Goal: Task Accomplishment & Management: Manage account settings

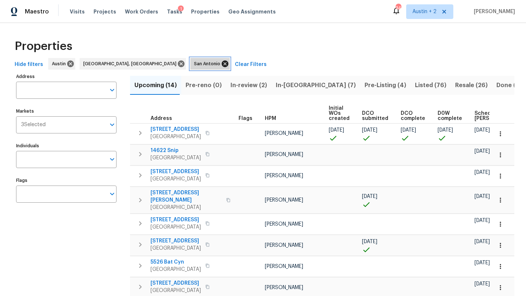
click at [221, 64] on icon at bounding box center [225, 64] width 8 height 8
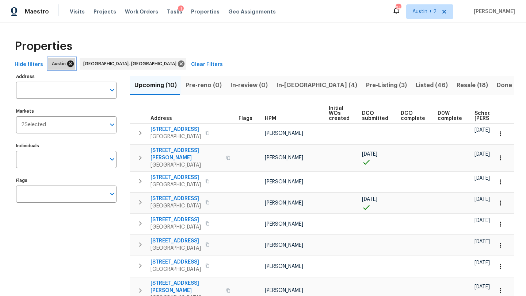
click at [69, 64] on icon at bounding box center [70, 64] width 7 height 7
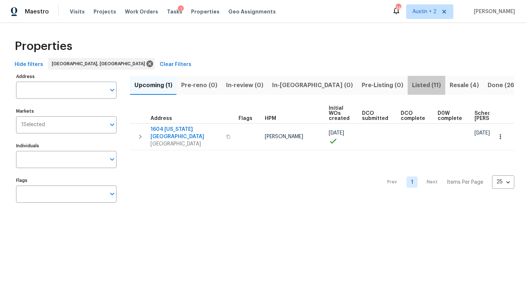
click at [412, 83] on span "Listed (11)" at bounding box center [426, 85] width 29 height 10
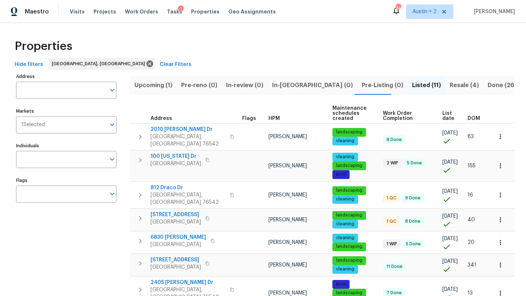
click at [471, 117] on span "DOM" at bounding box center [473, 118] width 12 height 5
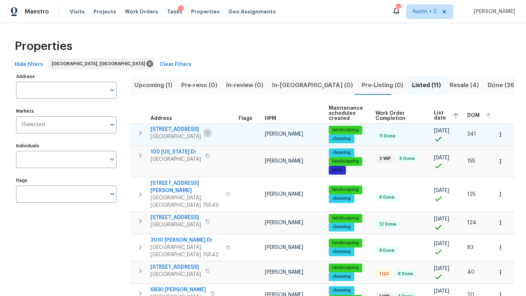
click at [209, 132] on icon "button" at bounding box center [208, 133] width 4 height 4
click at [170, 131] on span "1009 N 4th St" at bounding box center [175, 129] width 50 height 7
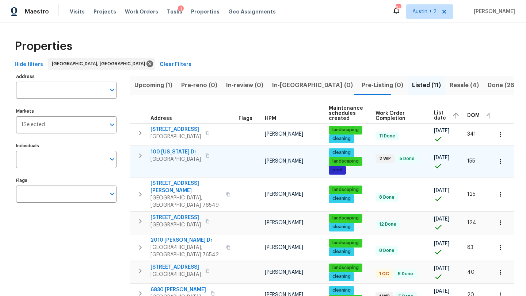
click at [175, 151] on span "100 Missouri Dr" at bounding box center [175, 152] width 50 height 7
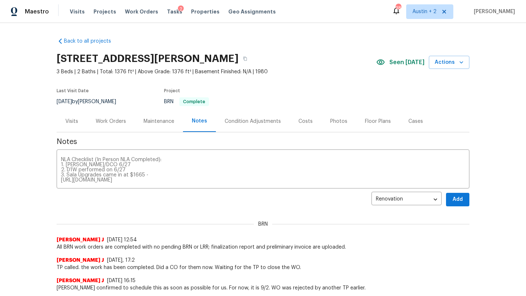
scroll to position [51, 0]
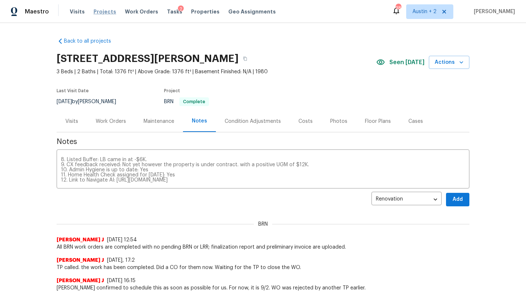
click at [102, 11] on span "Projects" at bounding box center [104, 11] width 23 height 7
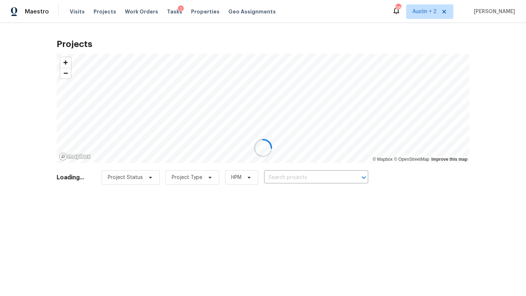
click at [288, 175] on div at bounding box center [263, 148] width 526 height 296
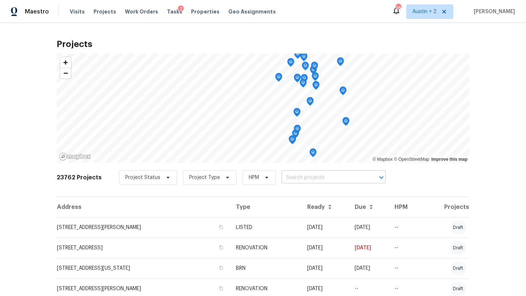
click at [291, 180] on input "text" at bounding box center [324, 177] width 84 height 11
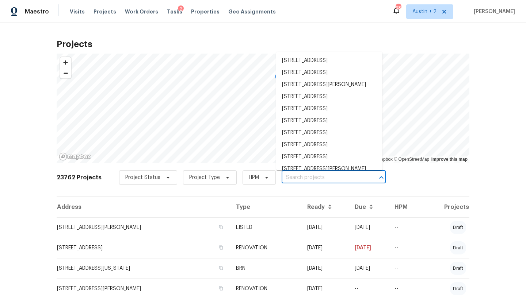
paste input "1009 N 4th St Copperas Cove TX 76522"
type input "1009 N 4th St Copperas Cove TX 76522"
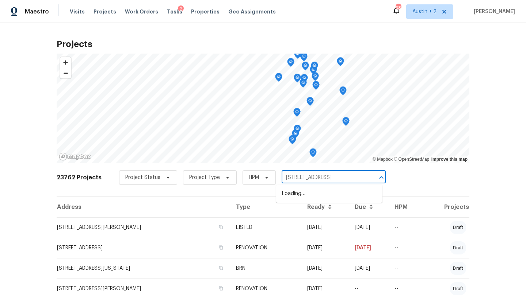
scroll to position [0, 13]
click at [294, 198] on li "[STREET_ADDRESS]" at bounding box center [329, 194] width 106 height 12
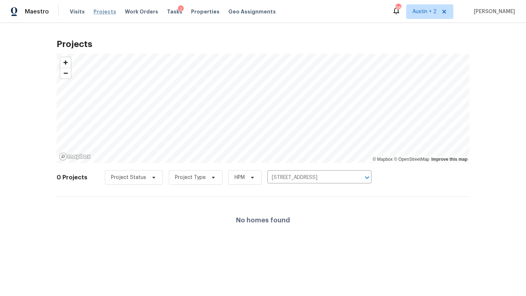
click at [103, 10] on span "Projects" at bounding box center [104, 11] width 23 height 7
click at [102, 11] on span "Projects" at bounding box center [104, 11] width 23 height 7
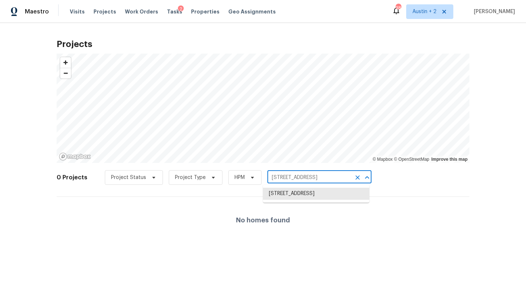
click at [288, 174] on input "[STREET_ADDRESS]" at bounding box center [309, 177] width 84 height 11
click at [298, 192] on li "1009 N 4th St, Copperas Cove, TX 76522" at bounding box center [316, 194] width 106 height 12
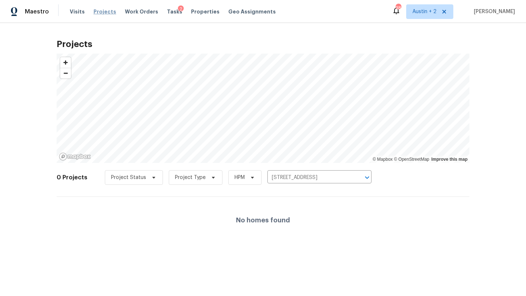
click at [97, 11] on span "Projects" at bounding box center [104, 11] width 23 height 7
click at [282, 181] on input "1009 N 4th St, Copperas Cove, TX 76522" at bounding box center [309, 177] width 84 height 11
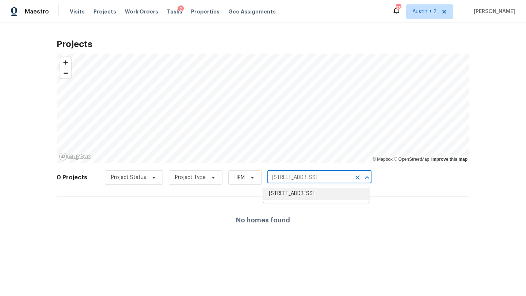
click at [303, 176] on input "1009 N 4th St, Copperas Cove, TX 76522" at bounding box center [309, 177] width 84 height 11
drag, startPoint x: 302, startPoint y: 176, endPoint x: 428, endPoint y: 187, distance: 126.4
click at [428, 187] on div "0 Projects Project Status Project Type HPM 1009 N 4th St, Copperas Cove, TX 765…" at bounding box center [263, 182] width 413 height 29
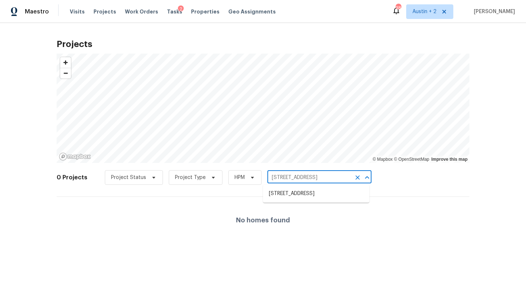
type input "1009 N 4th St"
click at [320, 196] on li "1009 N 4th St, Copperas Cove, TX 76522" at bounding box center [316, 194] width 106 height 12
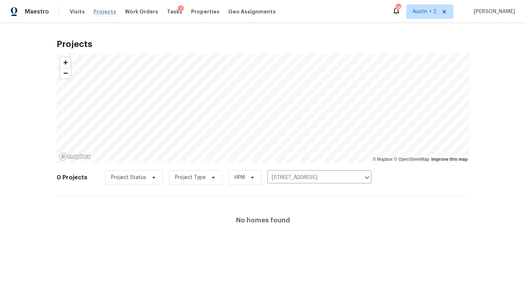
click at [98, 12] on span "Projects" at bounding box center [104, 11] width 23 height 7
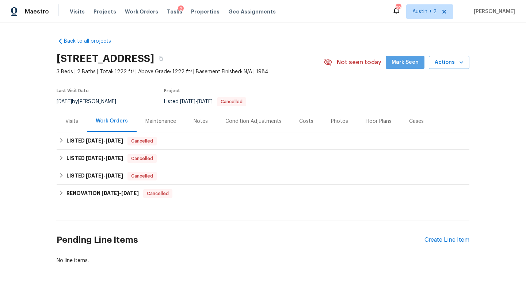
click at [416, 58] on span "Mark Seen" at bounding box center [404, 62] width 27 height 9
click at [163, 59] on icon "button" at bounding box center [160, 59] width 4 height 4
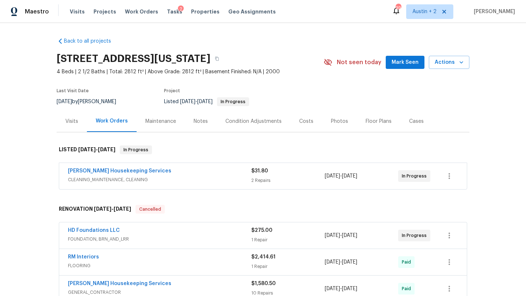
click at [404, 65] on span "Mark Seen" at bounding box center [404, 62] width 27 height 9
click at [73, 121] on div "Visits" at bounding box center [71, 121] width 13 height 7
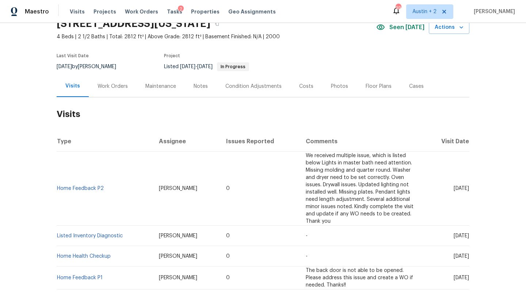
scroll to position [30, 0]
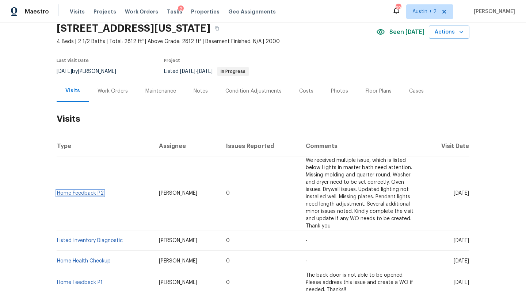
click at [74, 196] on link "Home Feedback P2" at bounding box center [80, 193] width 47 height 5
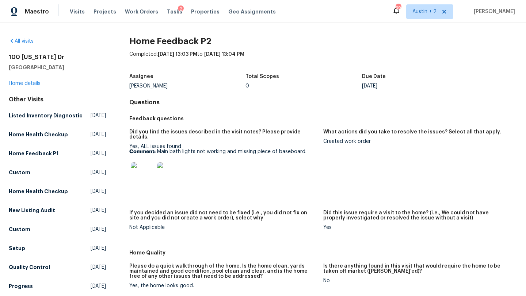
click at [148, 173] on img at bounding box center [142, 173] width 23 height 23
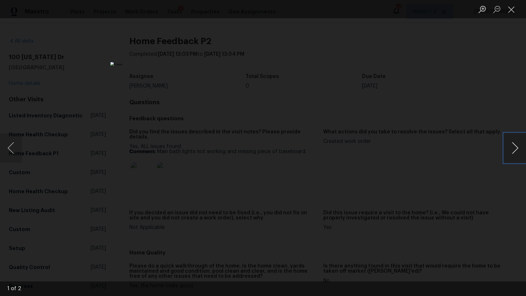
click at [514, 149] on button "Next image" at bounding box center [515, 148] width 22 height 29
click at [513, 11] on button "Close lightbox" at bounding box center [511, 9] width 15 height 13
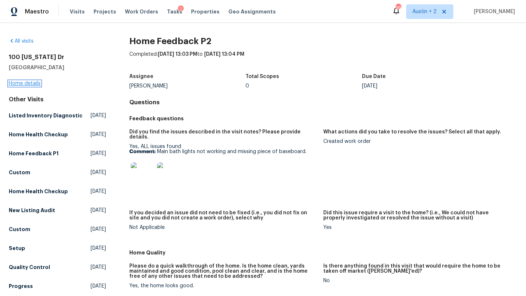
click at [35, 83] on link "Home details" at bounding box center [25, 83] width 32 height 5
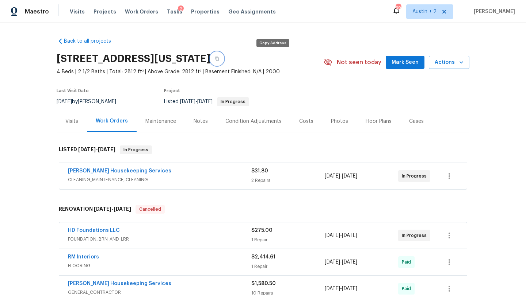
click at [219, 58] on icon "button" at bounding box center [217, 59] width 4 height 4
click at [421, 66] on button "Mark Seen" at bounding box center [405, 63] width 39 height 14
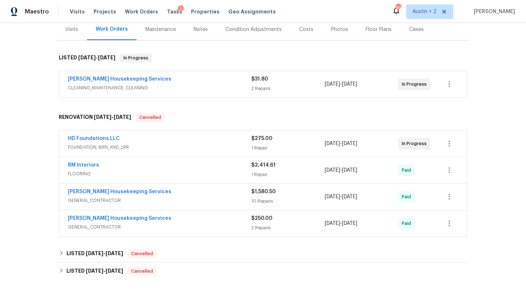
scroll to position [104, 0]
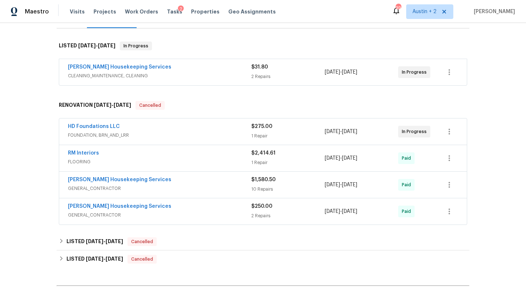
click at [108, 122] on div "HD Foundations LLC FOUNDATION, BRN_AND_LRR $275.00 1 Repair 3/25/2025 - 3/27/20…" at bounding box center [262, 132] width 407 height 26
click at [111, 126] on link "HD Foundations LLC" at bounding box center [94, 126] width 52 height 5
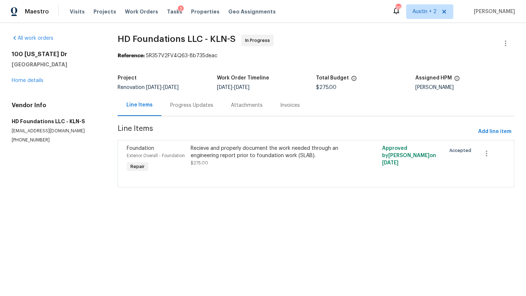
click at [192, 105] on div "Progress Updates" at bounding box center [191, 105] width 43 height 7
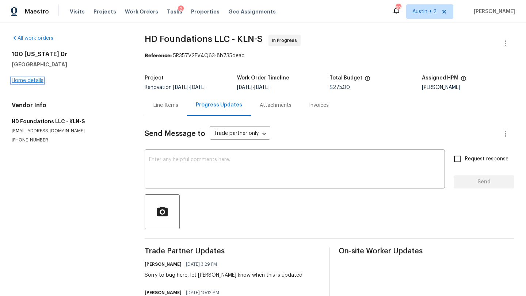
click at [35, 79] on link "Home details" at bounding box center [28, 80] width 32 height 5
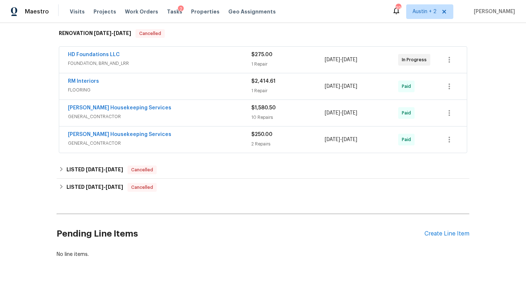
scroll to position [188, 0]
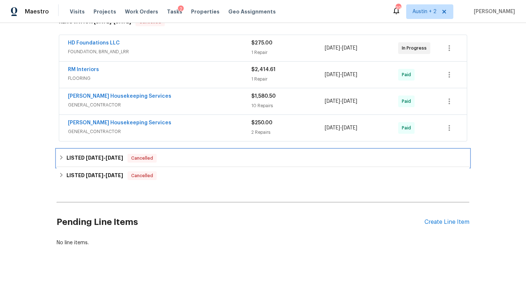
click at [196, 158] on div "LISTED 4/16/25 - 6/6/25 Cancelled" at bounding box center [263, 158] width 408 height 9
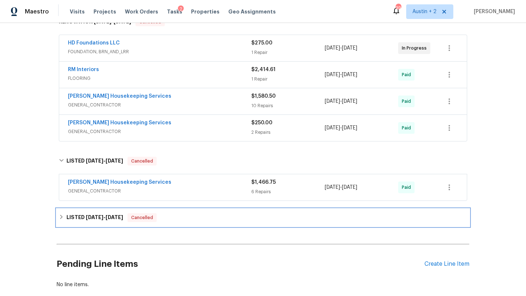
click at [198, 219] on div "LISTED 4/1/25 - 4/2/25 Cancelled" at bounding box center [263, 218] width 408 height 9
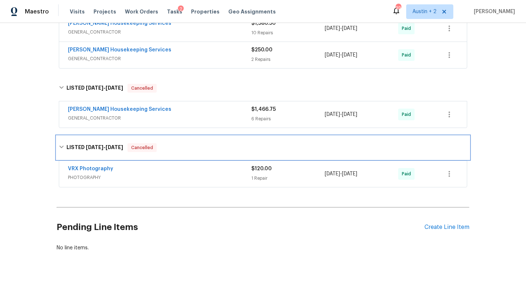
scroll to position [266, 0]
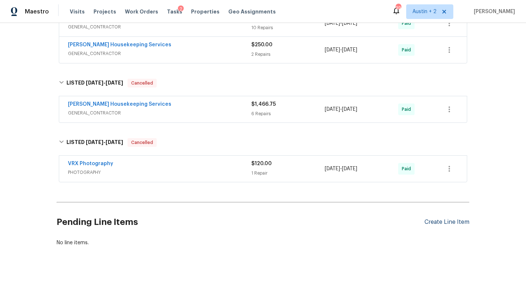
click at [449, 219] on div "Create Line Item" at bounding box center [446, 222] width 45 height 7
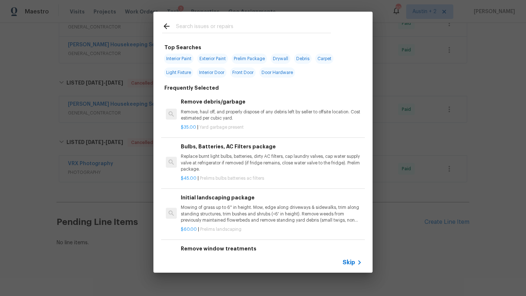
click at [215, 28] on input "text" at bounding box center [253, 27] width 155 height 11
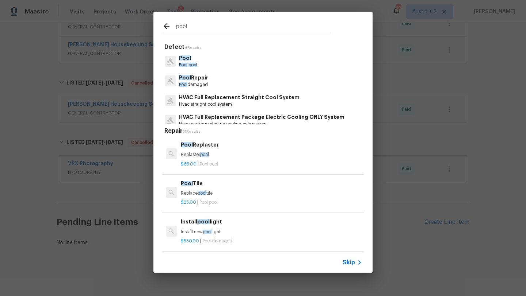
type input "pool"
click at [193, 80] on p "Pool Repair" at bounding box center [193, 78] width 29 height 8
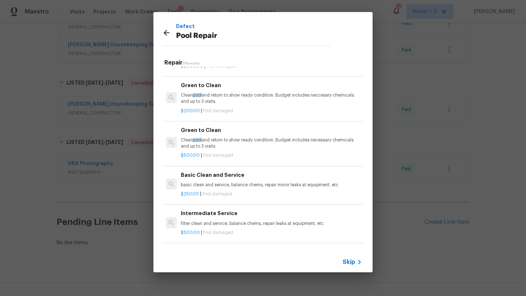
scroll to position [185, 0]
click at [245, 94] on p "Clean pool and return to show ready condition. Budget includes neccesary chemic…" at bounding box center [271, 98] width 181 height 12
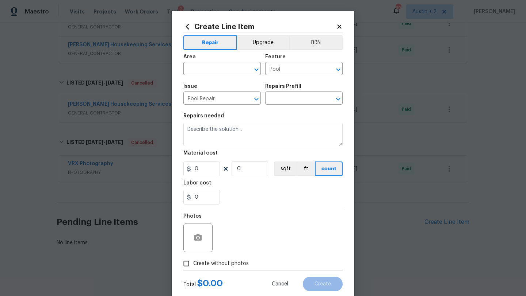
type input "Green to Clean $200.00"
type textarea "Clean pool and return to show ready condition. Budget includes neccesary chemic…"
type input "200"
type input "1"
click at [217, 69] on input "text" at bounding box center [211, 69] width 57 height 11
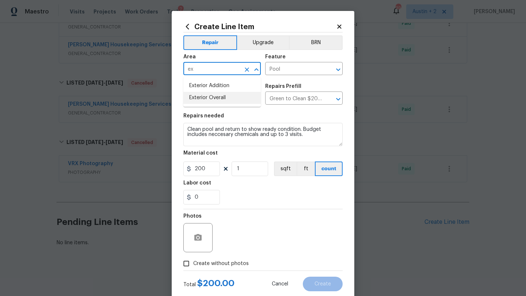
click at [215, 96] on li "Exterior Overall" at bounding box center [221, 98] width 77 height 12
type input "Exterior Overall"
click at [205, 263] on span "Create without photos" at bounding box center [220, 264] width 55 height 8
click at [193, 263] on input "Create without photos" at bounding box center [186, 264] width 14 height 14
checkbox input "true"
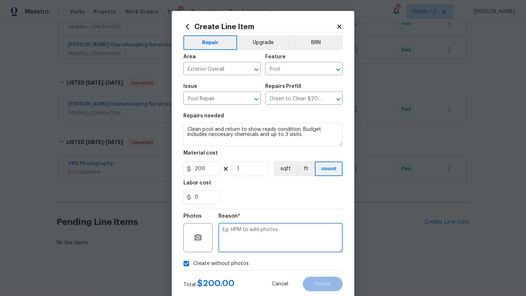
click at [239, 238] on textarea at bounding box center [280, 237] width 124 height 29
type textarea "will add"
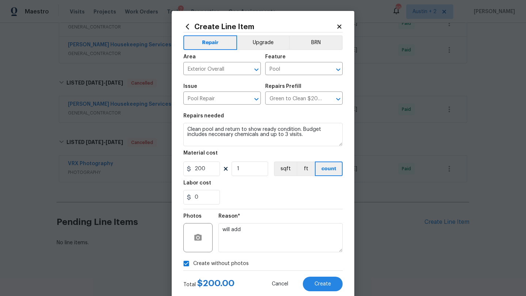
click at [185, 265] on input "Create without photos" at bounding box center [186, 264] width 14 height 14
checkbox input "false"
click at [197, 236] on icon "button" at bounding box center [197, 237] width 7 height 7
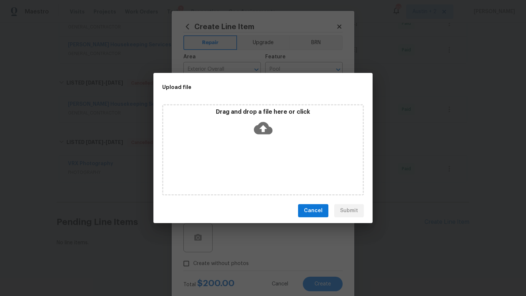
click at [264, 124] on icon at bounding box center [263, 128] width 19 height 12
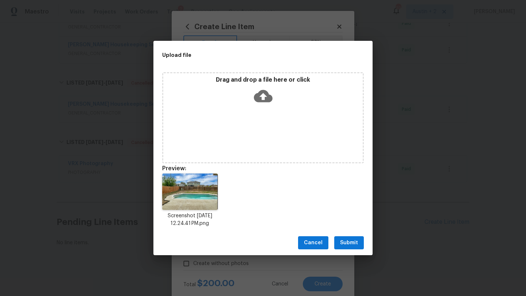
click at [348, 248] on button "Submit" at bounding box center [349, 244] width 30 height 14
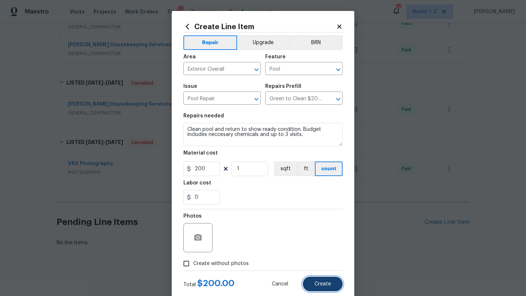
click at [323, 284] on span "Create" at bounding box center [322, 284] width 16 height 5
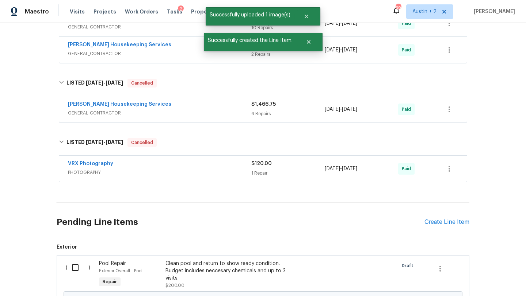
scroll to position [349, 0]
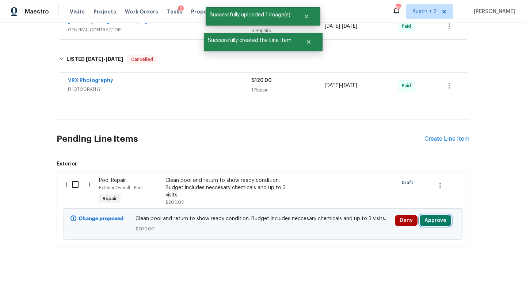
click at [432, 223] on button "Approve" at bounding box center [435, 220] width 31 height 11
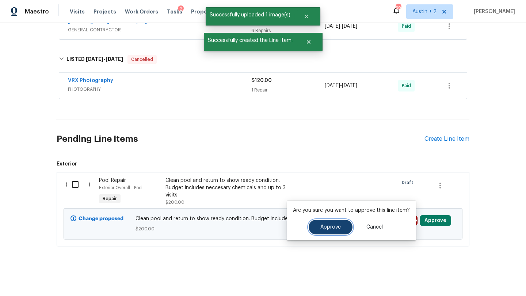
click at [328, 231] on button "Approve" at bounding box center [331, 227] width 44 height 15
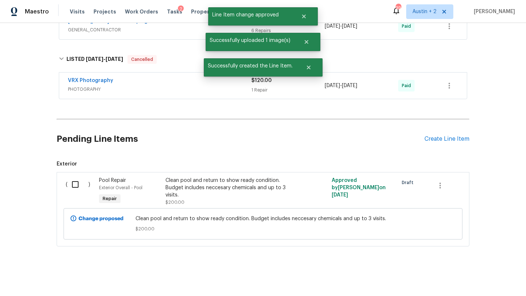
click at [75, 183] on input "checkbox" at bounding box center [78, 184] width 21 height 15
checkbox input "true"
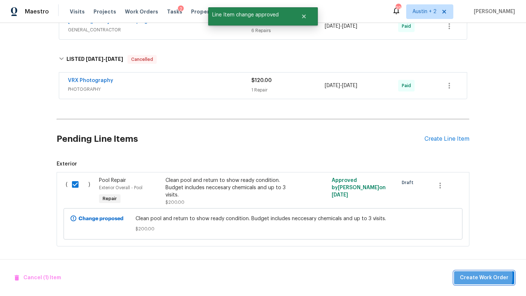
click at [466, 276] on span "Create Work Order" at bounding box center [484, 278] width 49 height 9
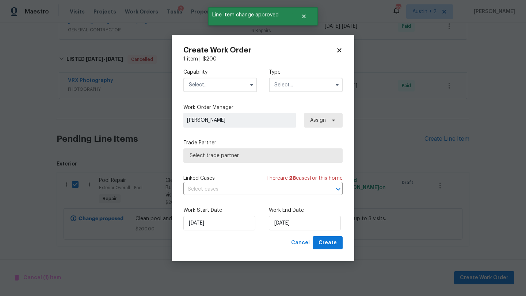
click at [214, 83] on input "text" at bounding box center [220, 85] width 74 height 15
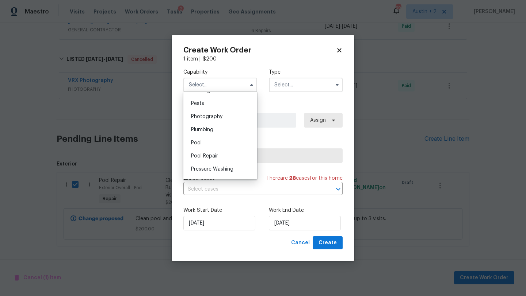
scroll to position [624, 0]
click at [196, 141] on span "Pool" at bounding box center [196, 142] width 11 height 5
type input "Pool"
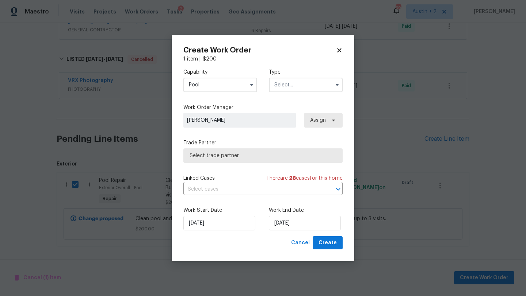
click at [319, 85] on input "text" at bounding box center [306, 85] width 74 height 15
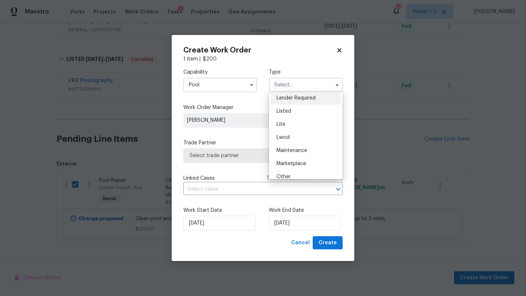
scroll to position [70, 0]
click at [286, 111] on span "Listed" at bounding box center [283, 109] width 15 height 5
type input "Listed"
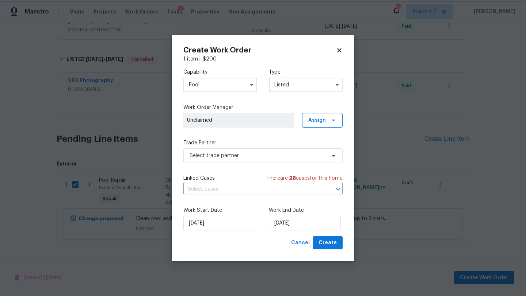
scroll to position [0, 0]
click at [319, 122] on span "Assign" at bounding box center [317, 120] width 18 height 7
click at [320, 163] on div "Assign to HPM" at bounding box center [324, 161] width 34 height 7
click at [260, 158] on span "Select trade partner" at bounding box center [257, 155] width 136 height 7
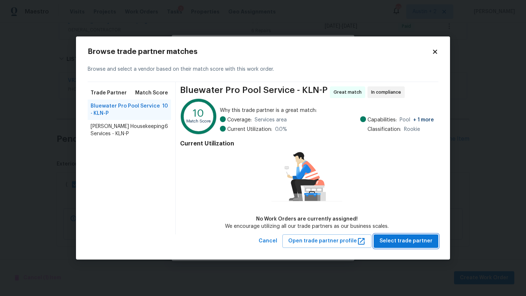
click at [408, 241] on span "Select trade partner" at bounding box center [405, 241] width 53 height 9
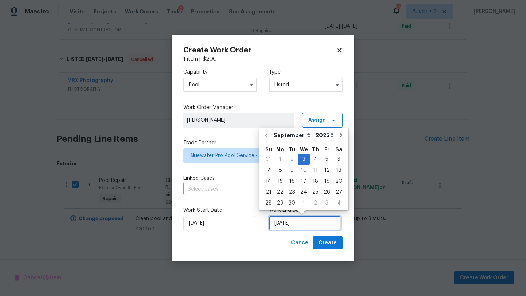
click at [303, 226] on input "9/3/2025" at bounding box center [305, 223] width 72 height 15
click at [279, 171] on div "8" at bounding box center [280, 170] width 12 height 10
type input "9/8/2025"
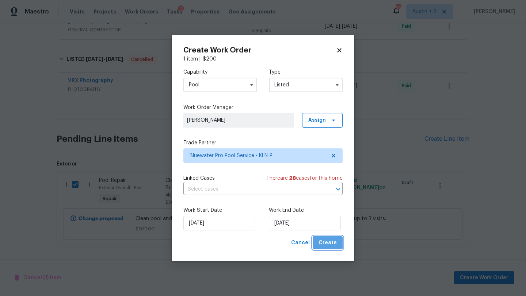
click at [334, 246] on span "Create" at bounding box center [327, 243] width 18 height 9
checkbox input "false"
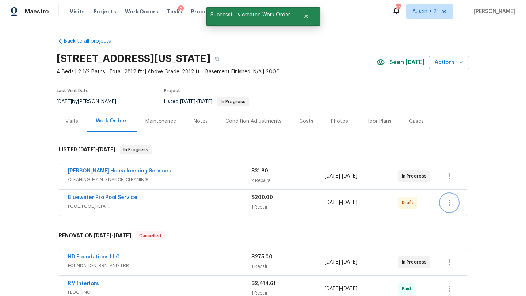
click at [447, 199] on icon "button" at bounding box center [449, 203] width 9 height 9
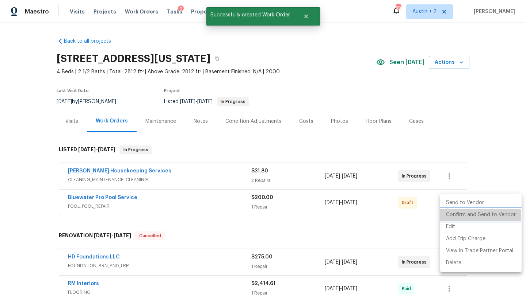
click at [455, 218] on li "Confirm and Send to Vendor" at bounding box center [480, 215] width 81 height 12
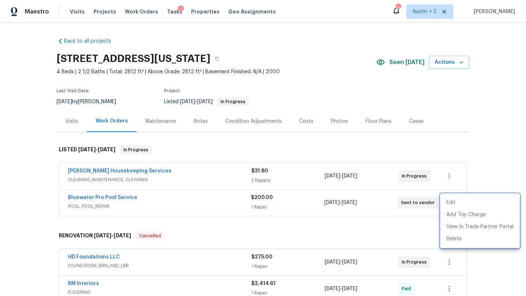
click at [110, 199] on div at bounding box center [263, 148] width 526 height 296
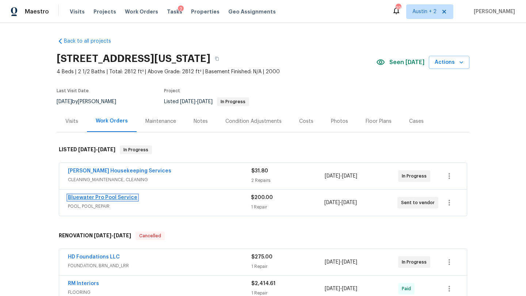
click at [108, 196] on link "Bluewater Pro Pool Service" at bounding box center [102, 197] width 69 height 5
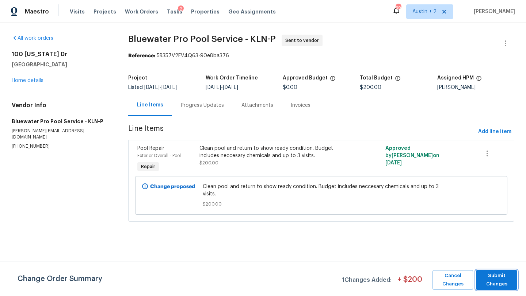
click at [494, 273] on span "Submit Changes" at bounding box center [496, 280] width 34 height 17
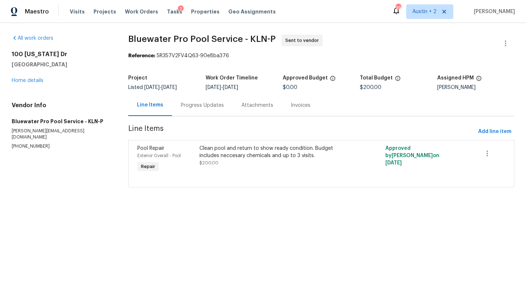
click at [201, 105] on div "Progress Updates" at bounding box center [202, 105] width 43 height 7
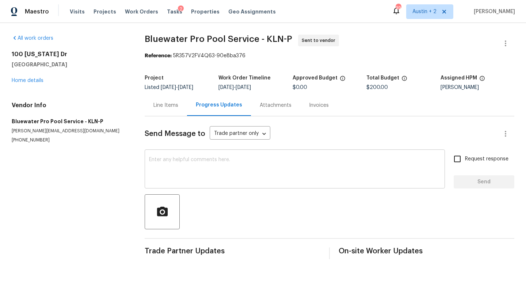
click at [197, 161] on textarea at bounding box center [294, 170] width 291 height 26
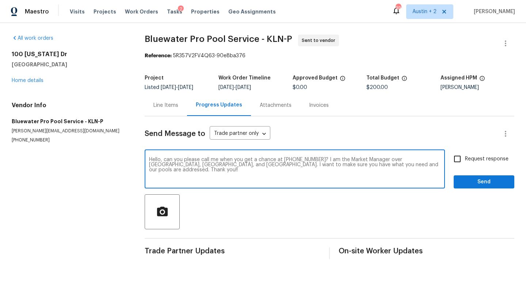
type textarea "Hello, can you please call me when you get a chance at 512-648-1323? I am the M…"
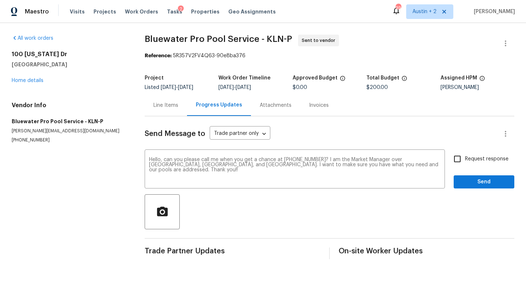
click at [494, 155] on label "Request response" at bounding box center [478, 159] width 59 height 15
click at [465, 155] on input "Request response" at bounding box center [456, 159] width 15 height 15
checkbox input "true"
click at [491, 185] on span "Send" at bounding box center [483, 182] width 49 height 9
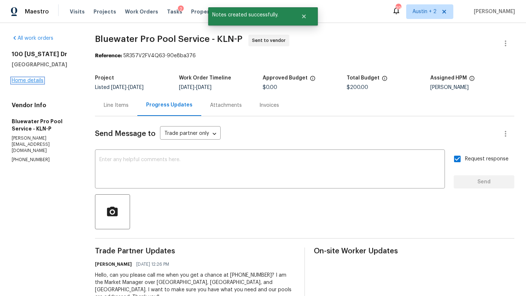
click at [27, 81] on link "Home details" at bounding box center [28, 80] width 32 height 5
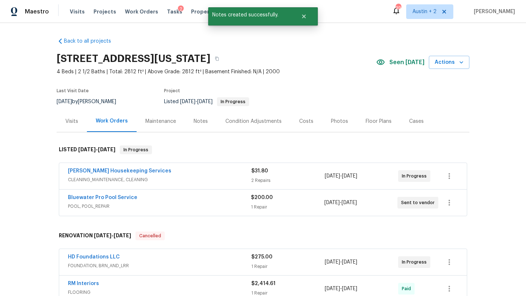
click at [194, 124] on div "Notes" at bounding box center [201, 121] width 14 height 7
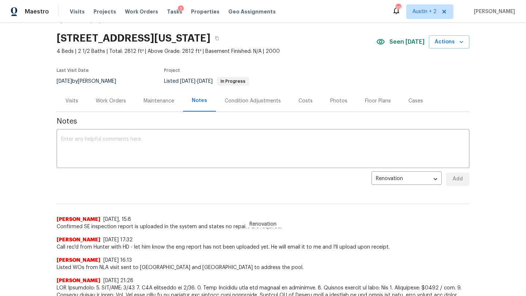
scroll to position [22, 0]
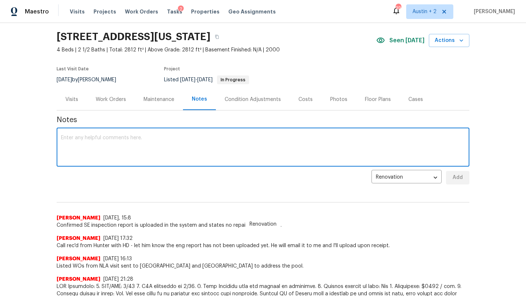
click at [158, 148] on textarea at bounding box center [263, 148] width 404 height 26
type textarea "R"
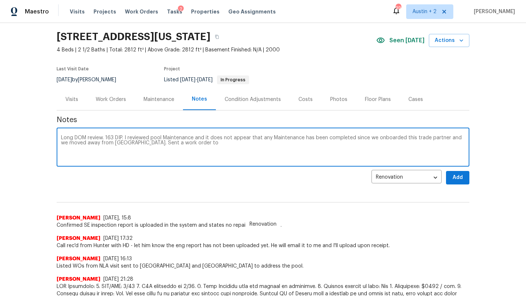
paste textarea "100 Missouri Dr, Harker Heights, TX 76548"
paste textarea "Bluewater Pro Pool Service"
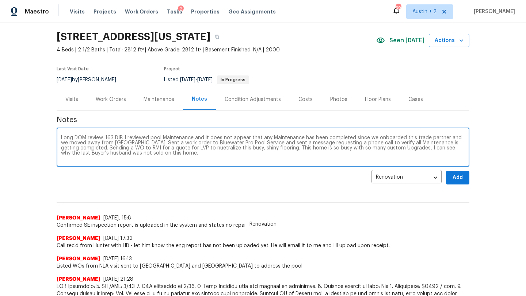
click at [180, 152] on textarea "Long DOM review. 163 DIP. I reviewed pool Maintenance and it does not appear th…" at bounding box center [263, 148] width 404 height 26
click at [178, 149] on textarea "Long DOM review. 163 DIP. I reviewed pool Maintenance and it does not appear th…" at bounding box center [263, 148] width 404 height 26
click at [159, 155] on textarea "Long DOM review. 163 DIP. I reviewed pool Maintenance and it does not appear th…" at bounding box center [263, 148] width 404 height 26
drag, startPoint x: 159, startPoint y: 155, endPoint x: 11, endPoint y: 114, distance: 153.4
click at [11, 114] on div "Back to all projects 100 Missouri Dr, Harker Heights, TX 76548 4 Beds | 2 1/2 B…" at bounding box center [263, 159] width 526 height 273
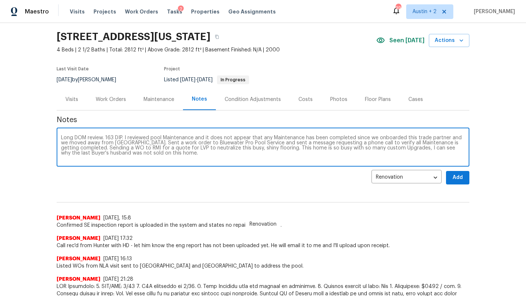
type textarea "Long DOM review. 163 DIP. I reviewed pool Maintenance and it does not appear th…"
click at [76, 99] on div "Visits" at bounding box center [71, 99] width 13 height 7
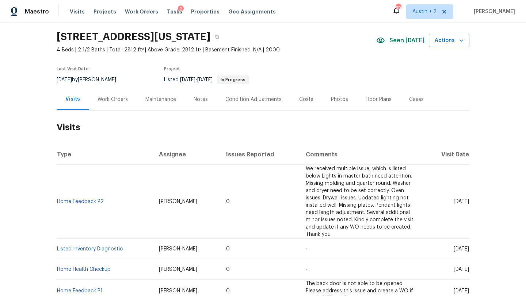
scroll to position [283, 0]
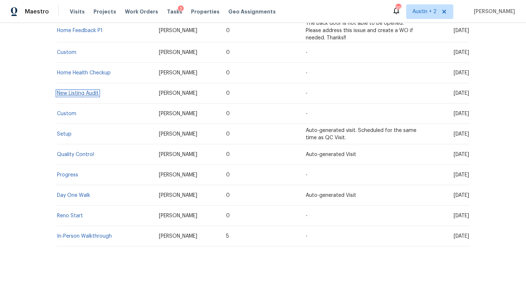
click at [78, 92] on link "New Listing Audit" at bounding box center [78, 93] width 42 height 5
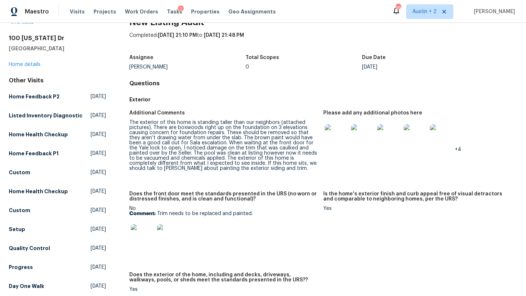
scroll to position [20, 0]
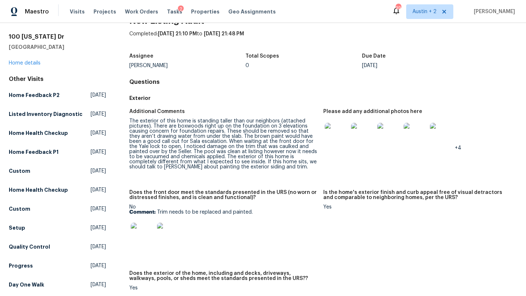
click at [330, 135] on img at bounding box center [336, 134] width 23 height 23
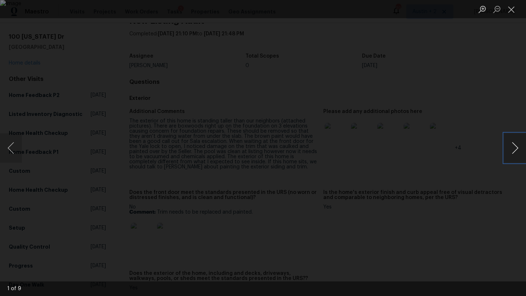
click at [513, 148] on button "Next image" at bounding box center [515, 148] width 22 height 29
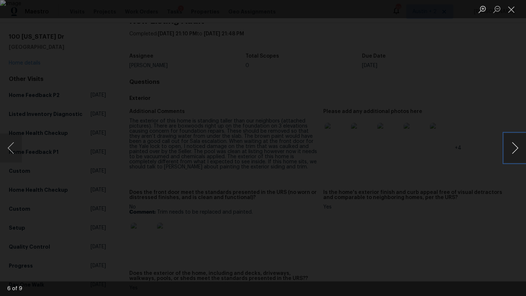
click at [513, 148] on button "Next image" at bounding box center [515, 148] width 22 height 29
click at [510, 12] on button "Close lightbox" at bounding box center [511, 9] width 15 height 13
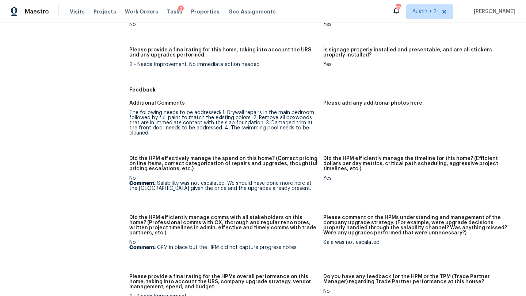
scroll to position [757, 0]
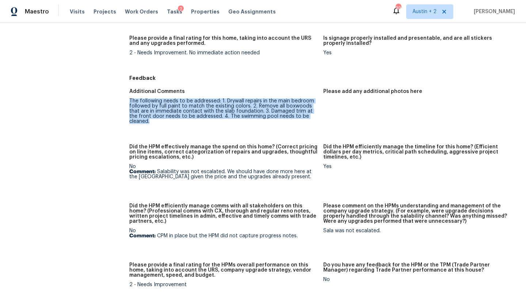
drag, startPoint x: 318, startPoint y: 110, endPoint x: 123, endPoint y: 95, distance: 195.9
copy div "The following needs to be addressed: 1. Drywall repairs in the main bedroom fol…"
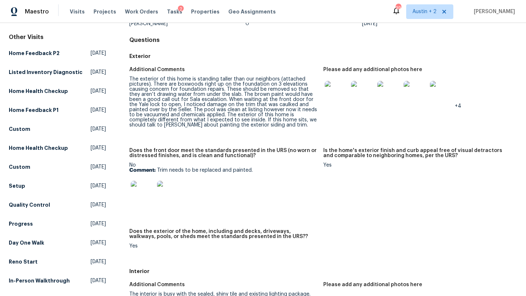
scroll to position [0, 0]
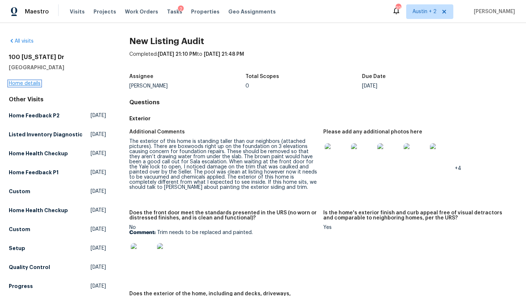
click at [26, 83] on link "Home details" at bounding box center [25, 83] width 32 height 5
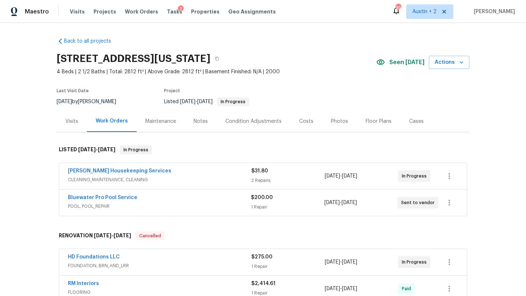
click at [161, 174] on div "[PERSON_NAME] Housekeeping Services" at bounding box center [159, 172] width 183 height 9
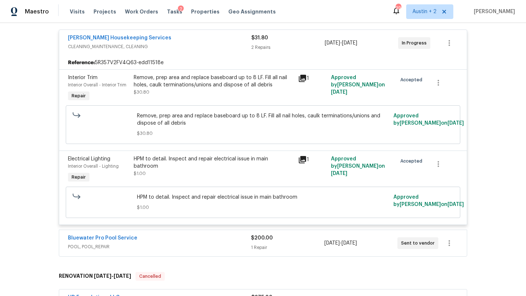
scroll to position [143, 0]
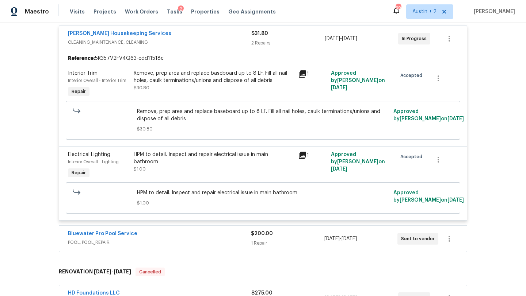
click at [303, 154] on icon at bounding box center [302, 155] width 7 height 7
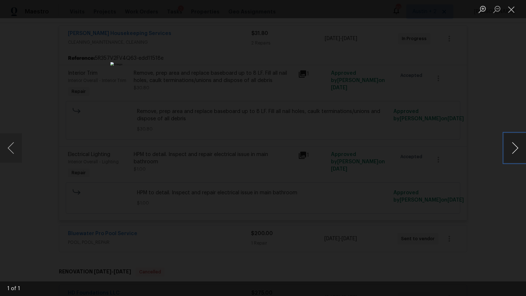
click at [513, 150] on button "Next image" at bounding box center [515, 148] width 22 height 29
click at [511, 11] on button "Close lightbox" at bounding box center [511, 9] width 15 height 13
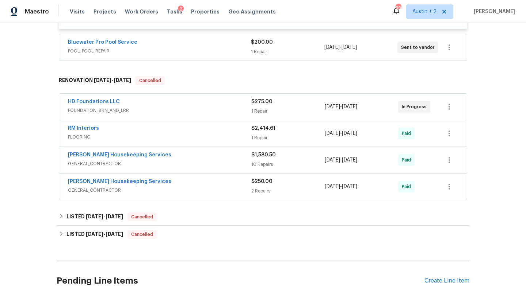
scroll to position [337, 0]
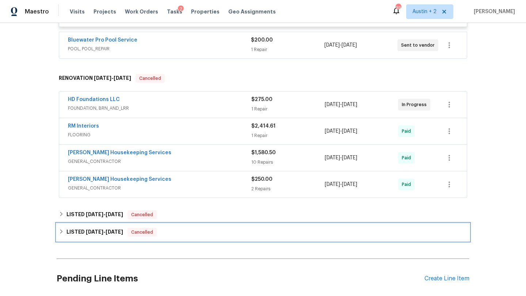
click at [201, 234] on div "LISTED 4/1/25 - 4/2/25 Cancelled" at bounding box center [263, 232] width 408 height 9
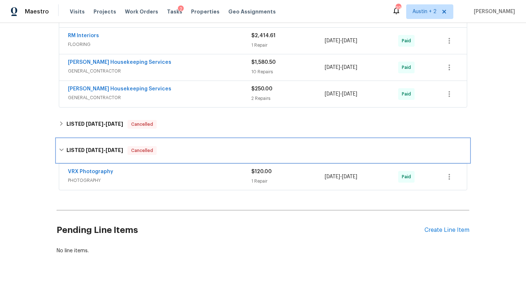
scroll to position [436, 0]
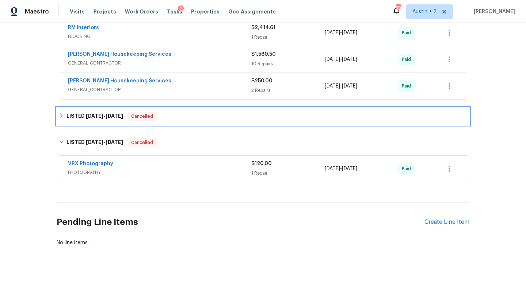
click at [198, 116] on div "LISTED 4/16/25 - 6/6/25 Cancelled" at bounding box center [263, 116] width 408 height 9
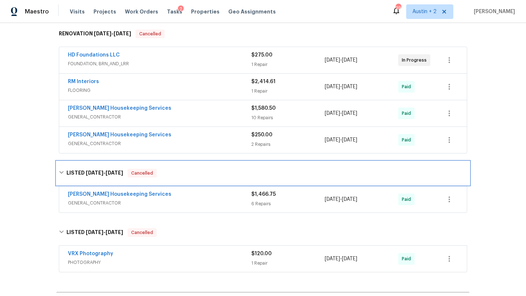
scroll to position [388, 0]
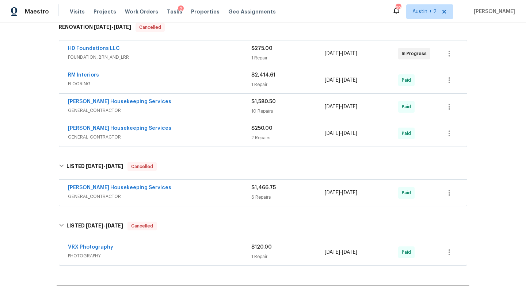
click at [192, 196] on span "GENERAL_CONTRACTOR" at bounding box center [159, 196] width 183 height 7
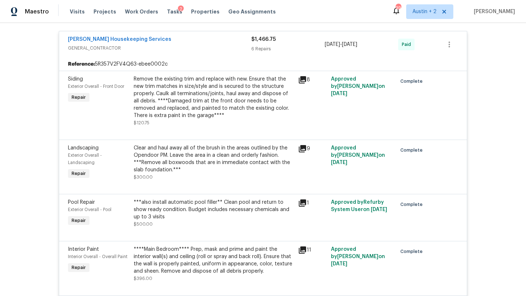
scroll to position [553, 0]
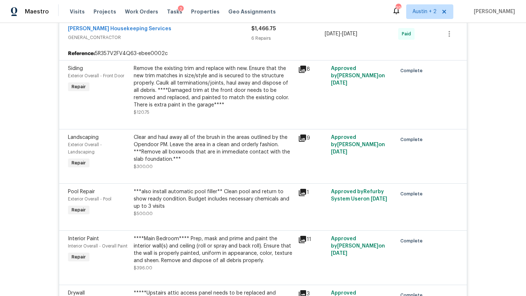
click at [302, 68] on icon at bounding box center [302, 69] width 7 height 7
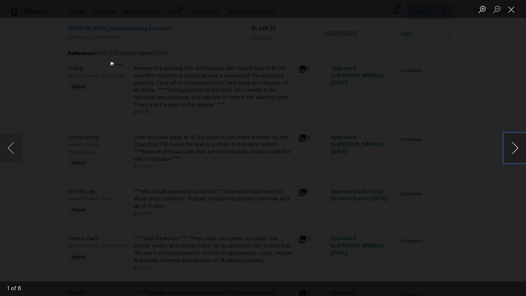
click at [512, 148] on button "Next image" at bounding box center [515, 148] width 22 height 29
click at [513, 146] on button "Next image" at bounding box center [515, 148] width 22 height 29
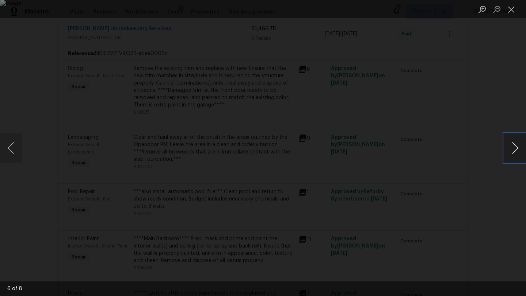
click at [513, 146] on button "Next image" at bounding box center [515, 148] width 22 height 29
click at [513, 10] on button "Close lightbox" at bounding box center [511, 9] width 15 height 13
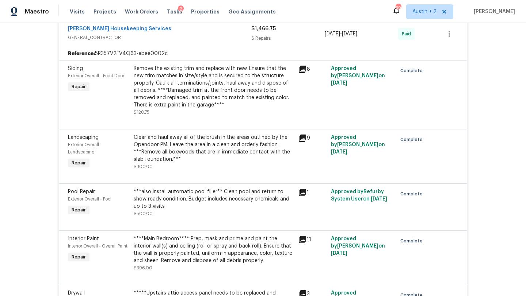
click at [303, 136] on icon at bounding box center [302, 138] width 7 height 7
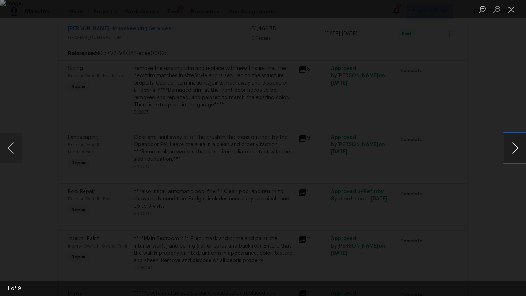
click at [511, 146] on button "Next image" at bounding box center [515, 148] width 22 height 29
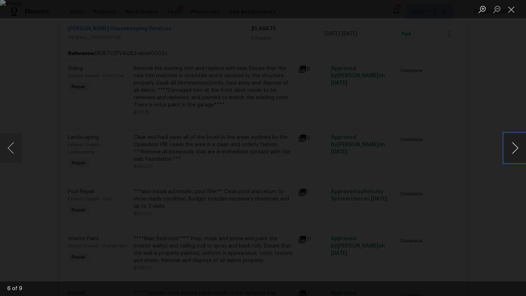
click at [511, 146] on button "Next image" at bounding box center [515, 148] width 22 height 29
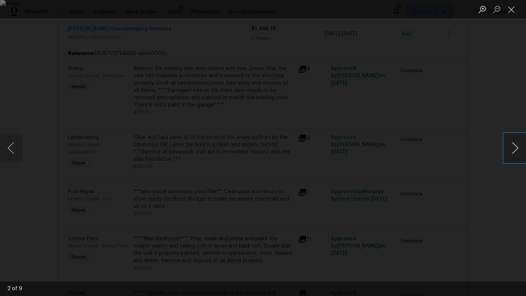
click at [511, 146] on button "Next image" at bounding box center [515, 148] width 22 height 29
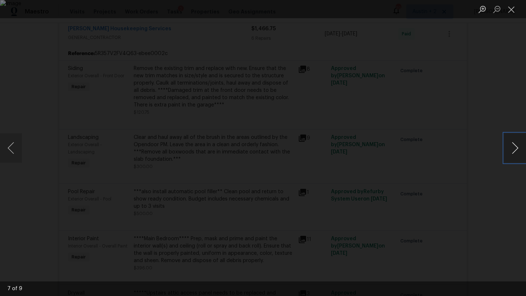
click at [511, 146] on button "Next image" at bounding box center [515, 148] width 22 height 29
click at [515, 6] on button "Close lightbox" at bounding box center [511, 9] width 15 height 13
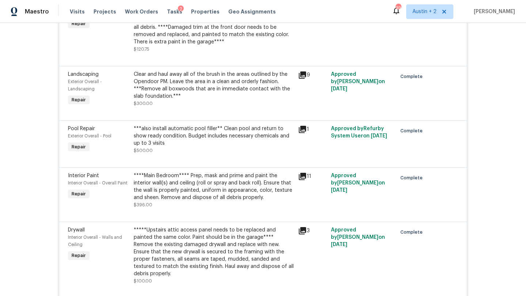
scroll to position [633, 0]
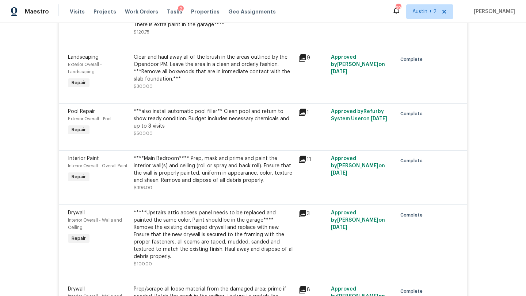
click at [303, 112] on icon at bounding box center [302, 112] width 7 height 7
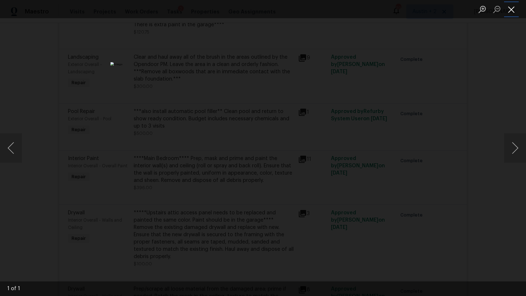
click at [512, 9] on button "Close lightbox" at bounding box center [511, 9] width 15 height 13
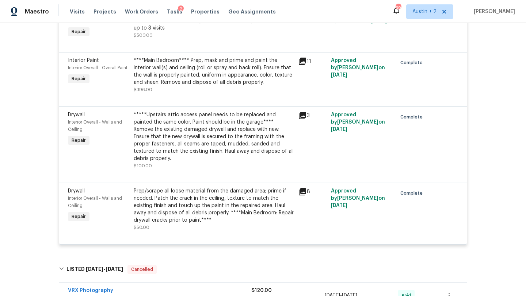
scroll to position [733, 0]
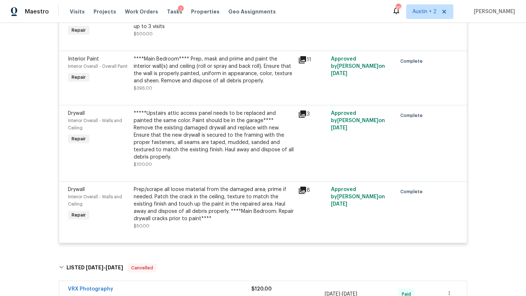
click at [303, 116] on icon at bounding box center [302, 114] width 9 height 9
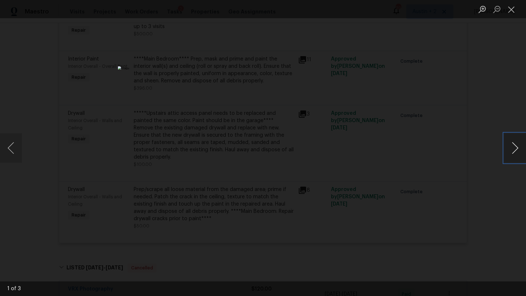
click at [516, 152] on button "Next image" at bounding box center [515, 148] width 22 height 29
click at [513, 7] on button "Close lightbox" at bounding box center [511, 9] width 15 height 13
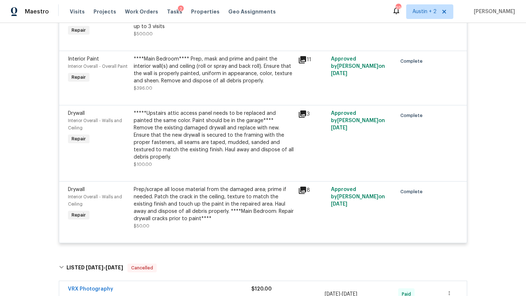
click at [302, 187] on icon at bounding box center [302, 190] width 7 height 7
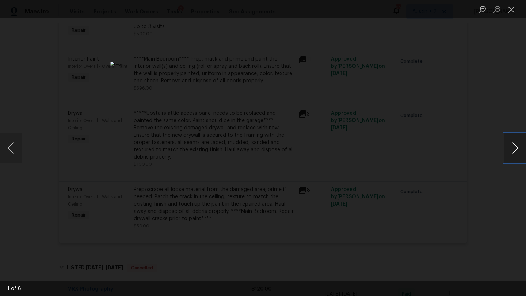
click at [514, 146] on button "Next image" at bounding box center [515, 148] width 22 height 29
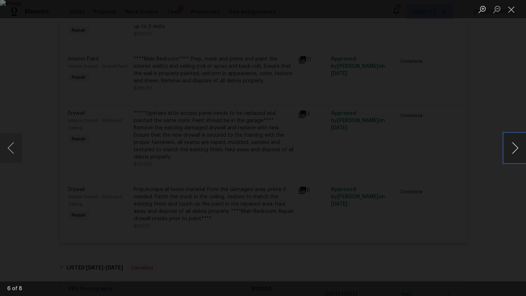
click at [514, 146] on button "Next image" at bounding box center [515, 148] width 22 height 29
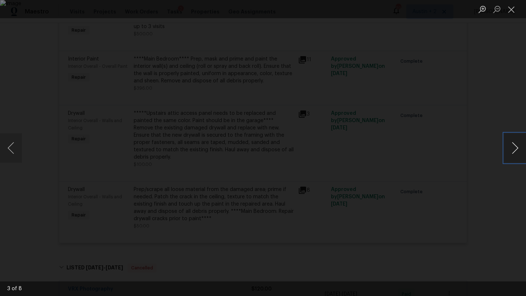
click at [514, 146] on button "Next image" at bounding box center [515, 148] width 22 height 29
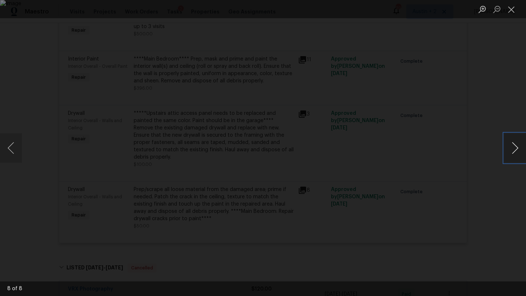
click at [514, 146] on button "Next image" at bounding box center [515, 148] width 22 height 29
click at [514, 145] on button "Next image" at bounding box center [515, 148] width 22 height 29
click at [515, 13] on button "Close lightbox" at bounding box center [511, 9] width 15 height 13
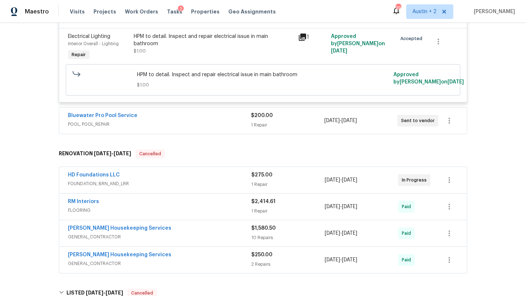
scroll to position [0, 0]
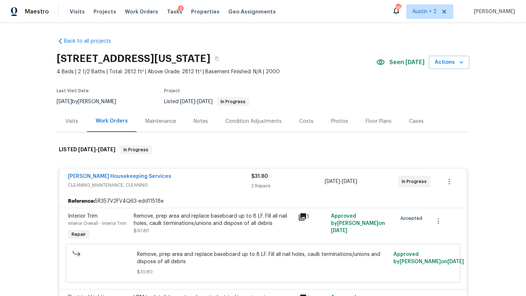
click at [338, 123] on div "Photos" at bounding box center [339, 121] width 17 height 7
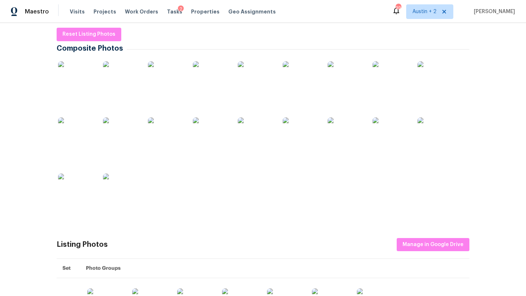
scroll to position [118, 0]
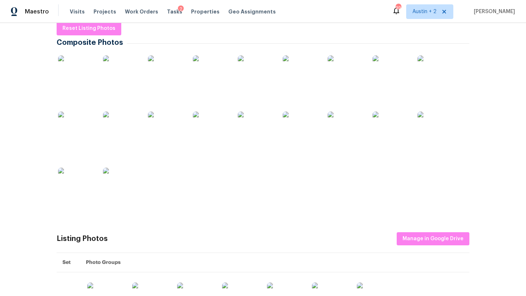
click at [76, 77] on img at bounding box center [76, 73] width 37 height 37
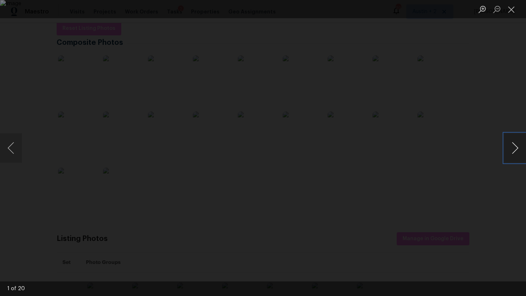
click at [514, 143] on button "Next image" at bounding box center [515, 148] width 22 height 29
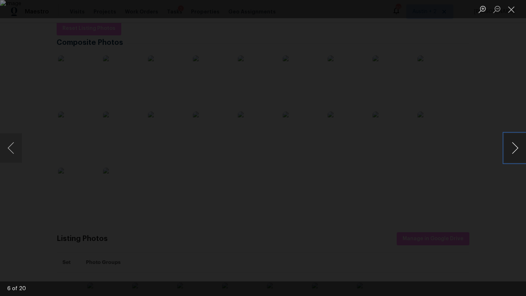
click at [514, 143] on button "Next image" at bounding box center [515, 148] width 22 height 29
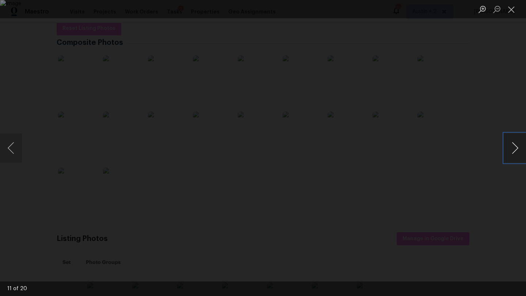
click at [514, 143] on button "Next image" at bounding box center [515, 148] width 22 height 29
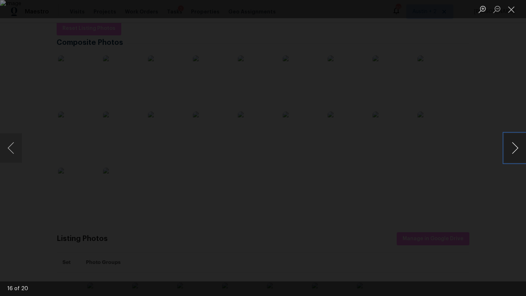
click at [514, 143] on button "Next image" at bounding box center [515, 148] width 22 height 29
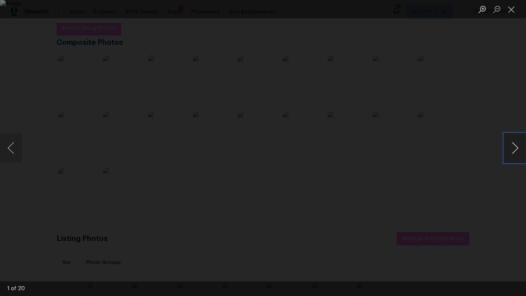
click at [514, 143] on button "Next image" at bounding box center [515, 148] width 22 height 29
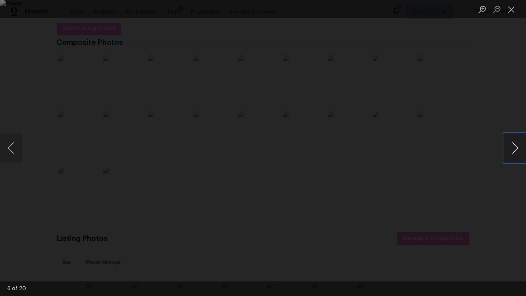
click at [514, 143] on button "Next image" at bounding box center [515, 148] width 22 height 29
click at [512, 11] on button "Close lightbox" at bounding box center [511, 9] width 15 height 13
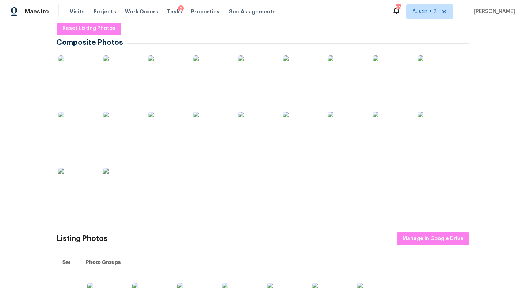
scroll to position [0, 0]
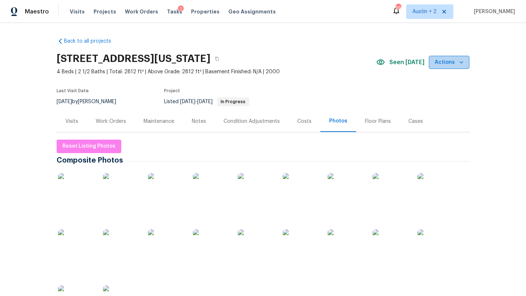
click at [451, 65] on span "Actions" at bounding box center [448, 62] width 29 height 9
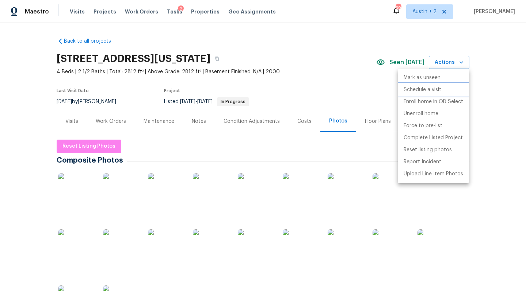
click at [430, 89] on p "Schedule a visit" at bounding box center [422, 90] width 38 height 8
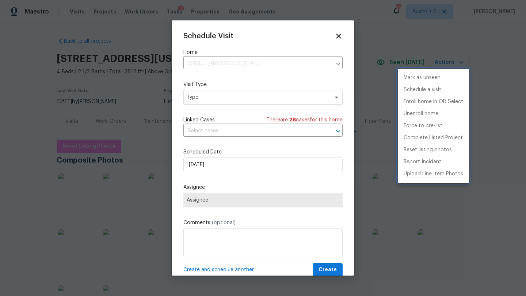
click at [222, 95] on div at bounding box center [263, 148] width 526 height 296
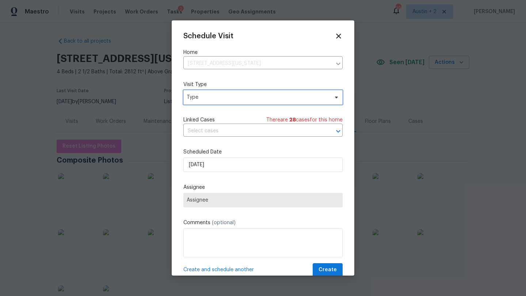
click at [226, 97] on span "Type" at bounding box center [258, 97] width 142 height 7
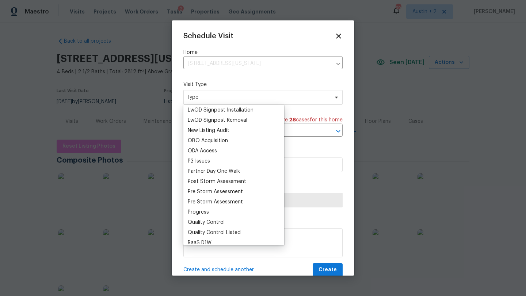
scroll to position [401, 0]
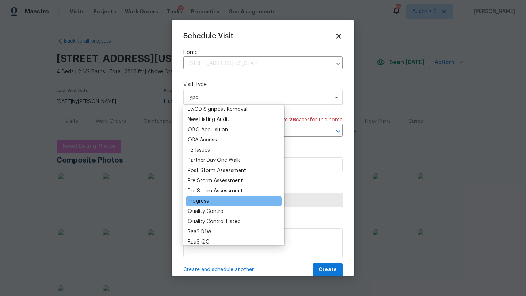
click at [212, 202] on div "Progress" at bounding box center [233, 201] width 96 height 10
click at [203, 201] on div "Progress" at bounding box center [198, 201] width 21 height 7
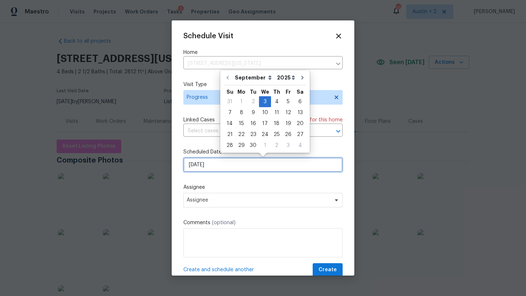
click at [219, 164] on input "9/3/2025" at bounding box center [262, 165] width 159 height 15
click at [284, 101] on div "5" at bounding box center [288, 102] width 12 height 10
type input "9/5/2025"
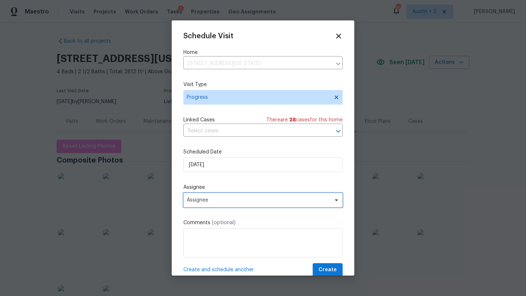
click at [223, 202] on span "Assignee" at bounding box center [258, 201] width 143 height 6
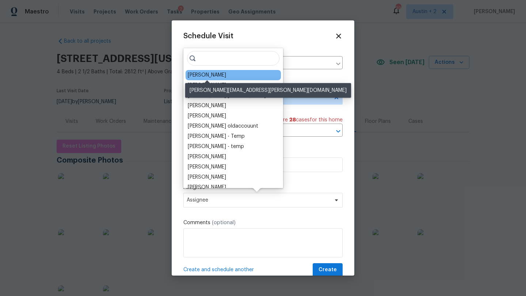
click at [209, 75] on div "Nelson Figueroa" at bounding box center [207, 75] width 38 height 7
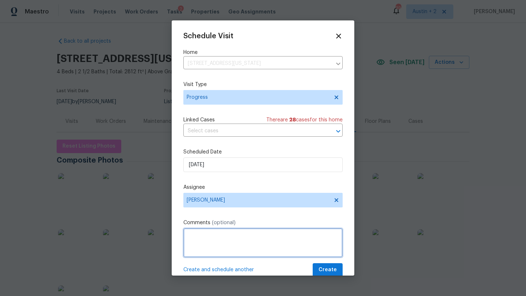
click at [197, 240] on textarea at bounding box center [262, 243] width 159 height 29
type textarea "See notes - circle back to see if we have a quote for FLVP from RMI to escalate…"
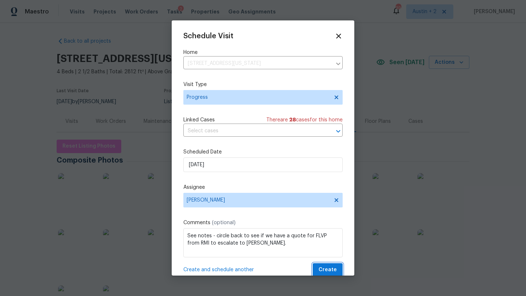
click at [318, 270] on button "Create" at bounding box center [328, 271] width 30 height 14
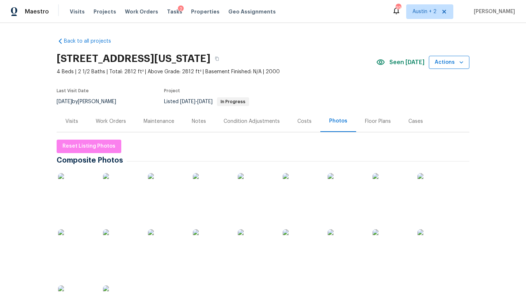
click at [456, 62] on span "Actions" at bounding box center [448, 62] width 29 height 9
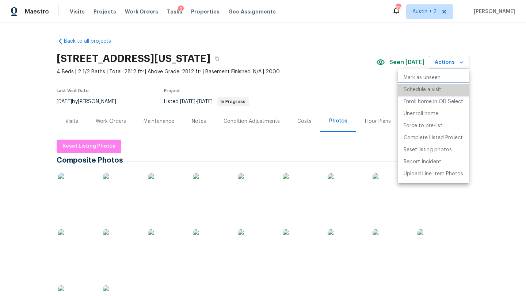
click at [439, 92] on p "Schedule a visit" at bounding box center [422, 90] width 38 height 8
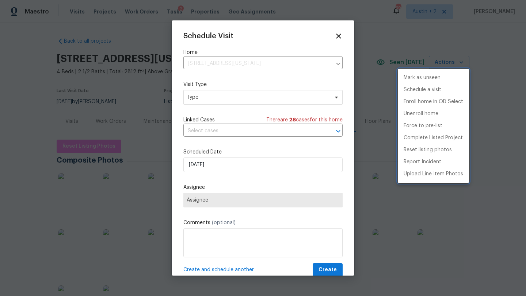
click at [240, 95] on div at bounding box center [263, 148] width 526 height 296
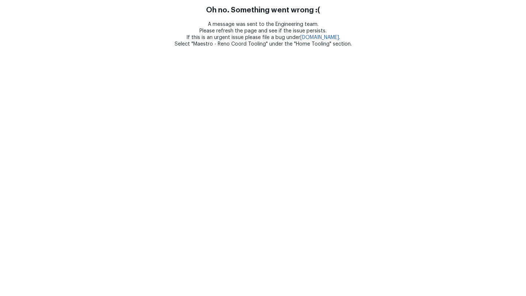
click at [233, 47] on html "Oh no. Something went wrong :( A message was sent to the Engineering team. Plea…" at bounding box center [263, 23] width 526 height 47
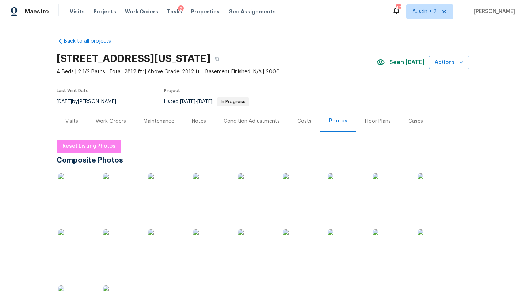
click at [396, 62] on span "Seen [DATE]" at bounding box center [406, 62] width 35 height 7
click at [467, 63] on button "Actions" at bounding box center [449, 63] width 41 height 14
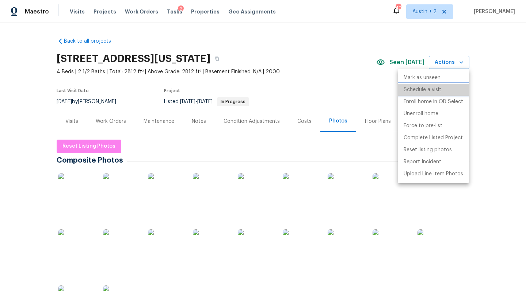
click at [432, 90] on p "Schedule a visit" at bounding box center [422, 90] width 38 height 8
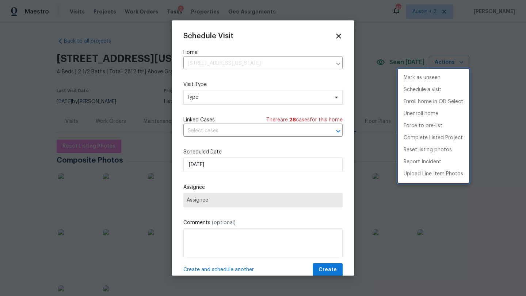
click at [214, 105] on div at bounding box center [263, 148] width 526 height 296
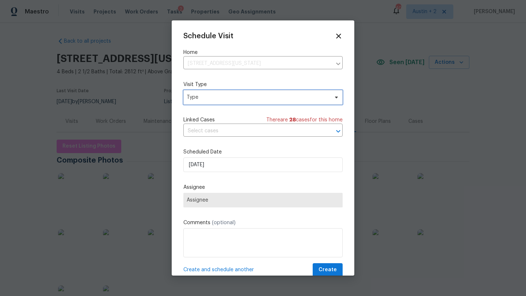
click at [217, 100] on span "Type" at bounding box center [258, 97] width 142 height 7
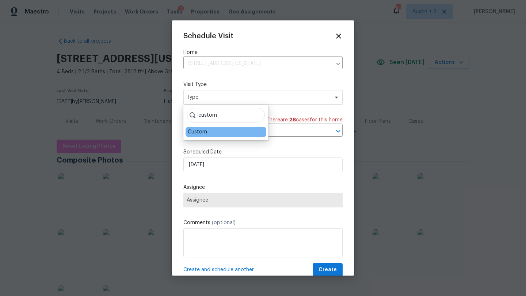
type input "custom"
click at [198, 134] on div "Custom" at bounding box center [197, 132] width 19 height 7
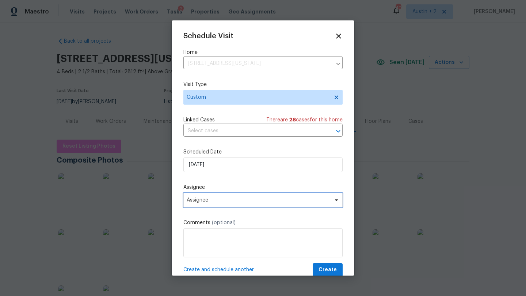
click at [217, 203] on span "Assignee" at bounding box center [258, 201] width 143 height 6
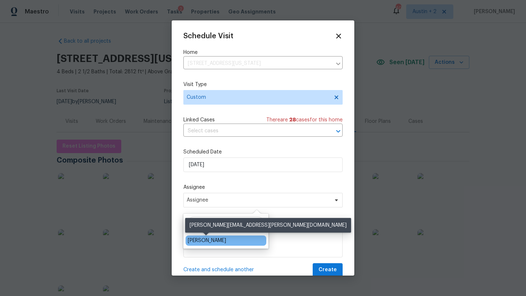
type input "shei"
click at [212, 243] on div "[PERSON_NAME]" at bounding box center [207, 240] width 38 height 7
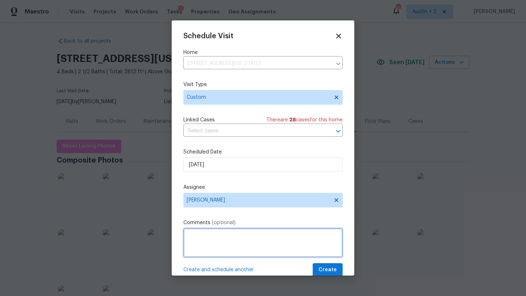
click at [277, 241] on textarea at bounding box center [262, 243] width 159 height 29
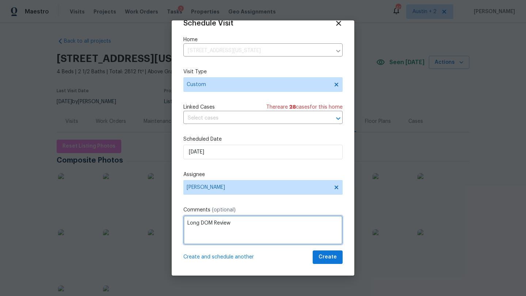
type textarea "Long DOM Review"
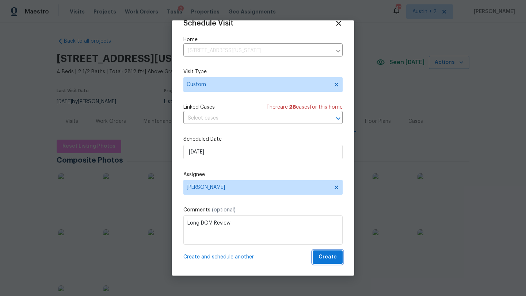
click at [328, 259] on span "Create" at bounding box center [327, 257] width 18 height 9
click at [324, 257] on span "Create" at bounding box center [327, 257] width 18 height 9
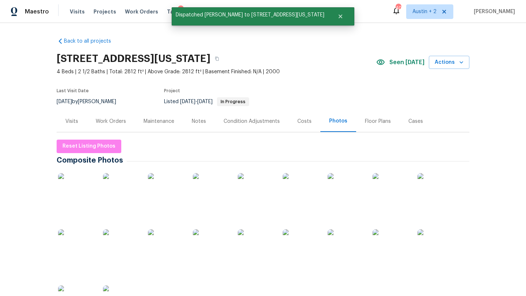
click at [119, 120] on div "Work Orders" at bounding box center [111, 121] width 30 height 7
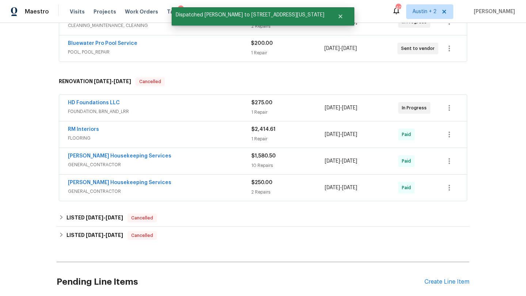
scroll to position [214, 0]
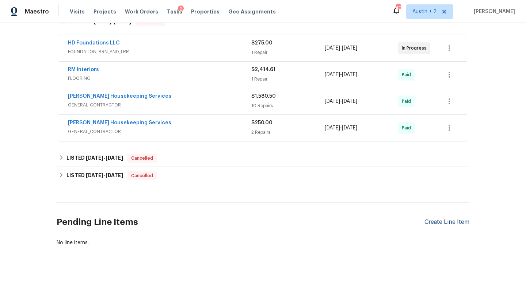
click at [437, 221] on div "Create Line Item" at bounding box center [446, 222] width 45 height 7
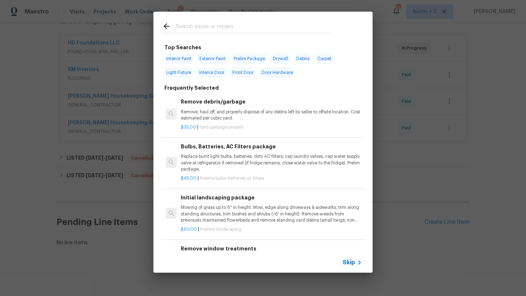
click at [215, 20] on div at bounding box center [246, 26] width 186 height 29
click at [213, 26] on input "text" at bounding box center [253, 27] width 155 height 11
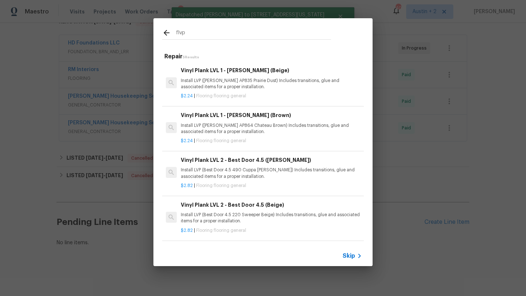
scroll to position [1, 0]
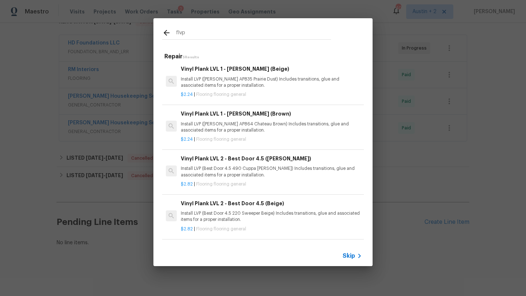
type input "flvp"
click at [237, 80] on p "Install LVP (Knighton AP835 Prairie Dust) Includes transitions, glue and associ…" at bounding box center [271, 82] width 181 height 12
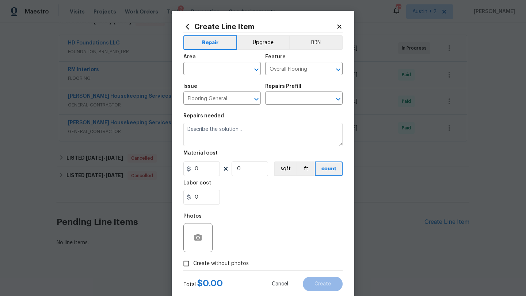
type textarea "Install LVP (Knighton AP835 Prairie Dust) Includes transitions, glue and associ…"
type input "1"
type input "Vinyl Plank LVL 1 - Knighton (Beige) $2.24"
type input "2.24"
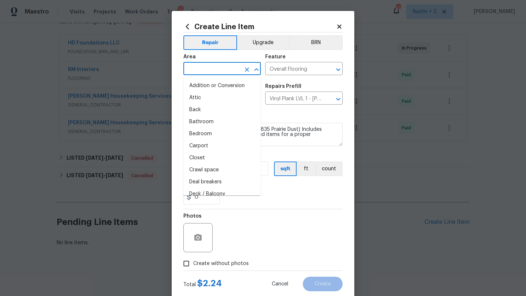
click at [229, 69] on input "text" at bounding box center [211, 69] width 57 height 11
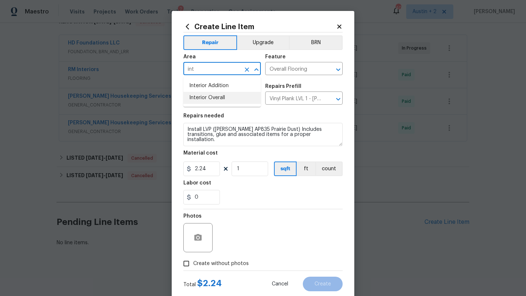
click at [224, 99] on li "Interior Overall" at bounding box center [221, 98] width 77 height 12
type input "Interior Overall"
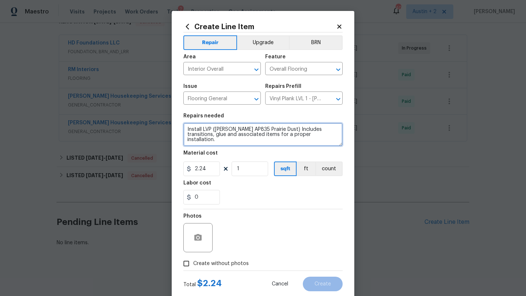
click at [310, 135] on textarea "Install LVP (Knighton AP835 Prairie Dust) Includes transitions, glue and associ…" at bounding box center [262, 134] width 159 height 23
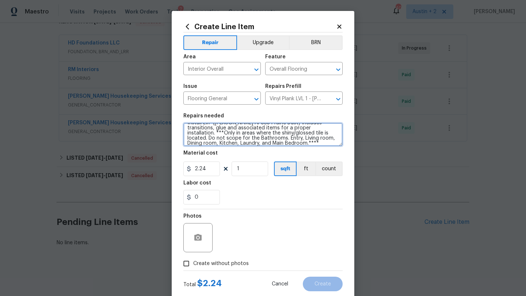
type textarea "Install LVP (Knighton AP835 Prairie Dust) Includes transitions, glue and associ…"
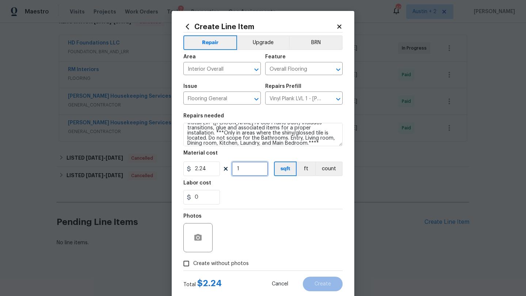
click at [244, 169] on input "1" at bounding box center [249, 169] width 37 height 15
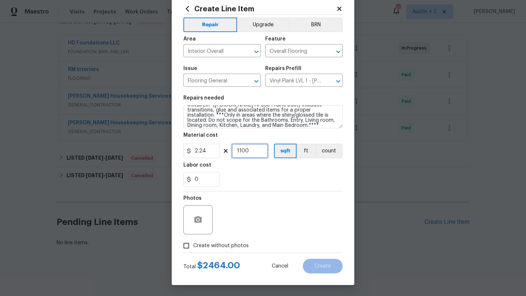
type input "1100"
click at [231, 244] on span "Create without photos" at bounding box center [220, 246] width 55 height 8
click at [193, 244] on input "Create without photos" at bounding box center [186, 246] width 14 height 14
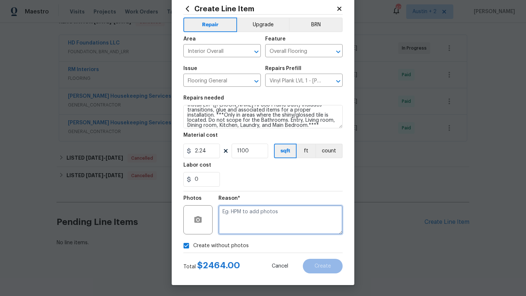
click at [246, 221] on textarea at bounding box center [280, 220] width 124 height 29
click at [198, 222] on icon "button" at bounding box center [197, 220] width 7 height 7
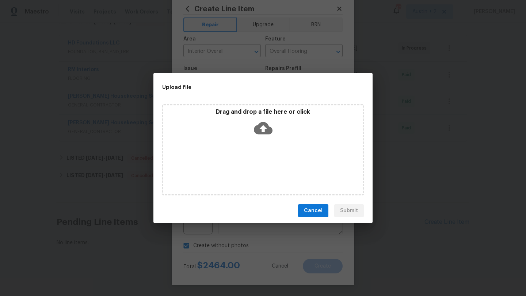
click at [264, 129] on icon at bounding box center [263, 128] width 19 height 19
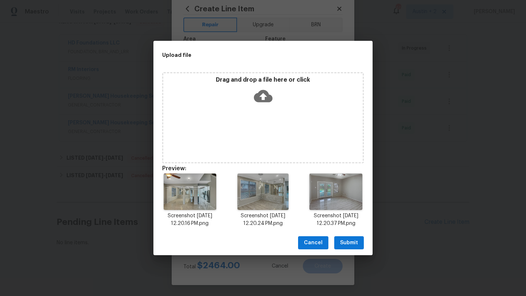
click at [348, 241] on span "Submit" at bounding box center [349, 243] width 18 height 9
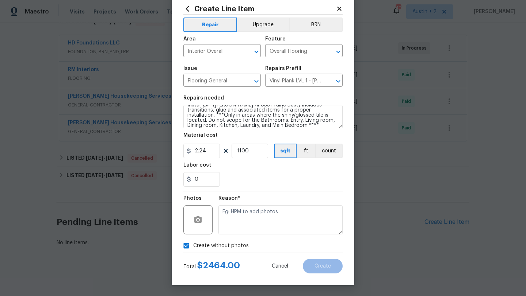
click at [219, 245] on span "Create without photos" at bounding box center [220, 246] width 55 height 8
click at [193, 245] on input "Create without photos" at bounding box center [186, 246] width 14 height 14
checkbox input "false"
click at [195, 214] on button "button" at bounding box center [198, 220] width 18 height 18
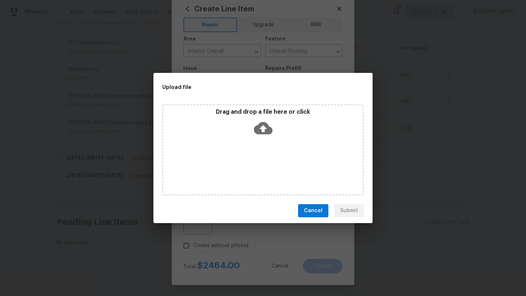
click at [268, 126] on icon at bounding box center [263, 128] width 19 height 12
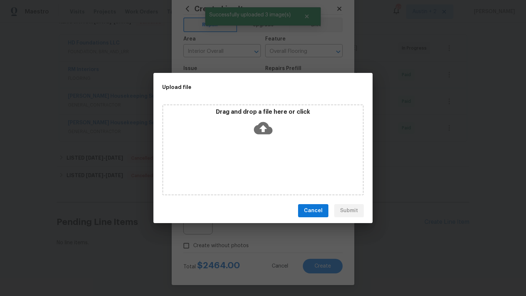
click at [313, 203] on div "Cancel Submit" at bounding box center [262, 211] width 219 height 25
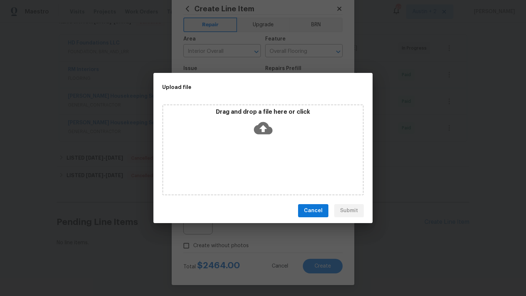
click at [314, 211] on span "Cancel" at bounding box center [313, 211] width 19 height 9
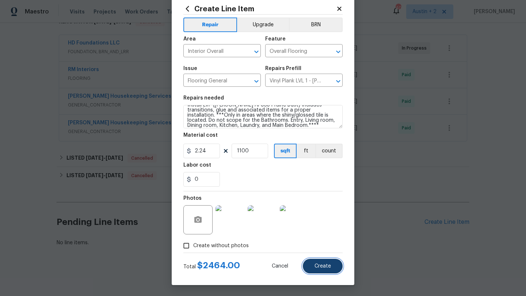
click at [325, 269] on button "Create" at bounding box center [323, 266] width 40 height 15
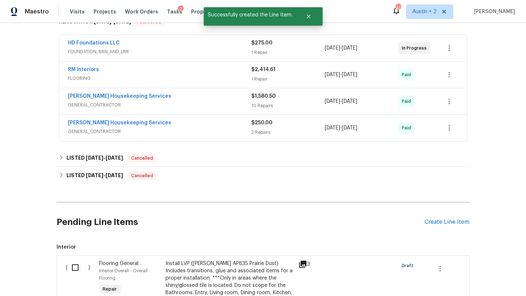
scroll to position [334, 0]
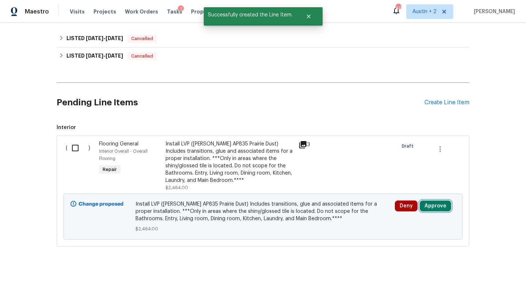
click at [430, 207] on button "Approve" at bounding box center [435, 206] width 31 height 11
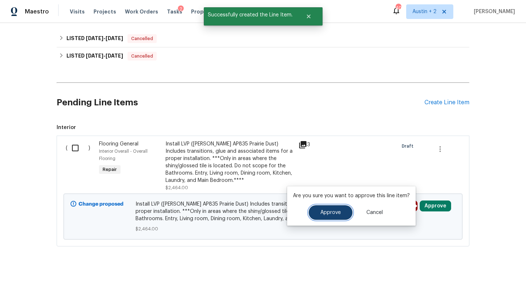
click at [324, 210] on span "Approve" at bounding box center [330, 212] width 20 height 5
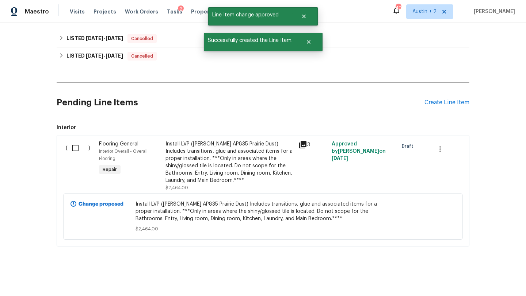
click at [76, 149] on input "checkbox" at bounding box center [78, 148] width 21 height 15
checkbox input "true"
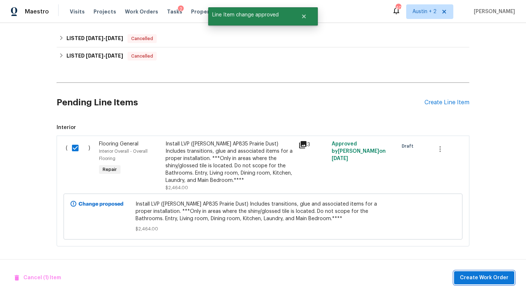
click at [472, 280] on span "Create Work Order" at bounding box center [484, 278] width 49 height 9
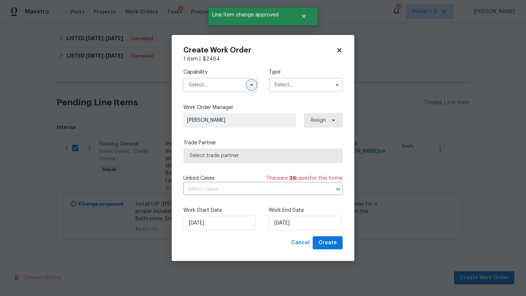
click at [251, 84] on icon "button" at bounding box center [252, 85] width 6 height 6
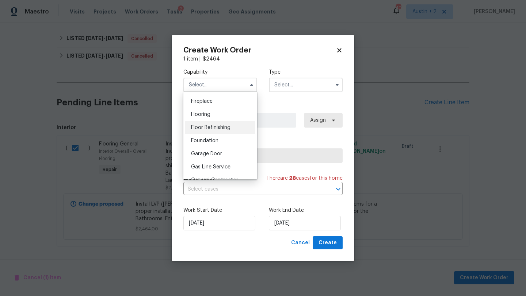
scroll to position [269, 0]
click at [219, 115] on div "Flooring" at bounding box center [220, 114] width 70 height 13
type input "Flooring"
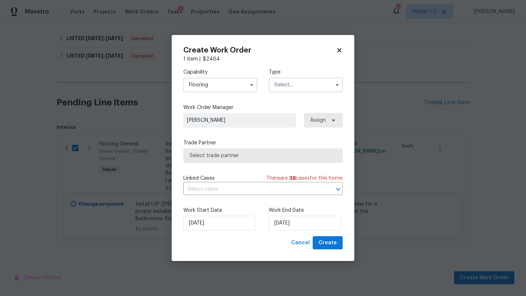
click at [299, 84] on input "text" at bounding box center [306, 85] width 74 height 15
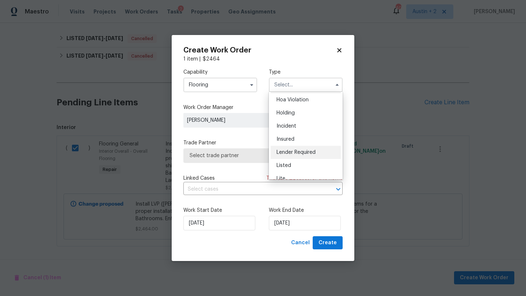
scroll to position [14, 0]
click at [292, 164] on div "Listed" at bounding box center [306, 165] width 70 height 13
type input "Listed"
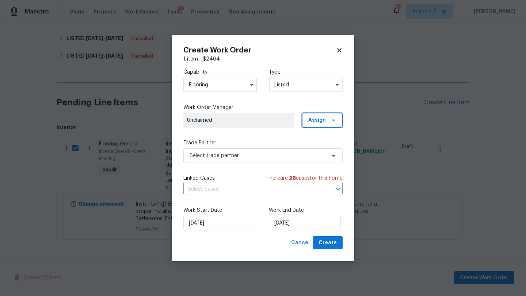
click at [325, 122] on span "Assign" at bounding box center [317, 120] width 18 height 7
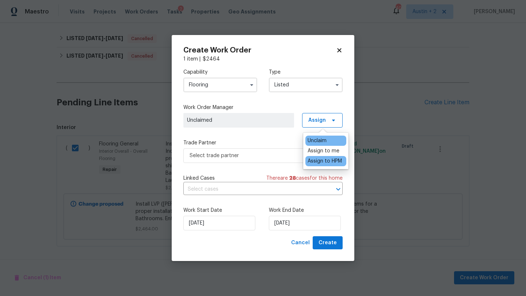
click at [321, 163] on div "Assign to HPM" at bounding box center [324, 161] width 34 height 7
click at [278, 158] on span "Select trade partner" at bounding box center [257, 155] width 136 height 7
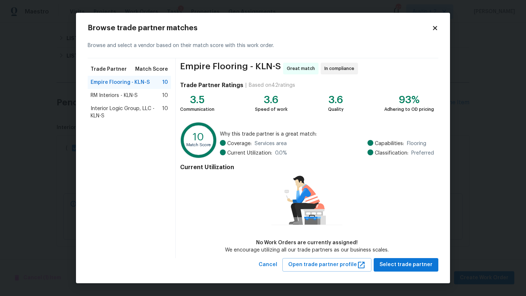
click at [119, 97] on span "RM Interiors - KLN-S" at bounding box center [114, 95] width 47 height 7
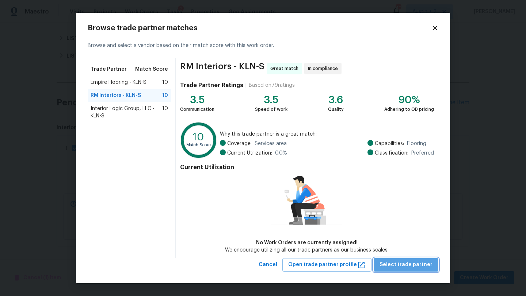
click at [414, 265] on span "Select trade partner" at bounding box center [405, 265] width 53 height 9
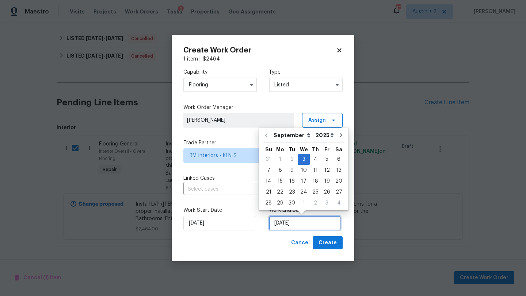
click at [302, 223] on input "9/3/2025" at bounding box center [305, 223] width 72 height 15
click at [291, 172] on div "9" at bounding box center [292, 170] width 12 height 10
type input "9/9/2025"
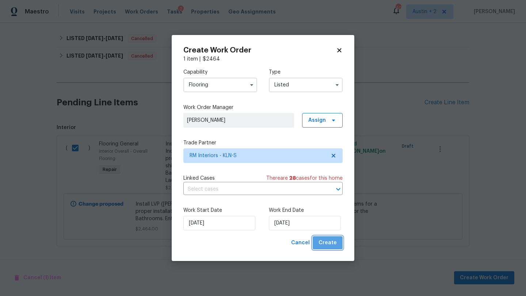
click at [330, 244] on span "Create" at bounding box center [327, 243] width 18 height 9
checkbox input "false"
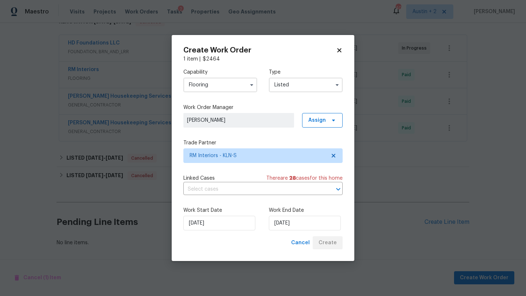
scroll to position [241, 0]
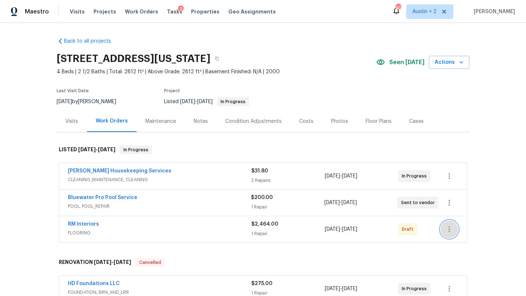
click at [452, 227] on icon "button" at bounding box center [449, 229] width 9 height 9
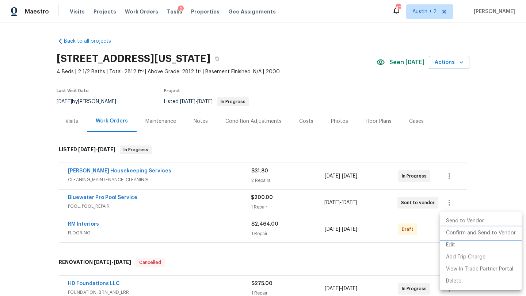
click at [454, 234] on li "Confirm and Send to Vendor" at bounding box center [480, 233] width 81 height 12
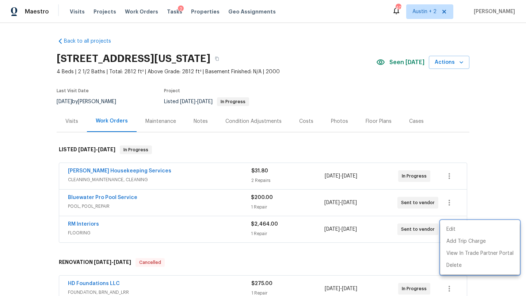
click at [84, 222] on div at bounding box center [263, 148] width 526 height 296
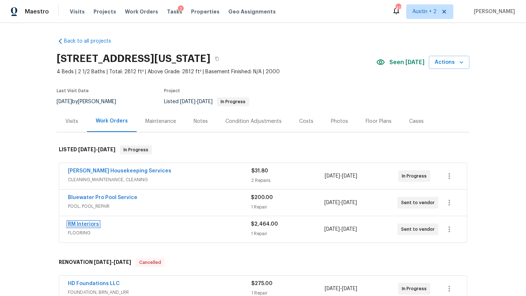
click at [84, 223] on link "RM Interiors" at bounding box center [83, 224] width 31 height 5
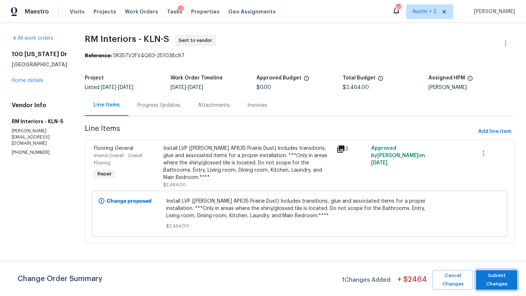
click at [495, 285] on span "Submit Changes" at bounding box center [496, 280] width 34 height 17
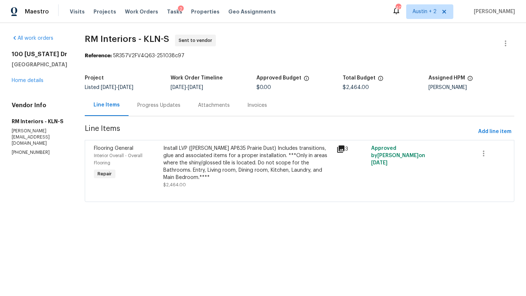
click at [145, 105] on div "Progress Updates" at bounding box center [158, 105] width 43 height 7
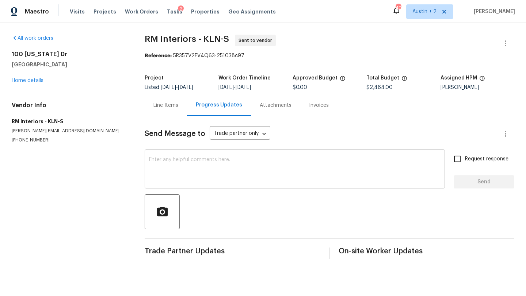
click at [177, 160] on textarea at bounding box center [294, 170] width 291 height 26
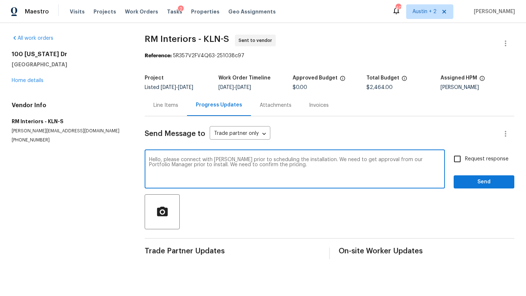
type textarea "Hello, please connect with Nelson prior to scheduling the installation. We need…"
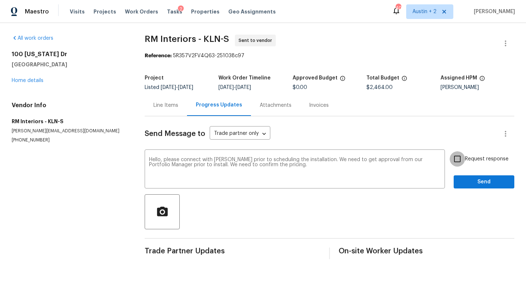
click at [457, 160] on input "Request response" at bounding box center [456, 159] width 15 height 15
checkbox input "true"
click at [472, 185] on span "Send" at bounding box center [483, 182] width 49 height 9
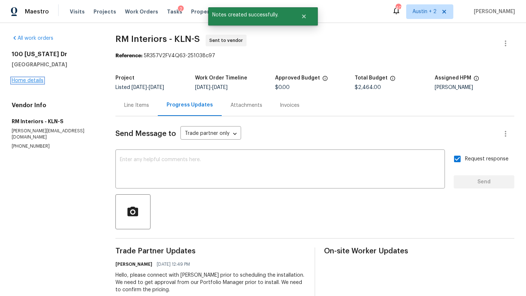
click at [38, 79] on link "Home details" at bounding box center [28, 80] width 32 height 5
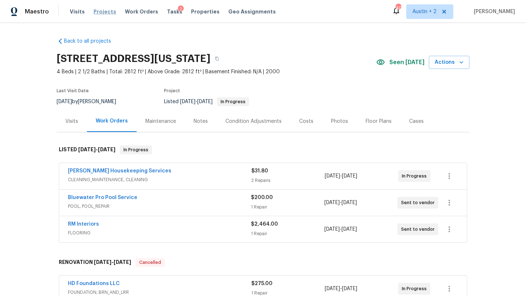
click at [104, 11] on span "Projects" at bounding box center [104, 11] width 23 height 7
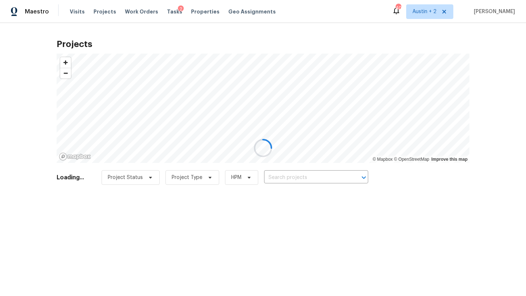
click at [281, 176] on div at bounding box center [263, 148] width 526 height 296
click at [288, 175] on div at bounding box center [263, 148] width 526 height 296
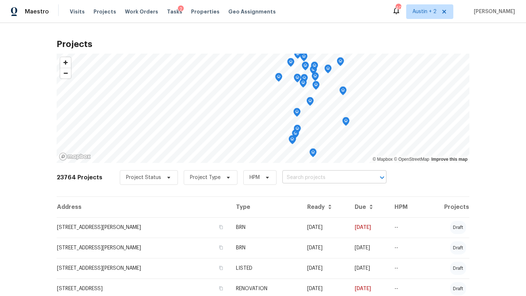
click at [297, 177] on input "text" at bounding box center [324, 177] width 84 height 11
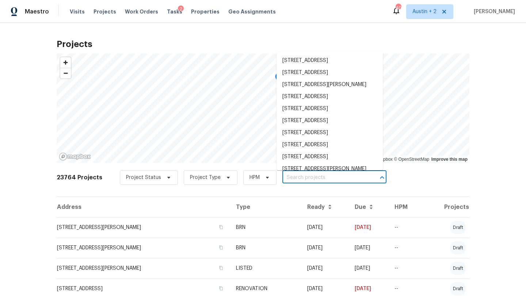
paste input "2208 Marcus Abrams Blvd, Austin, TX 78748"
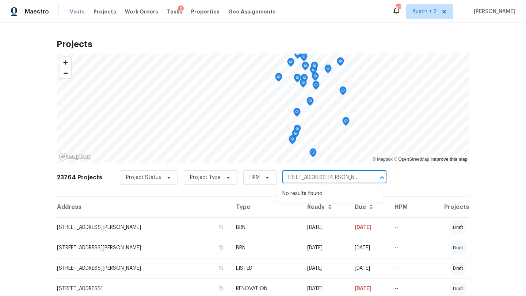
type input "2208 Marcus Abrams Blvd, Austin, TX 78748"
click at [72, 10] on span "Visits" at bounding box center [77, 11] width 15 height 7
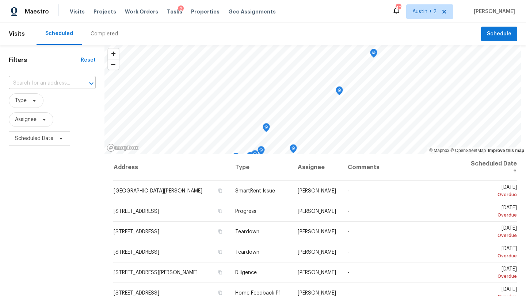
click at [38, 81] on input "text" at bounding box center [42, 83] width 66 height 11
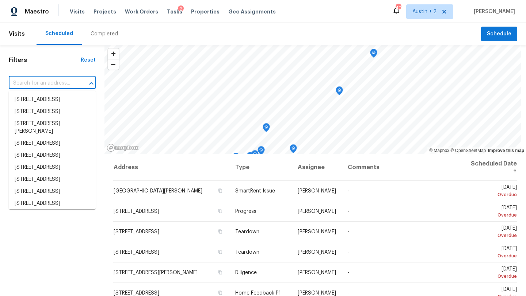
paste input "2208 Marcus Abrams Blvd, Austin, TX 78748"
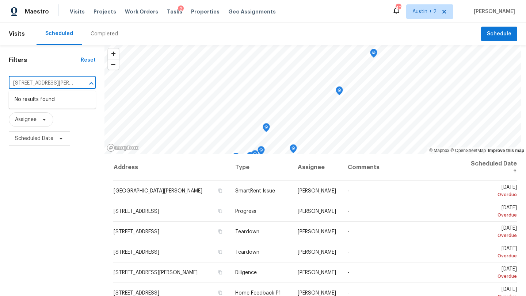
scroll to position [0, 42]
click at [178, 79] on div "Filters Reset 2208 Marcus Abrams Blvd, Austin, TX 78748 ​ Type Assignee Schedul…" at bounding box center [263, 218] width 526 height 347
click at [53, 80] on input "2208 Marcus Abrams Blvd, Austin, TX 78748" at bounding box center [42, 83] width 66 height 11
drag, startPoint x: 83, startPoint y: 85, endPoint x: 30, endPoint y: 84, distance: 53.3
click at [30, 84] on div "2208 Marcus Abrams Blvd, Austin, TX 78748 ​" at bounding box center [52, 83] width 87 height 11
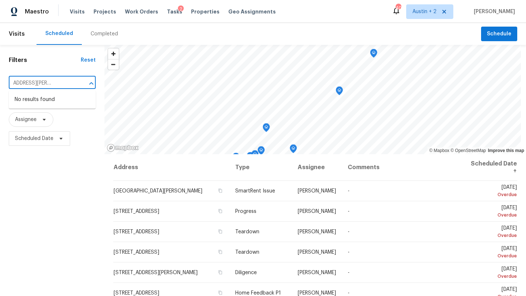
drag, startPoint x: 34, startPoint y: 84, endPoint x: 82, endPoint y: 87, distance: 48.3
click at [82, 87] on div "2208 Marcus Abrams Blvd, Austin, TX 78748 ​" at bounding box center [52, 83] width 87 height 11
type input "2"
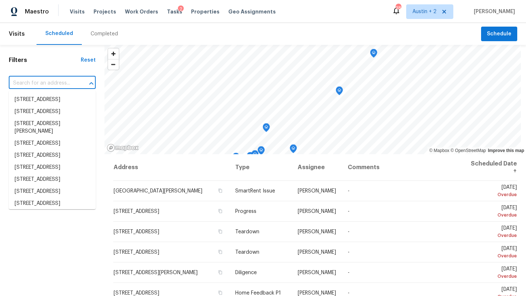
click at [54, 80] on input "text" at bounding box center [42, 83] width 66 height 11
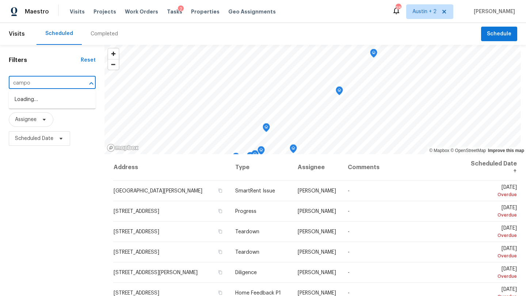
type input "campos"
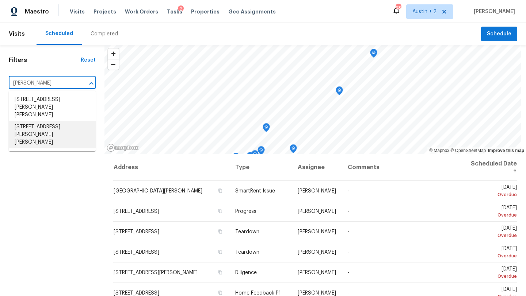
click at [50, 122] on li "127 Campos Dr, Hutto, TX 78634" at bounding box center [52, 134] width 87 height 27
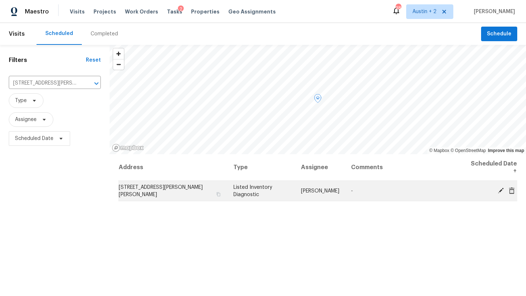
click at [166, 192] on td "127 Campos Dr, Hutto, TX 78634" at bounding box center [172, 191] width 109 height 20
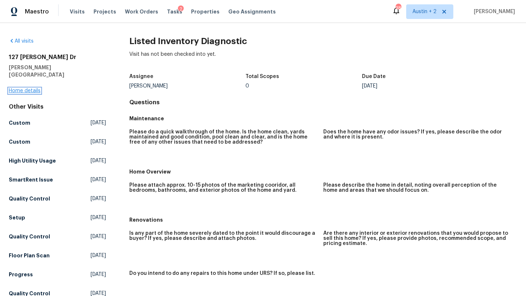
click at [23, 88] on link "Home details" at bounding box center [25, 90] width 32 height 5
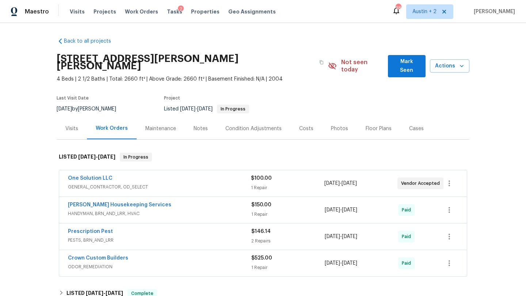
click at [399, 63] on span "Mark Seen" at bounding box center [407, 66] width 26 height 18
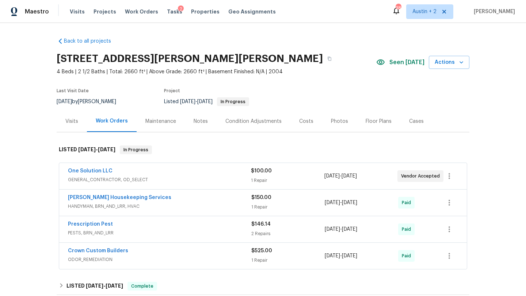
click at [70, 120] on div "Visits" at bounding box center [71, 121] width 13 height 7
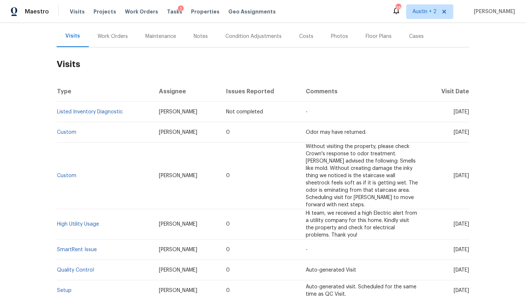
scroll to position [81, 0]
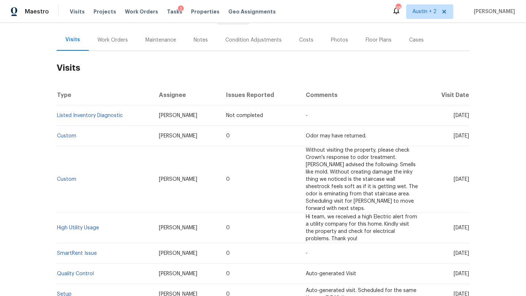
click at [117, 40] on div "Work Orders" at bounding box center [112, 40] width 30 height 7
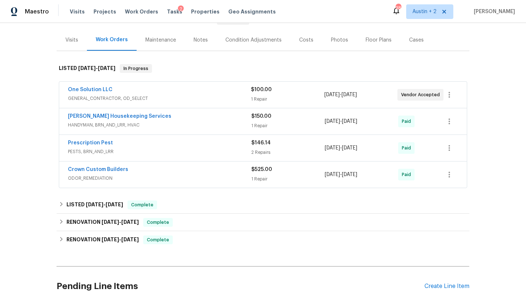
click at [198, 41] on div "Notes" at bounding box center [201, 40] width 14 height 7
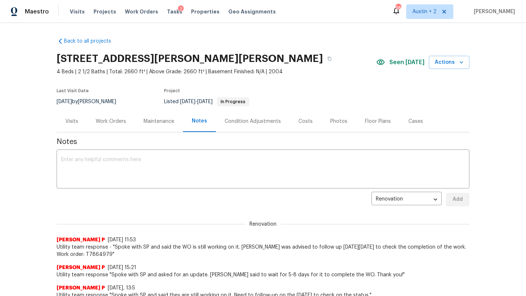
click at [77, 122] on div "Visits" at bounding box center [71, 121] width 13 height 7
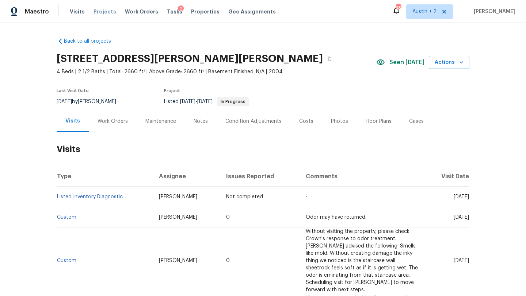
click at [103, 11] on span "Projects" at bounding box center [104, 11] width 23 height 7
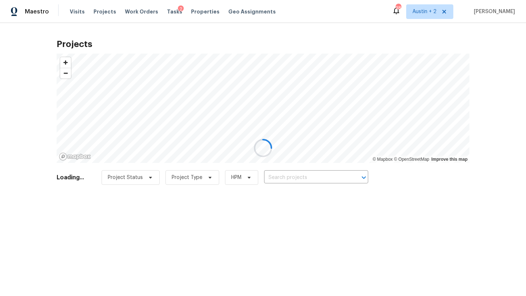
click at [290, 179] on div at bounding box center [263, 148] width 526 height 296
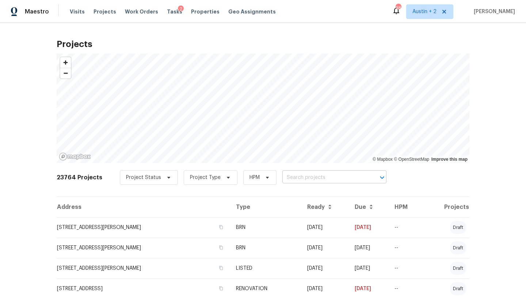
click at [295, 177] on input "text" at bounding box center [324, 177] width 84 height 11
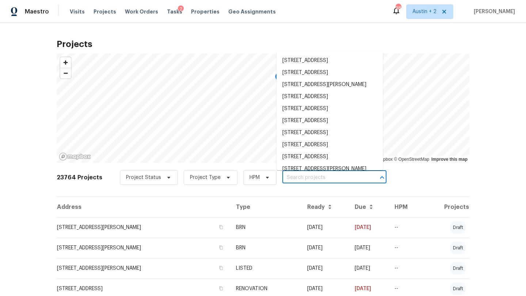
paste input "6502 Griffith Loop, Killeen, TX 76549"
type input "6502 Griffith Loop, Killeen, TX 76549"
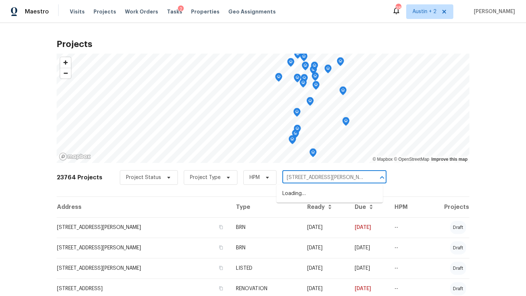
scroll to position [0, 6]
click at [300, 200] on li "6502 Griffith Loop, Killeen, TX 76549" at bounding box center [329, 194] width 106 height 12
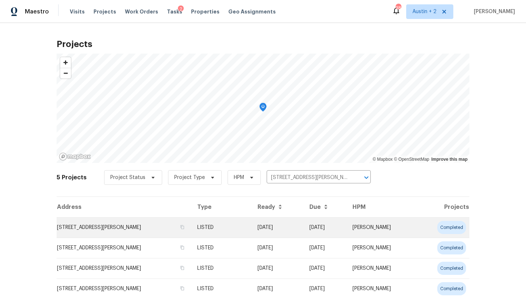
click at [95, 227] on td "6502 Griffith Loop, Killeen, TX 76549" at bounding box center [124, 228] width 135 height 20
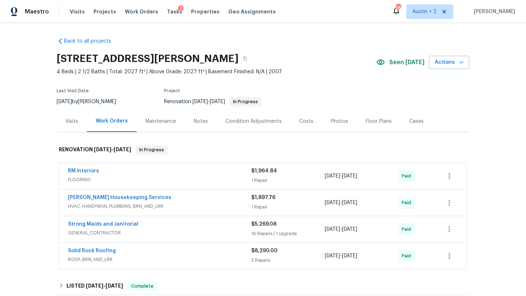
click at [205, 123] on div "Notes" at bounding box center [201, 121] width 14 height 7
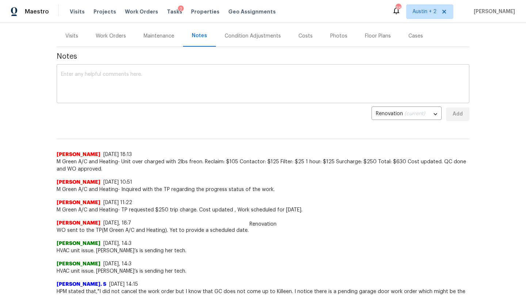
scroll to position [84, 0]
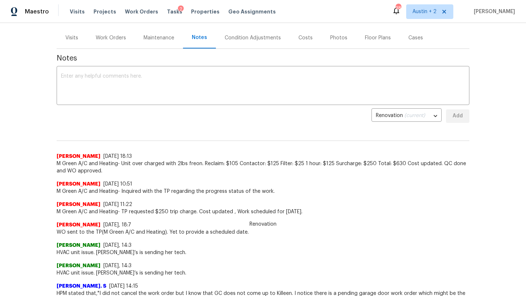
click at [144, 171] on span "M Green A/C and Heating- Unit over charged with 2lbs freon. Reclaim: $105 Conta…" at bounding box center [263, 167] width 413 height 15
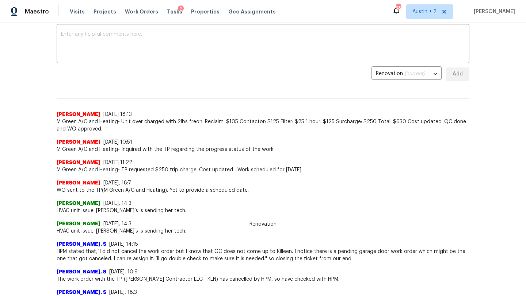
scroll to position [0, 0]
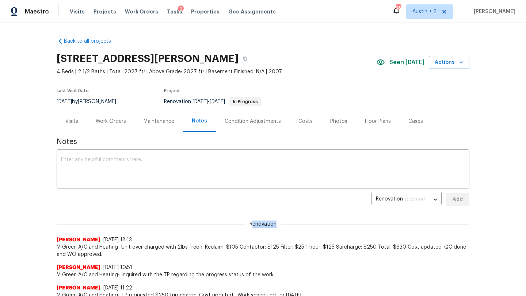
drag, startPoint x: 276, startPoint y: 223, endPoint x: 251, endPoint y: 223, distance: 24.8
click at [251, 223] on span "Renovation" at bounding box center [263, 224] width 36 height 7
click at [285, 229] on div "Renovation Blessida Angeline M 8/29/25, 18:13 M Green A/C and Heating- Unit ove…" at bounding box center [263, 235] width 413 height 46
drag, startPoint x: 277, startPoint y: 224, endPoint x: 249, endPoint y: 224, distance: 28.1
click at [249, 224] on span "Renovation" at bounding box center [263, 224] width 36 height 7
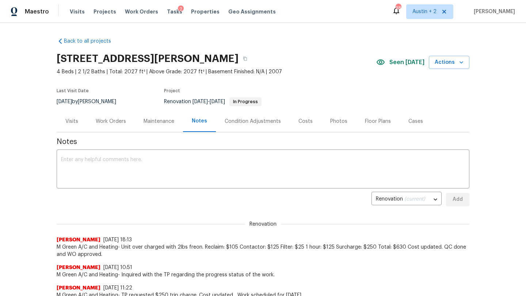
click at [269, 215] on div "Renovation Blessida Angeline M 8/29/25, 18:13 M Green A/C and Heating- Unit ove…" at bounding box center [263, 235] width 413 height 46
drag, startPoint x: 275, startPoint y: 222, endPoint x: 230, endPoint y: 222, distance: 44.9
click at [230, 222] on div "Renovation Blessida Angeline M 8/29/25, 18:13 M Green A/C and Heating- Unit ove…" at bounding box center [263, 235] width 413 height 46
drag, startPoint x: 275, startPoint y: 225, endPoint x: 249, endPoint y: 222, distance: 26.0
click at [249, 222] on span "Renovation" at bounding box center [263, 224] width 36 height 7
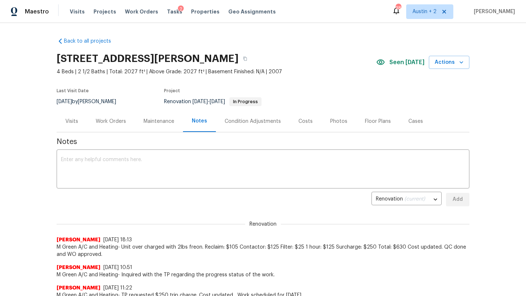
click at [225, 199] on div "Renovation (current) 56ee71ef-3778-4aed-9e9f-00003ab58bda ​ Add" at bounding box center [263, 200] width 413 height 14
click at [310, 121] on div "Costs" at bounding box center [306, 122] width 32 height 22
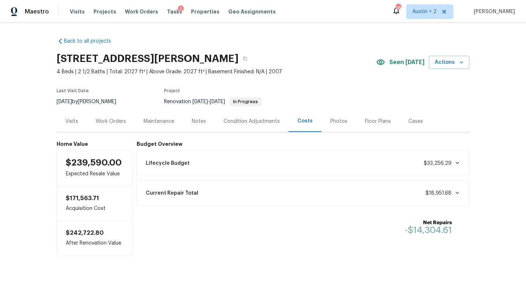
click at [116, 123] on div "Work Orders" at bounding box center [111, 121] width 30 height 7
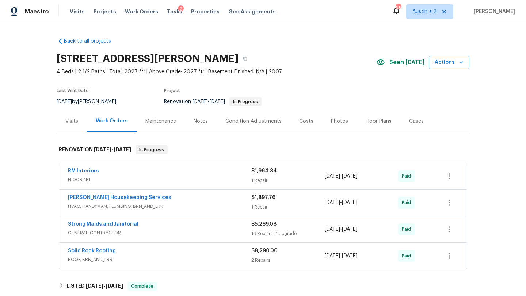
click at [195, 118] on div "Notes" at bounding box center [201, 121] width 14 height 7
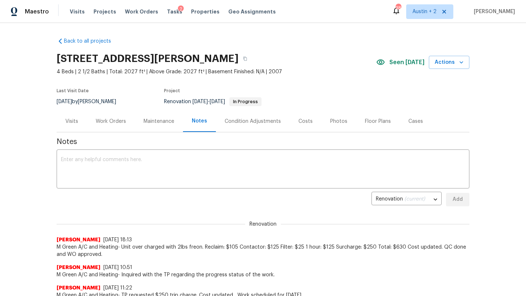
click at [111, 123] on div "Work Orders" at bounding box center [111, 121] width 30 height 7
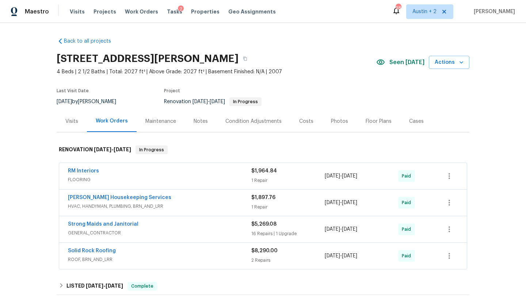
click at [196, 118] on div "Notes" at bounding box center [201, 121] width 14 height 7
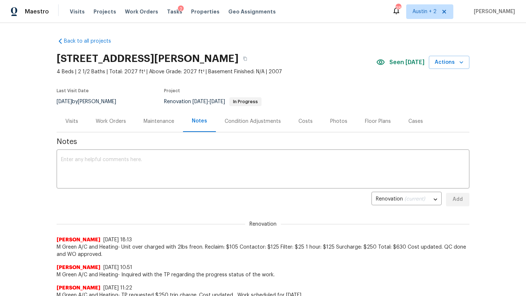
click at [108, 118] on div "Work Orders" at bounding box center [111, 121] width 30 height 7
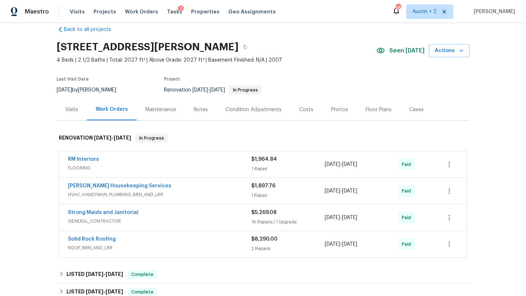
scroll to position [10, 0]
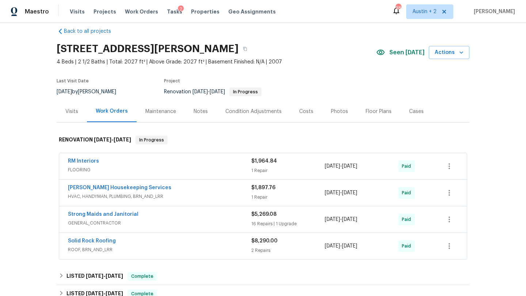
click at [196, 110] on div "Notes" at bounding box center [201, 111] width 14 height 7
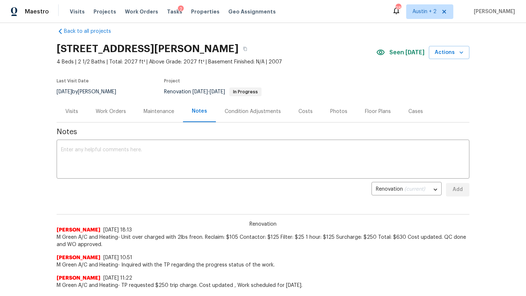
click at [112, 111] on div "Work Orders" at bounding box center [111, 111] width 30 height 7
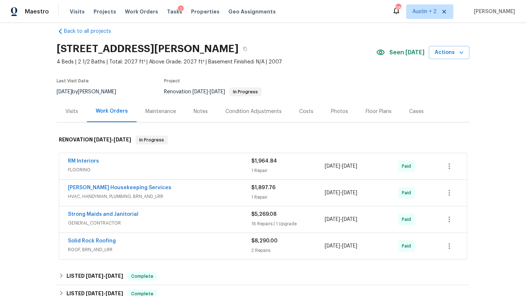
click at [196, 109] on div "Notes" at bounding box center [201, 111] width 14 height 7
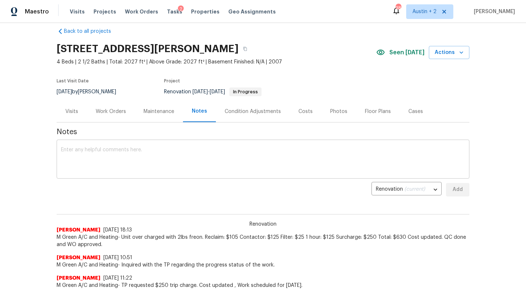
click at [160, 154] on textarea at bounding box center [263, 161] width 404 height 26
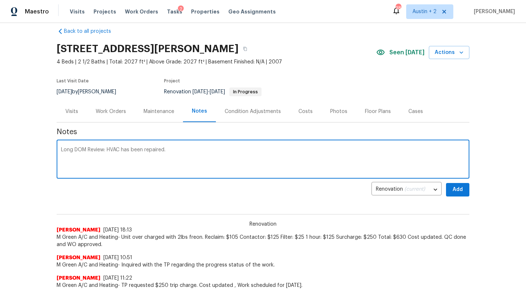
type textarea "Long DOM Review: HVAC has been repaired."
click at [455, 191] on span "Add" at bounding box center [458, 189] width 12 height 9
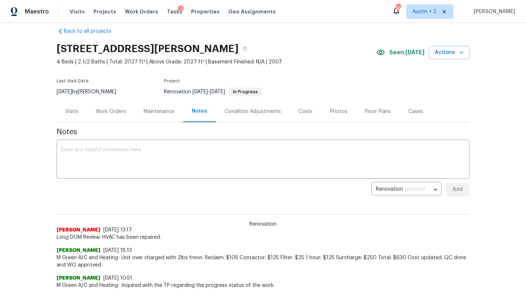
click at [72, 110] on div "Visits" at bounding box center [71, 111] width 13 height 7
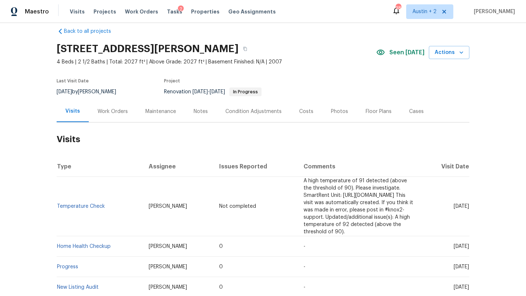
click at [114, 110] on div "Work Orders" at bounding box center [112, 111] width 30 height 7
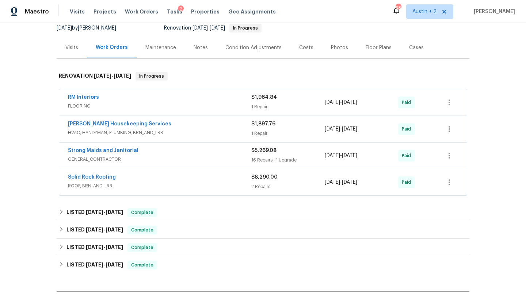
scroll to position [76, 0]
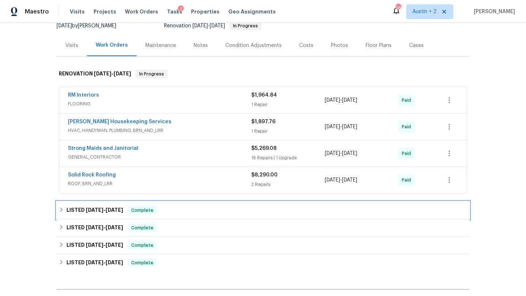
click at [184, 208] on div "LISTED 8/26/25 - 8/29/25 Complete" at bounding box center [263, 210] width 408 height 9
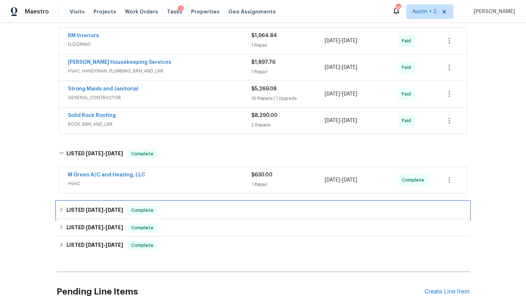
click at [184, 208] on div "LISTED 7/2/25 - 7/4/25 Complete" at bounding box center [263, 210] width 408 height 9
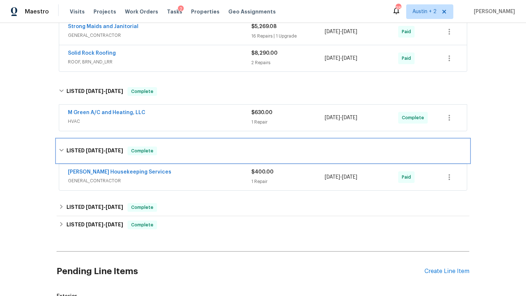
scroll to position [206, 0]
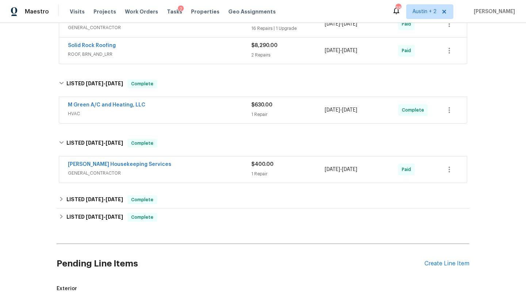
click at [188, 175] on span "GENERAL_CONTRACTOR" at bounding box center [159, 173] width 183 height 7
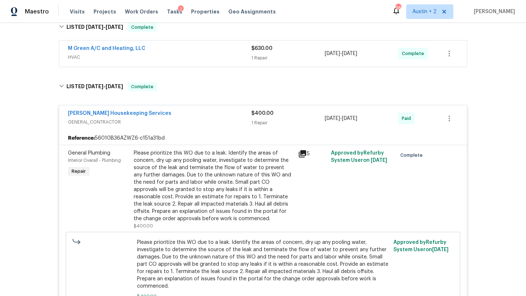
scroll to position [265, 0]
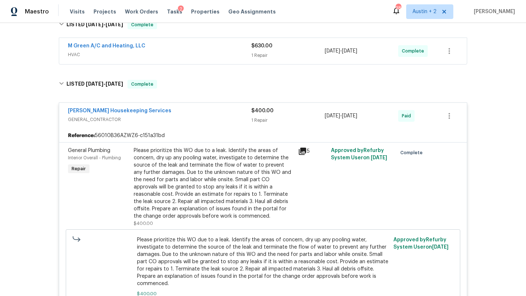
click at [302, 148] on icon at bounding box center [302, 151] width 9 height 9
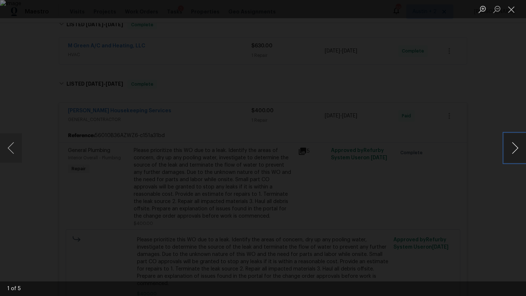
click at [514, 146] on button "Next image" at bounding box center [515, 148] width 22 height 29
click at [512, 147] on button "Next image" at bounding box center [515, 148] width 22 height 29
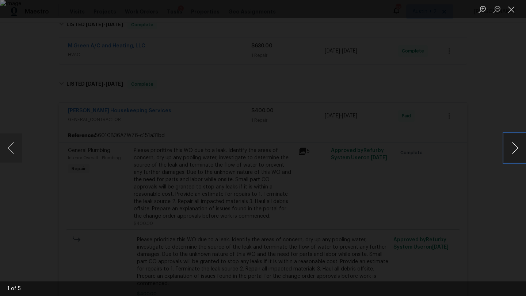
click at [512, 147] on button "Next image" at bounding box center [515, 148] width 22 height 29
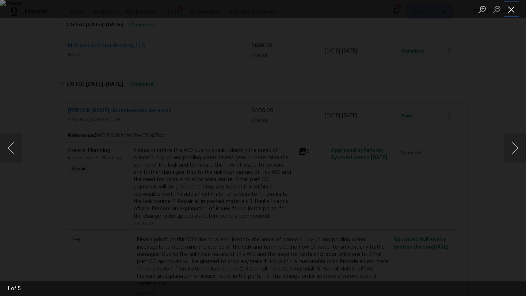
click at [506, 13] on button "Close lightbox" at bounding box center [511, 9] width 15 height 13
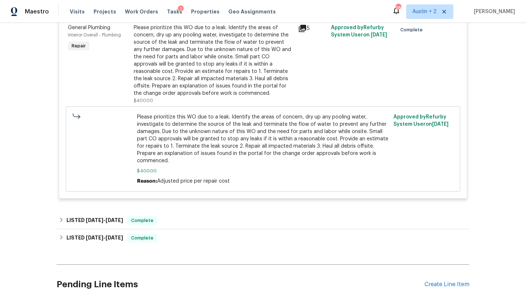
scroll to position [405, 0]
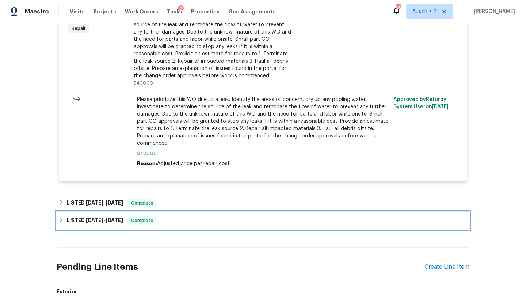
click at [234, 217] on div "LISTED 4/29/25 - 4/30/25 Complete" at bounding box center [263, 221] width 408 height 9
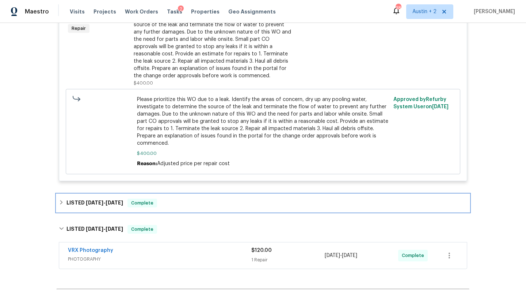
click at [234, 199] on div "LISTED 6/2/25 - 6/6/25 Complete" at bounding box center [263, 203] width 408 height 9
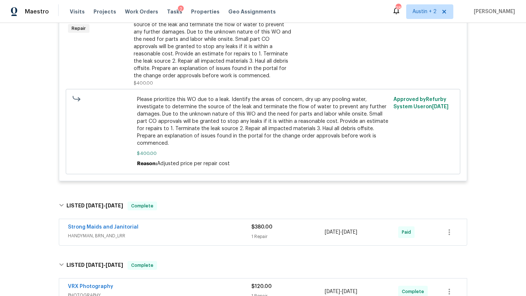
click at [229, 233] on span "HANDYMAN, BRN_AND_LRR" at bounding box center [159, 236] width 183 height 7
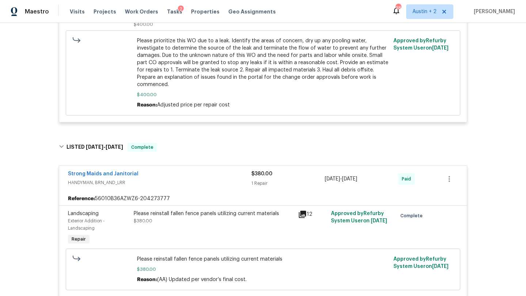
scroll to position [494, 0]
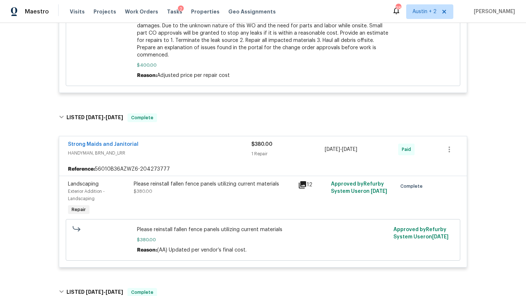
click at [302, 181] on icon at bounding box center [302, 184] width 7 height 7
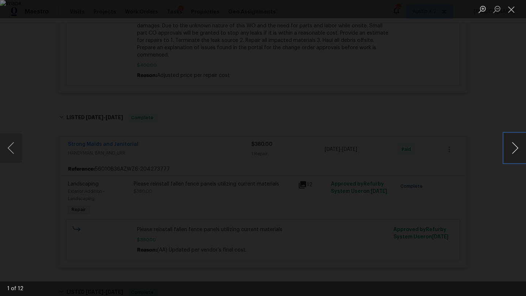
click at [514, 150] on button "Next image" at bounding box center [515, 148] width 22 height 29
click at [514, 149] on button "Next image" at bounding box center [515, 148] width 22 height 29
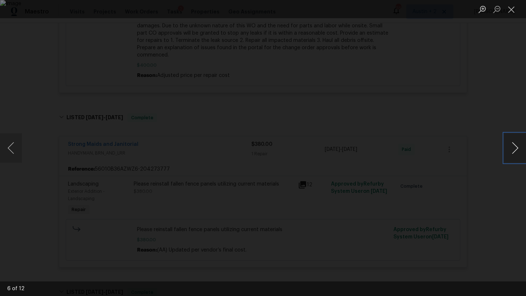
click at [514, 149] on button "Next image" at bounding box center [515, 148] width 22 height 29
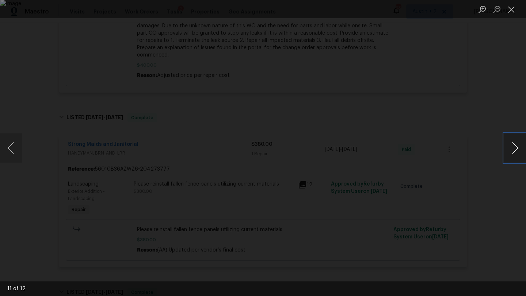
click at [514, 149] on button "Next image" at bounding box center [515, 148] width 22 height 29
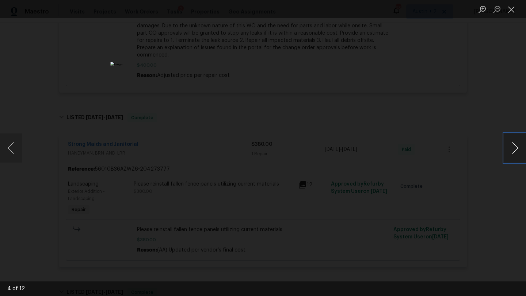
click at [514, 149] on button "Next image" at bounding box center [515, 148] width 22 height 29
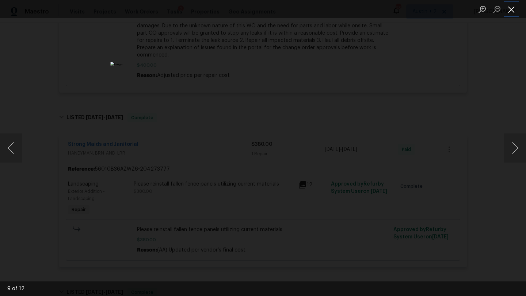
click at [511, 8] on button "Close lightbox" at bounding box center [511, 9] width 15 height 13
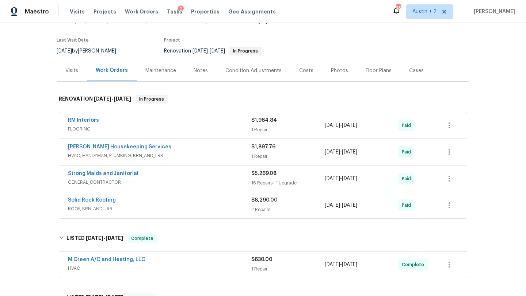
scroll to position [0, 0]
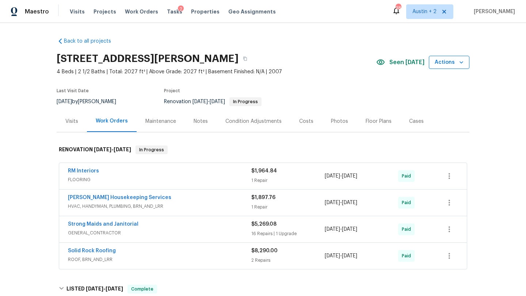
click at [449, 65] on span "Actions" at bounding box center [448, 62] width 29 height 9
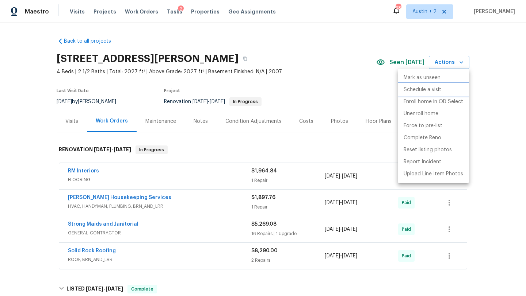
click at [433, 90] on p "Schedule a visit" at bounding box center [422, 90] width 38 height 8
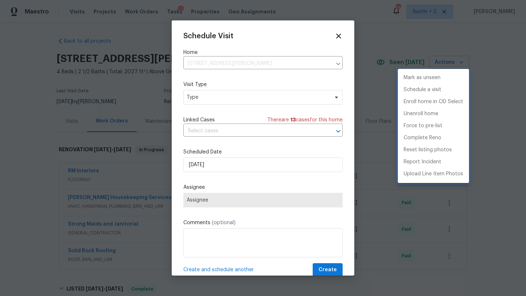
click at [235, 99] on div at bounding box center [263, 148] width 526 height 296
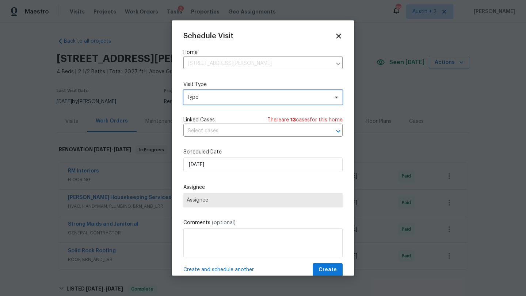
click at [236, 98] on span "Type" at bounding box center [258, 97] width 142 height 7
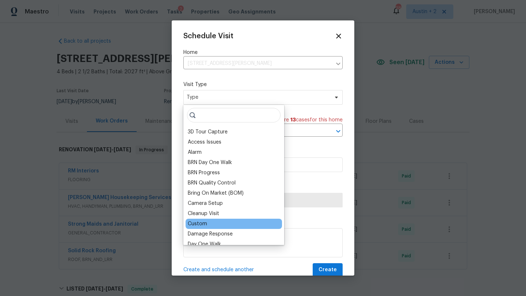
click at [203, 226] on div "Custom" at bounding box center [197, 224] width 19 height 7
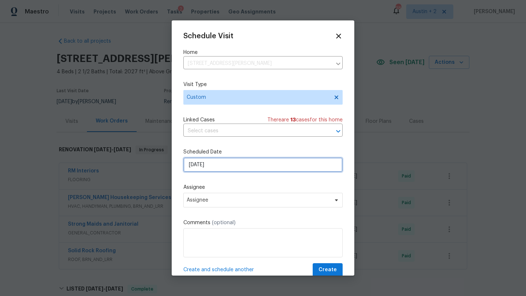
click at [221, 168] on input "9/3/2025" at bounding box center [262, 165] width 159 height 15
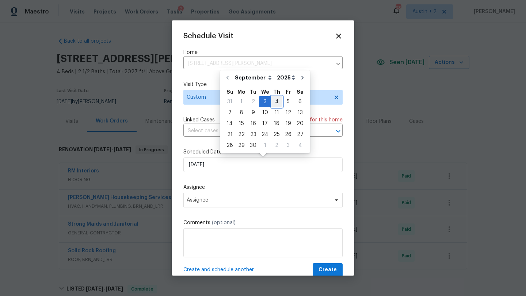
click at [276, 104] on div "4" at bounding box center [276, 102] width 11 height 10
type input "9/4/2025"
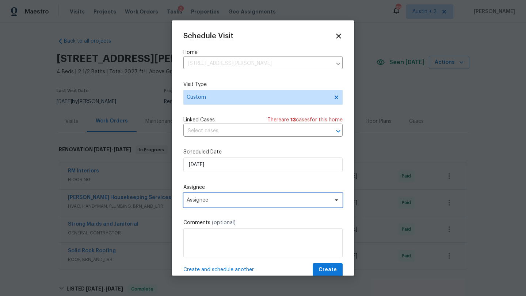
click at [230, 202] on span "Assignee" at bounding box center [258, 201] width 143 height 6
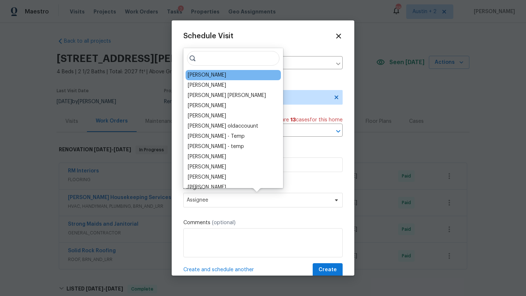
click at [202, 74] on div "[PERSON_NAME]" at bounding box center [207, 75] width 38 height 7
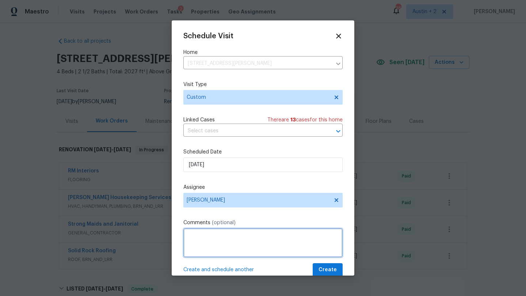
click at [197, 240] on textarea at bounding box center [262, 243] width 159 height 29
click at [240, 246] on textarea "Please take a new listing photo of the back yard without the fence. Also check" at bounding box center [262, 243] width 159 height 29
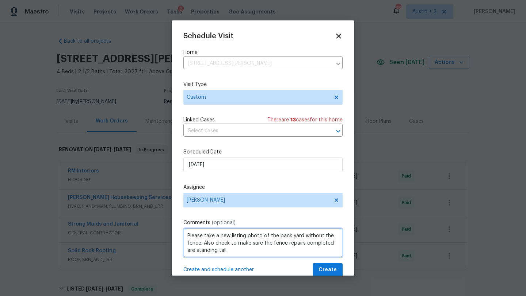
drag, startPoint x: 235, startPoint y: 254, endPoint x: 158, endPoint y: 223, distance: 82.8
click at [158, 223] on div "Schedule Visit Home 6502 Griffith Loop, Killeen, TX 76549 ​ Visit Type Custom L…" at bounding box center [263, 148] width 526 height 296
type textarea "Please take a new listing photo of the back yard without the fence. Also check …"
click at [326, 272] on span "Create" at bounding box center [327, 270] width 18 height 9
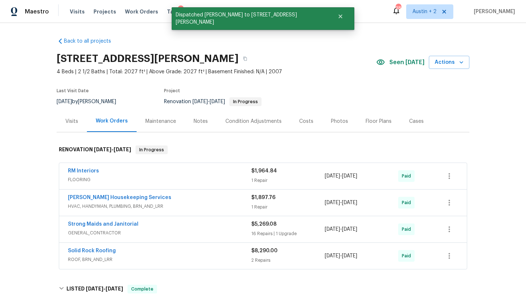
click at [199, 123] on div "Notes" at bounding box center [201, 121] width 14 height 7
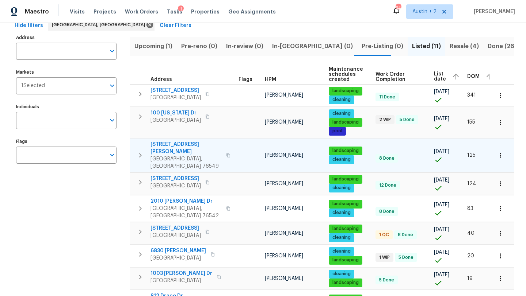
scroll to position [41, 0]
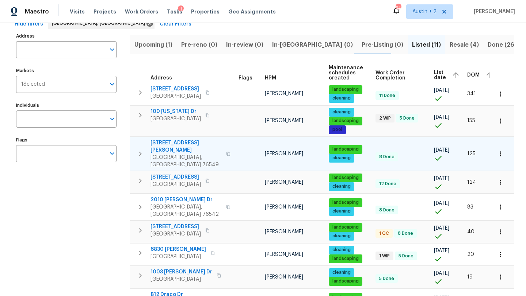
click at [180, 142] on span "[STREET_ADDRESS][PERSON_NAME]" at bounding box center [185, 146] width 71 height 15
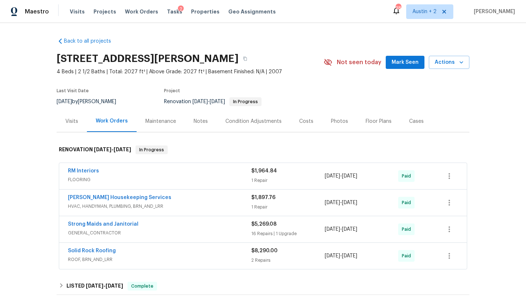
click at [403, 61] on span "Mark Seen" at bounding box center [404, 62] width 27 height 9
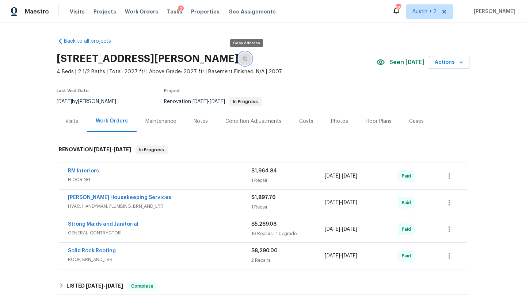
click at [244, 59] on icon "button" at bounding box center [245, 59] width 4 height 4
click at [247, 60] on icon "button" at bounding box center [245, 59] width 4 height 4
click at [245, 58] on icon "button" at bounding box center [245, 59] width 4 height 4
click at [275, 62] on div "[STREET_ADDRESS][PERSON_NAME]" at bounding box center [216, 58] width 319 height 19
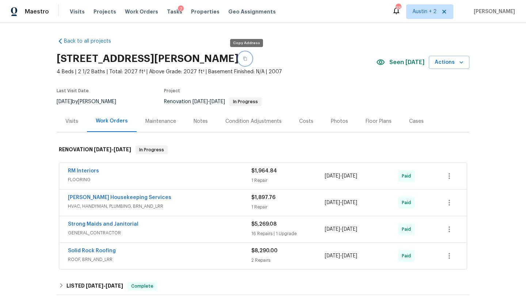
click at [249, 59] on button "button" at bounding box center [244, 58] width 13 height 13
click at [245, 57] on icon "button" at bounding box center [245, 59] width 4 height 4
click at [244, 59] on icon "button" at bounding box center [245, 59] width 4 height 4
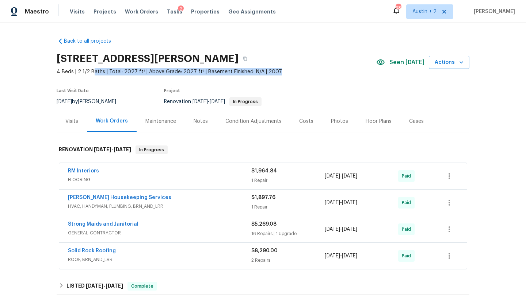
drag, startPoint x: 278, startPoint y: 73, endPoint x: 89, endPoint y: 70, distance: 188.4
click at [89, 70] on span "4 Beds | 2 1/2 Baths | Total: 2027 ft² | Above Grade: 2027 ft² | Basement Finis…" at bounding box center [216, 71] width 319 height 7
click at [141, 85] on div "Last Visit Date [DATE] by [PERSON_NAME] Project Renovation [DATE] - [DATE] In P…" at bounding box center [181, 97] width 248 height 26
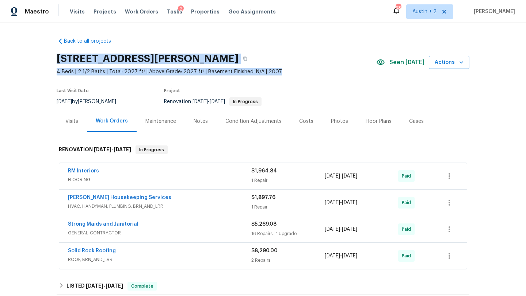
drag, startPoint x: 281, startPoint y: 75, endPoint x: 42, endPoint y: 50, distance: 239.7
click at [42, 50] on div "Back to all projects [STREET_ADDRESS][PERSON_NAME] 4 Beds | 2 1/2 Baths | Total…" at bounding box center [263, 159] width 526 height 273
click at [125, 91] on div "Last Visit Date" at bounding box center [91, 93] width 68 height 9
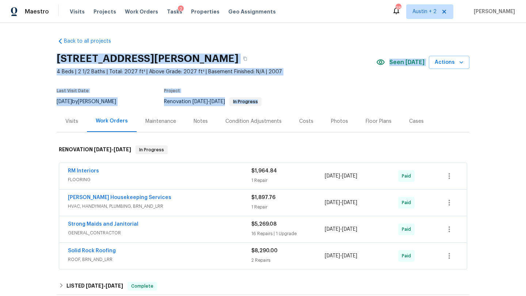
drag, startPoint x: 294, startPoint y: 104, endPoint x: 46, endPoint y: 55, distance: 252.4
click at [46, 55] on div "Back to all projects [STREET_ADDRESS][PERSON_NAME] 4 Beds | 2 1/2 Baths | Total…" at bounding box center [263, 159] width 526 height 273
click at [302, 75] on span "4 Beds | 2 1/2 Baths | Total: 2027 ft² | Above Grade: 2027 ft² | Basement Finis…" at bounding box center [216, 71] width 319 height 7
drag, startPoint x: 295, startPoint y: 102, endPoint x: 49, endPoint y: 54, distance: 250.8
click at [49, 54] on div "Back to all projects [STREET_ADDRESS][PERSON_NAME] 4 Beds | 2 1/2 Baths | Total…" at bounding box center [263, 159] width 526 height 273
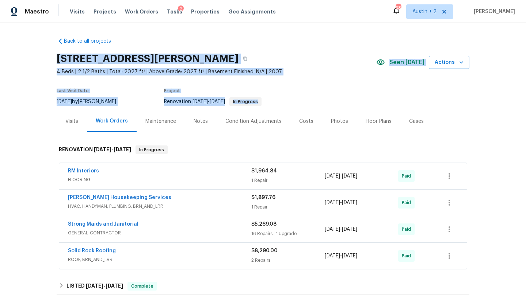
click at [280, 78] on section "[STREET_ADDRESS][PERSON_NAME] 4 Beds | 2 1/2 Baths | Total: 2027 ft² | Above Gr…" at bounding box center [263, 79] width 413 height 61
drag, startPoint x: 291, startPoint y: 77, endPoint x: 39, endPoint y: 58, distance: 252.6
click at [39, 58] on div "Back to all projects [STREET_ADDRESS][PERSON_NAME] 4 Beds | 2 1/2 Baths | Total…" at bounding box center [263, 159] width 526 height 273
drag, startPoint x: 300, startPoint y: 106, endPoint x: 44, endPoint y: 55, distance: 260.6
click at [44, 55] on div "Back to all projects [STREET_ADDRESS][PERSON_NAME] 4 Beds | 2 1/2 Baths | Total…" at bounding box center [263, 159] width 526 height 273
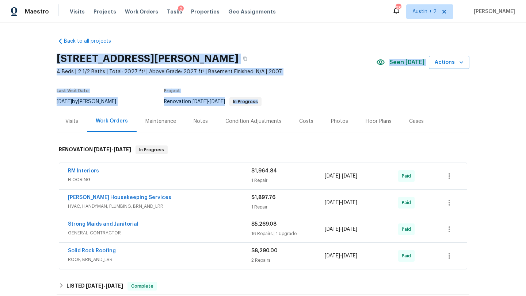
click at [296, 83] on section "[STREET_ADDRESS][PERSON_NAME] 4 Beds | 2 1/2 Baths | Total: 2027 ft² | Above Gr…" at bounding box center [263, 79] width 413 height 61
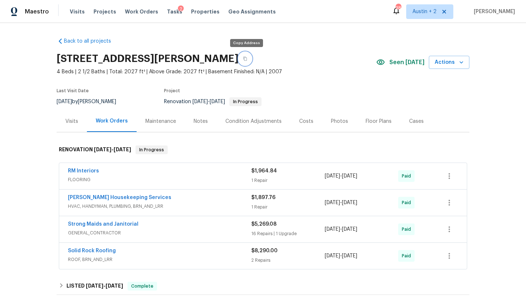
click at [245, 60] on icon "button" at bounding box center [245, 59] width 4 height 4
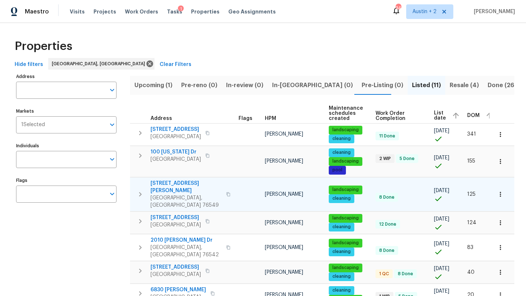
scroll to position [41, 0]
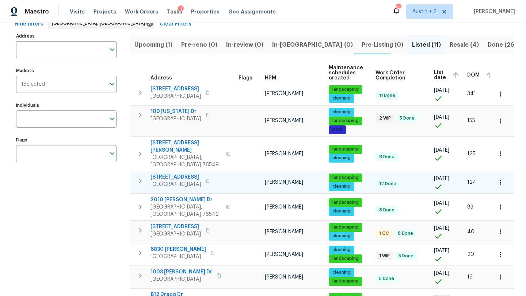
click at [186, 174] on span "[STREET_ADDRESS]" at bounding box center [175, 177] width 50 height 7
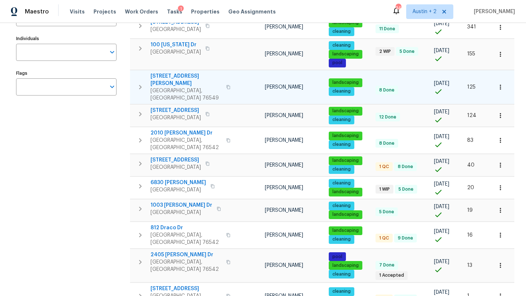
scroll to position [112, 0]
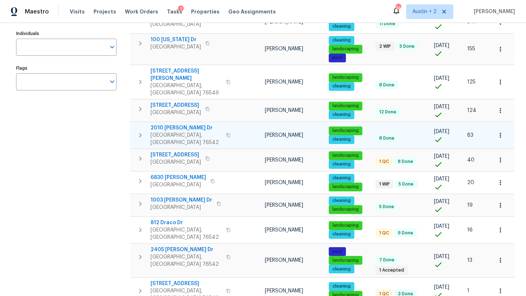
click at [173, 125] on span "2010 [PERSON_NAME] Dr" at bounding box center [185, 128] width 71 height 7
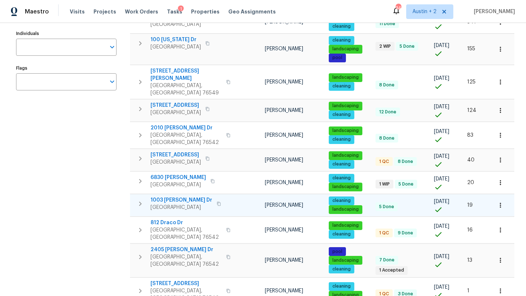
scroll to position [123, 0]
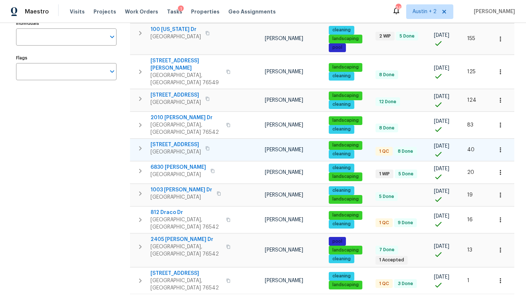
click at [176, 141] on span "[STREET_ADDRESS]" at bounding box center [175, 144] width 50 height 7
click at [206, 146] on icon "button" at bounding box center [207, 148] width 4 height 4
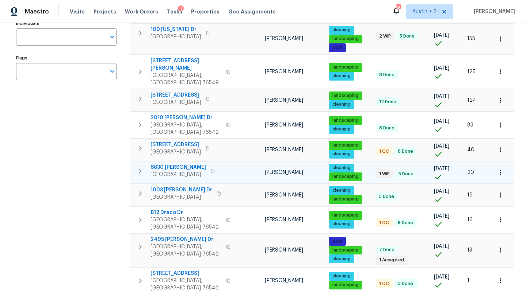
click at [179, 164] on span "6830 [PERSON_NAME]" at bounding box center [177, 167] width 55 height 7
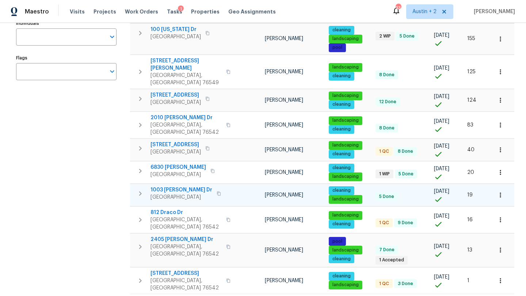
click at [174, 187] on span "1003 [PERSON_NAME] Dr" at bounding box center [181, 190] width 62 height 7
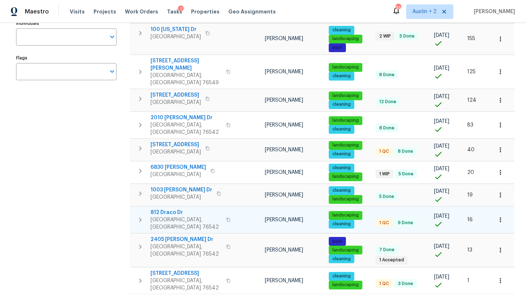
click at [162, 209] on span "812 Draco Dr" at bounding box center [185, 212] width 71 height 7
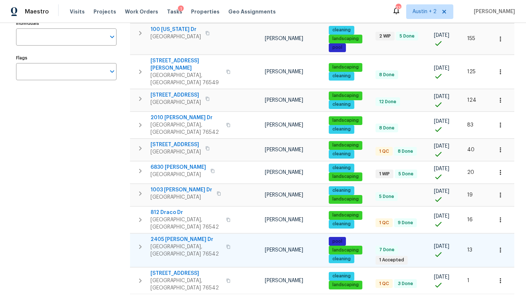
click at [164, 236] on span "2405 [PERSON_NAME] Dr" at bounding box center [185, 239] width 71 height 7
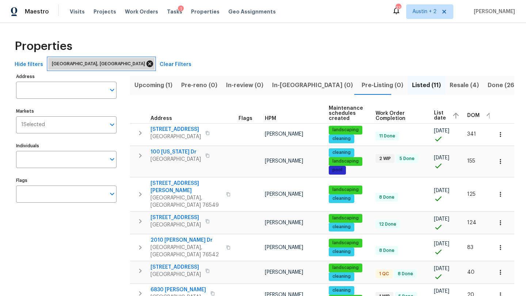
click at [146, 63] on icon at bounding box center [149, 64] width 7 height 7
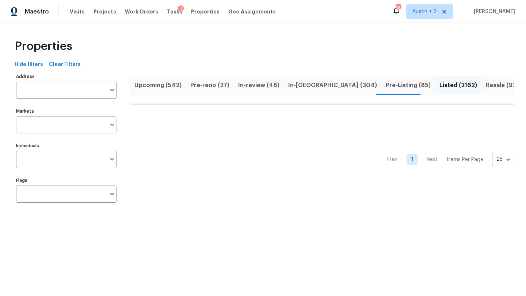
click at [111, 126] on icon "Open" at bounding box center [112, 124] width 9 height 9
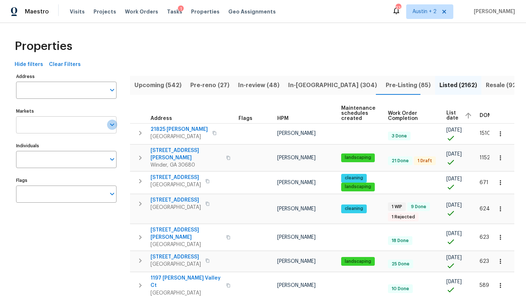
click at [112, 126] on icon "Open" at bounding box center [112, 125] width 4 height 3
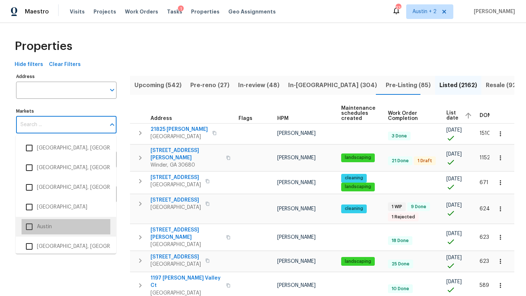
click at [46, 228] on li "Austin" at bounding box center [66, 226] width 89 height 15
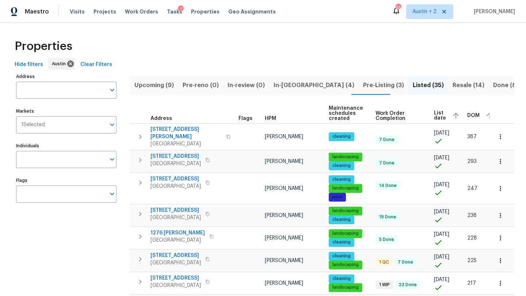
click at [468, 116] on span "DOM" at bounding box center [473, 115] width 12 height 5
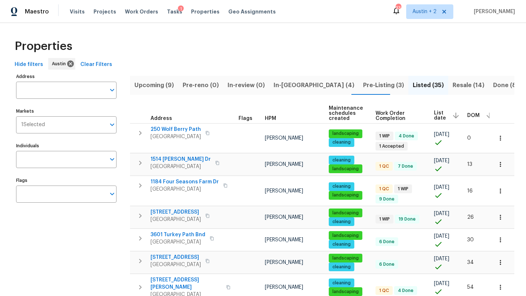
click at [467, 116] on span "DOM" at bounding box center [473, 115] width 12 height 5
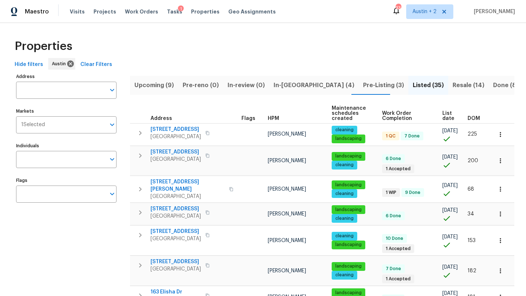
click at [472, 116] on span "DOM" at bounding box center [473, 118] width 12 height 5
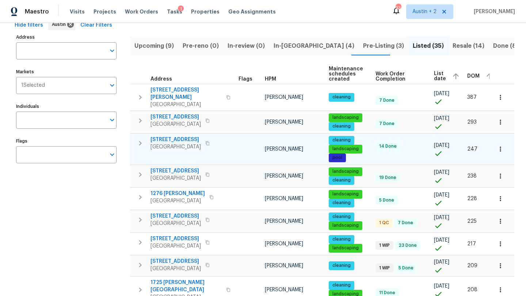
scroll to position [44, 0]
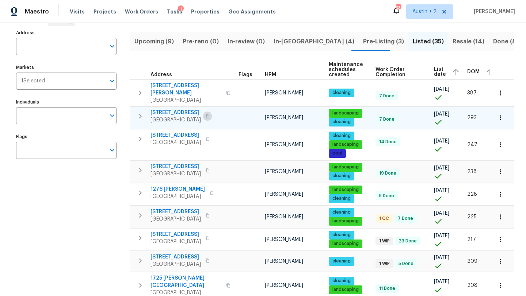
click at [205, 116] on icon "button" at bounding box center [207, 116] width 4 height 4
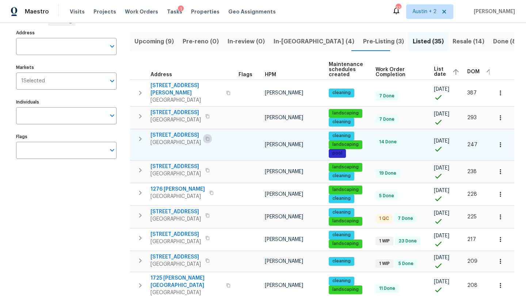
click at [205, 138] on icon "button" at bounding box center [207, 139] width 4 height 4
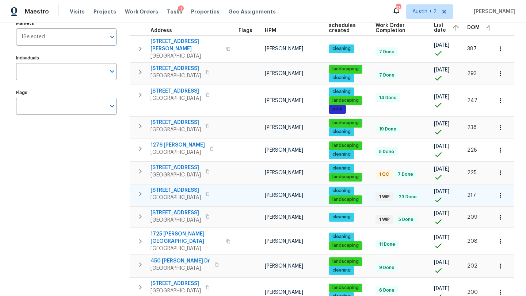
scroll to position [154, 0]
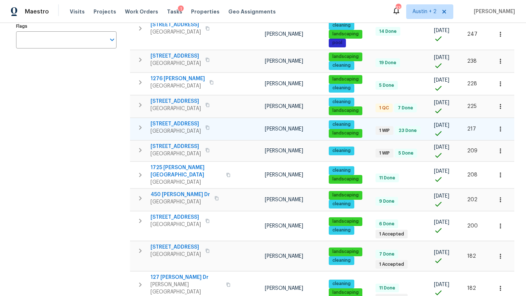
click at [176, 122] on span "8222 Kearsarge Dr" at bounding box center [175, 123] width 50 height 7
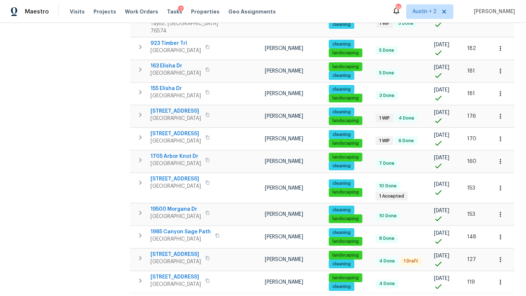
scroll to position [464, 0]
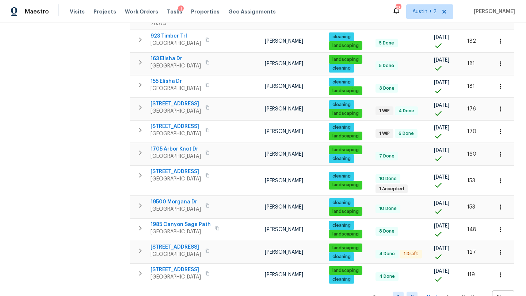
click at [413, 292] on link "2" at bounding box center [411, 297] width 11 height 11
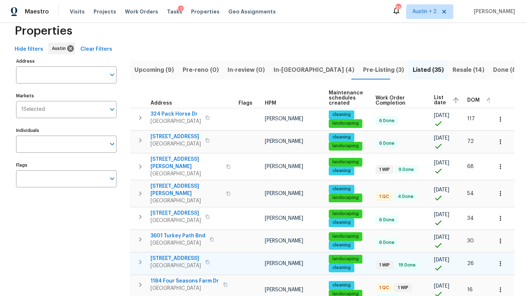
scroll to position [15, 0]
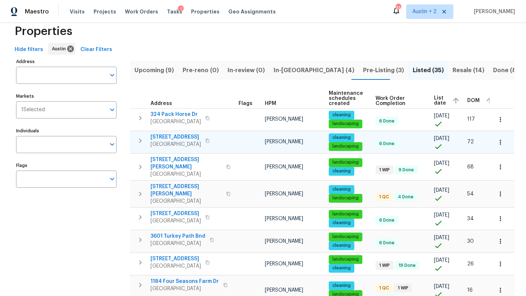
click at [168, 136] on span "11317 Barns Trl" at bounding box center [175, 137] width 50 height 7
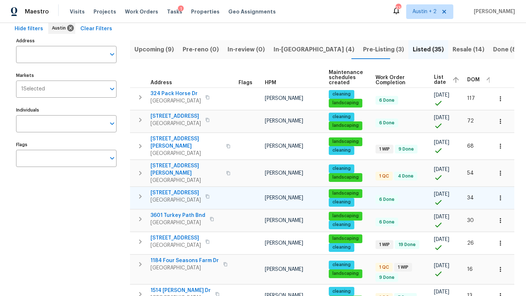
scroll to position [98, 0]
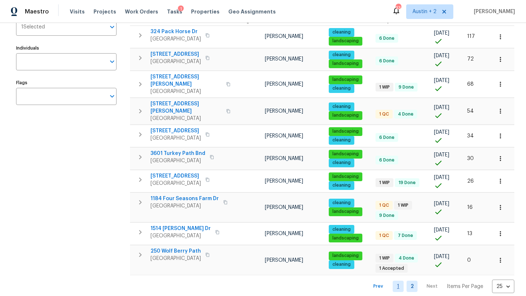
click at [399, 281] on link "1" at bounding box center [398, 286] width 11 height 11
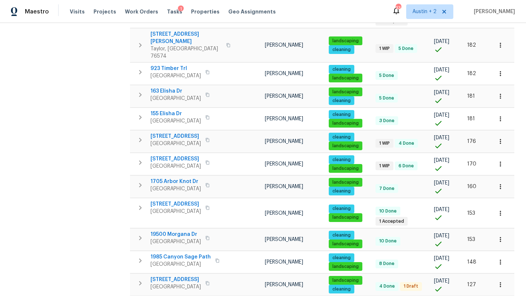
scroll to position [464, 0]
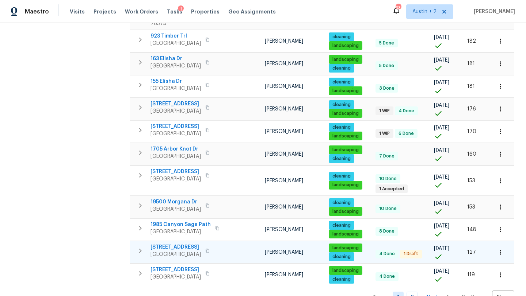
click at [175, 244] on span "181 Otono Loop" at bounding box center [175, 247] width 50 height 7
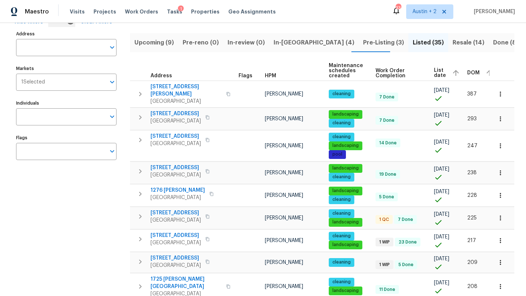
scroll to position [43, 0]
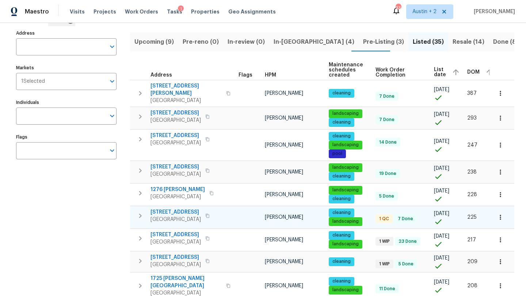
click at [178, 212] on span "5103 Ganymede Dr" at bounding box center [175, 212] width 50 height 7
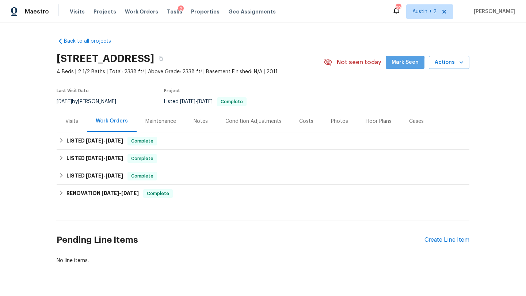
click at [403, 65] on span "Mark Seen" at bounding box center [404, 62] width 27 height 9
click at [176, 141] on div "LISTED [DATE] - [DATE] Complete" at bounding box center [263, 141] width 408 height 9
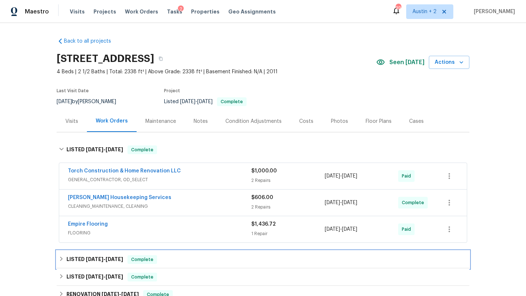
click at [183, 259] on div "LISTED [DATE] - [DATE] Complete" at bounding box center [263, 260] width 408 height 9
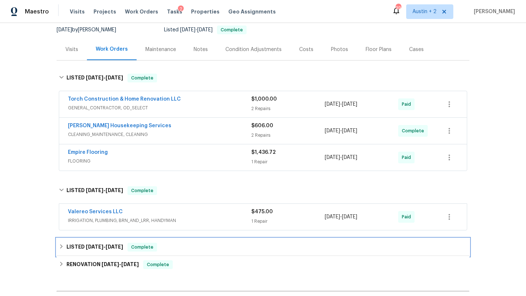
click at [182, 242] on div "LISTED [DATE] - [DATE] Complete" at bounding box center [263, 248] width 413 height 18
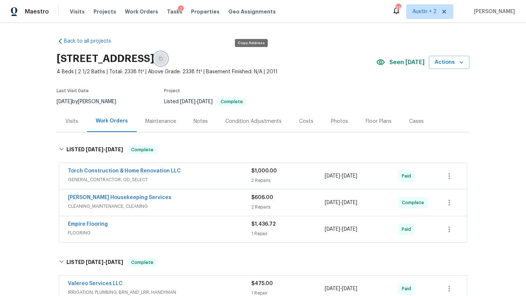
click at [163, 58] on icon "button" at bounding box center [160, 59] width 4 height 4
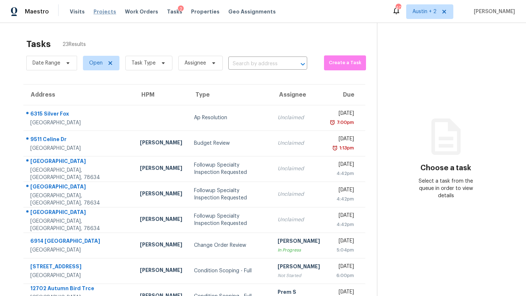
click at [100, 10] on span "Projects" at bounding box center [104, 11] width 23 height 7
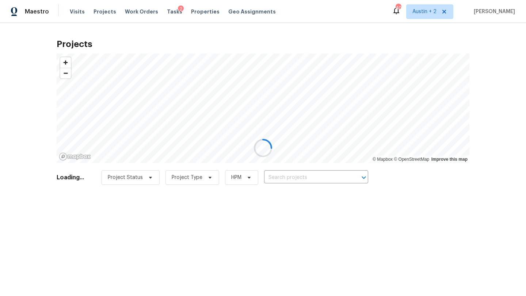
click at [279, 177] on div at bounding box center [263, 148] width 526 height 296
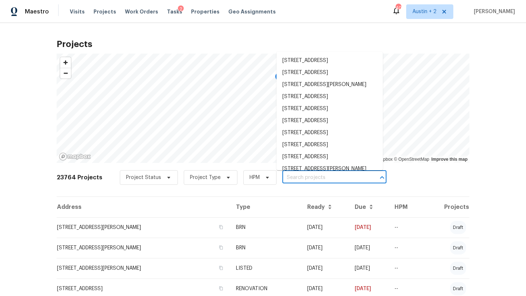
click at [283, 177] on input "text" at bounding box center [324, 177] width 84 height 11
paste input "9909 Birch Tree Dr, Temple, TX 76502"
type input "9909 Birch Tree Dr, Temple, TX 76502"
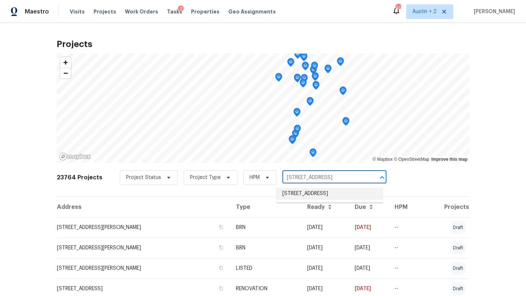
click at [288, 194] on li "9909 Birch Tree Dr, Temple, TX 76502" at bounding box center [329, 194] width 106 height 12
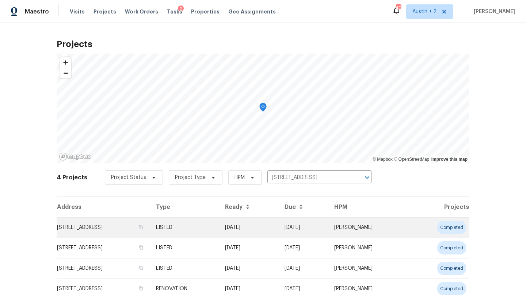
click at [82, 225] on td "9909 Birch Tree Dr, Temple, TX 76502" at bounding box center [103, 228] width 93 height 20
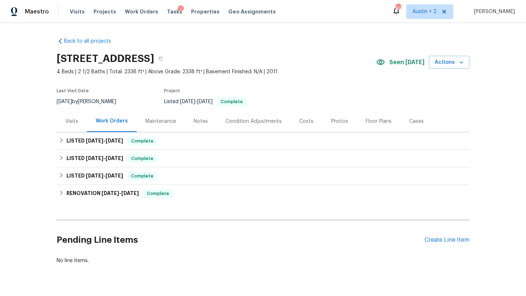
click at [71, 123] on div "Visits" at bounding box center [71, 121] width 13 height 7
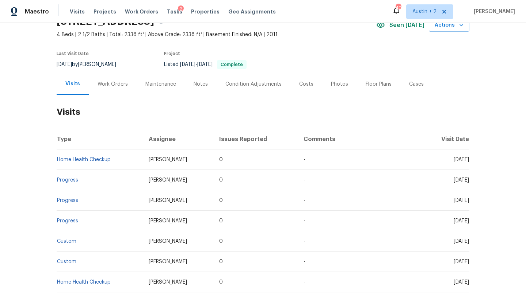
scroll to position [36, 0]
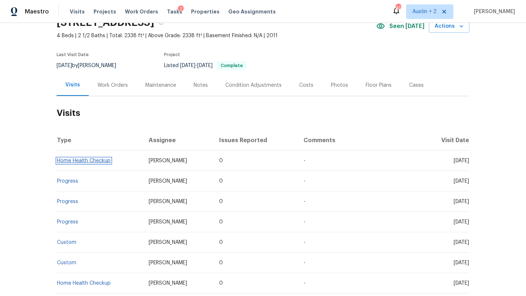
click at [91, 161] on link "Home Health Checkup" at bounding box center [84, 160] width 54 height 5
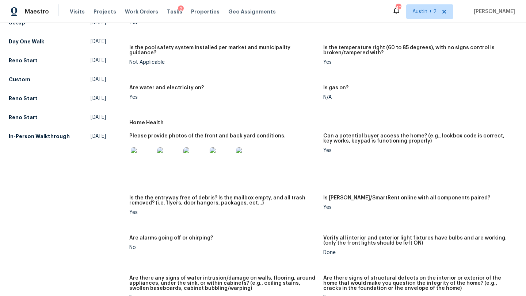
scroll to position [264, 0]
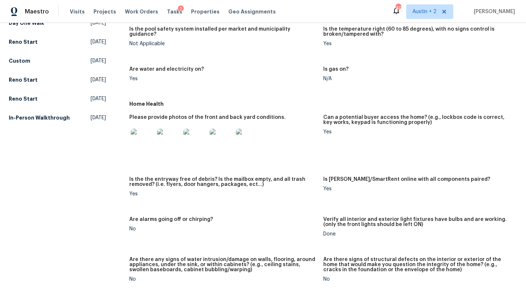
click at [139, 134] on img at bounding box center [142, 140] width 23 height 23
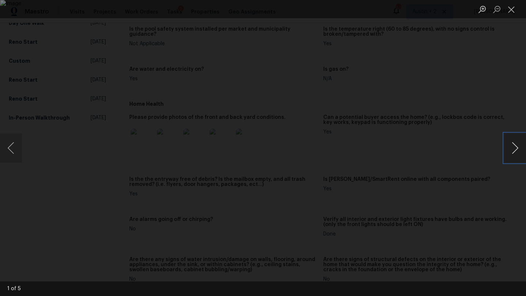
click at [514, 146] on button "Next image" at bounding box center [515, 148] width 22 height 29
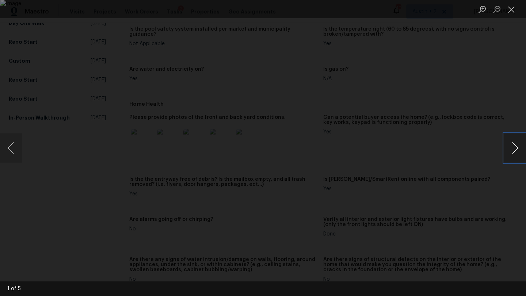
click at [514, 146] on button "Next image" at bounding box center [515, 148] width 22 height 29
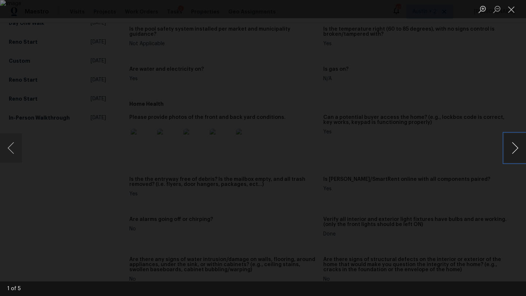
click at [514, 146] on button "Next image" at bounding box center [515, 148] width 22 height 29
click at [510, 158] on button "Next image" at bounding box center [515, 148] width 22 height 29
click at [512, 156] on button "Next image" at bounding box center [515, 148] width 22 height 29
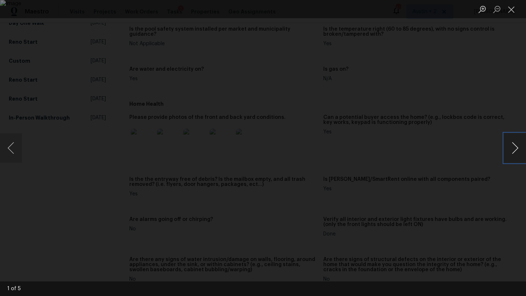
click at [512, 156] on button "Next image" at bounding box center [515, 148] width 22 height 29
click at [12, 143] on button "Previous image" at bounding box center [11, 148] width 22 height 29
click at [514, 150] on button "Next image" at bounding box center [515, 148] width 22 height 29
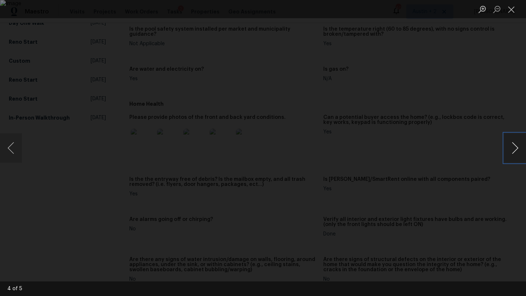
click at [514, 150] on button "Next image" at bounding box center [515, 148] width 22 height 29
click at [513, 12] on button "Close lightbox" at bounding box center [511, 9] width 15 height 13
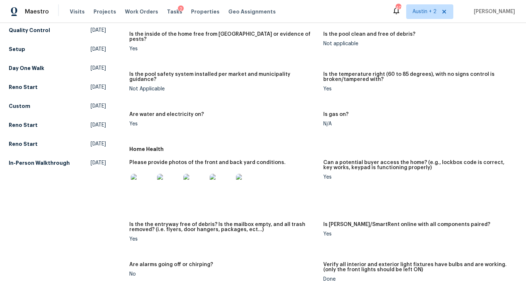
scroll to position [218, 0]
click at [138, 184] on img at bounding box center [142, 186] width 23 height 23
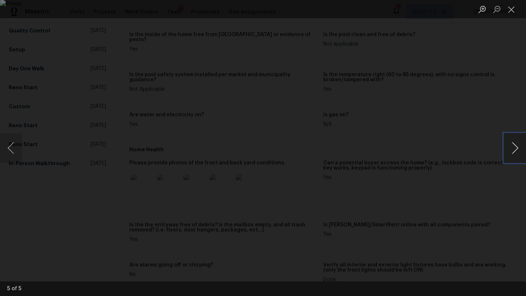
click at [513, 151] on button "Next image" at bounding box center [515, 148] width 22 height 29
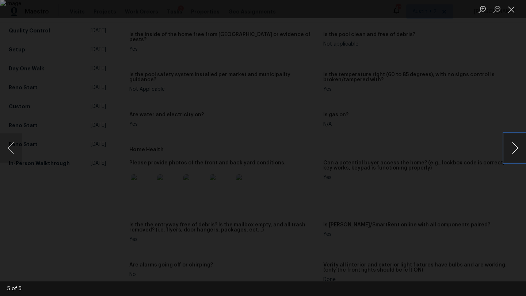
click at [513, 151] on button "Next image" at bounding box center [515, 148] width 22 height 29
click at [511, 11] on button "Close lightbox" at bounding box center [511, 9] width 15 height 13
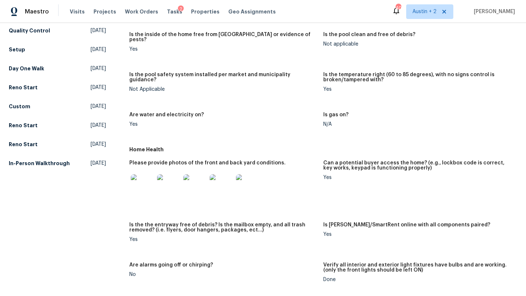
scroll to position [0, 0]
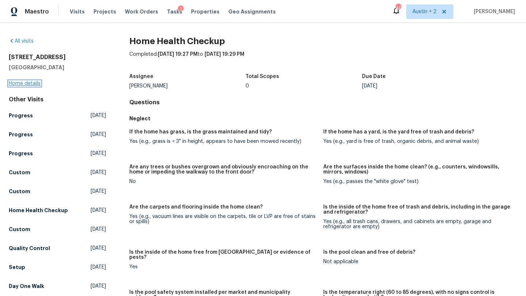
click at [20, 83] on link "Home details" at bounding box center [25, 83] width 32 height 5
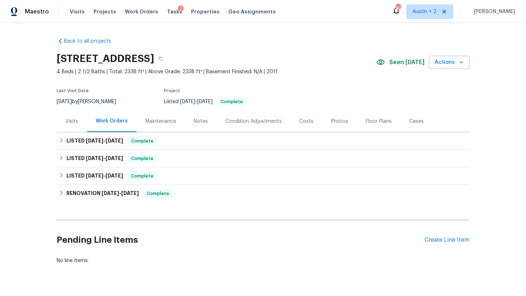
click at [72, 121] on div "Visits" at bounding box center [71, 121] width 13 height 7
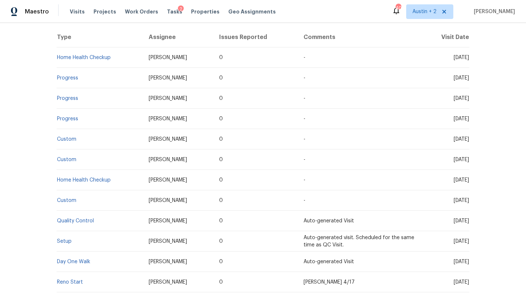
scroll to position [137, 0]
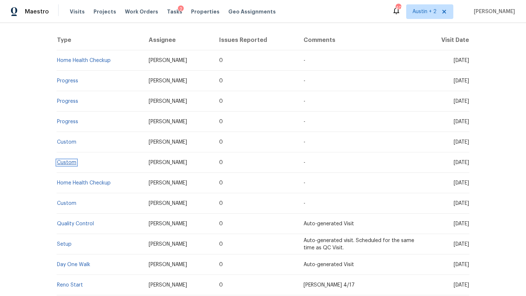
click at [62, 163] on link "Custom" at bounding box center [66, 162] width 19 height 5
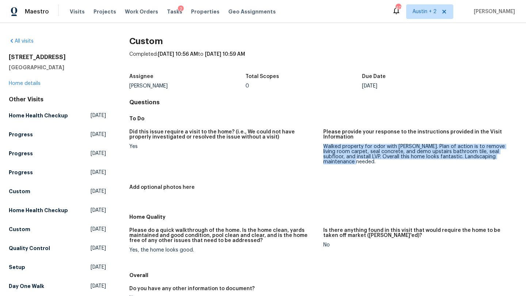
drag, startPoint x: 345, startPoint y: 161, endPoint x: 325, endPoint y: 147, distance: 25.1
click at [325, 147] on div "Walked property for odor with Nelson. Plan of action is to remove living room c…" at bounding box center [417, 154] width 188 height 20
copy div "Walked property for odor with Nelson. Plan of action is to remove living room c…"
click at [34, 83] on link "Home details" at bounding box center [25, 83] width 32 height 5
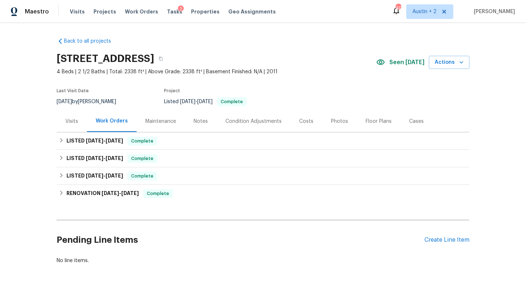
click at [171, 124] on div "Maintenance" at bounding box center [160, 121] width 31 height 7
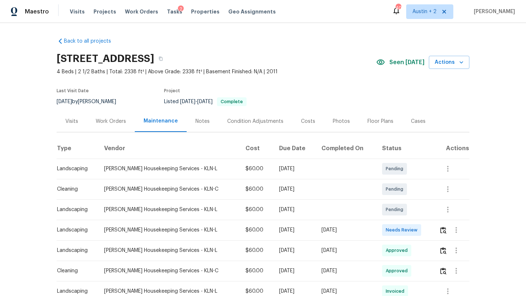
click at [119, 123] on div "Work Orders" at bounding box center [111, 121] width 30 height 7
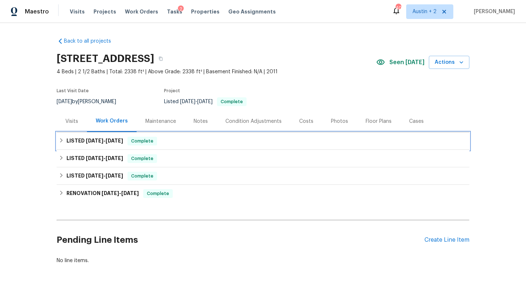
click at [218, 147] on div "LISTED 6/10/25 - 8/28/25 Complete" at bounding box center [263, 142] width 413 height 18
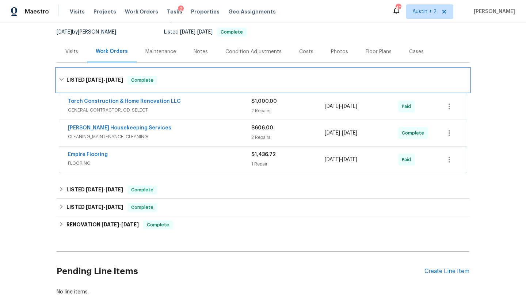
scroll to position [72, 0]
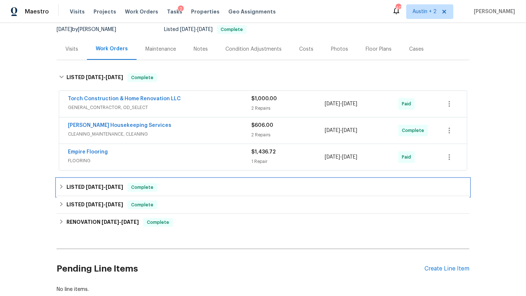
click at [216, 185] on div "LISTED 5/31/25 - 6/4/25 Complete" at bounding box center [263, 187] width 408 height 9
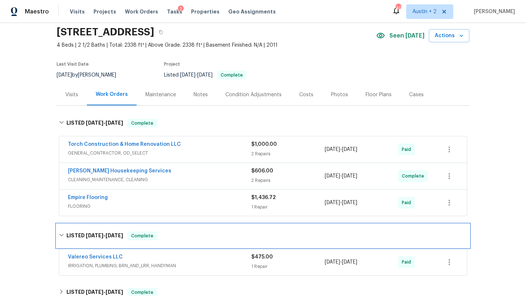
scroll to position [20, 0]
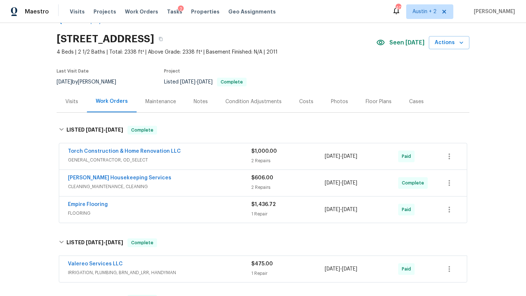
click at [73, 103] on div "Visits" at bounding box center [71, 101] width 13 height 7
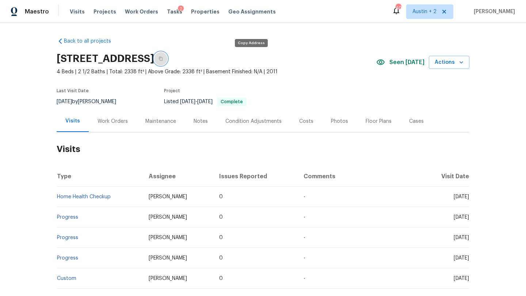
click at [163, 58] on icon "button" at bounding box center [160, 59] width 4 height 4
click at [200, 123] on div "Notes" at bounding box center [201, 121] width 14 height 7
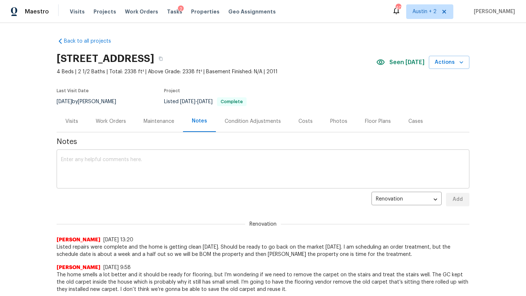
click at [157, 164] on textarea at bounding box center [263, 170] width 404 height 26
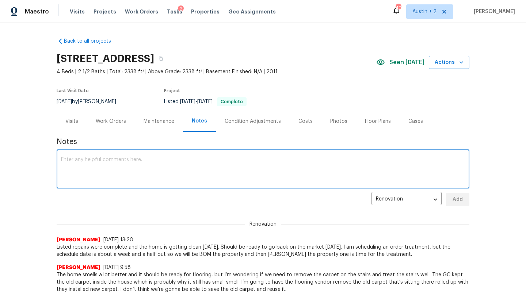
click at [157, 164] on textarea at bounding box center [263, 170] width 404 height 26
click at [153, 165] on textarea at bounding box center [263, 170] width 404 height 26
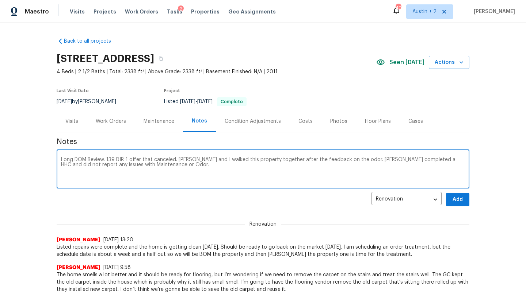
type textarea "Long DOM Review. 139 DIP. 1 offer that canceled. Nelson and I walked this prope…"
click at [462, 198] on span "Add" at bounding box center [458, 199] width 12 height 9
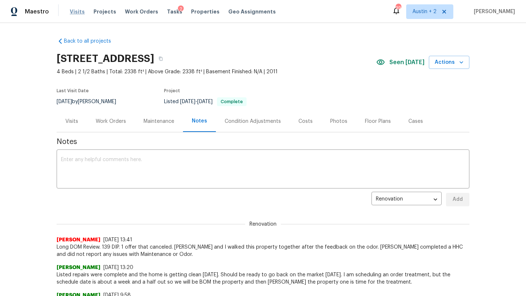
click at [77, 11] on span "Visits" at bounding box center [77, 11] width 15 height 7
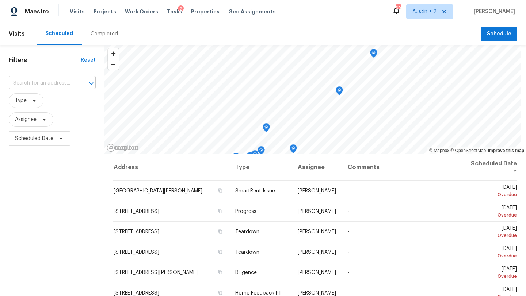
click at [58, 85] on input "text" at bounding box center [42, 83] width 66 height 11
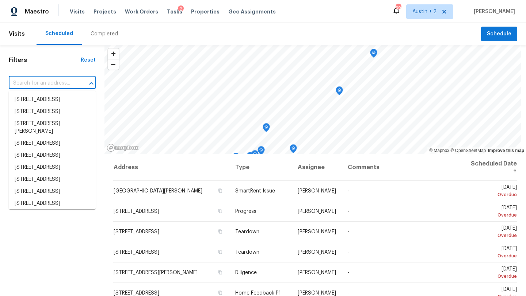
paste input "3424 Clarksburg Dr Austin TX 78745"
type input "3424 Clarksburg Dr Austin TX 78745"
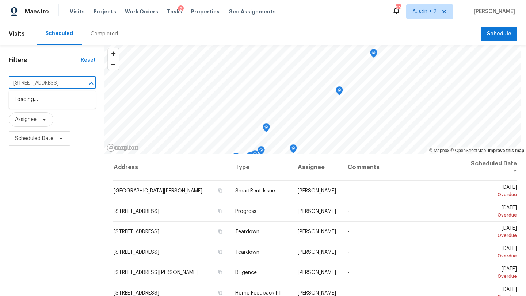
scroll to position [0, 23]
click at [45, 102] on li "3424 Clarksburg Dr, Austin, TX 78745" at bounding box center [52, 100] width 87 height 12
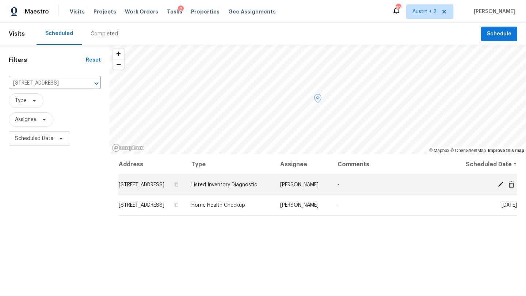
click at [500, 188] on icon at bounding box center [500, 185] width 6 height 6
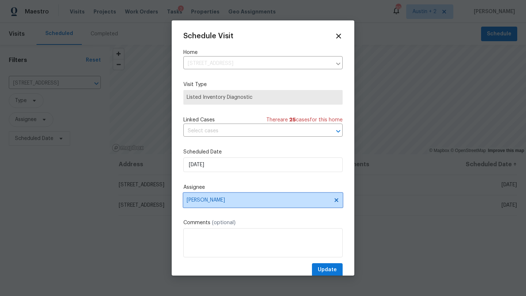
click at [226, 202] on span "[PERSON_NAME]" at bounding box center [258, 201] width 143 height 6
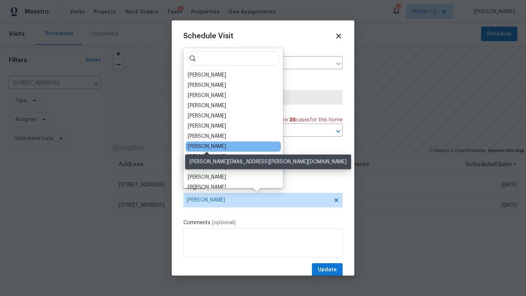
click at [220, 147] on div "[PERSON_NAME]" at bounding box center [207, 146] width 38 height 7
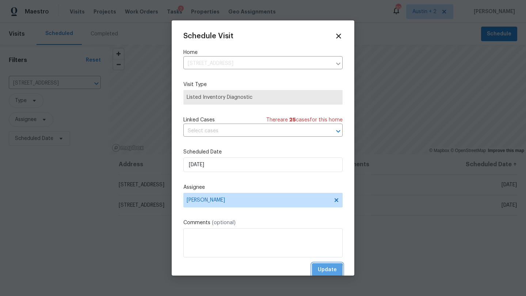
click at [320, 271] on span "Update" at bounding box center [327, 270] width 19 height 9
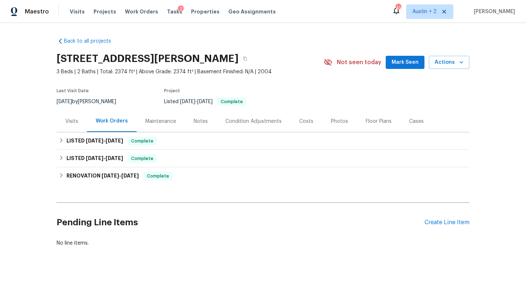
click at [394, 64] on button "Mark Seen" at bounding box center [405, 63] width 39 height 14
click at [203, 119] on div "Notes" at bounding box center [201, 121] width 14 height 7
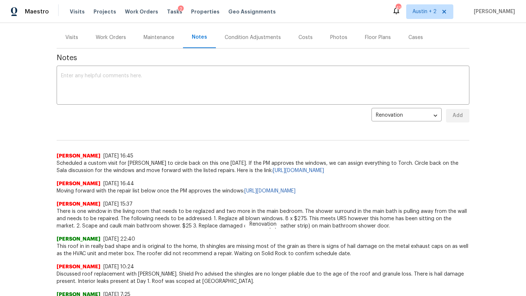
scroll to position [80, 0]
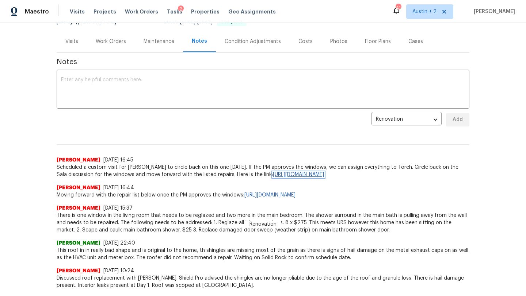
click at [273, 175] on link "[URL][DOMAIN_NAME]" at bounding box center [298, 174] width 51 height 5
click at [190, 171] on span "Scheduled a custom visit for [PERSON_NAME] to circle back on this one [DATE]. I…" at bounding box center [263, 171] width 413 height 15
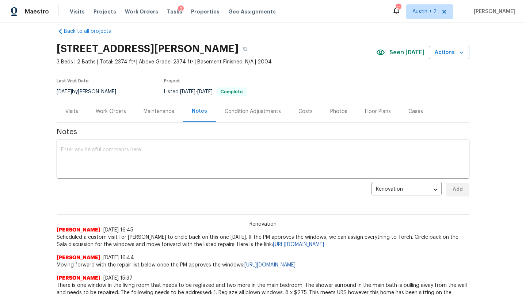
scroll to position [9, 0]
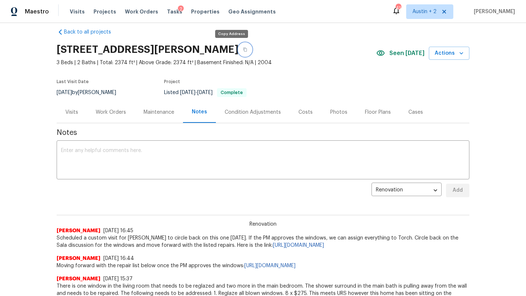
click at [243, 50] on icon "button" at bounding box center [245, 49] width 4 height 4
click at [117, 112] on div "Work Orders" at bounding box center [111, 112] width 30 height 7
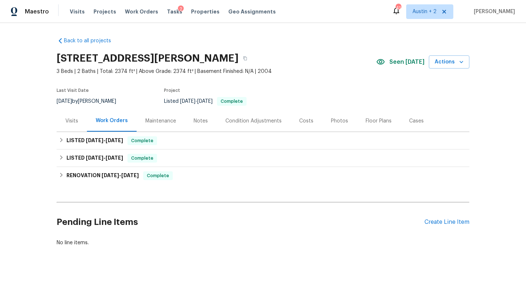
click at [202, 121] on div "Notes" at bounding box center [201, 121] width 14 height 7
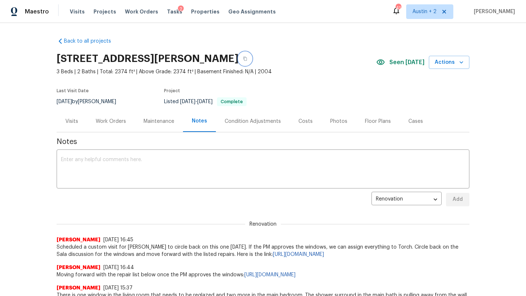
click at [243, 60] on icon "button" at bounding box center [245, 59] width 4 height 4
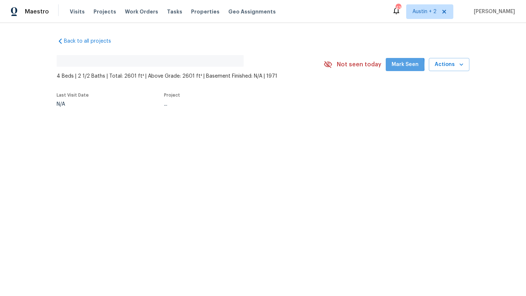
click at [397, 65] on span "Mark Seen" at bounding box center [404, 64] width 27 height 9
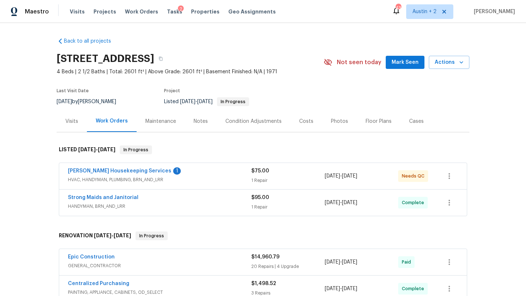
click at [395, 66] on span "Mark Seen" at bounding box center [404, 62] width 27 height 9
click at [200, 175] on div "[PERSON_NAME] Housekeeping Services 1" at bounding box center [159, 172] width 183 height 9
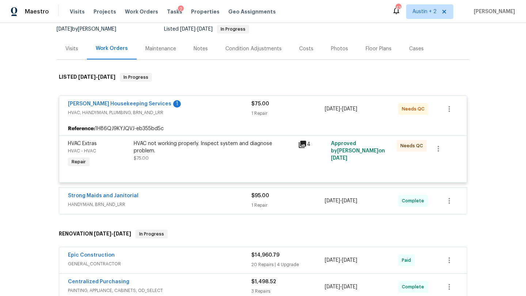
scroll to position [73, 0]
click at [94, 103] on link "[PERSON_NAME] Housekeeping Services" at bounding box center [119, 103] width 103 height 5
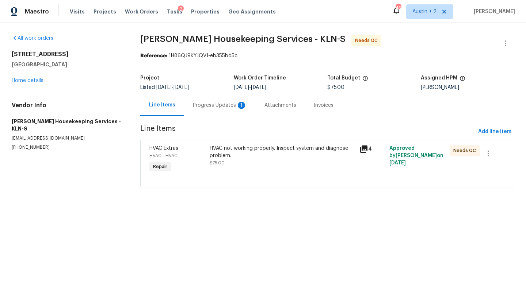
click at [219, 104] on div "Progress Updates 1" at bounding box center [220, 105] width 54 height 7
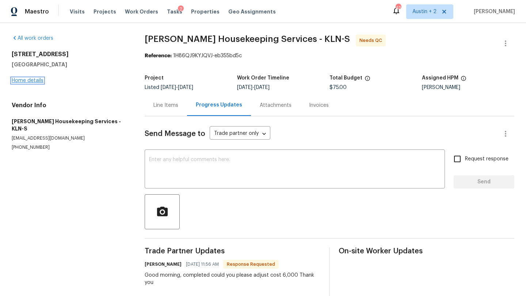
click at [22, 81] on link "Home details" at bounding box center [28, 80] width 32 height 5
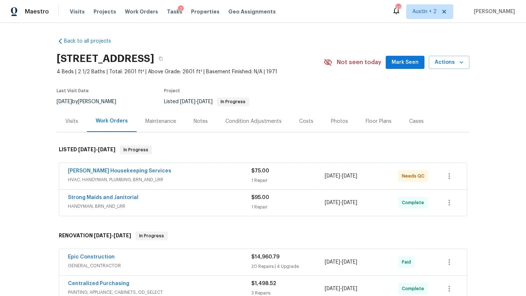
click at [106, 174] on span "[PERSON_NAME] Housekeeping Services" at bounding box center [119, 171] width 103 height 7
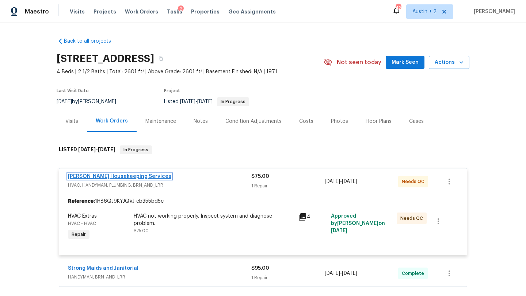
click at [108, 177] on link "[PERSON_NAME] Housekeeping Services" at bounding box center [119, 176] width 103 height 5
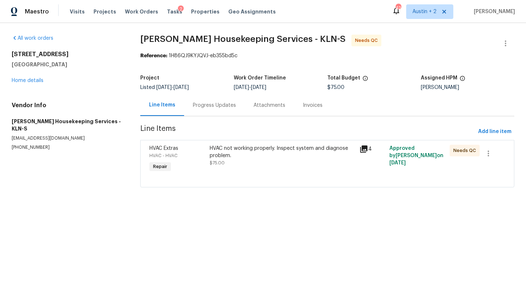
click at [207, 104] on div "Progress Updates" at bounding box center [214, 105] width 43 height 7
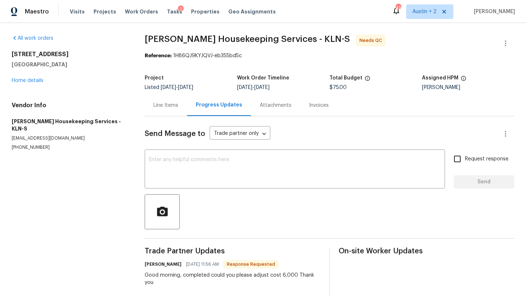
click at [171, 107] on div "Line Items" at bounding box center [165, 105] width 25 height 7
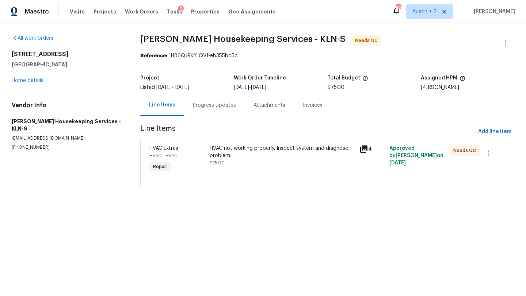
click at [241, 145] on div "HVAC not working properly. Inspect system and diagnose problem." at bounding box center [283, 152] width 146 height 15
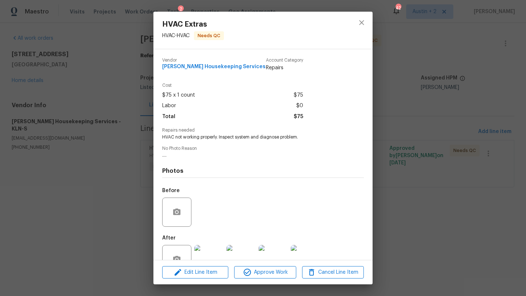
scroll to position [22, 0]
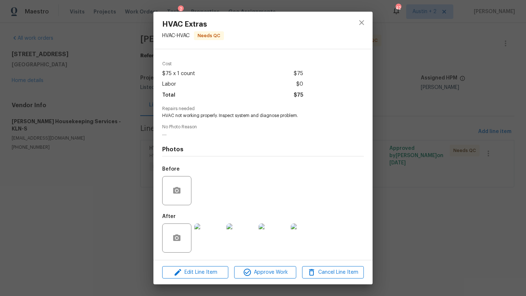
click at [211, 243] on img at bounding box center [208, 238] width 29 height 29
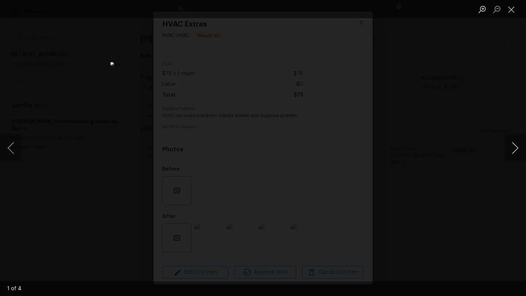
click at [514, 145] on button "Next image" at bounding box center [515, 148] width 22 height 29
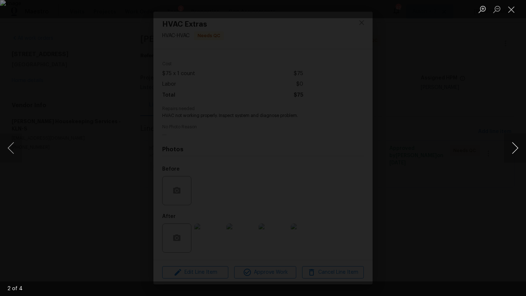
click at [514, 145] on button "Next image" at bounding box center [515, 148] width 22 height 29
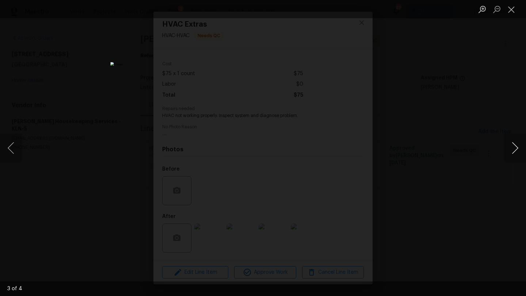
click at [514, 145] on button "Next image" at bounding box center [515, 148] width 22 height 29
click at [512, 9] on button "Close lightbox" at bounding box center [511, 9] width 15 height 13
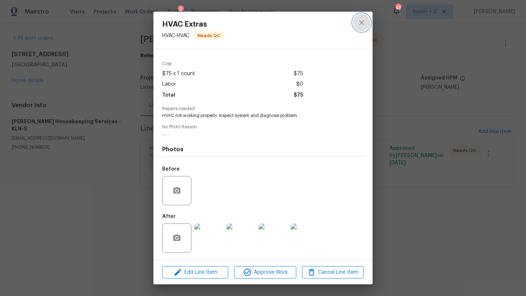
click at [359, 26] on icon "close" at bounding box center [361, 22] width 9 height 9
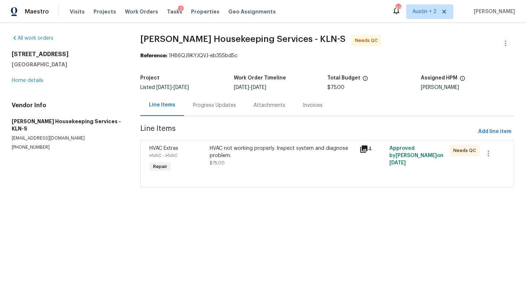
click at [207, 108] on div "Progress Updates" at bounding box center [214, 105] width 43 height 7
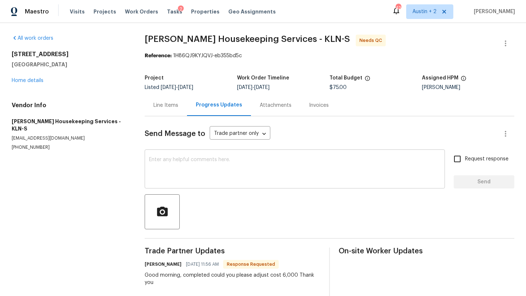
scroll to position [32, 0]
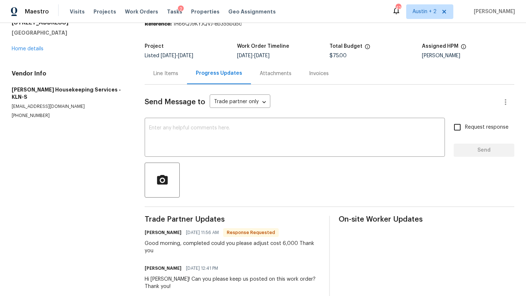
click at [167, 72] on div "Line Items" at bounding box center [165, 73] width 25 height 7
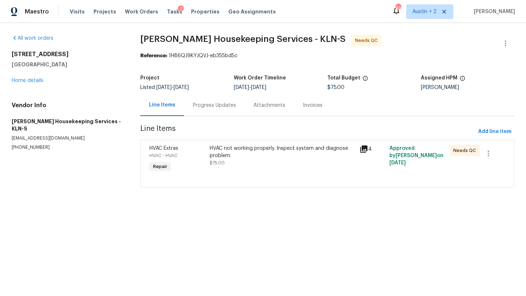
click at [208, 104] on div "Progress Updates" at bounding box center [214, 105] width 43 height 7
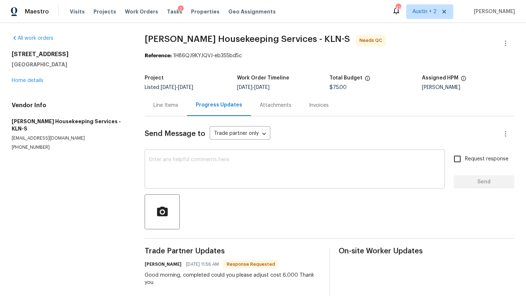
click at [191, 160] on textarea at bounding box center [294, 170] width 291 height 26
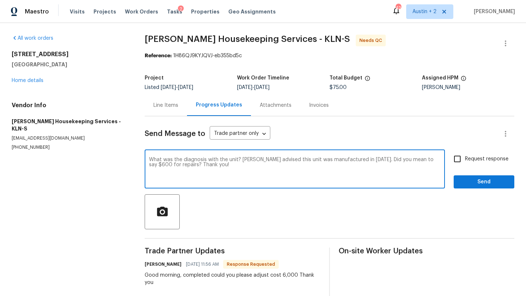
type textarea "What was the diagnosis with the unit? Nelson advised this unit was manufactured…"
click at [495, 161] on span "Request response" at bounding box center [486, 160] width 43 height 8
click at [465, 161] on input "Request response" at bounding box center [456, 159] width 15 height 15
checkbox input "true"
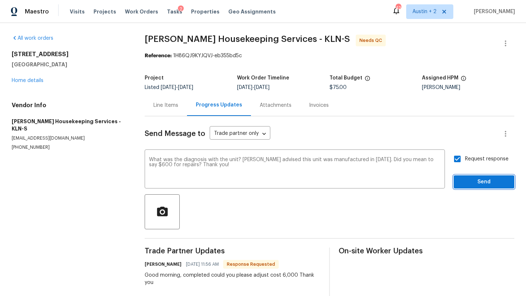
click at [491, 182] on span "Send" at bounding box center [483, 182] width 49 height 9
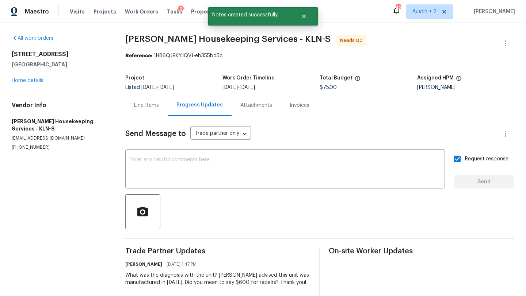
click at [37, 85] on div "All work orders 3202 Magnolia Blvd Temple, TX 76502 Home details Vendor Info Ar…" at bounding box center [60, 93] width 96 height 116
click at [37, 81] on link "Home details" at bounding box center [28, 80] width 32 height 5
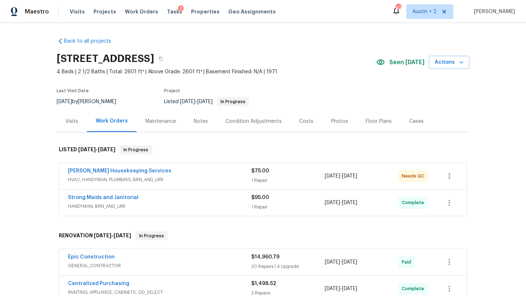
click at [200, 120] on div "Notes" at bounding box center [201, 121] width 14 height 7
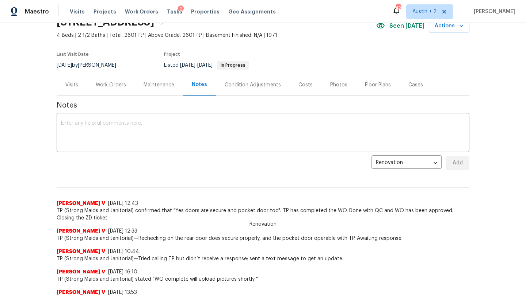
scroll to position [34, 0]
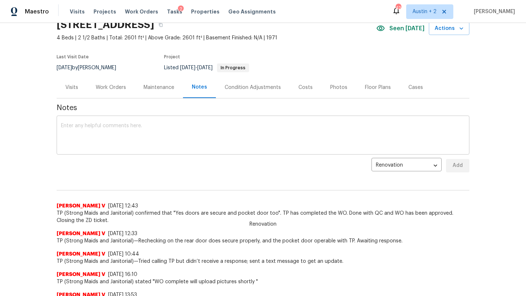
click at [162, 130] on textarea at bounding box center [263, 136] width 404 height 26
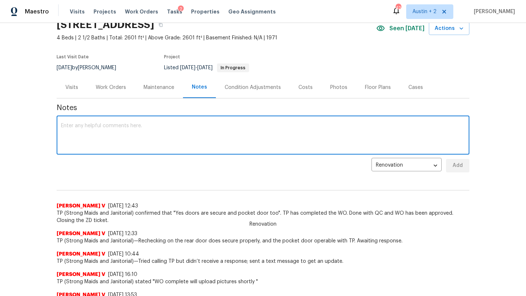
click at [162, 129] on textarea at bounding box center [263, 136] width 404 height 26
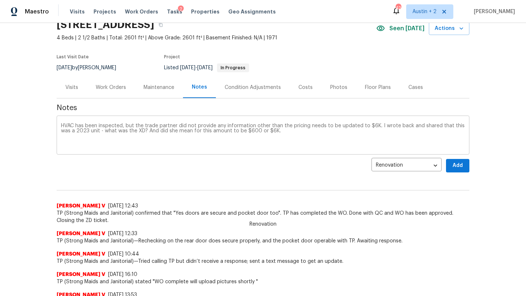
click at [59, 125] on div "HVAC has been inspected, but the trade partner did not provide any information …" at bounding box center [263, 136] width 413 height 37
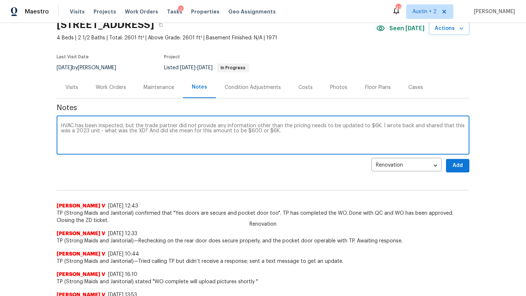
click at [59, 126] on div "HVAC has been inspected, but the trade partner did not provide any information …" at bounding box center [263, 136] width 413 height 37
click at [61, 125] on textarea "HVAC has been inspected, but the trade partner did not provide any information …" at bounding box center [263, 136] width 404 height 26
type textarea "***Do not approve the HVAC work order without my approval first***. HVAC has be…"
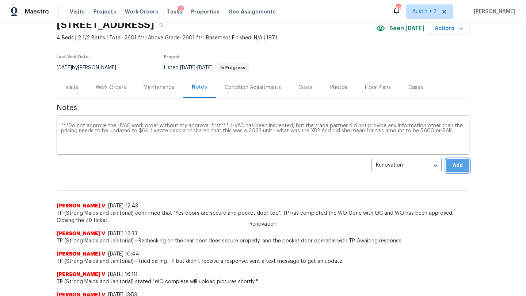
click at [455, 163] on span "Add" at bounding box center [458, 165] width 12 height 9
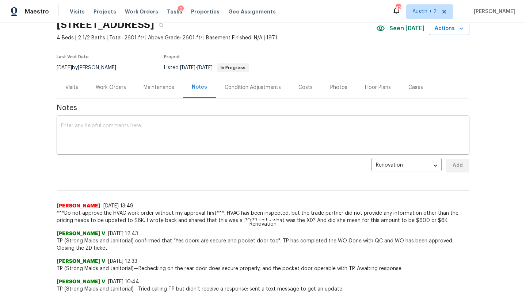
click at [302, 88] on div "Costs" at bounding box center [305, 87] width 14 height 7
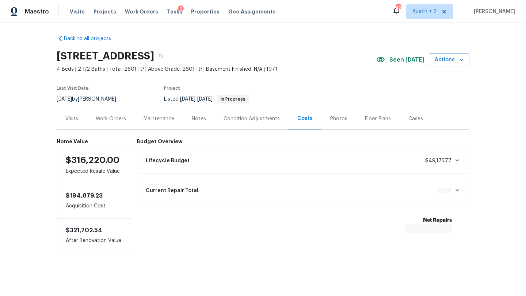
scroll to position [4, 0]
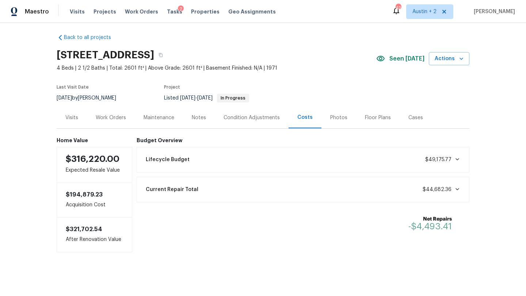
click at [102, 117] on div "Work Orders" at bounding box center [111, 117] width 30 height 7
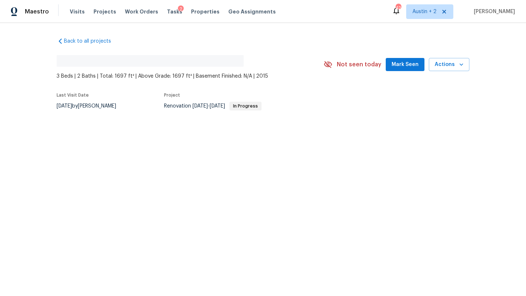
click at [403, 64] on span "Mark Seen" at bounding box center [404, 64] width 27 height 9
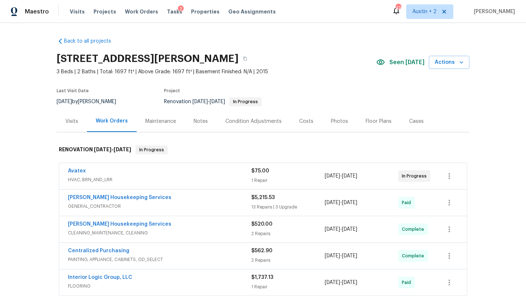
click at [307, 122] on div "Costs" at bounding box center [306, 121] width 14 height 7
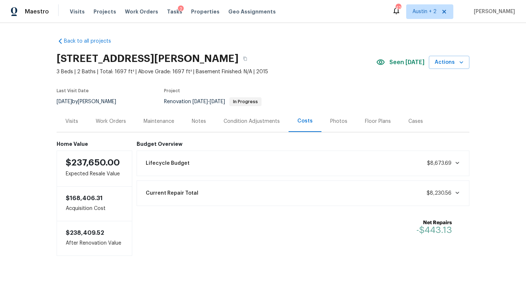
click at [120, 122] on div "Work Orders" at bounding box center [111, 121] width 30 height 7
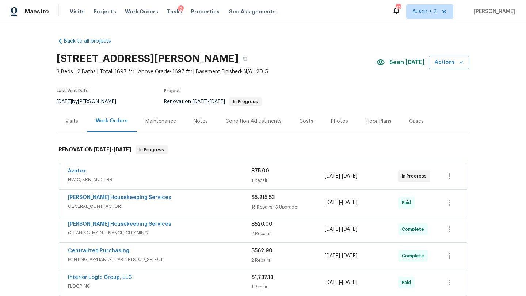
click at [311, 115] on div "Costs" at bounding box center [306, 122] width 32 height 22
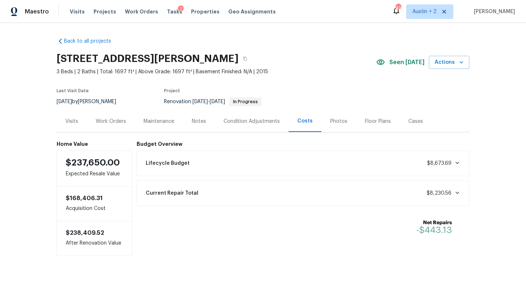
click at [67, 122] on div "Visits" at bounding box center [71, 121] width 13 height 7
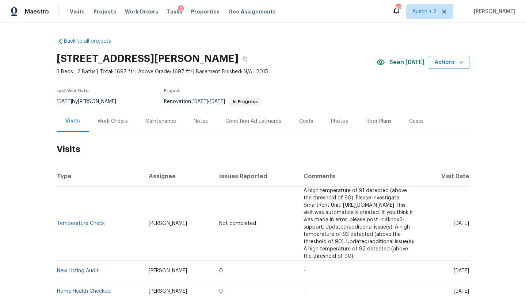
click at [447, 61] on span "Actions" at bounding box center [448, 62] width 29 height 9
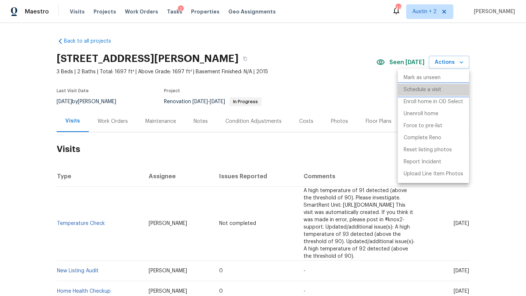
click at [432, 91] on p "Schedule a visit" at bounding box center [422, 90] width 38 height 8
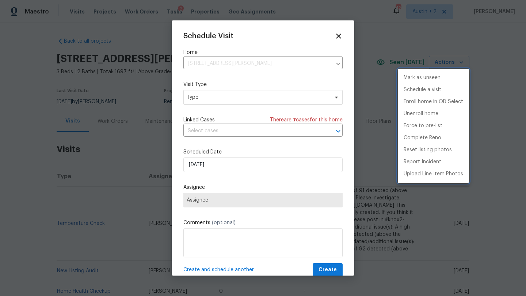
click at [236, 97] on div at bounding box center [263, 148] width 526 height 296
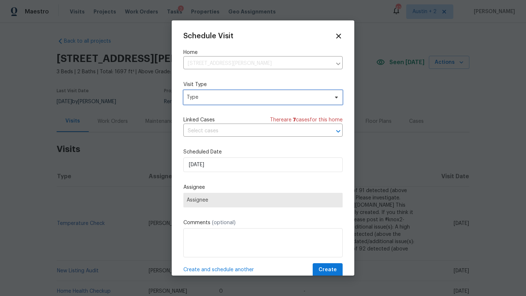
click at [239, 97] on span "Type" at bounding box center [258, 97] width 142 height 7
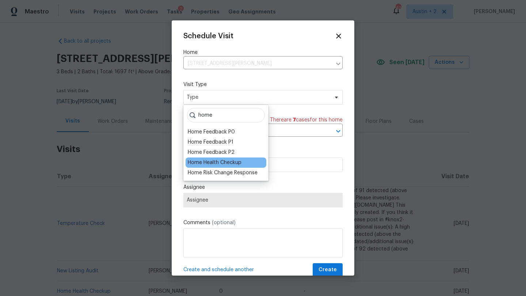
type input "home"
click at [223, 162] on div "Home Health Checkup" at bounding box center [215, 162] width 54 height 7
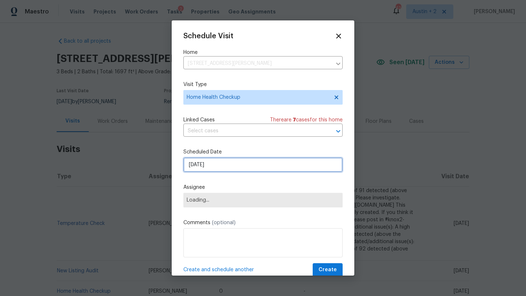
click at [221, 167] on input "[DATE]" at bounding box center [262, 165] width 159 height 15
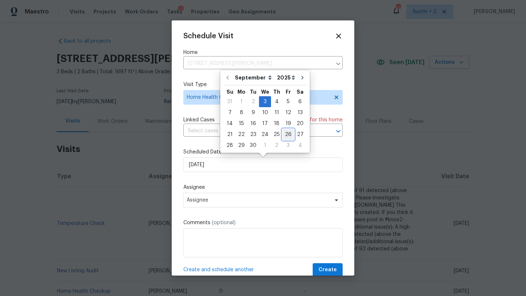
click at [283, 135] on div "26" at bounding box center [288, 135] width 12 height 10
type input "[DATE]"
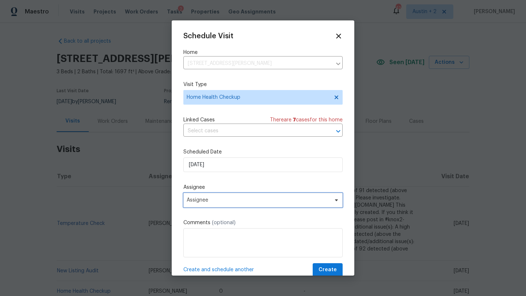
click at [220, 203] on span "Assignee" at bounding box center [258, 201] width 143 height 6
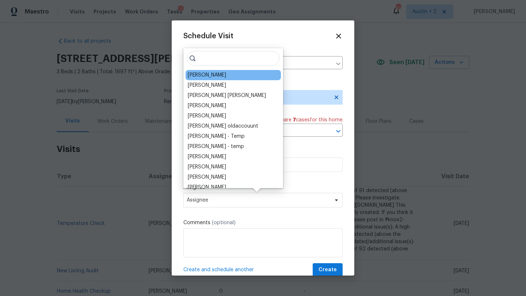
click at [215, 76] on div "[PERSON_NAME]" at bounding box center [207, 75] width 38 height 7
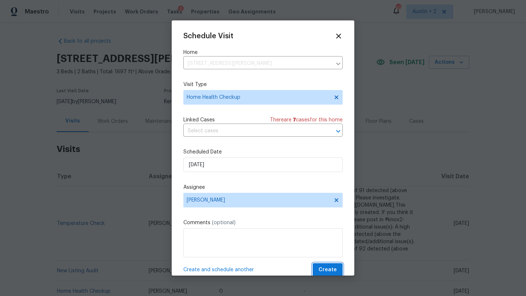
click at [326, 268] on span "Create" at bounding box center [327, 270] width 18 height 9
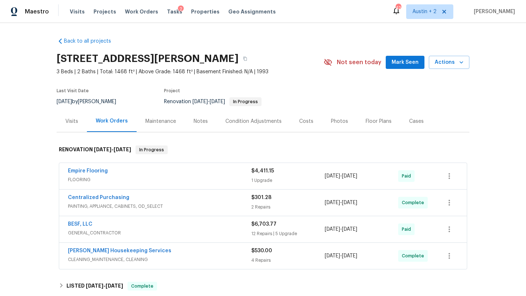
click at [405, 63] on span "Mark Seen" at bounding box center [404, 62] width 27 height 9
click at [78, 117] on div "Visits" at bounding box center [72, 122] width 30 height 22
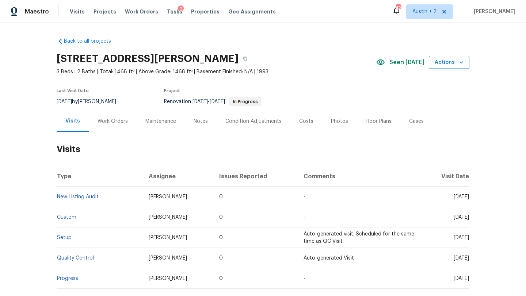
click at [453, 64] on span "Actions" at bounding box center [448, 62] width 29 height 9
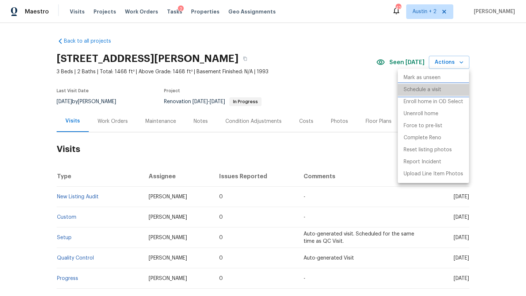
click at [432, 91] on p "Schedule a visit" at bounding box center [422, 90] width 38 height 8
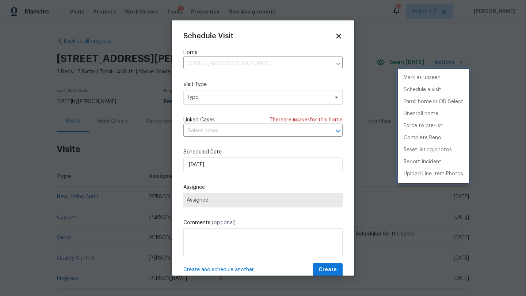
click at [231, 98] on div at bounding box center [263, 148] width 526 height 296
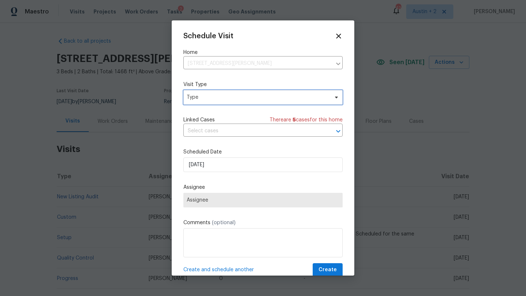
click at [240, 98] on span "Type" at bounding box center [258, 97] width 142 height 7
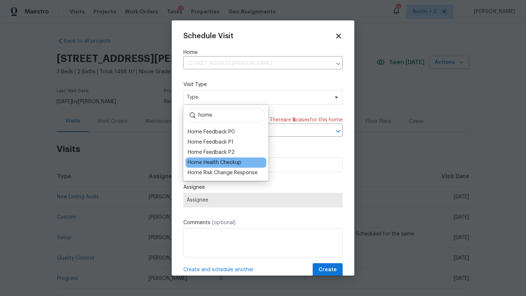
type input "home"
click at [219, 161] on div "Home Health Checkup" at bounding box center [215, 162] width 54 height 7
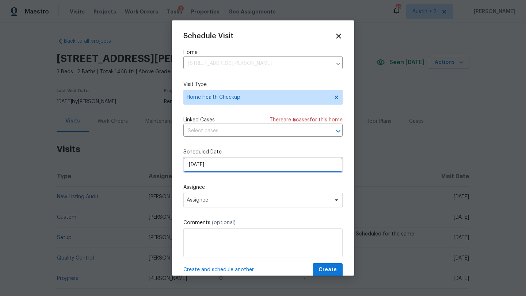
click at [220, 168] on input "[DATE]" at bounding box center [262, 165] width 159 height 15
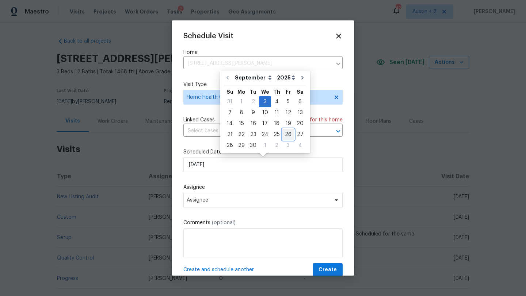
click at [287, 136] on div "26" at bounding box center [288, 135] width 12 height 10
type input "[DATE]"
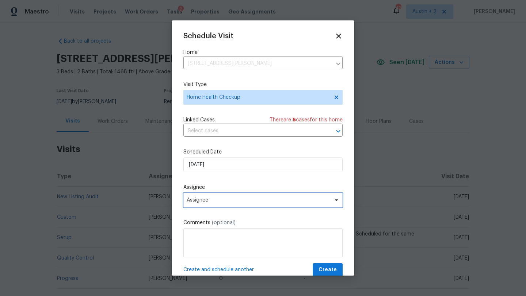
click at [216, 205] on span "Assignee" at bounding box center [262, 200] width 159 height 15
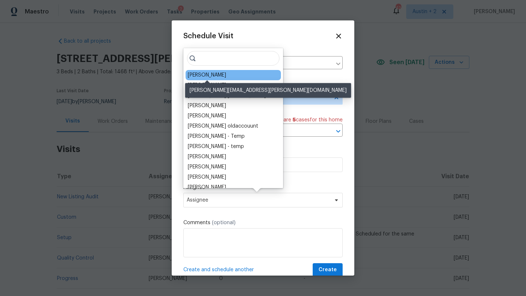
click at [204, 76] on div "[PERSON_NAME]" at bounding box center [207, 75] width 38 height 7
click at [204, 76] on div "Schedule Visit Home 1003 Joe Morse Dr, Copperas Cove, TX 76522 ​ Visit Type Hom…" at bounding box center [262, 154] width 159 height 245
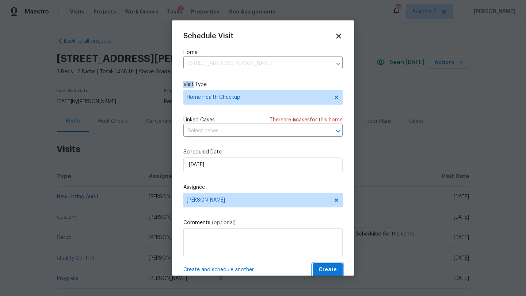
click at [326, 264] on button "Create" at bounding box center [328, 271] width 30 height 14
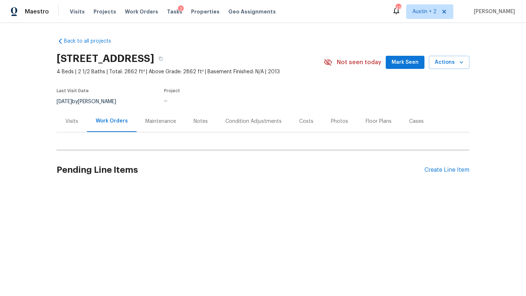
click at [418, 62] on span "Mark Seen" at bounding box center [404, 62] width 27 height 9
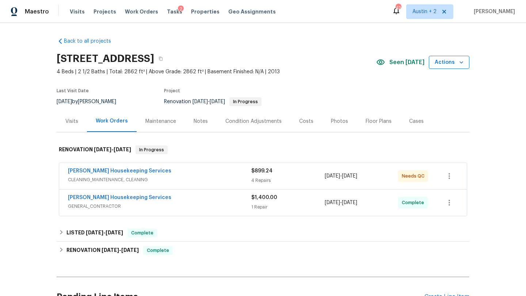
click at [451, 64] on span "Actions" at bounding box center [448, 62] width 29 height 9
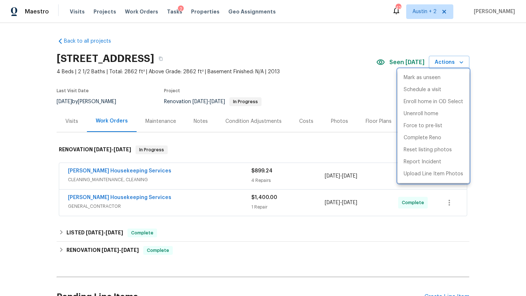
click at [71, 122] on div at bounding box center [263, 148] width 526 height 296
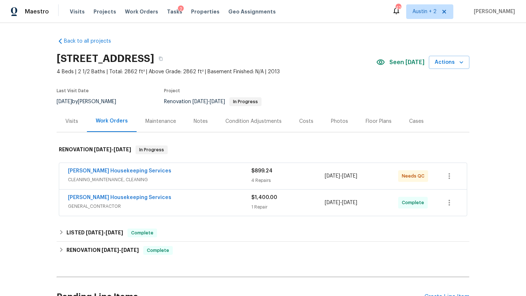
click at [72, 122] on div "Visits" at bounding box center [71, 121] width 13 height 7
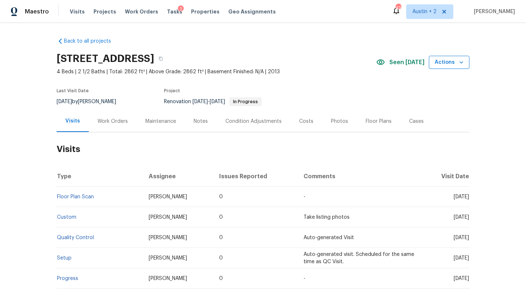
click at [448, 63] on span "Actions" at bounding box center [448, 62] width 29 height 9
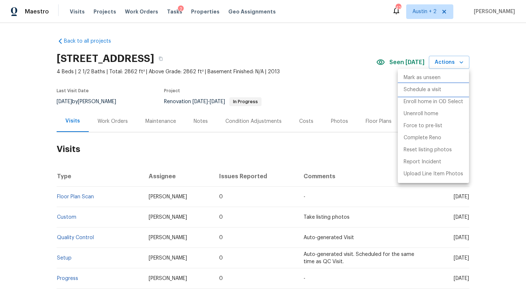
click at [429, 90] on p "Schedule a visit" at bounding box center [422, 90] width 38 height 8
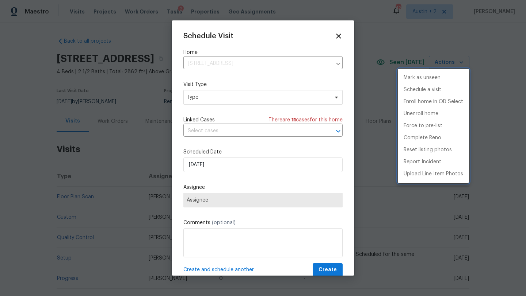
click at [219, 100] on div at bounding box center [263, 148] width 526 height 296
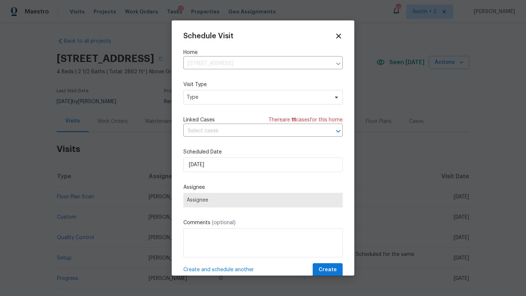
click at [224, 100] on div "Mark as unseen Schedule a visit Enroll home in OD Select Unenroll home Force to…" at bounding box center [263, 148] width 526 height 296
click at [225, 100] on span "Type" at bounding box center [258, 97] width 142 height 7
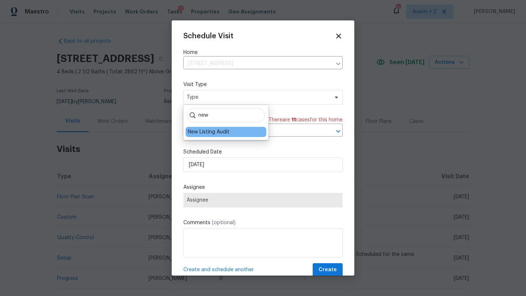
type input "new"
click at [222, 132] on div "New Listing Audit" at bounding box center [209, 132] width 42 height 7
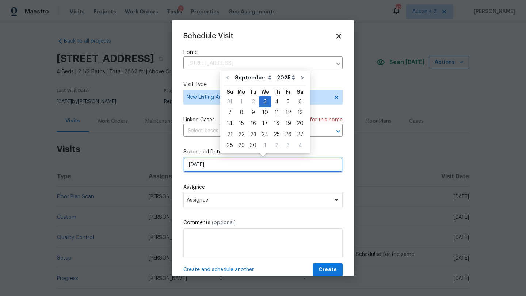
click at [227, 167] on input "9/3/2025" at bounding box center [262, 165] width 159 height 15
click at [284, 103] on div "5" at bounding box center [288, 102] width 12 height 10
type input "9/5/2025"
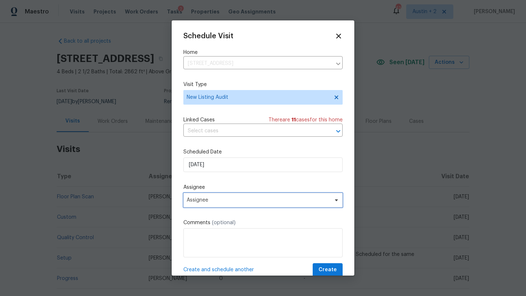
click at [222, 201] on span "Assignee" at bounding box center [258, 201] width 143 height 6
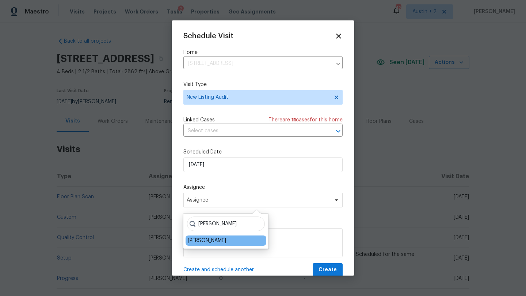
type input "sheil"
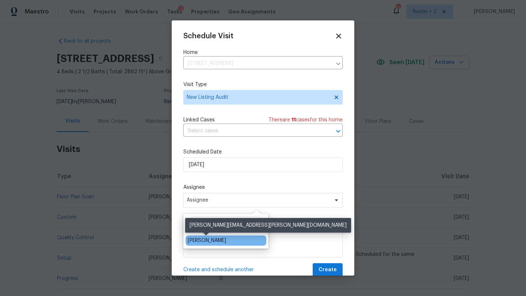
click at [215, 241] on div "[PERSON_NAME]" at bounding box center [207, 240] width 38 height 7
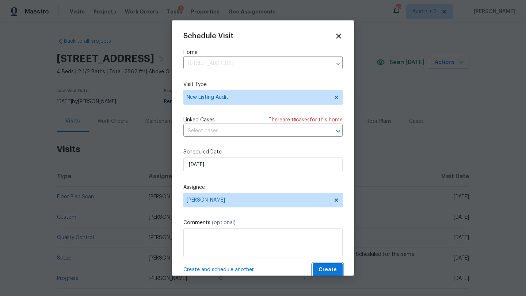
click at [329, 267] on span "Create" at bounding box center [327, 270] width 18 height 9
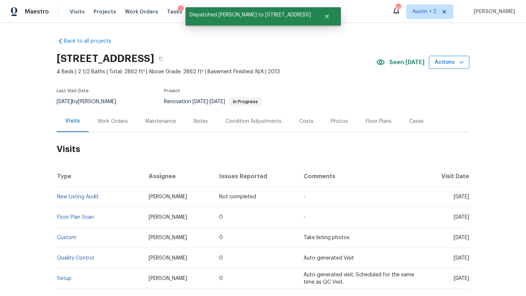
click at [440, 65] on span "Actions" at bounding box center [448, 62] width 29 height 9
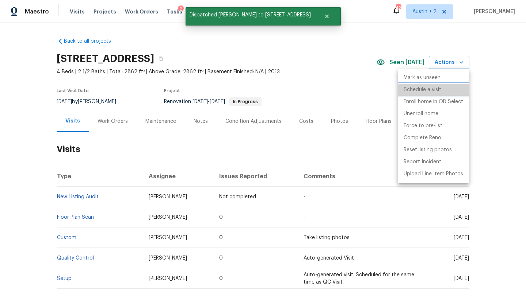
click at [433, 89] on p "Schedule a visit" at bounding box center [422, 90] width 38 height 8
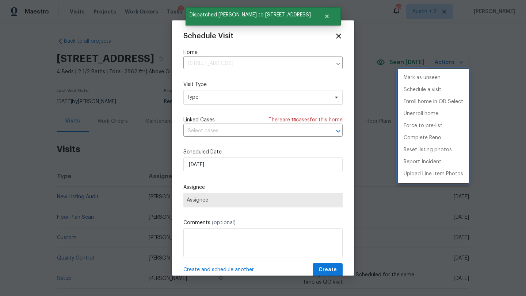
click at [217, 95] on div at bounding box center [263, 148] width 526 height 296
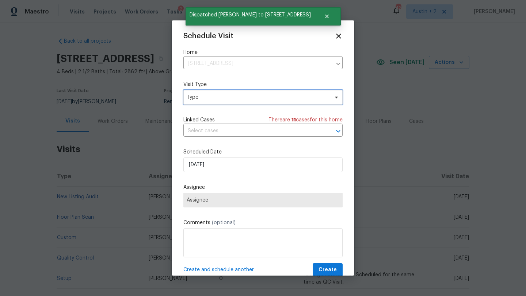
click at [226, 97] on span "Type" at bounding box center [258, 97] width 142 height 7
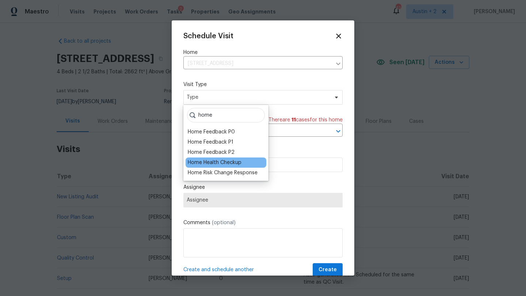
type input "home"
click at [222, 162] on div "Home Health Checkup" at bounding box center [215, 162] width 54 height 7
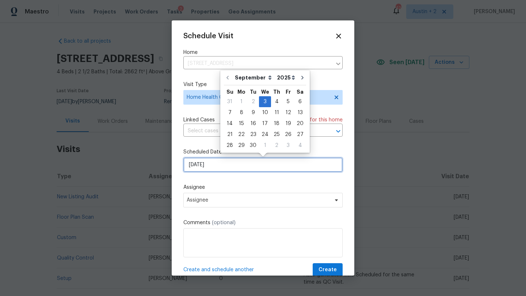
click at [217, 166] on input "9/3/2025" at bounding box center [262, 165] width 159 height 15
click at [273, 134] on div "25" at bounding box center [276, 135] width 11 height 10
type input "9/25/2025"
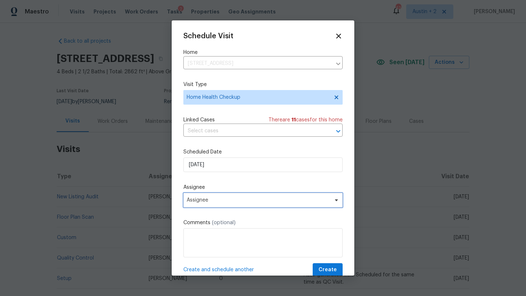
click at [230, 198] on span "Assignee" at bounding box center [262, 200] width 159 height 15
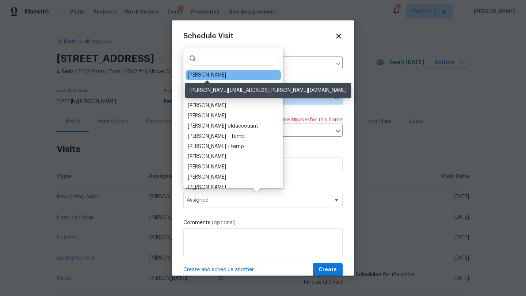
click at [221, 74] on div "Nelson Figueroa" at bounding box center [207, 75] width 38 height 7
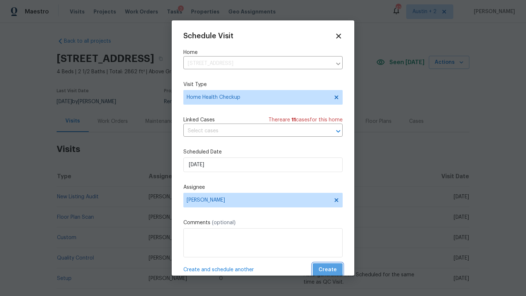
click at [323, 269] on span "Create" at bounding box center [327, 270] width 18 height 9
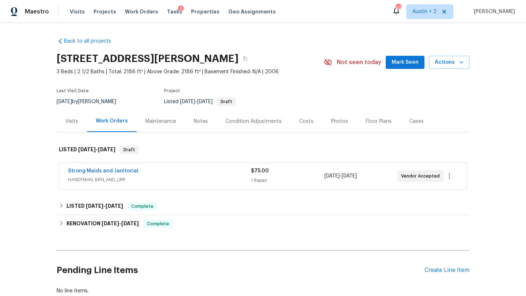
click at [394, 60] on button "Mark Seen" at bounding box center [405, 63] width 39 height 14
click at [127, 170] on link "Strong Maids and Janitorial" at bounding box center [103, 171] width 70 height 5
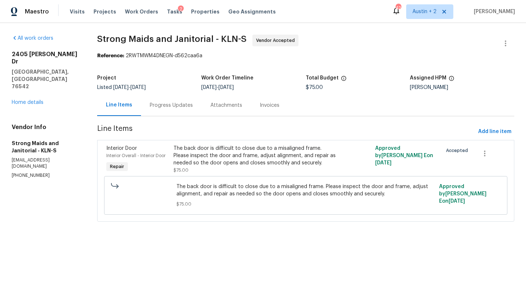
click at [168, 106] on div "Progress Updates" at bounding box center [171, 105] width 43 height 7
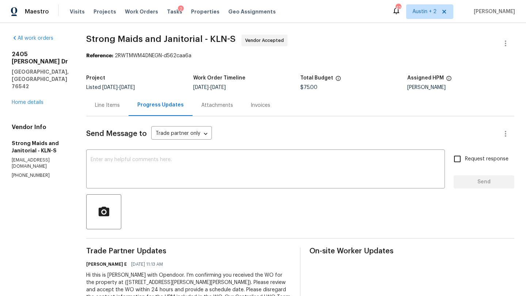
click at [103, 102] on div "Line Items" at bounding box center [107, 105] width 25 height 7
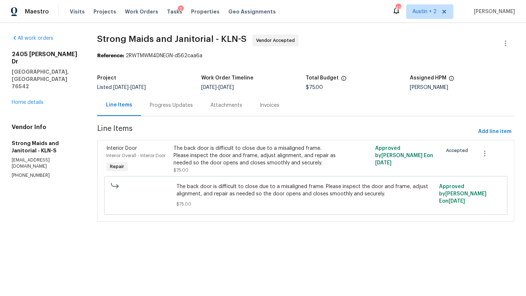
click at [165, 105] on div "Progress Updates" at bounding box center [171, 105] width 43 height 7
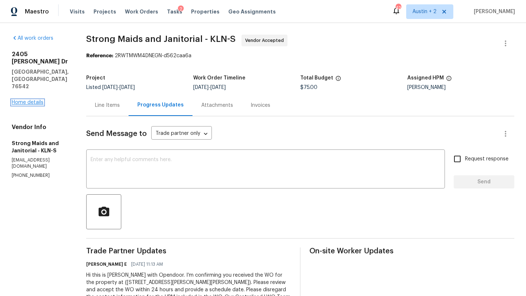
click at [31, 100] on link "Home details" at bounding box center [28, 102] width 32 height 5
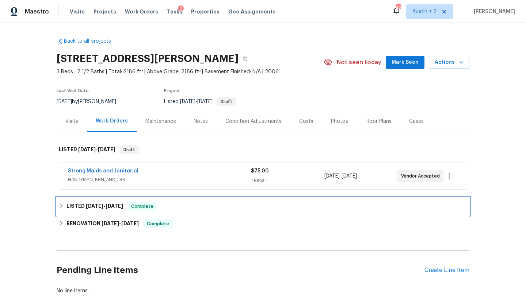
click at [184, 201] on div "LISTED 8/28/25 - 8/28/25 Complete" at bounding box center [263, 207] width 413 height 18
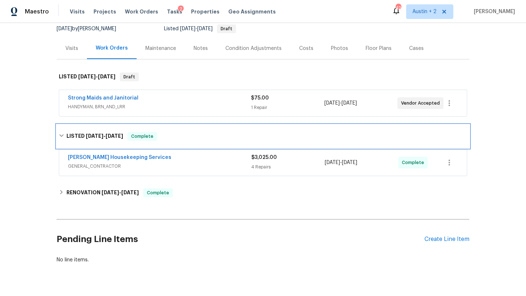
scroll to position [78, 0]
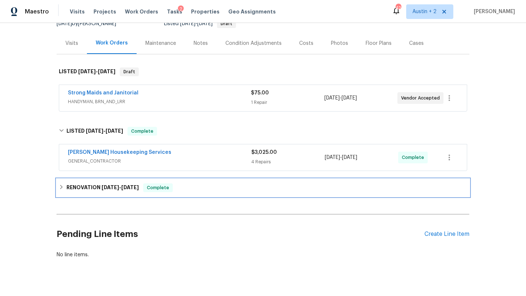
click at [189, 188] on div "RENOVATION 7/21/25 - 7/28/25 Complete" at bounding box center [263, 188] width 408 height 9
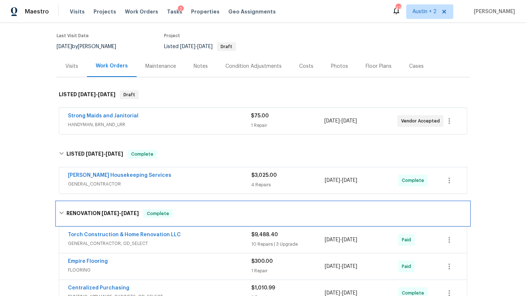
scroll to position [0, 0]
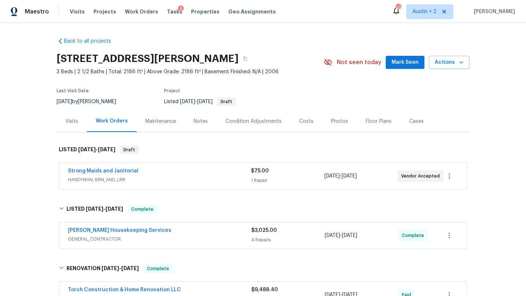
click at [307, 120] on div "Costs" at bounding box center [306, 121] width 14 height 7
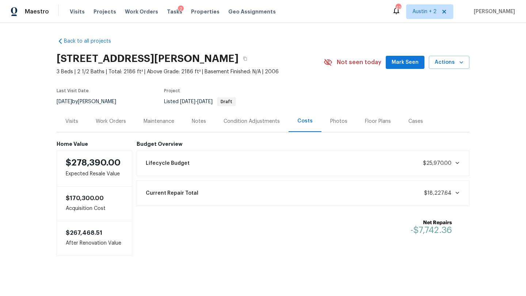
click at [72, 120] on div "Visits" at bounding box center [71, 121] width 13 height 7
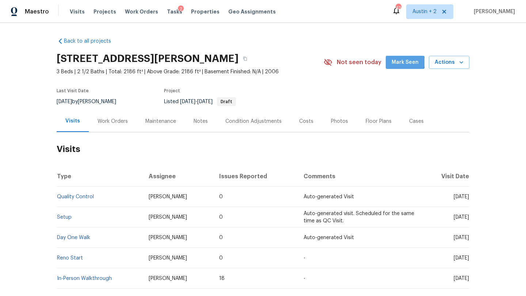
click at [407, 62] on span "Mark Seen" at bounding box center [404, 62] width 27 height 9
click at [437, 62] on span "Actions" at bounding box center [448, 62] width 29 height 9
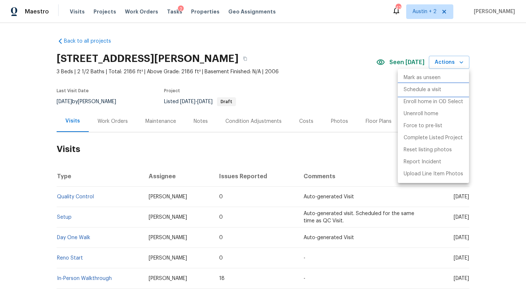
click at [418, 89] on p "Schedule a visit" at bounding box center [422, 90] width 38 height 8
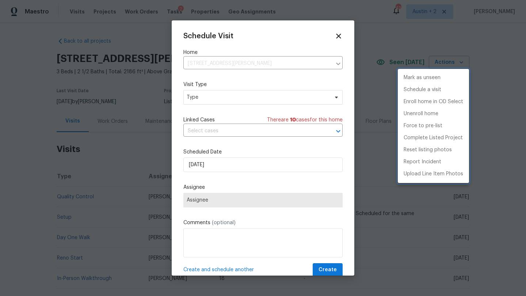
click at [242, 99] on div at bounding box center [263, 148] width 526 height 296
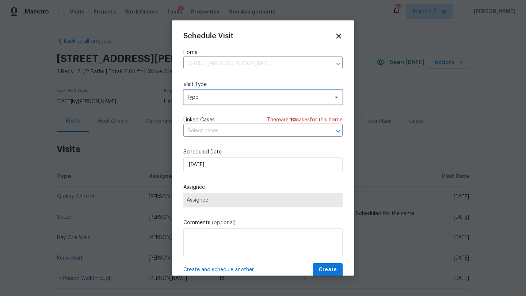
click at [252, 99] on span "Type" at bounding box center [258, 97] width 142 height 7
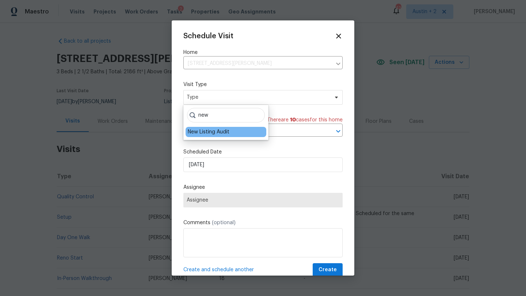
type input "new"
click at [227, 130] on div "New Listing Audit" at bounding box center [209, 132] width 42 height 7
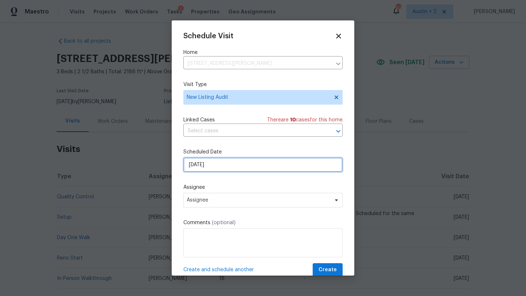
click at [221, 160] on input "9/3/2025" at bounding box center [262, 165] width 159 height 15
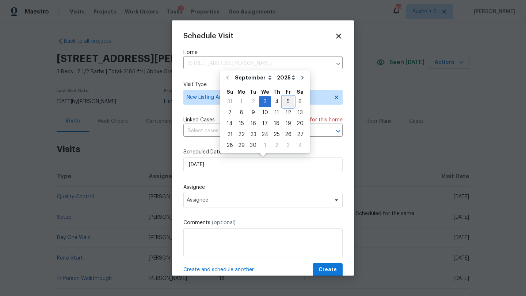
click at [284, 101] on div "5" at bounding box center [288, 102] width 12 height 10
type input "9/5/2025"
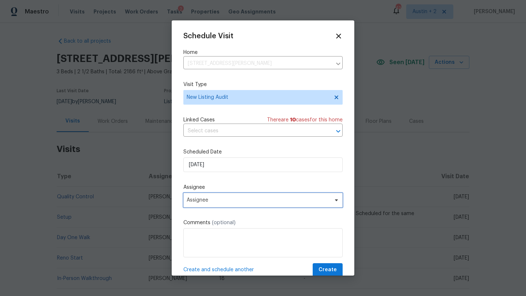
click at [221, 201] on span "Assignee" at bounding box center [258, 201] width 143 height 6
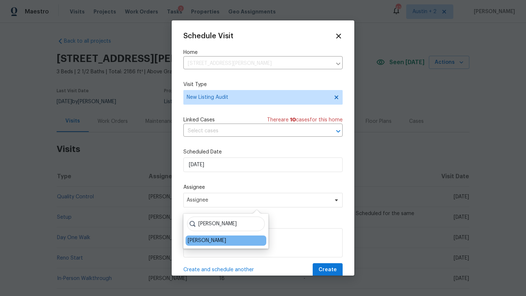
type input "sheila"
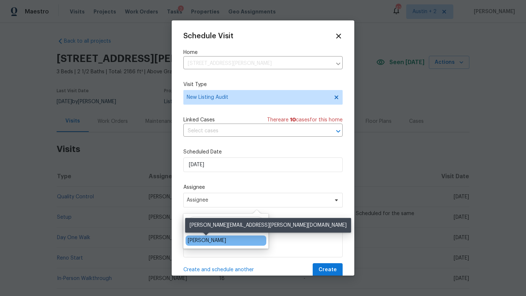
click at [220, 243] on div "[PERSON_NAME]" at bounding box center [207, 240] width 38 height 7
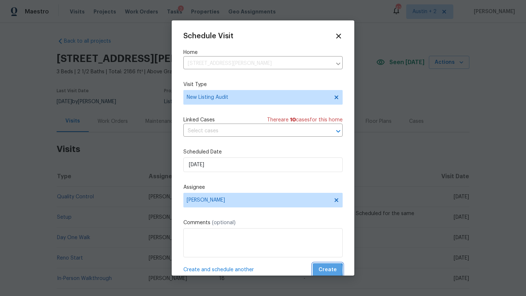
click at [323, 271] on span "Create" at bounding box center [327, 270] width 18 height 9
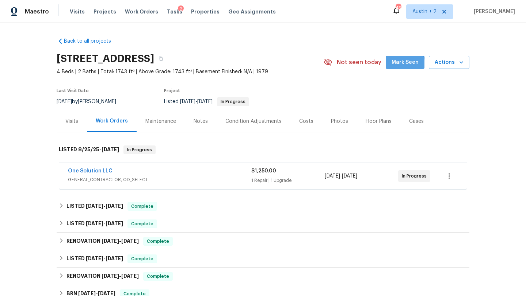
click at [392, 66] on button "Mark Seen" at bounding box center [405, 63] width 39 height 14
click at [104, 171] on link "One Solution LLC" at bounding box center [90, 171] width 45 height 5
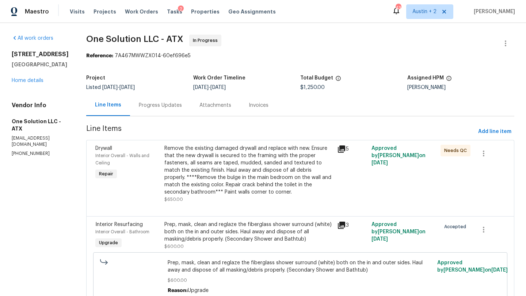
scroll to position [33, 0]
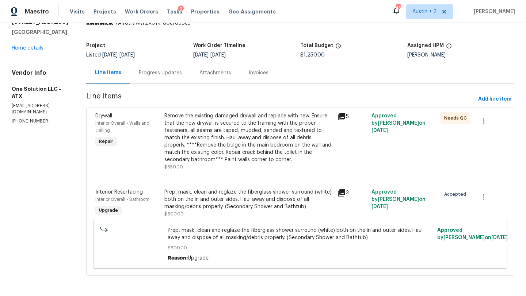
click at [341, 116] on icon at bounding box center [341, 116] width 7 height 7
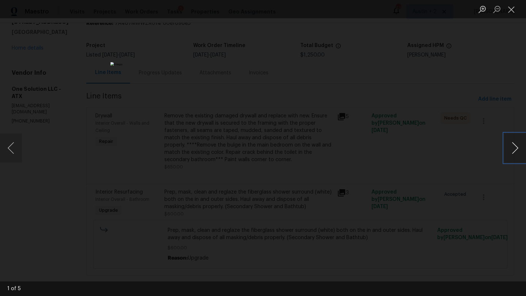
click at [513, 146] on button "Next image" at bounding box center [515, 148] width 22 height 29
click at [510, 11] on button "Close lightbox" at bounding box center [511, 9] width 15 height 13
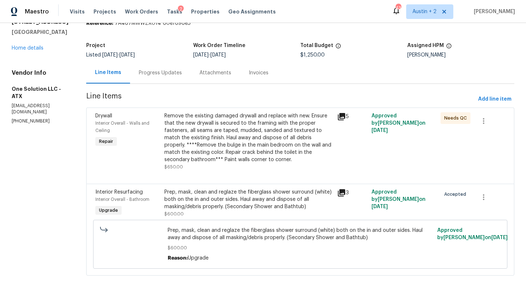
click at [291, 129] on div "Remove the existing damaged drywall and replace with new. Ensure that the new d…" at bounding box center [248, 137] width 168 height 51
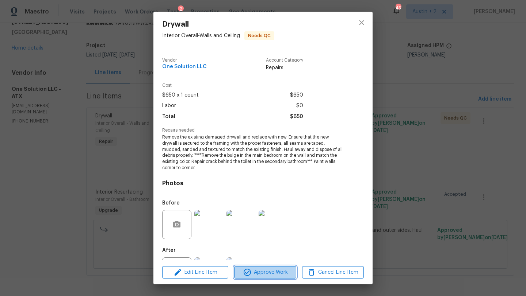
click at [267, 270] on span "Approve Work" at bounding box center [264, 272] width 57 height 9
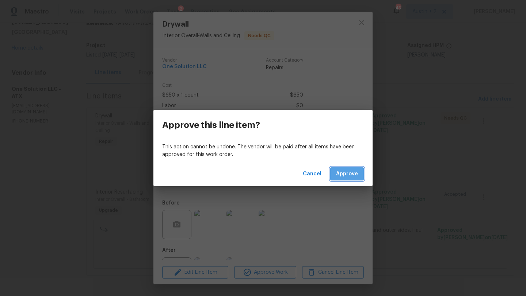
click at [345, 177] on span "Approve" at bounding box center [347, 174] width 22 height 9
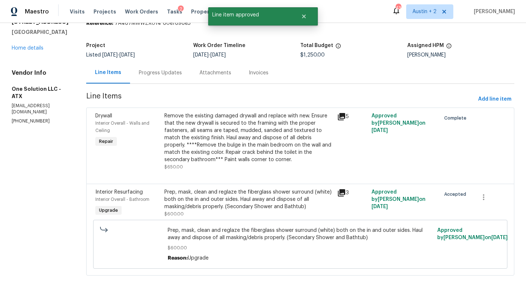
click at [342, 192] on icon at bounding box center [341, 192] width 7 height 7
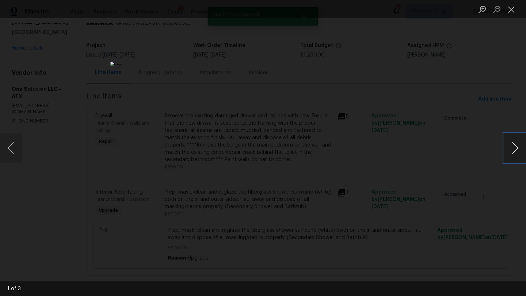
click at [516, 150] on button "Next image" at bounding box center [515, 148] width 22 height 29
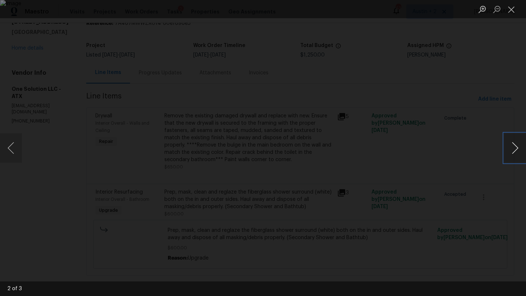
click at [516, 150] on button "Next image" at bounding box center [515, 148] width 22 height 29
click at [510, 10] on button "Close lightbox" at bounding box center [511, 9] width 15 height 13
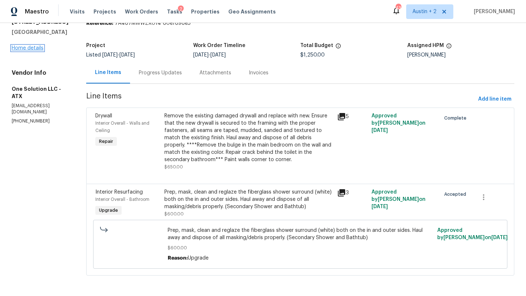
click at [40, 49] on link "Home details" at bounding box center [28, 48] width 32 height 5
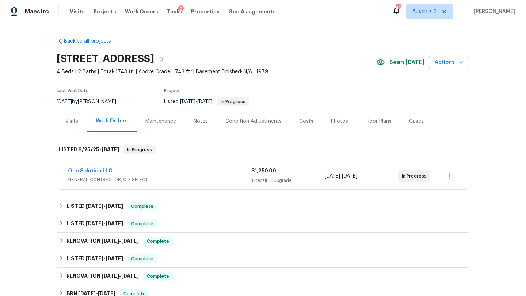
click at [161, 172] on div "One Solution LLC" at bounding box center [159, 172] width 183 height 9
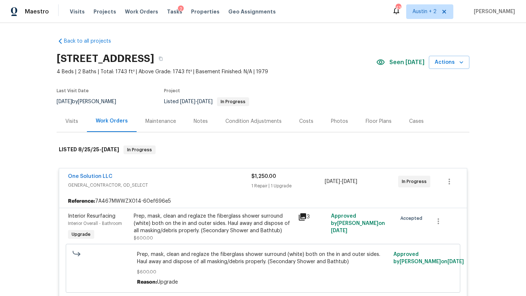
click at [190, 125] on div "Notes" at bounding box center [201, 122] width 32 height 22
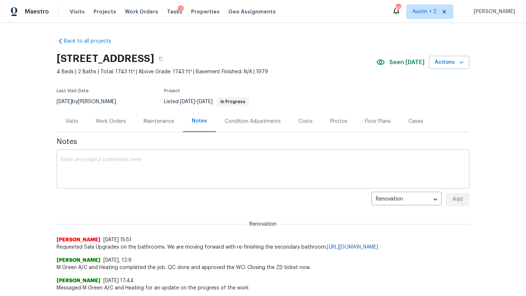
click at [136, 157] on div "x ​" at bounding box center [263, 170] width 413 height 37
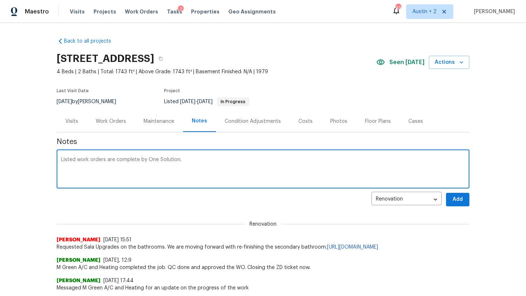
type textarea "Listed work orders are complete by One Solution."
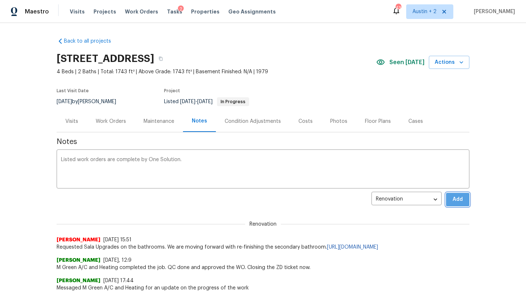
click at [459, 204] on span "Add" at bounding box center [458, 199] width 12 height 9
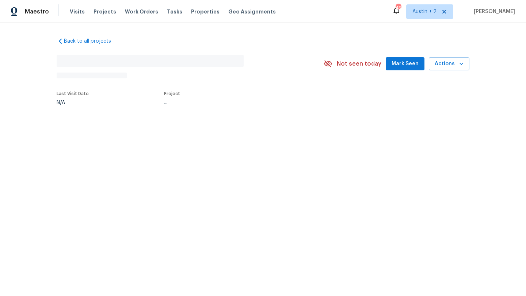
click at [394, 60] on span "Mark Seen" at bounding box center [404, 64] width 27 height 9
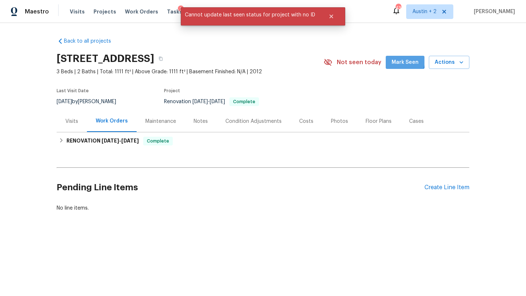
click at [395, 60] on span "Mark Seen" at bounding box center [404, 62] width 27 height 9
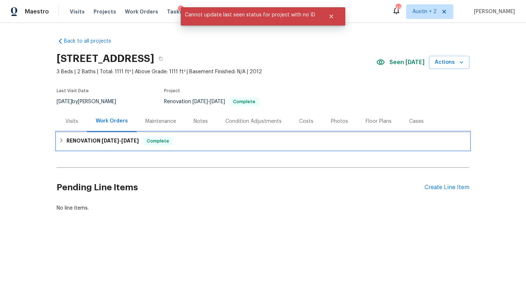
click at [136, 143] on span "6/13/25" at bounding box center [130, 140] width 18 height 5
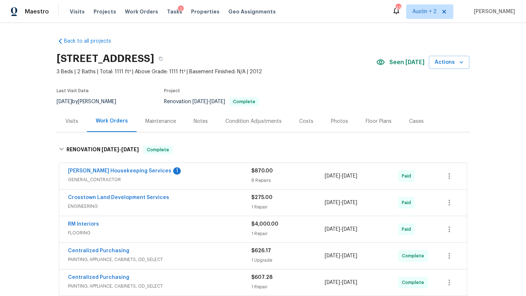
click at [73, 122] on div "Visits" at bounding box center [71, 121] width 13 height 7
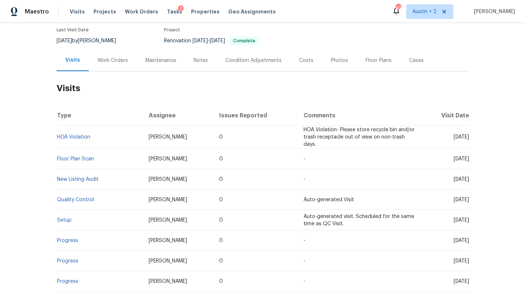
scroll to position [70, 0]
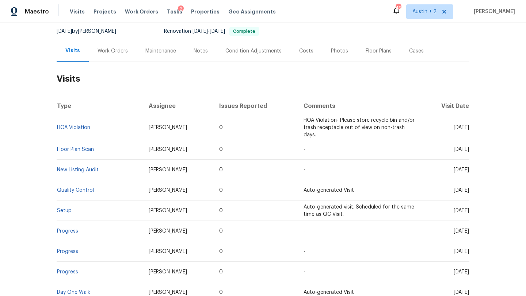
click at [86, 164] on td "New Listing Audit" at bounding box center [100, 170] width 86 height 20
click at [86, 169] on link "New Listing Audit" at bounding box center [78, 170] width 42 height 5
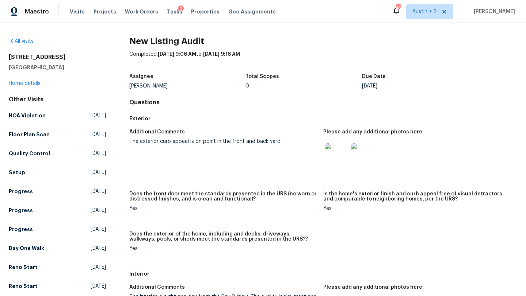
click at [333, 152] on img at bounding box center [336, 154] width 23 height 23
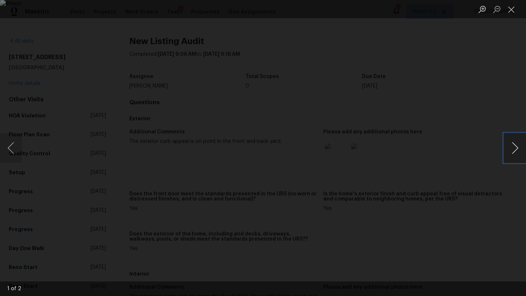
click at [514, 146] on button "Next image" at bounding box center [515, 148] width 22 height 29
click at [510, 8] on button "Close lightbox" at bounding box center [511, 9] width 15 height 13
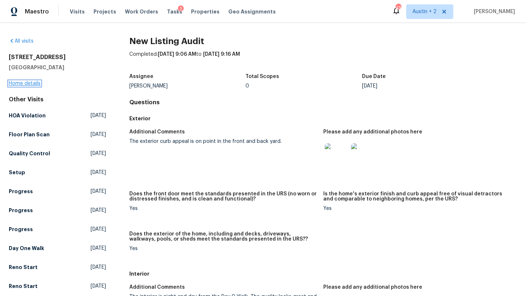
click at [34, 84] on link "Home details" at bounding box center [25, 83] width 32 height 5
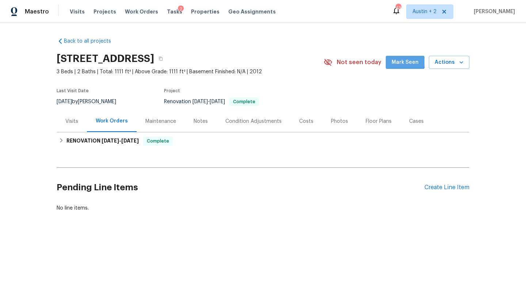
click at [398, 61] on span "Mark Seen" at bounding box center [404, 62] width 27 height 9
click at [443, 67] on button "Actions" at bounding box center [449, 63] width 41 height 14
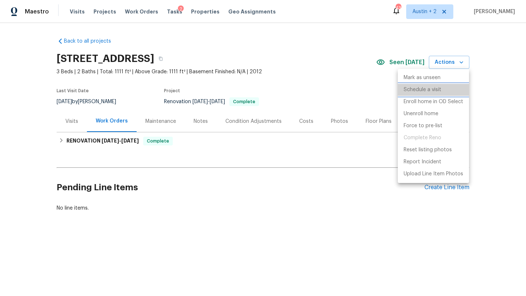
click at [430, 88] on p "Schedule a visit" at bounding box center [422, 90] width 38 height 8
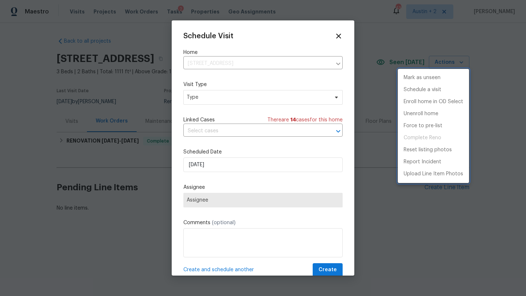
click at [237, 100] on div at bounding box center [263, 148] width 526 height 296
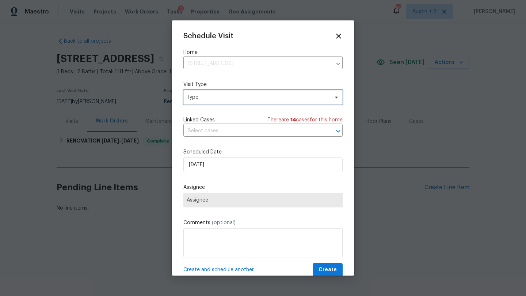
click at [241, 100] on span "Type" at bounding box center [258, 97] width 142 height 7
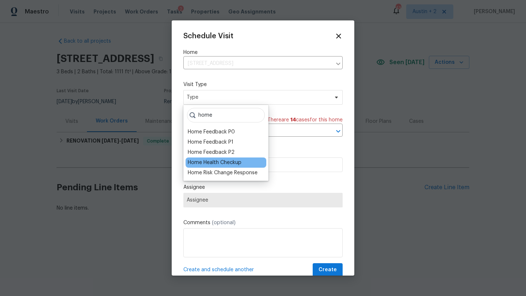
type input "home"
click at [229, 163] on div "Home Health Checkup" at bounding box center [215, 162] width 54 height 7
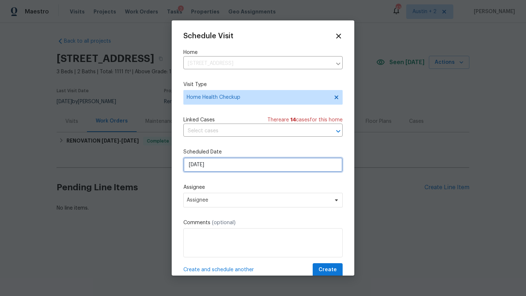
click at [220, 164] on input "[DATE]" at bounding box center [262, 165] width 159 height 15
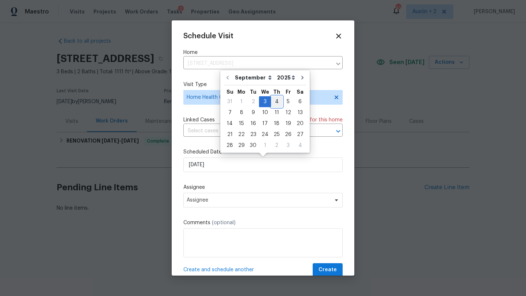
click at [272, 104] on div "4" at bounding box center [276, 102] width 11 height 10
type input "[DATE]"
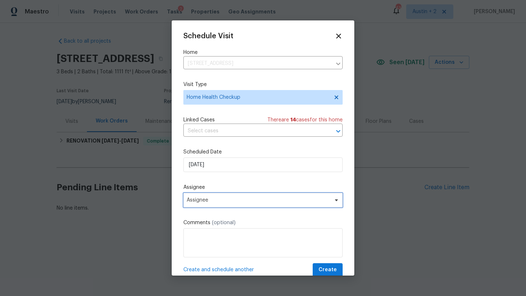
click at [231, 199] on span "Assignee" at bounding box center [258, 201] width 143 height 6
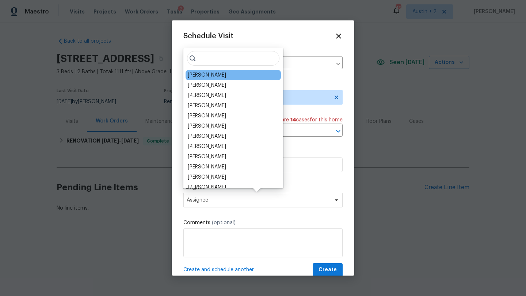
click at [219, 78] on div "[PERSON_NAME]" at bounding box center [207, 75] width 38 height 7
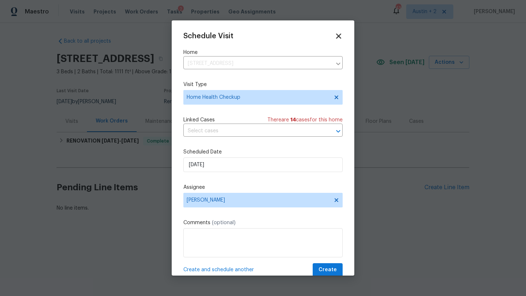
click at [339, 38] on icon at bounding box center [338, 36] width 5 height 5
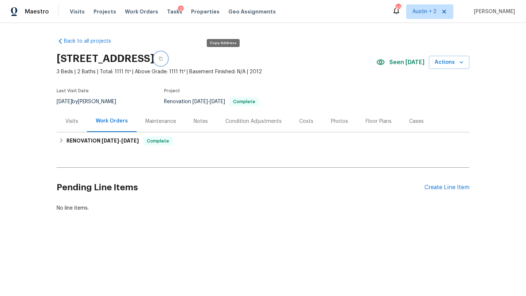
click at [163, 57] on icon "button" at bounding box center [160, 59] width 4 height 4
click at [459, 58] on button "Actions" at bounding box center [449, 63] width 41 height 14
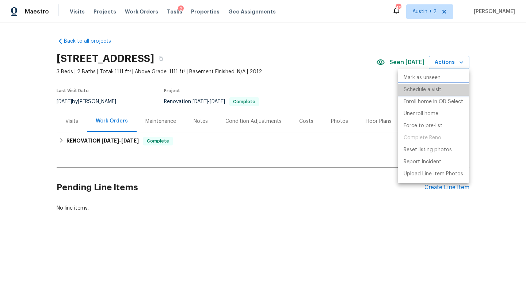
click at [443, 87] on li "Schedule a visit" at bounding box center [433, 90] width 71 height 12
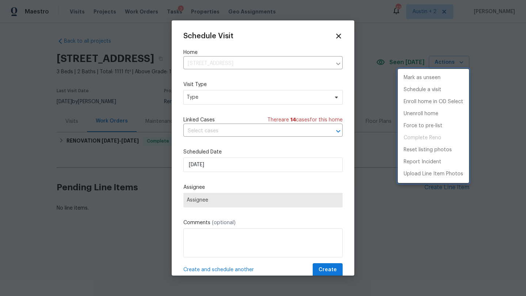
click at [200, 91] on div at bounding box center [263, 148] width 526 height 296
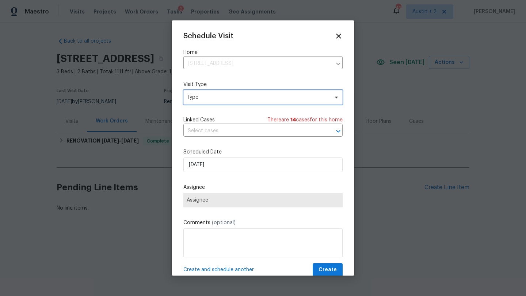
click at [201, 96] on span "Type" at bounding box center [258, 97] width 142 height 7
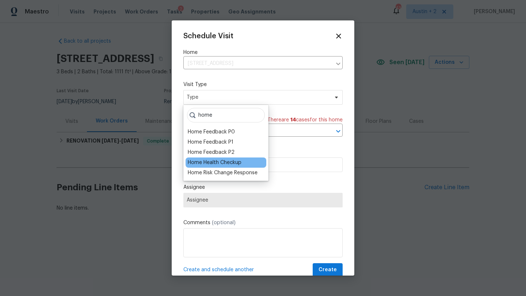
type input "home"
click at [214, 165] on div "Home Health Checkup" at bounding box center [215, 162] width 54 height 7
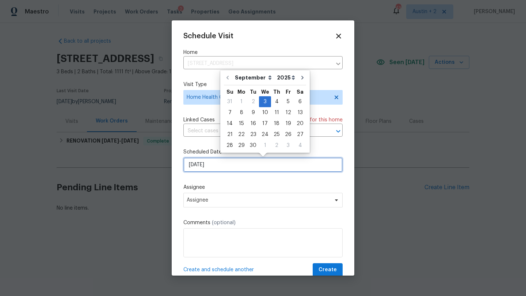
click at [212, 167] on input "9/3/2025" at bounding box center [262, 165] width 159 height 15
click at [275, 104] on div "4" at bounding box center [276, 102] width 11 height 10
type input "[DATE]"
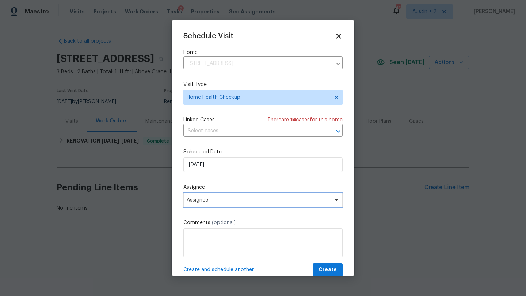
click at [236, 207] on span "Assignee" at bounding box center [262, 200] width 159 height 15
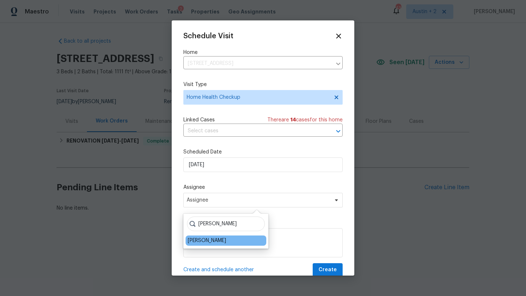
type input "martin"
click at [210, 245] on div "Martin Chagolla" at bounding box center [225, 241] width 81 height 10
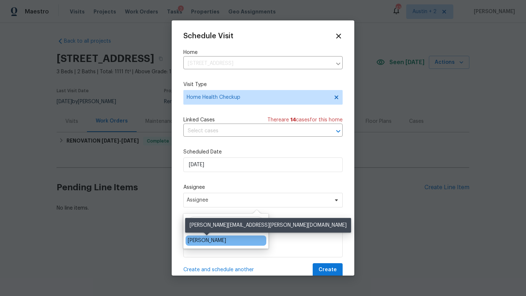
click at [210, 241] on div "[PERSON_NAME]" at bounding box center [207, 240] width 38 height 7
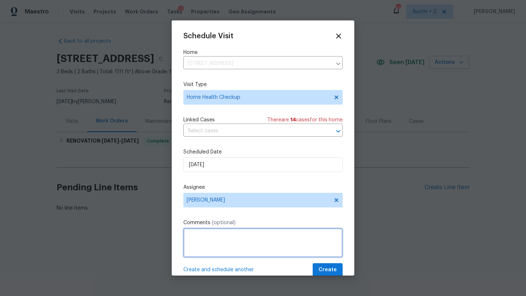
click at [210, 241] on textarea at bounding box center [262, 243] width 159 height 29
paste textarea "https://listing-vis.apps.opendoor.com/address/6181989f-026e-5a3d-a346-503a5164a…"
type textarea "Link to Listing Viz: https://listing-vis.apps.opendoor.com/address/6181989f-026…"
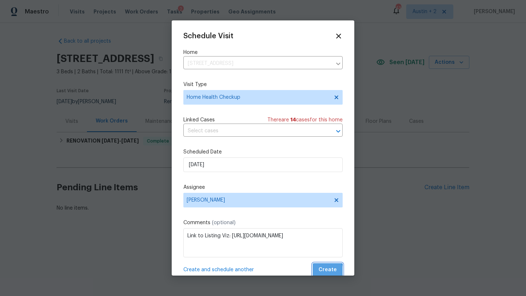
click at [326, 271] on span "Create" at bounding box center [327, 270] width 18 height 9
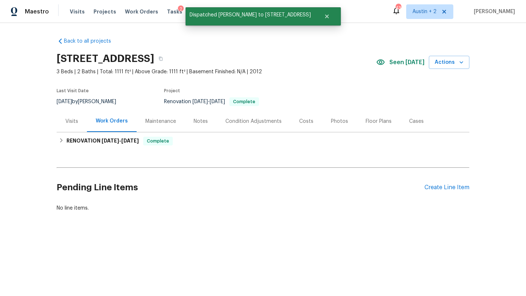
click at [200, 121] on div "Notes" at bounding box center [201, 121] width 14 height 7
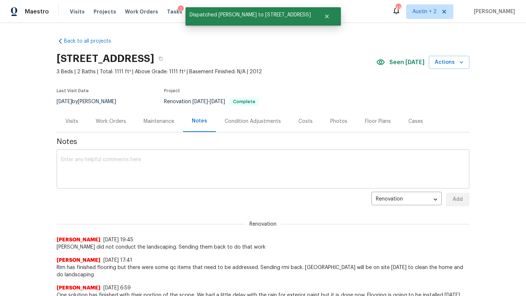
click at [173, 153] on div "x ​" at bounding box center [263, 170] width 413 height 37
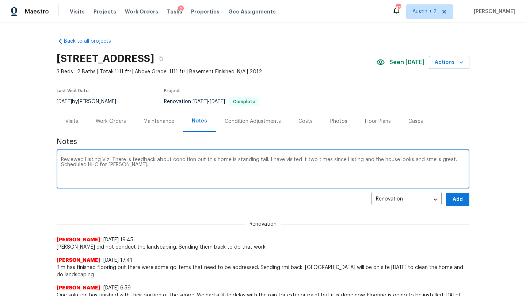
type textarea "Reviewed Listing Viz. There is feedback about condition but this home is standi…"
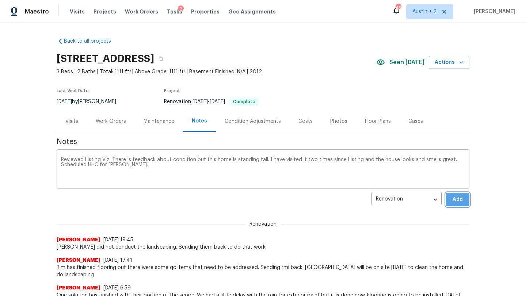
click at [455, 198] on span "Add" at bounding box center [458, 199] width 12 height 9
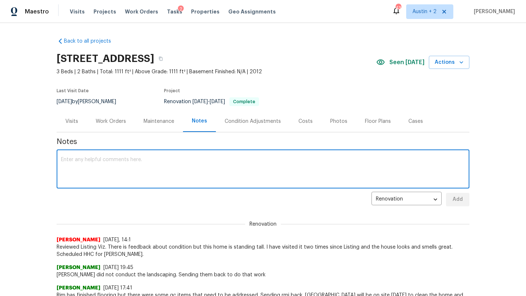
click at [113, 168] on textarea at bounding box center [263, 170] width 404 height 26
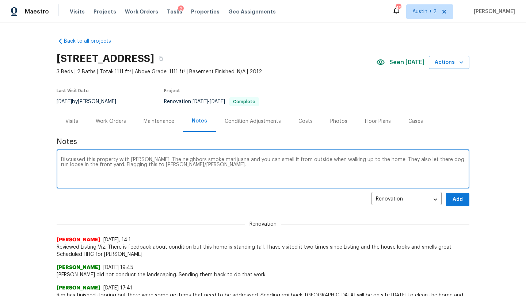
drag, startPoint x: 95, startPoint y: 167, endPoint x: 46, endPoint y: 149, distance: 52.4
click at [46, 149] on div "Back to all projects 11317 Barns Trl, Austin, TX 78754 3 Beds | 2 Baths | Total…" at bounding box center [263, 159] width 526 height 273
type textarea "Discussed this property with Martin. The neighbors smoke marijuana and you can …"
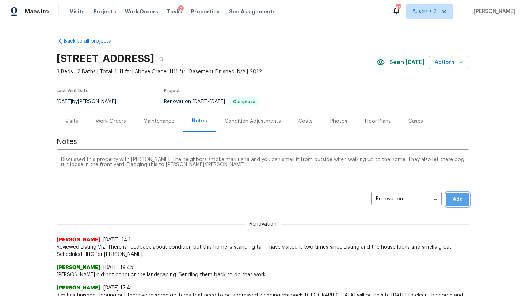
click at [459, 202] on span "Add" at bounding box center [458, 199] width 12 height 9
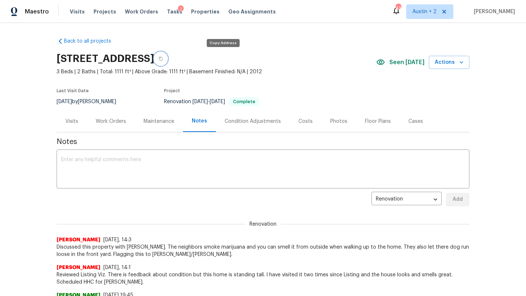
click at [163, 58] on icon "button" at bounding box center [160, 59] width 4 height 4
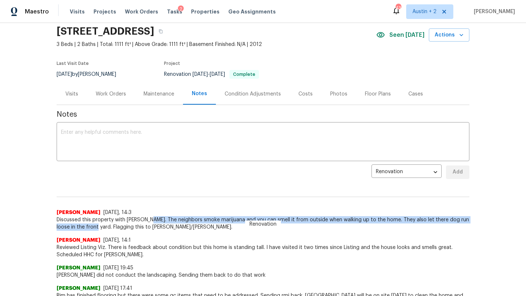
drag, startPoint x: 147, startPoint y: 220, endPoint x: 82, endPoint y: 226, distance: 64.9
click at [82, 226] on span "Discussed this property with Martin. The neighbors smoke marijuana and you can …" at bounding box center [263, 224] width 413 height 15
copy span "he neighbors smoke marijuana and you can smell it from outside when walking up …"
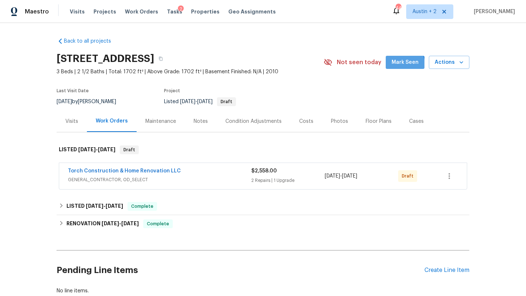
click at [399, 65] on span "Mark Seen" at bounding box center [404, 62] width 27 height 9
click at [200, 119] on div "Notes" at bounding box center [201, 121] width 14 height 7
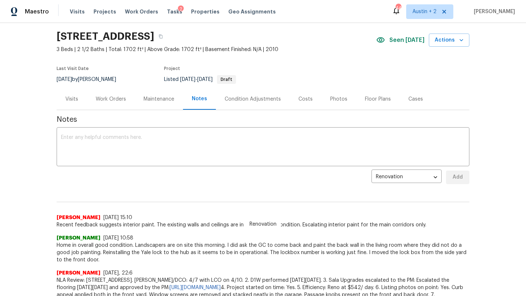
scroll to position [24, 0]
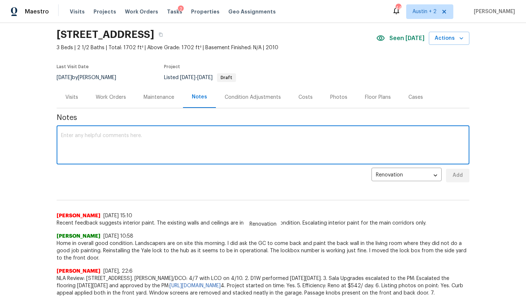
click at [173, 155] on textarea at bounding box center [263, 146] width 404 height 26
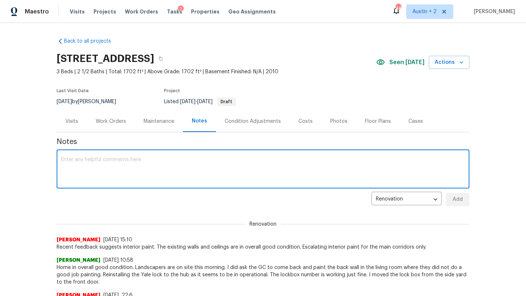
click at [134, 165] on textarea at bounding box center [263, 170] width 404 height 26
paste textarea "https://opendoor.slack.com/archives/C02LY0HEAMQ/p1756501756277389"
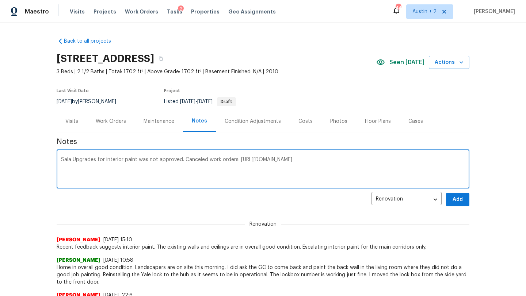
type textarea "Sala Upgrades for interior paint was not approved. Canceled work orders: https:…"
click at [459, 197] on span "Add" at bounding box center [458, 199] width 12 height 9
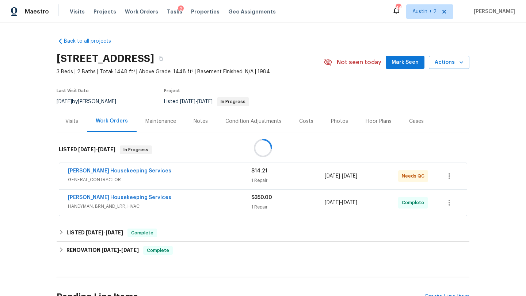
click at [396, 63] on div at bounding box center [263, 148] width 526 height 296
click at [405, 62] on span "Mark Seen" at bounding box center [404, 62] width 27 height 9
click at [203, 173] on div "Arelis Housekeeping Services" at bounding box center [159, 172] width 183 height 9
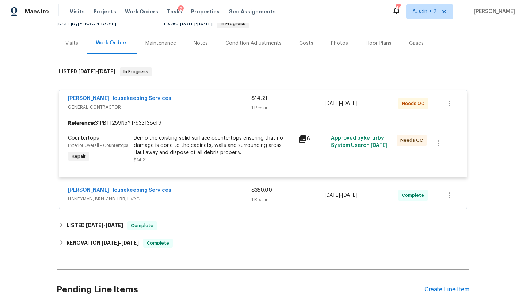
scroll to position [84, 0]
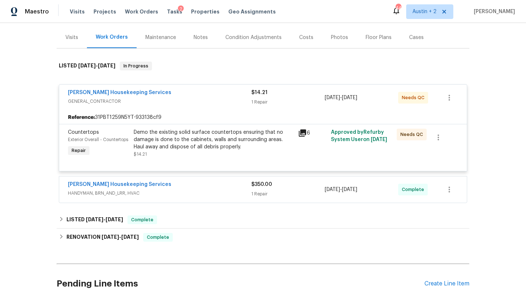
click at [202, 191] on span "HANDYMAN, BRN_AND_LRR, HVAC" at bounding box center [159, 193] width 183 height 7
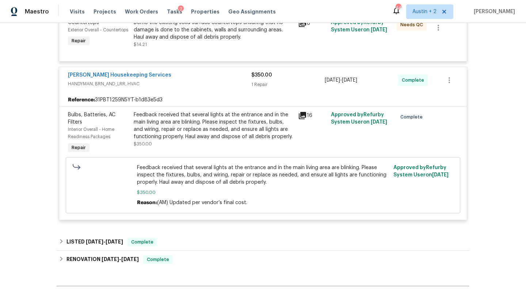
scroll to position [0, 0]
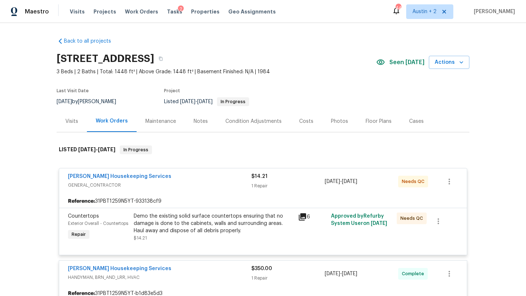
click at [198, 120] on div "Notes" at bounding box center [201, 121] width 14 height 7
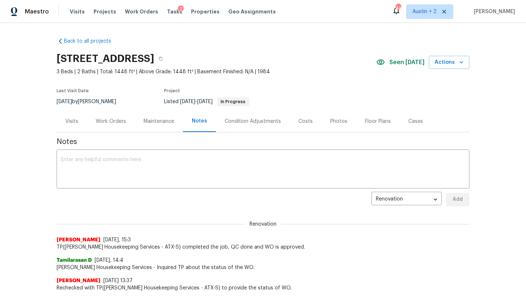
click at [113, 122] on div "Work Orders" at bounding box center [111, 121] width 30 height 7
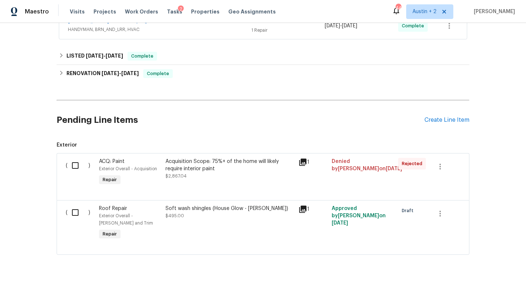
scroll to position [186, 0]
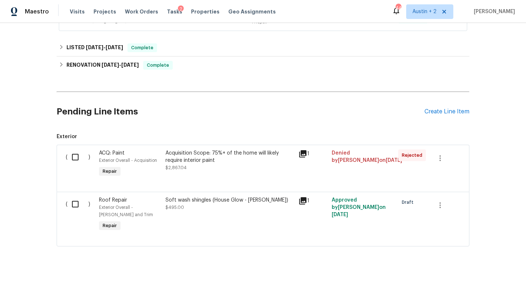
click at [74, 205] on input "checkbox" at bounding box center [78, 204] width 21 height 15
checkbox input "true"
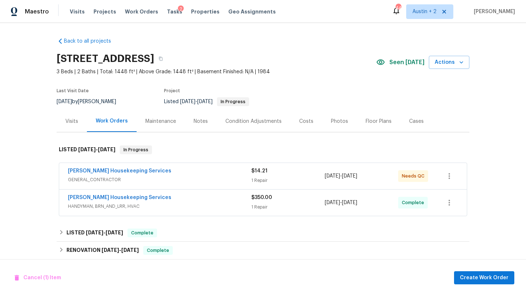
click at [199, 120] on div "Notes" at bounding box center [201, 121] width 14 height 7
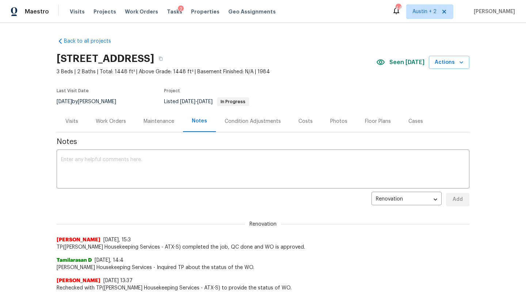
click at [106, 123] on div "Work Orders" at bounding box center [111, 121] width 30 height 7
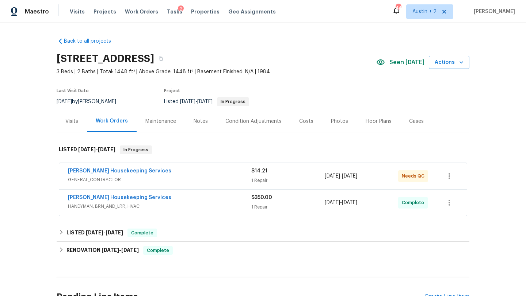
click at [162, 169] on div "[PERSON_NAME] Housekeeping Services" at bounding box center [159, 172] width 183 height 9
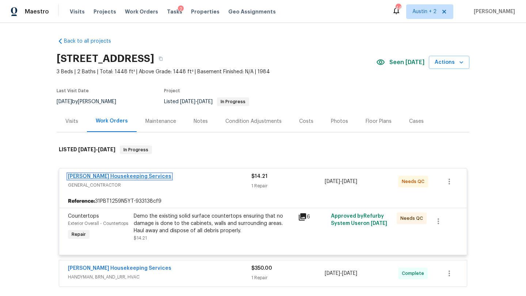
click at [126, 175] on link "[PERSON_NAME] Housekeeping Services" at bounding box center [119, 176] width 103 height 5
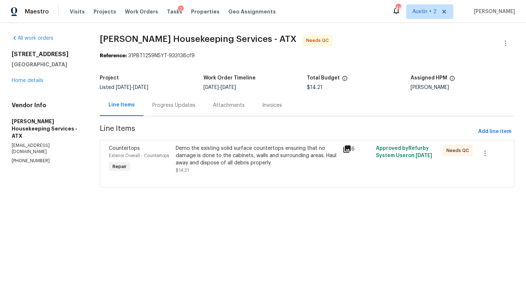
click at [236, 151] on div "Demo the existing solid surface countertops ensuring that no damage is done to …" at bounding box center [257, 156] width 162 height 22
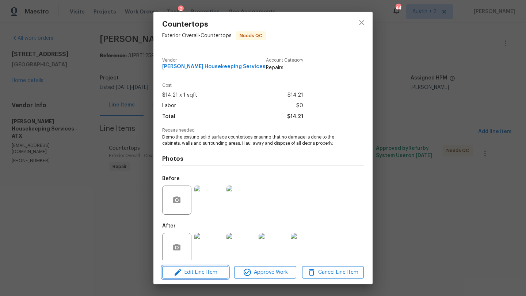
click at [210, 274] on span "Edit Line Item" at bounding box center [195, 272] width 62 height 9
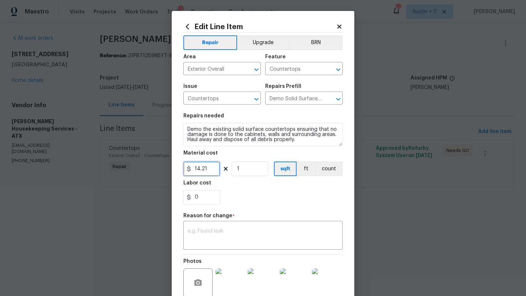
drag, startPoint x: 218, startPoint y: 169, endPoint x: 146, endPoint y: 169, distance: 72.3
click at [146, 169] on div "Edit Line Item Repair Upgrade BRN Area Exterior Overall ​ Feature Countertops ​…" at bounding box center [263, 148] width 526 height 296
type input "2400"
click at [259, 40] on button "Upgrade" at bounding box center [263, 42] width 52 height 15
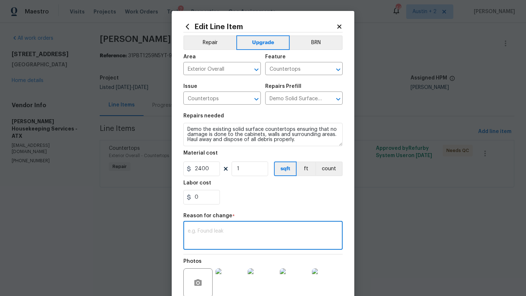
click at [248, 232] on textarea at bounding box center [263, 236] width 150 height 15
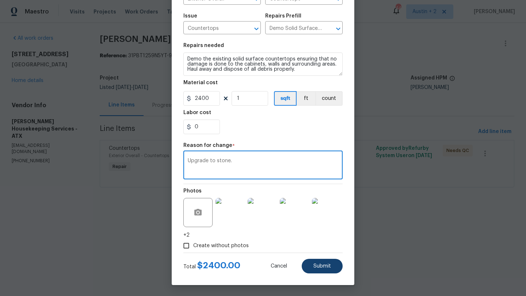
type textarea "Upgrade to stone."
click at [328, 270] on button "Submit" at bounding box center [322, 266] width 41 height 15
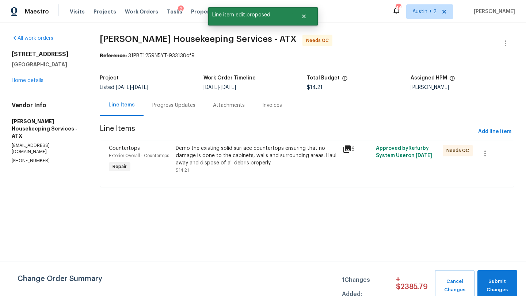
scroll to position [0, 0]
click at [494, 282] on span "Submit Changes" at bounding box center [497, 286] width 32 height 17
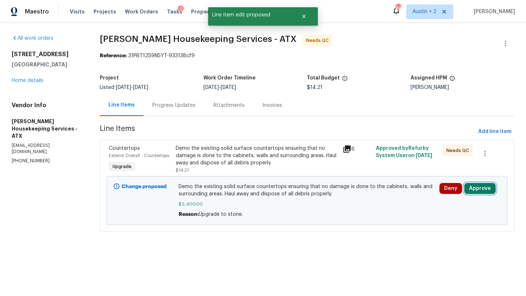
click at [474, 191] on button "Approve" at bounding box center [479, 188] width 31 height 11
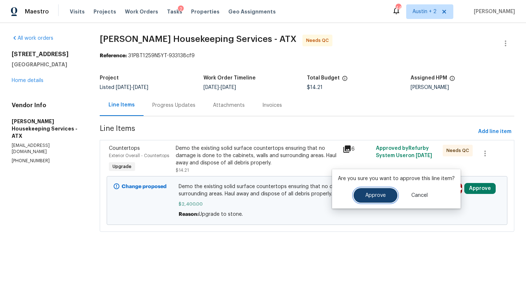
click at [363, 195] on button "Approve" at bounding box center [375, 195] width 44 height 15
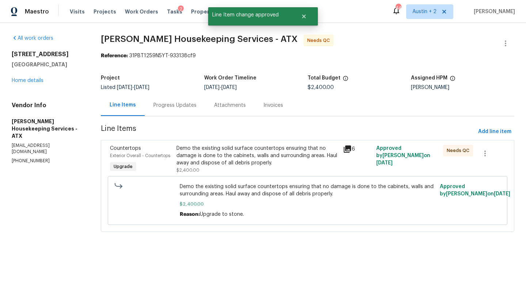
click at [181, 106] on div "Progress Updates" at bounding box center [174, 105] width 43 height 7
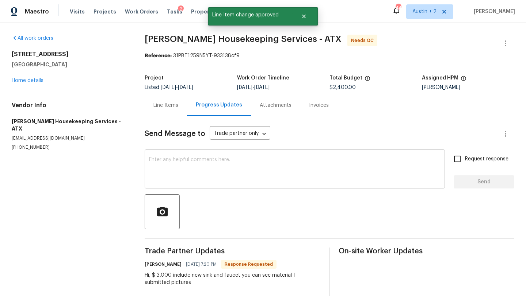
click at [179, 166] on textarea at bounding box center [294, 170] width 291 height 26
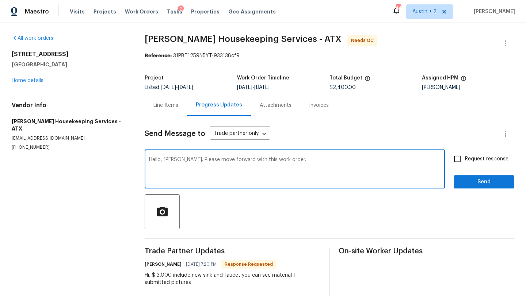
type textarea "Hello, Arelis. Please move forward with this work order."
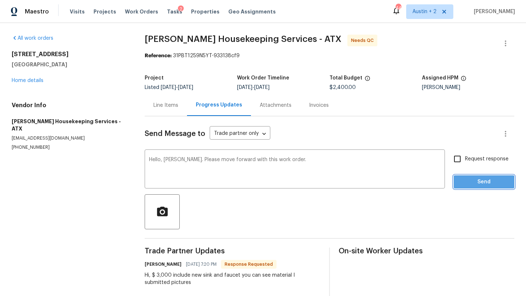
click at [466, 184] on span "Send" at bounding box center [483, 182] width 49 height 9
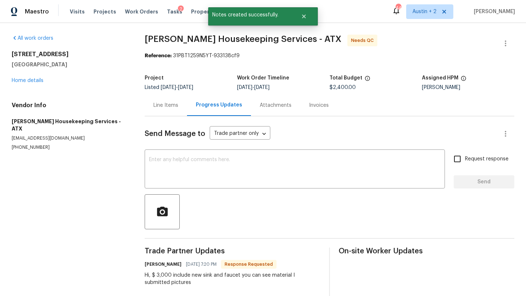
click at [168, 104] on div "Line Items" at bounding box center [165, 105] width 25 height 7
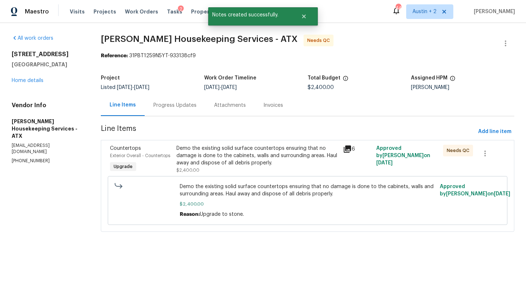
click at [34, 76] on div "5103 Ganymede Dr Austin, TX 78727 Home details" at bounding box center [48, 68] width 72 height 34
click at [34, 80] on link "Home details" at bounding box center [28, 80] width 32 height 5
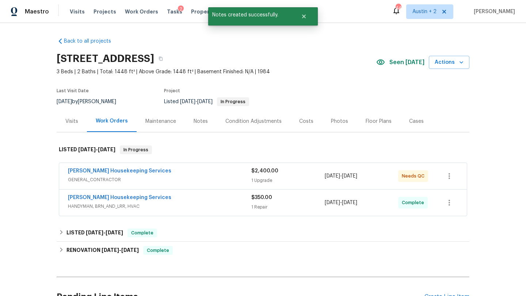
scroll to position [186, 0]
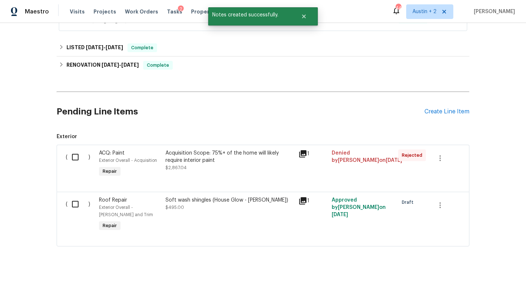
click at [77, 203] on input "checkbox" at bounding box center [78, 204] width 21 height 15
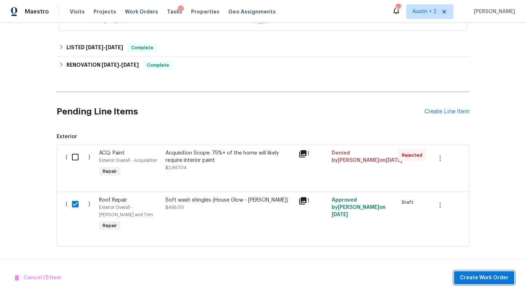
click at [475, 280] on span "Create Work Order" at bounding box center [484, 278] width 49 height 9
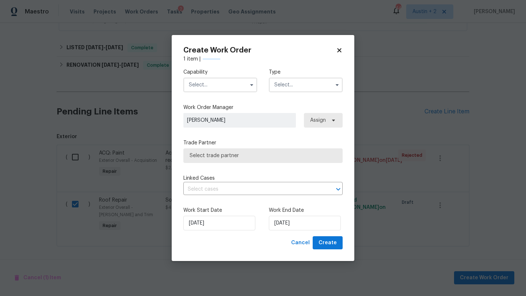
checkbox input "false"
click at [227, 84] on input "text" at bounding box center [220, 85] width 74 height 15
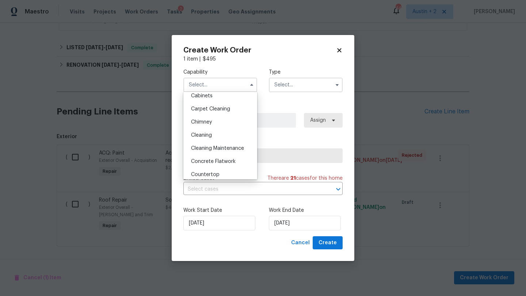
scroll to position [66, 0]
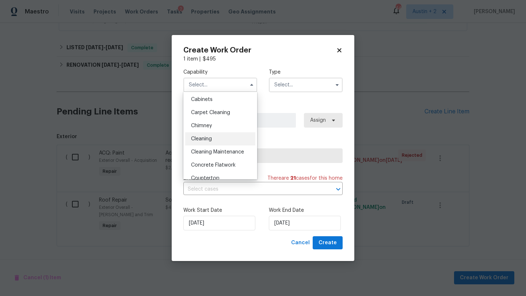
click at [211, 138] on span "Cleaning" at bounding box center [201, 139] width 21 height 5
type input "Cleaning"
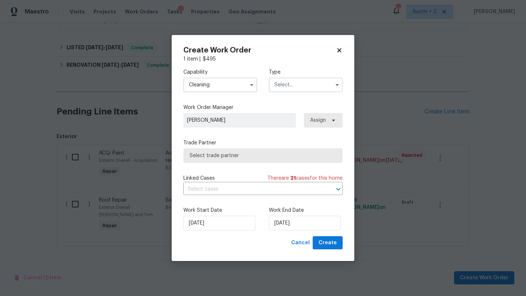
click at [301, 83] on input "text" at bounding box center [306, 85] width 74 height 15
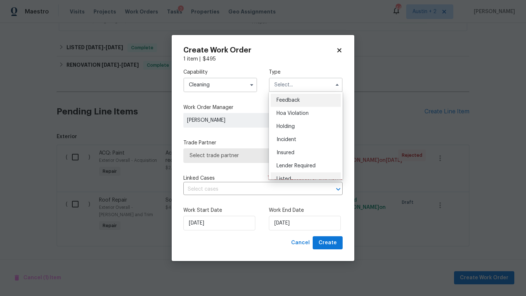
click at [284, 176] on div "Listed" at bounding box center [306, 179] width 70 height 13
type input "Listed"
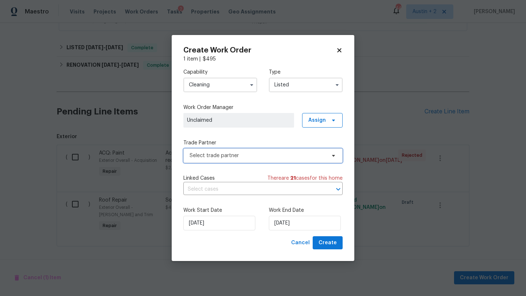
click at [241, 158] on span "Select trade partner" at bounding box center [257, 155] width 136 height 7
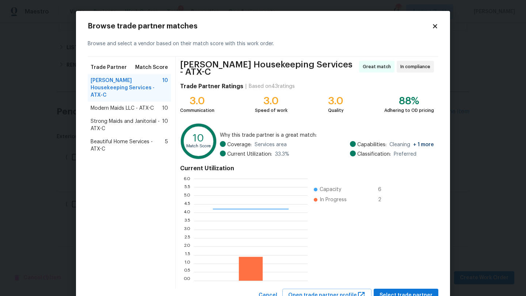
scroll to position [102, 114]
click at [435, 25] on icon at bounding box center [435, 26] width 4 height 4
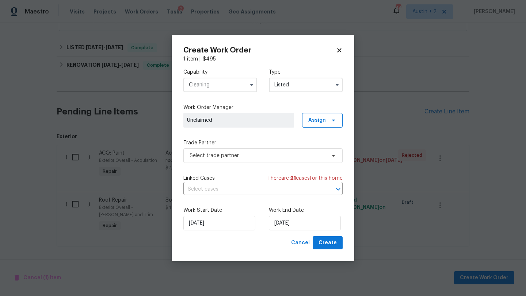
click at [235, 86] on input "Cleaning" at bounding box center [220, 85] width 74 height 15
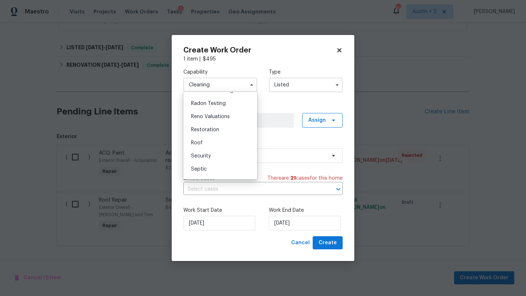
scroll to position [674, 0]
click at [227, 123] on div "Pressure Washing" at bounding box center [220, 118] width 70 height 13
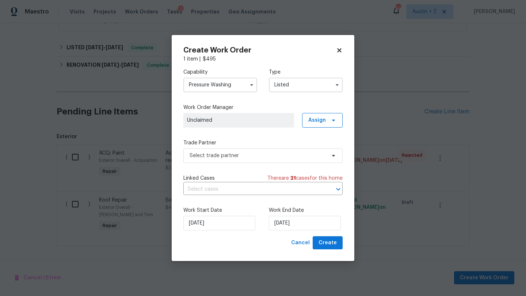
click at [299, 83] on input "Listed" at bounding box center [306, 85] width 74 height 15
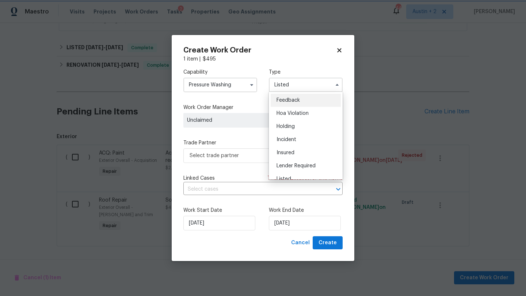
click at [233, 112] on div "Work Order Manager Unclaimed Assign" at bounding box center [262, 116] width 159 height 24
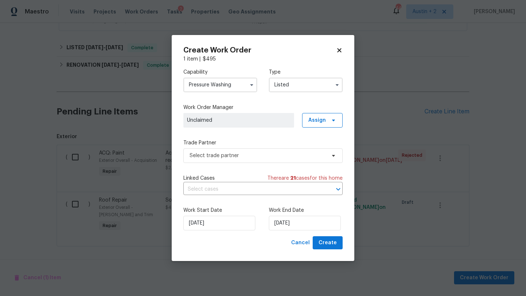
click at [233, 116] on span "Unclaimed" at bounding box center [238, 120] width 111 height 15
click at [237, 154] on span "Select trade partner" at bounding box center [257, 155] width 136 height 7
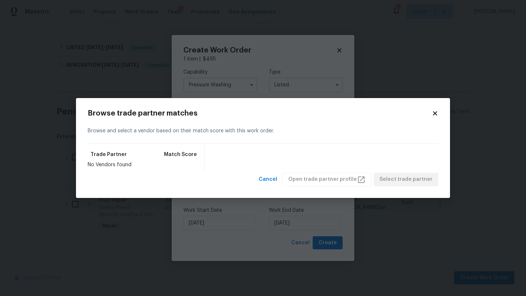
click at [436, 111] on icon at bounding box center [435, 113] width 7 height 7
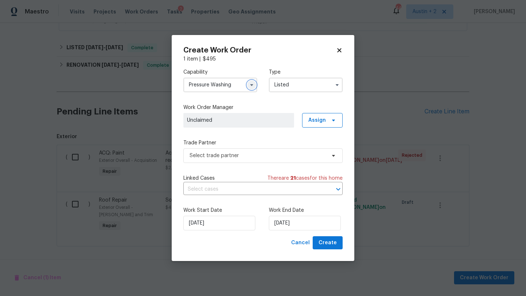
click at [252, 84] on icon "button" at bounding box center [251, 85] width 3 height 2
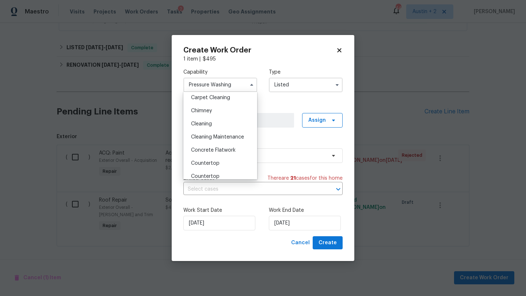
scroll to position [82, 0]
click at [232, 134] on span "Cleaning Maintenance" at bounding box center [217, 136] width 53 height 5
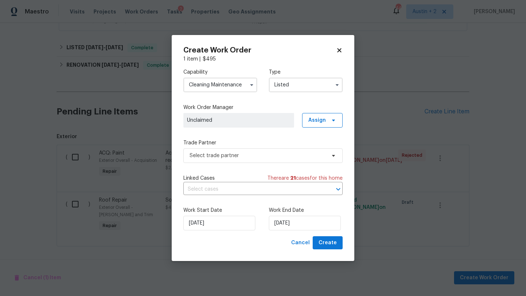
click at [253, 122] on span "Unclaimed" at bounding box center [238, 120] width 103 height 7
click at [249, 120] on span "Unclaimed" at bounding box center [238, 120] width 103 height 7
click at [249, 90] on div "Cleaning Maintenance" at bounding box center [220, 85] width 74 height 15
click at [250, 84] on icon "button" at bounding box center [251, 85] width 3 height 2
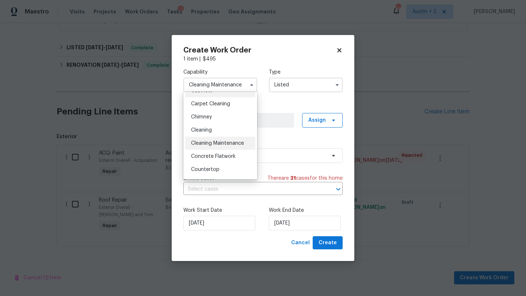
scroll to position [78, 0]
click at [216, 156] on span "Concrete Flatwork" at bounding box center [213, 154] width 45 height 5
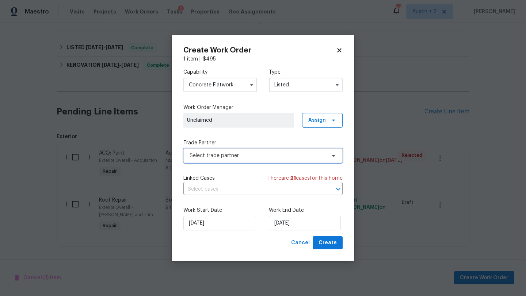
click at [226, 152] on span "Select trade partner" at bounding box center [257, 155] width 136 height 7
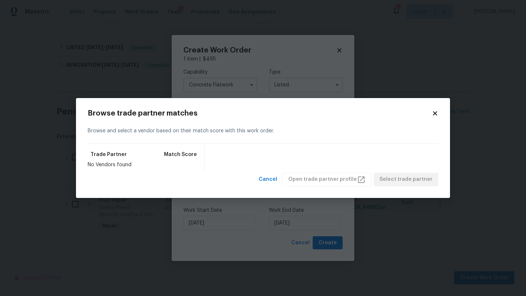
click at [432, 114] on icon at bounding box center [435, 113] width 7 height 7
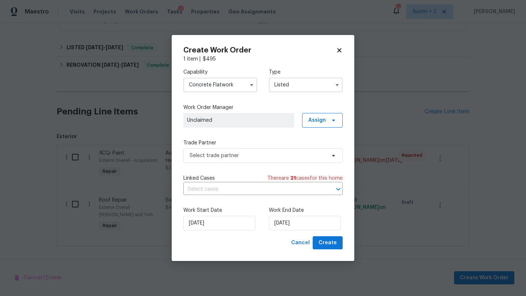
click at [237, 82] on input "Concrete Flatwork" at bounding box center [220, 85] width 74 height 15
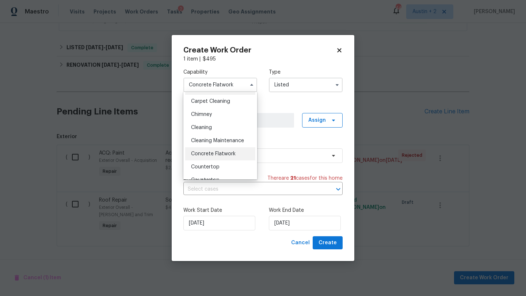
scroll to position [78, 0]
click at [208, 126] on span "Cleaning" at bounding box center [201, 127] width 21 height 5
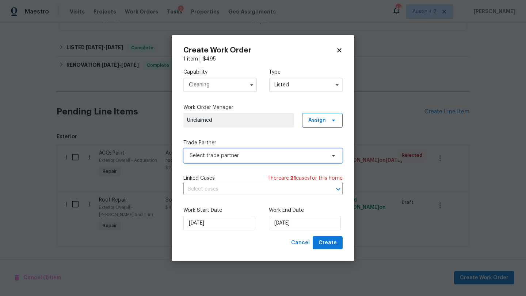
click at [233, 155] on span "Select trade partner" at bounding box center [257, 155] width 136 height 7
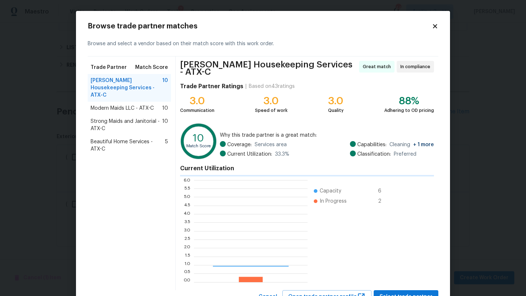
scroll to position [102, 114]
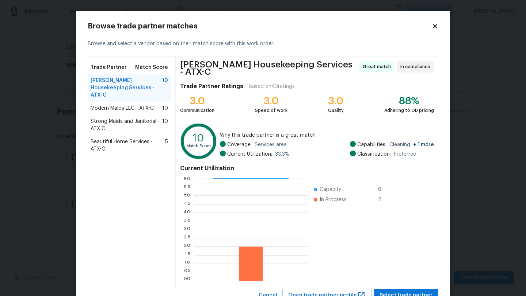
click at [436, 24] on icon at bounding box center [435, 26] width 7 height 7
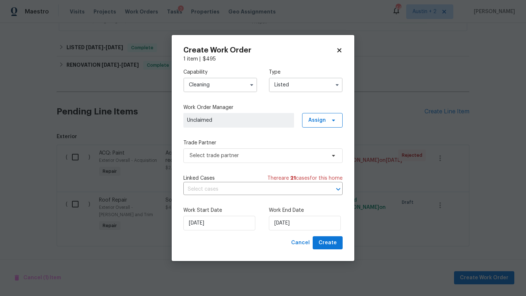
click at [214, 87] on input "Cleaning" at bounding box center [220, 85] width 74 height 15
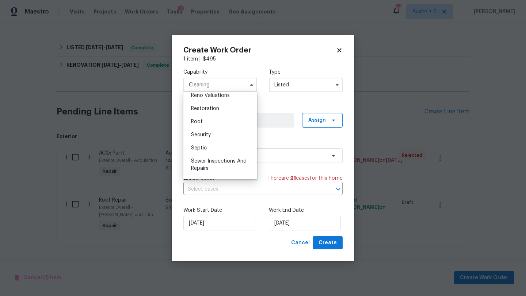
scroll to position [723, 0]
click at [211, 126] on div "Roof" at bounding box center [220, 122] width 70 height 13
type input "Roof"
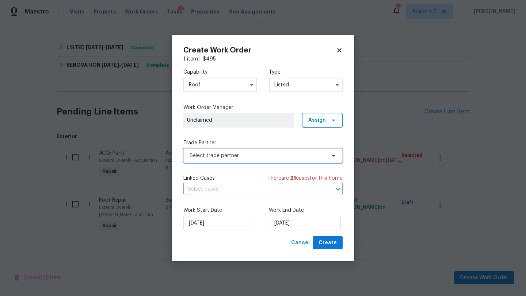
click at [242, 154] on span "Select trade partner" at bounding box center [257, 155] width 136 height 7
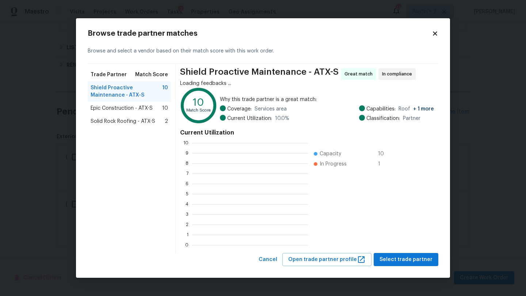
scroll to position [102, 116]
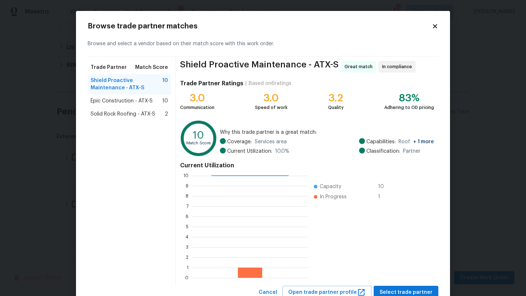
click at [435, 26] on icon at bounding box center [435, 26] width 4 height 4
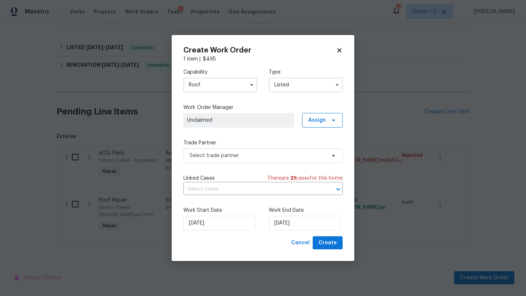
click at [339, 49] on icon at bounding box center [339, 50] width 7 height 7
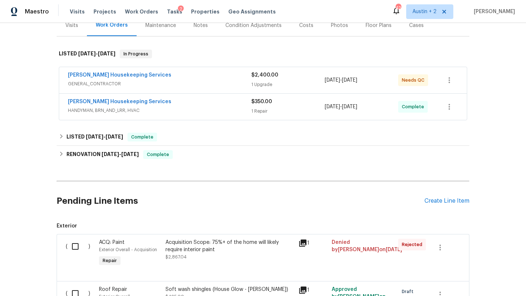
scroll to position [0, 0]
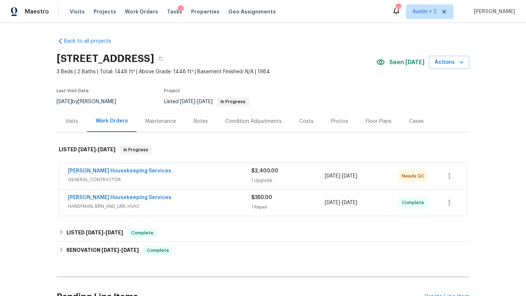
click at [199, 117] on div "Notes" at bounding box center [201, 122] width 32 height 22
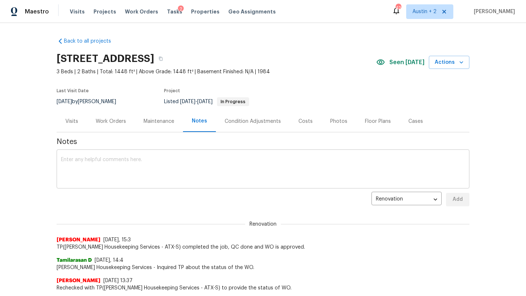
click at [176, 171] on textarea at bounding box center [263, 170] width 404 height 26
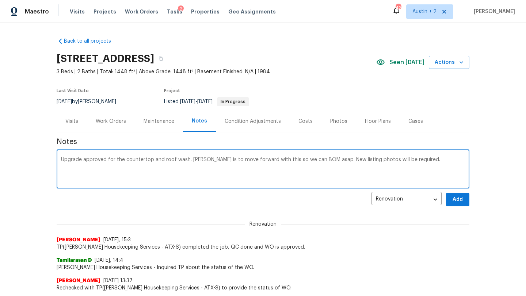
type textarea "Upgrade approved for the countertop and roof wash. Martin is to move forward wi…"
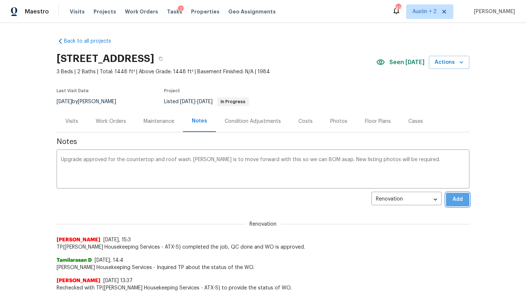
click at [460, 205] on button "Add" at bounding box center [457, 200] width 23 height 14
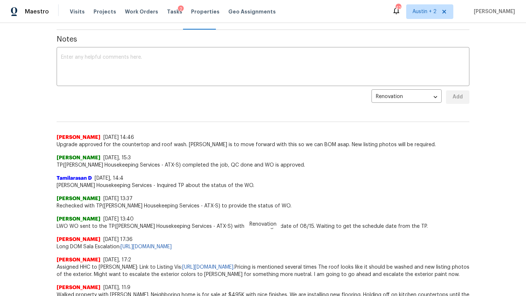
scroll to position [104, 0]
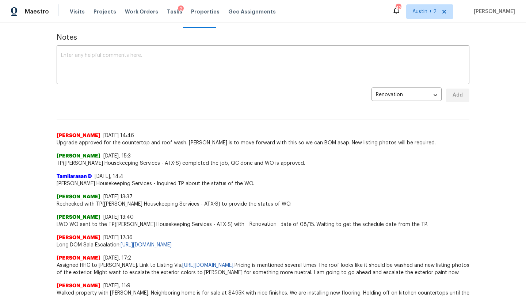
drag, startPoint x: 309, startPoint y: 247, endPoint x: 55, endPoint y: 243, distance: 253.4
click at [55, 243] on div "Back to all projects 5103 Ganymede Dr, Austin, TX 78727 3 Beds | 2 Baths | Tota…" at bounding box center [263, 159] width 526 height 273
copy span "Long DOM Sala Escalation: https://opendoor.slack.com/archives/C02LY0HEAMQ/p1755…"
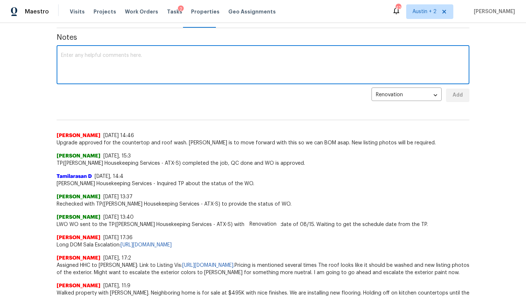
click at [107, 78] on textarea at bounding box center [263, 66] width 404 height 26
paste textarea "Long DOM Sala Escalation: https://opendoor.slack.com/archives/C02LY0HEAMQ/p1755…"
type textarea "Long DOM Sala Escalation: https://opendoor.slack.com/archives/C02LY0HEAMQ/p1755…"
click at [463, 96] on span "Add" at bounding box center [458, 95] width 12 height 9
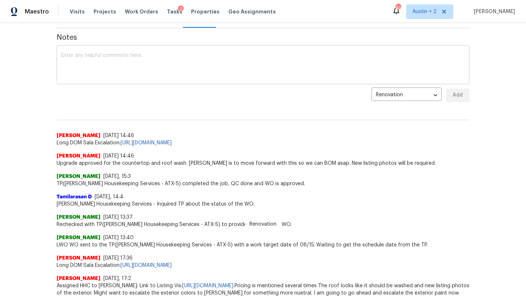
scroll to position [0, 0]
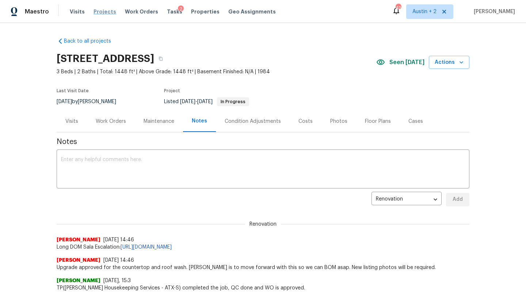
click at [104, 10] on span "Projects" at bounding box center [104, 11] width 23 height 7
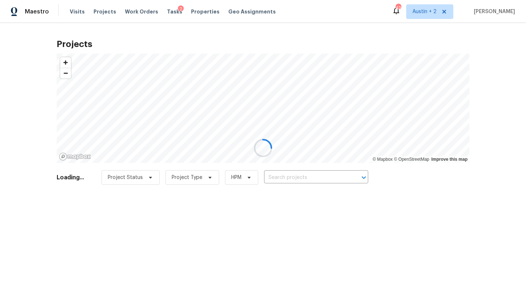
click at [290, 173] on div at bounding box center [263, 148] width 526 height 296
click at [290, 176] on div at bounding box center [263, 148] width 526 height 296
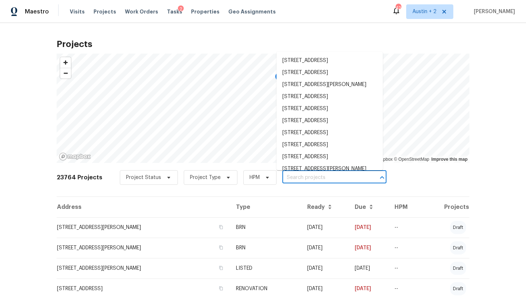
click at [290, 178] on input "text" at bounding box center [324, 177] width 84 height 11
paste input "9909 Birch Tree Dr, Temple, TX 76502"
type input "9909 Birch Tree Dr, Temple, TX 76502"
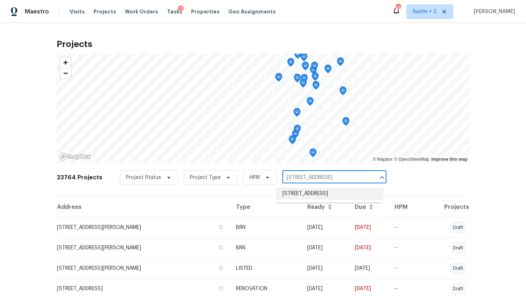
click at [288, 194] on li "9909 Birch Tree Dr, Temple, TX 76502" at bounding box center [329, 194] width 106 height 12
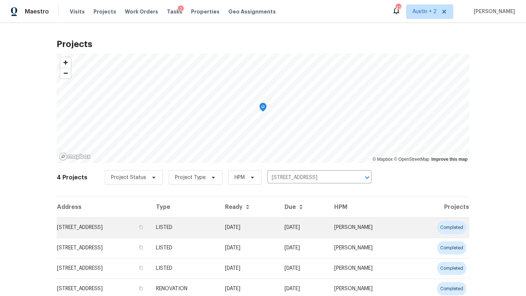
click at [97, 223] on td "9909 Birch Tree Dr, Temple, TX 76502" at bounding box center [103, 228] width 93 height 20
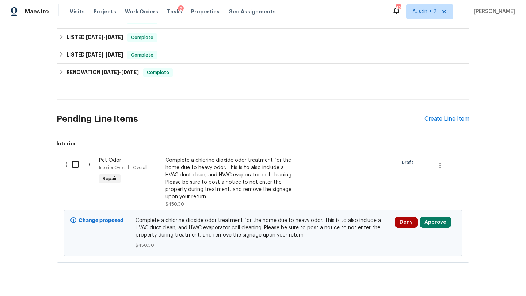
scroll to position [122, 0]
click at [443, 223] on button "Approve" at bounding box center [435, 222] width 31 height 11
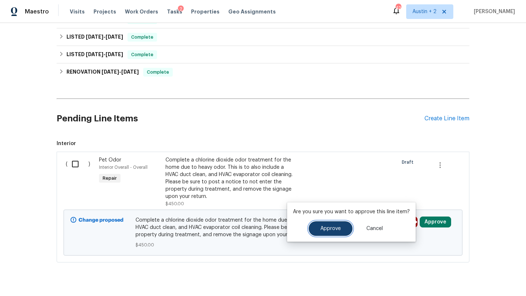
click at [319, 226] on button "Approve" at bounding box center [331, 229] width 44 height 15
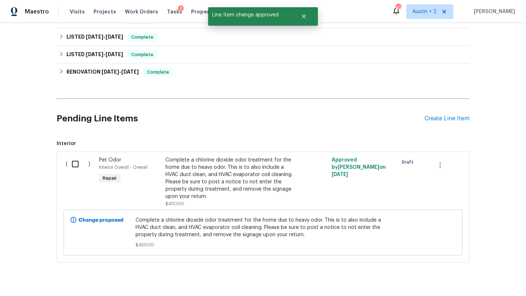
scroll to position [0, 0]
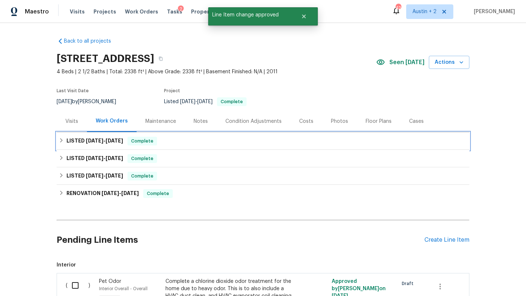
click at [180, 138] on div "LISTED 6/10/25 - 8/28/25 Complete" at bounding box center [263, 141] width 408 height 9
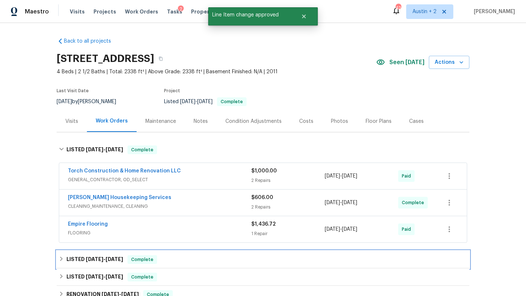
click at [211, 260] on div "LISTED 5/31/25 - 6/4/25 Complete" at bounding box center [263, 260] width 408 height 9
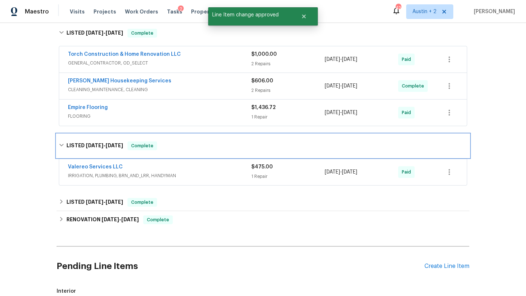
scroll to position [120, 0]
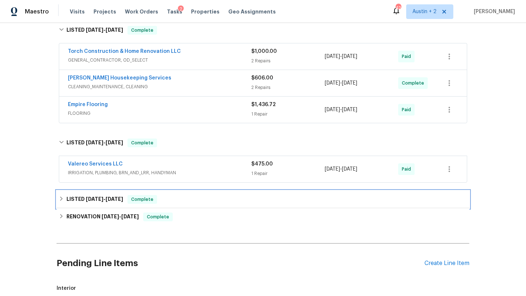
click at [206, 202] on div "LISTED 5/2/25 - 5/3/25 Complete" at bounding box center [263, 199] width 408 height 9
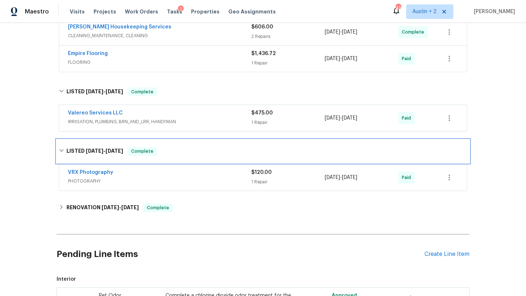
scroll to position [172, 0]
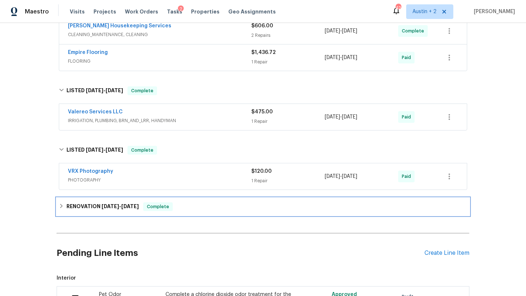
click at [210, 208] on div "RENOVATION 4/21/25 - 5/5/25 Complete" at bounding box center [263, 207] width 408 height 9
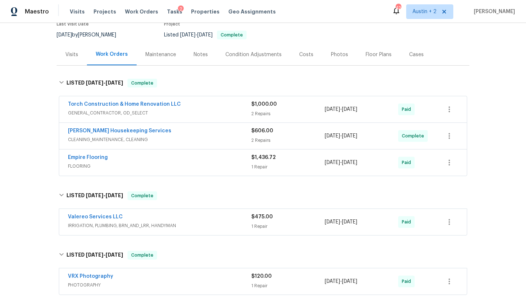
scroll to position [0, 0]
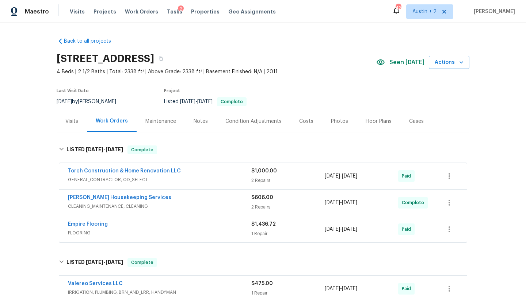
click at [196, 227] on div "Empire Flooring" at bounding box center [159, 225] width 183 height 9
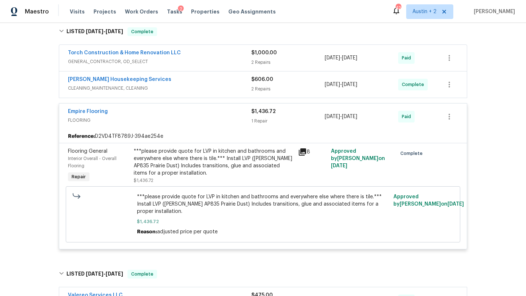
scroll to position [130, 0]
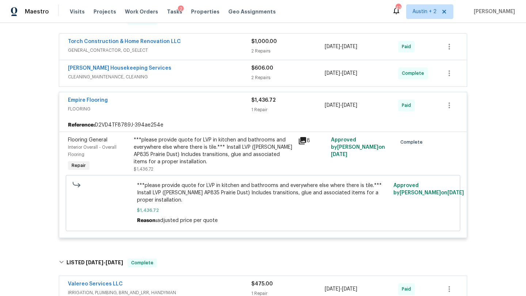
click at [304, 139] on icon at bounding box center [302, 140] width 7 height 7
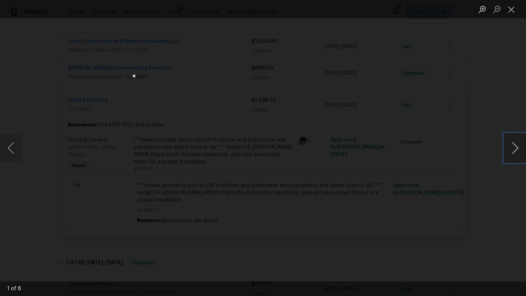
click at [512, 147] on button "Next image" at bounding box center [515, 148] width 22 height 29
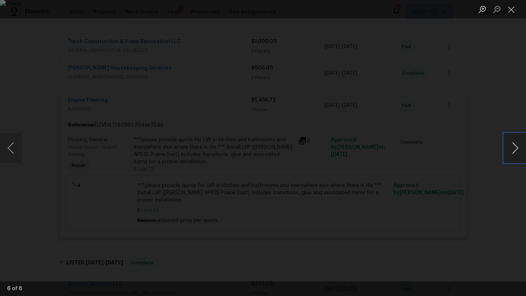
click at [512, 147] on button "Next image" at bounding box center [515, 148] width 22 height 29
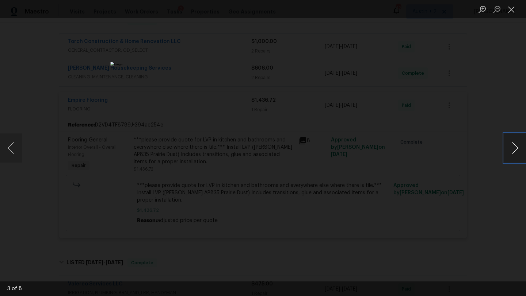
click at [512, 147] on button "Next image" at bounding box center [515, 148] width 22 height 29
click at [512, 10] on button "Close lightbox" at bounding box center [511, 9] width 15 height 13
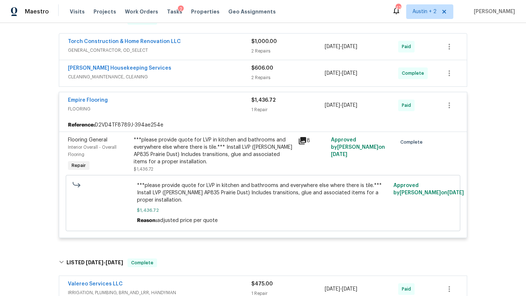
click at [300, 140] on icon at bounding box center [302, 140] width 7 height 7
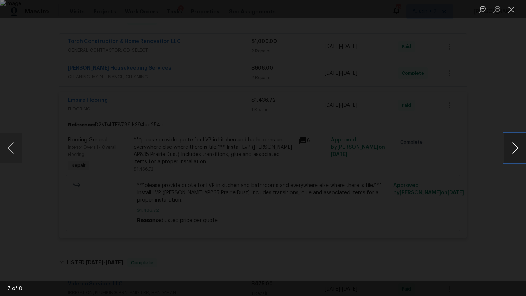
click at [513, 149] on button "Next image" at bounding box center [515, 148] width 22 height 29
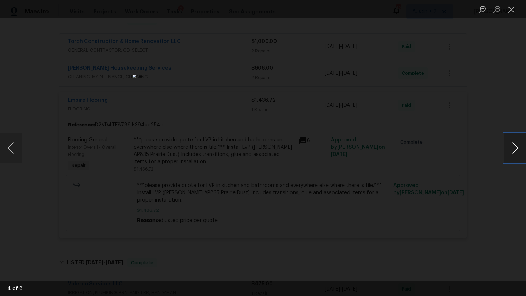
click at [513, 149] on button "Next image" at bounding box center [515, 148] width 22 height 29
click at [15, 153] on button "Previous image" at bounding box center [11, 148] width 22 height 29
click at [512, 10] on button "Close lightbox" at bounding box center [511, 9] width 15 height 13
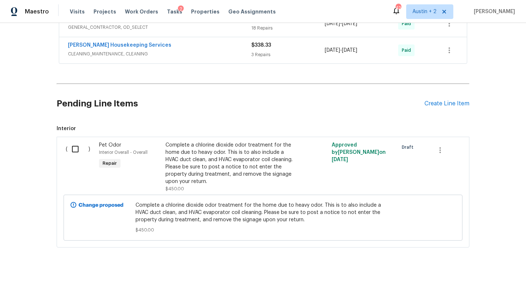
scroll to position [650, 0]
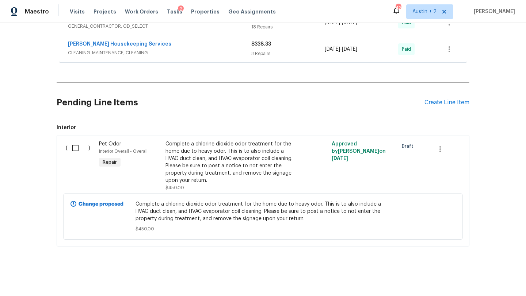
click at [77, 148] on input "checkbox" at bounding box center [78, 148] width 21 height 15
click at [483, 277] on span "Create Work Order" at bounding box center [484, 278] width 49 height 9
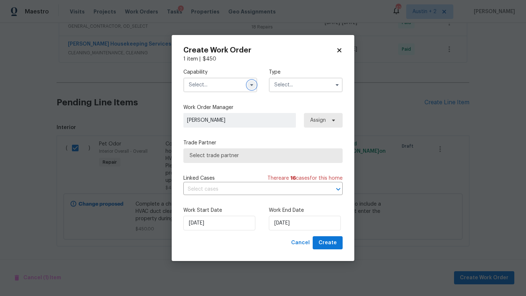
click at [253, 85] on icon "button" at bounding box center [252, 85] width 6 height 6
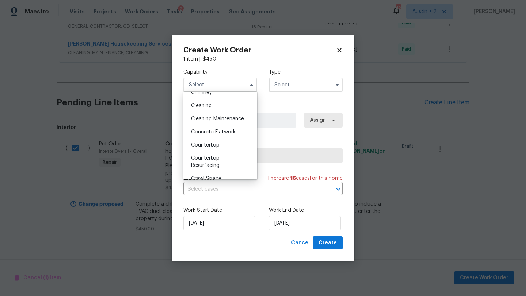
scroll to position [103, 0]
click at [338, 47] on icon at bounding box center [339, 50] width 7 height 7
checkbox input "false"
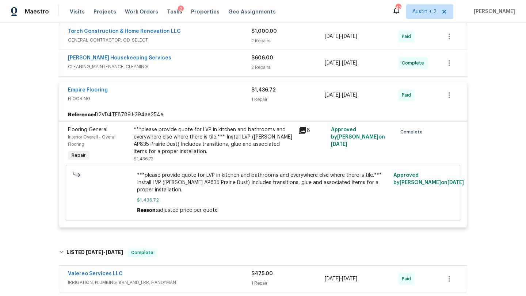
scroll to position [0, 0]
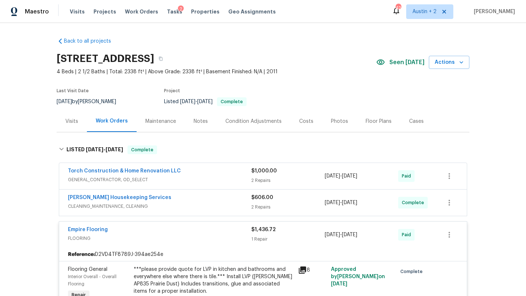
click at [195, 119] on div "Notes" at bounding box center [201, 121] width 14 height 7
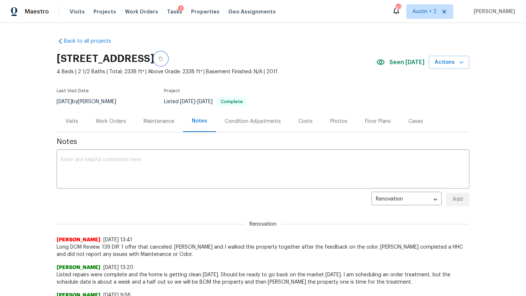
click at [167, 56] on button "button" at bounding box center [160, 58] width 13 height 13
click at [79, 122] on div "Visits" at bounding box center [72, 122] width 30 height 22
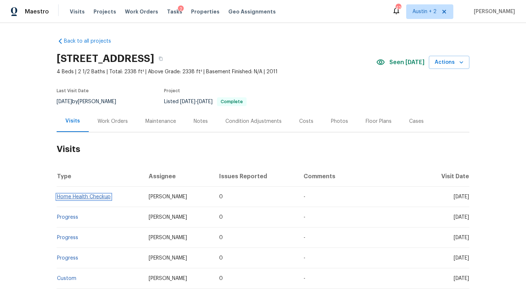
click at [87, 197] on link "Home Health Checkup" at bounding box center [84, 197] width 54 height 5
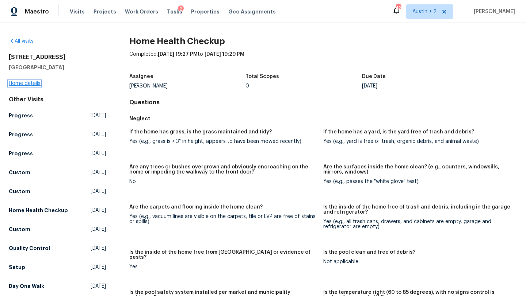
click at [34, 84] on link "Home details" at bounding box center [25, 83] width 32 height 5
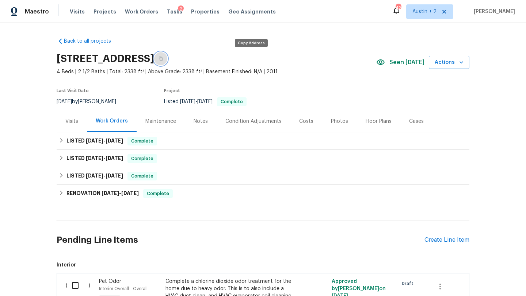
click at [167, 55] on button "button" at bounding box center [160, 58] width 13 height 13
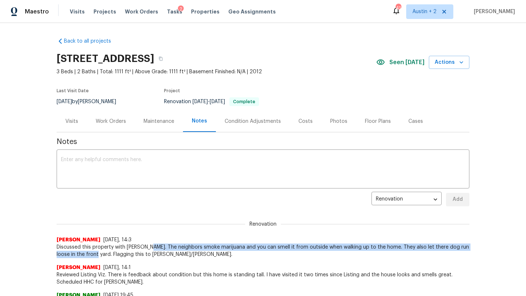
scroll to position [27, 0]
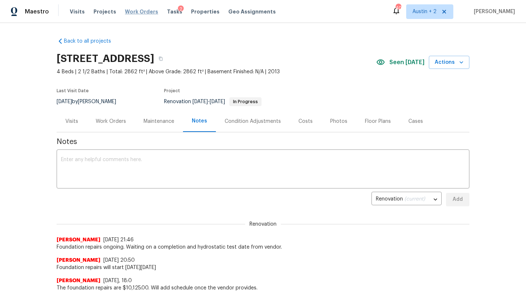
click at [128, 12] on span "Work Orders" at bounding box center [141, 11] width 33 height 7
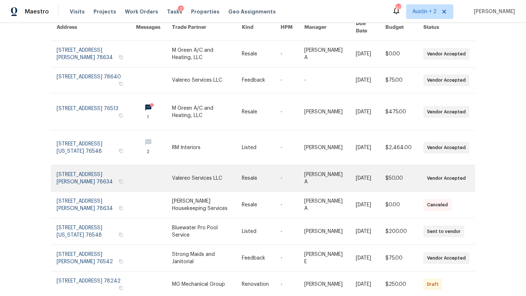
scroll to position [73, 0]
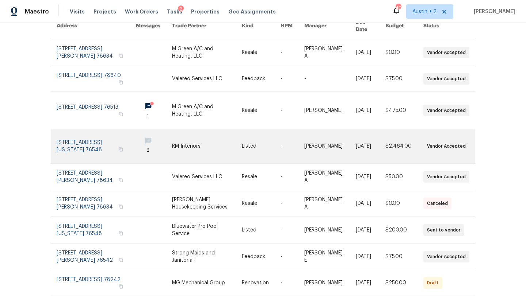
click at [84, 141] on link at bounding box center [96, 146] width 79 height 34
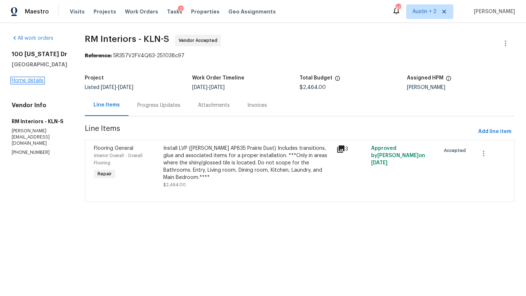
click at [31, 83] on link "Home details" at bounding box center [28, 80] width 32 height 5
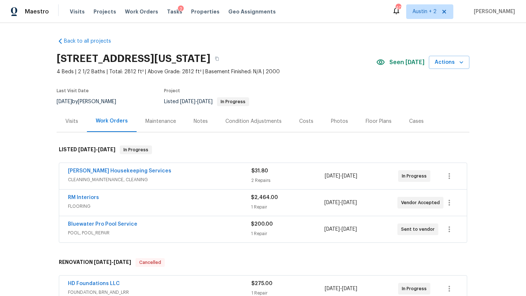
click at [199, 118] on div "Notes" at bounding box center [201, 121] width 14 height 7
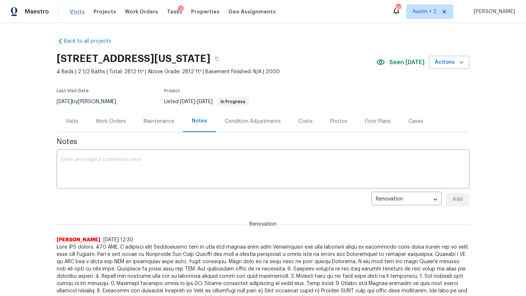
click at [70, 13] on span "Visits" at bounding box center [77, 11] width 15 height 7
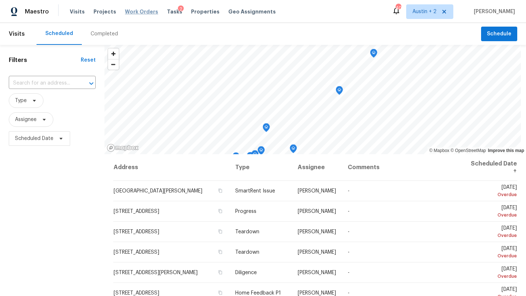
click at [132, 11] on span "Work Orders" at bounding box center [141, 11] width 33 height 7
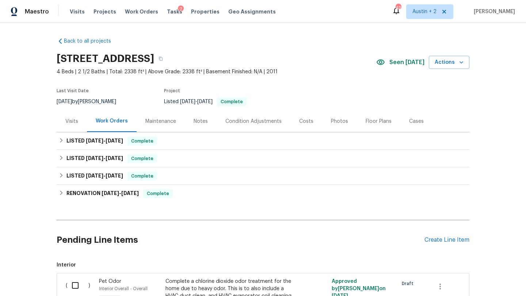
click at [199, 125] on div "Notes" at bounding box center [201, 121] width 14 height 7
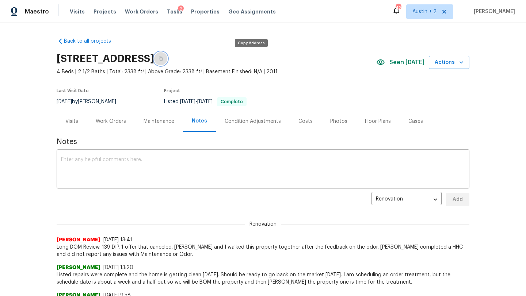
click at [163, 59] on icon "button" at bounding box center [160, 59] width 4 height 4
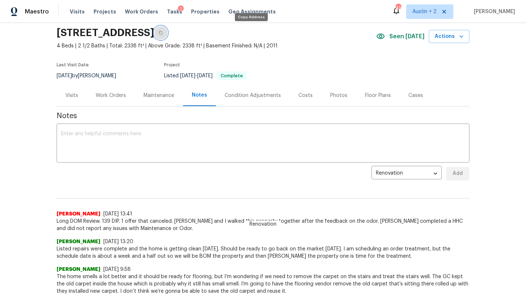
scroll to position [10, 0]
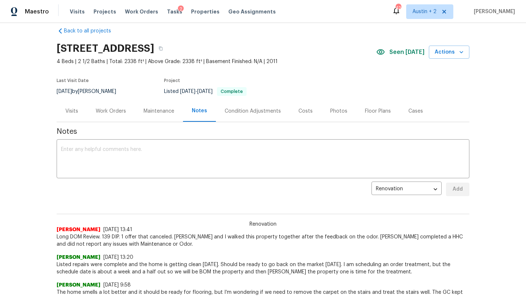
click at [115, 112] on div "Work Orders" at bounding box center [111, 111] width 30 height 7
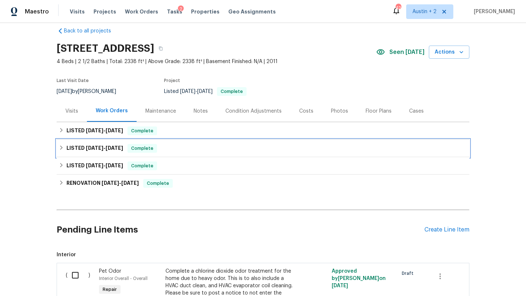
click at [172, 148] on div "LISTED [DATE] - [DATE] Complete" at bounding box center [263, 148] width 408 height 9
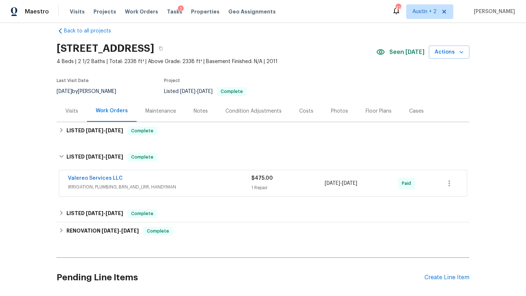
click at [179, 178] on div "Valereo Services LLC" at bounding box center [159, 179] width 183 height 9
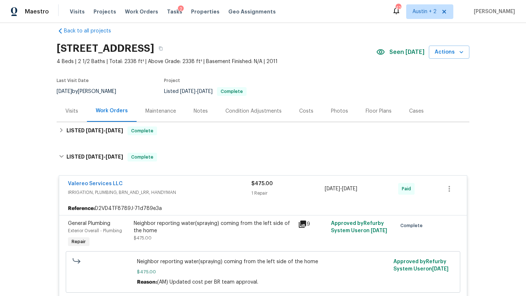
scroll to position [87, 0]
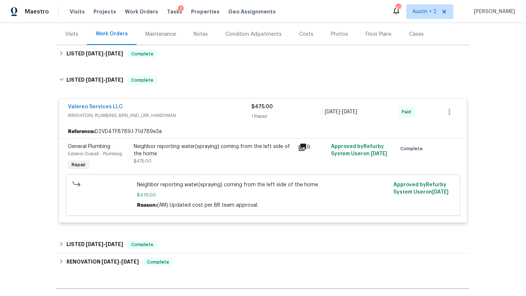
click at [302, 145] on icon at bounding box center [302, 147] width 7 height 7
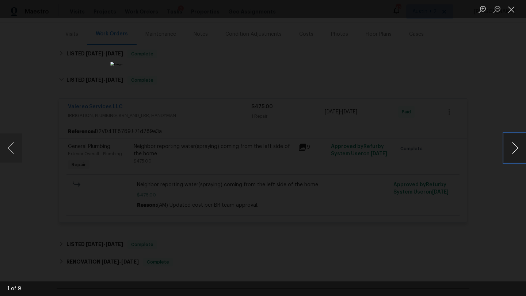
click at [513, 147] on button "Next image" at bounding box center [515, 148] width 22 height 29
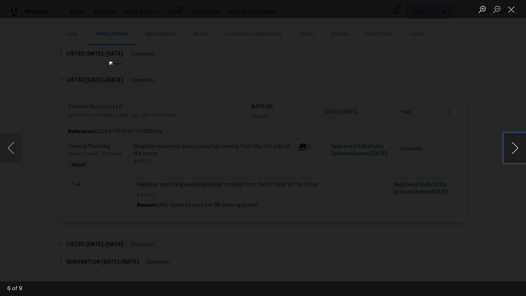
click at [513, 147] on button "Next image" at bounding box center [515, 148] width 22 height 29
click at [510, 13] on button "Close lightbox" at bounding box center [511, 9] width 15 height 13
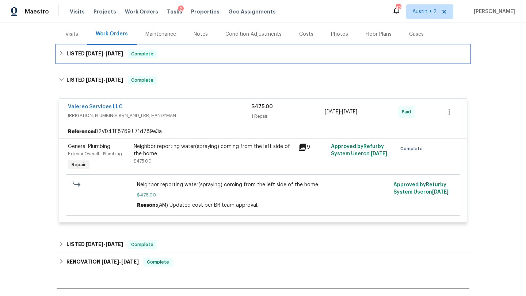
click at [123, 57] on h6 "LISTED 6/10/25 - 8/28/25" at bounding box center [94, 54] width 57 height 9
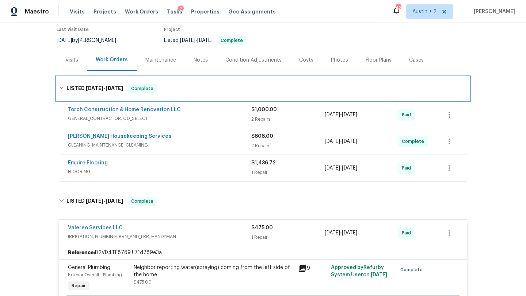
scroll to position [57, 0]
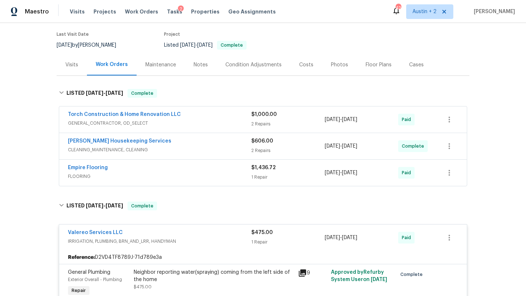
click at [303, 64] on div "Costs" at bounding box center [306, 64] width 14 height 7
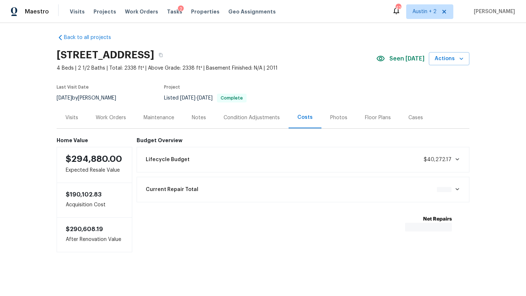
scroll to position [4, 0]
click at [117, 120] on div "Work Orders" at bounding box center [111, 117] width 30 height 7
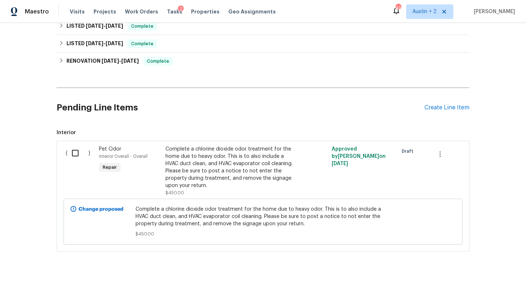
scroll to position [138, 0]
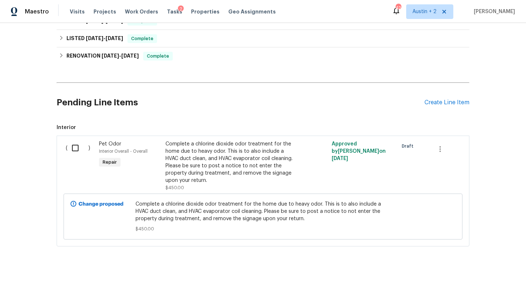
click at [74, 153] on input "checkbox" at bounding box center [78, 148] width 21 height 15
checkbox input "true"
click at [470, 278] on span "Create Work Order" at bounding box center [484, 278] width 49 height 9
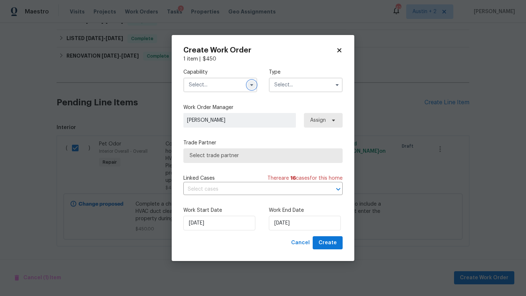
click at [250, 85] on icon "button" at bounding box center [252, 85] width 6 height 6
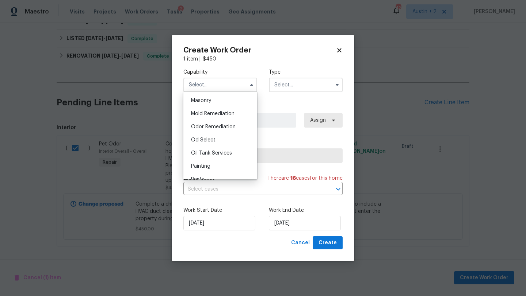
scroll to position [552, 0]
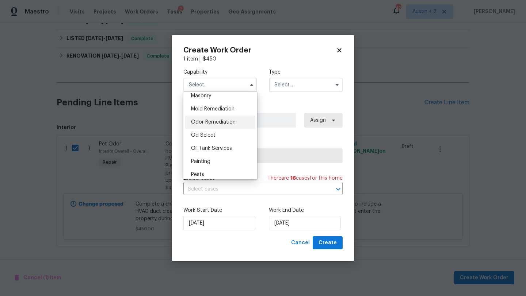
click at [228, 125] on div "Odor Remediation" at bounding box center [220, 122] width 70 height 13
type input "Odor Remediation"
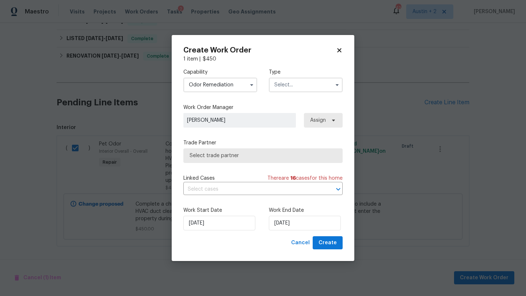
click at [303, 86] on input "text" at bounding box center [306, 85] width 74 height 15
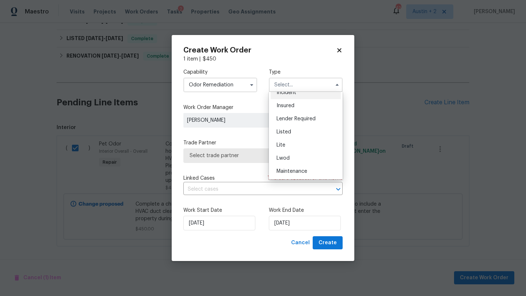
scroll to position [55, 0]
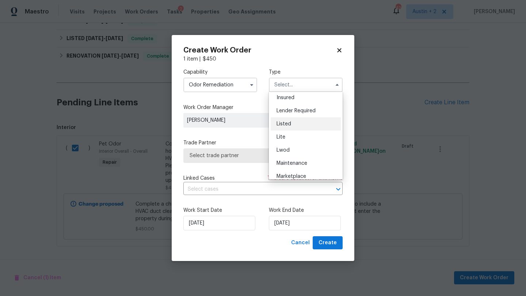
click at [296, 128] on div "Listed" at bounding box center [306, 124] width 70 height 13
type input "Listed"
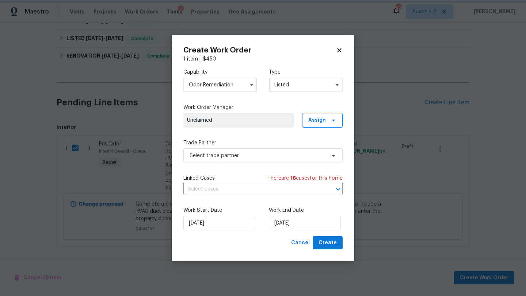
scroll to position [0, 0]
click at [320, 125] on span "Assign" at bounding box center [322, 120] width 41 height 15
click at [317, 162] on div "Assign to HPM" at bounding box center [324, 161] width 34 height 7
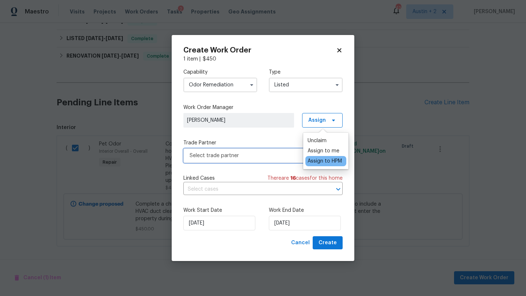
click at [281, 157] on span "Select trade partner" at bounding box center [257, 155] width 136 height 7
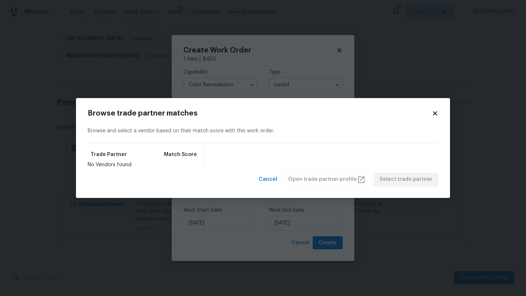
click at [436, 115] on icon at bounding box center [435, 114] width 4 height 4
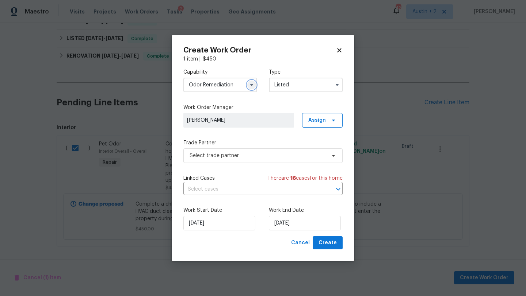
click at [251, 85] on icon "button" at bounding box center [251, 85] width 3 height 2
click at [339, 48] on icon at bounding box center [339, 50] width 7 height 7
checkbox input "false"
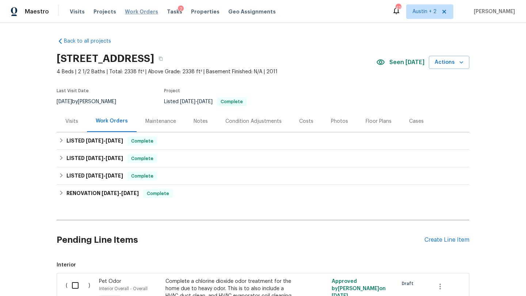
click at [137, 13] on span "Work Orders" at bounding box center [141, 11] width 33 height 7
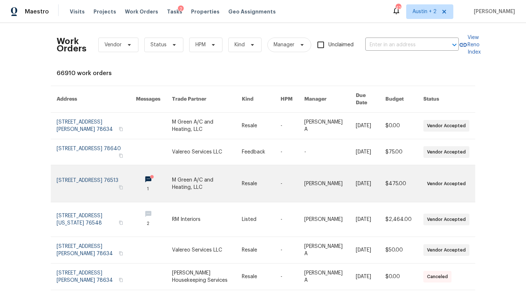
scroll to position [119, 0]
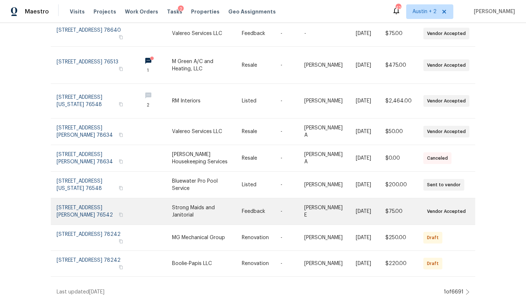
click at [189, 207] on link at bounding box center [207, 212] width 70 height 26
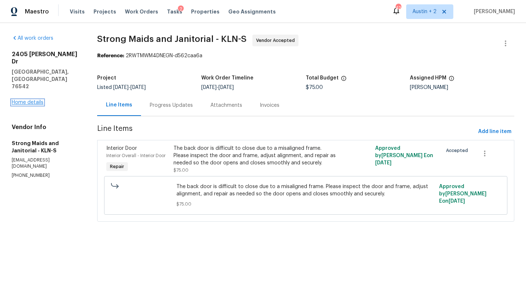
click at [37, 100] on link "Home details" at bounding box center [28, 102] width 32 height 5
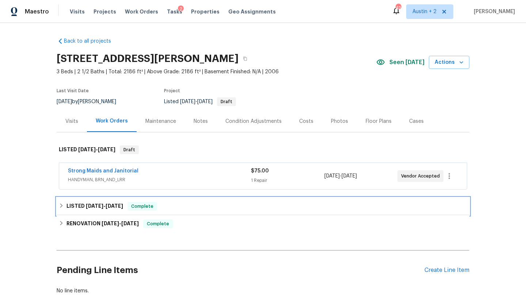
click at [199, 202] on div "LISTED 8/28/25 - 8/28/25 Complete" at bounding box center [263, 207] width 413 height 18
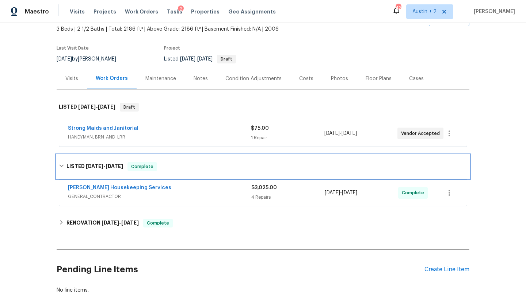
scroll to position [90, 0]
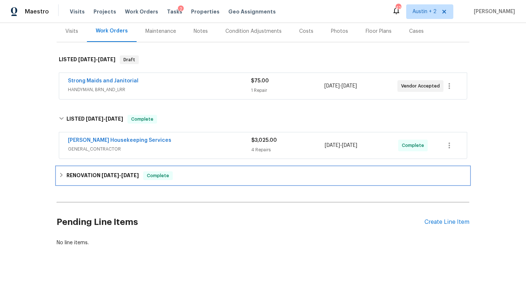
click at [211, 175] on div "RENOVATION 7/21/25 - 7/28/25 Complete" at bounding box center [263, 176] width 408 height 9
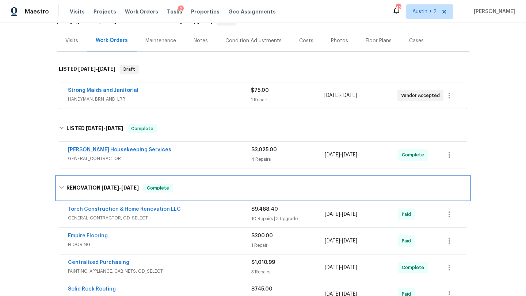
scroll to position [81, 0]
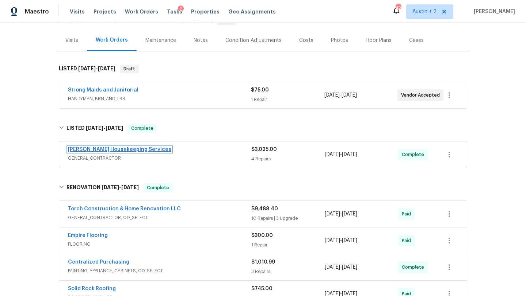
click at [130, 149] on link "Arelis Housekeeping Services" at bounding box center [119, 149] width 103 height 5
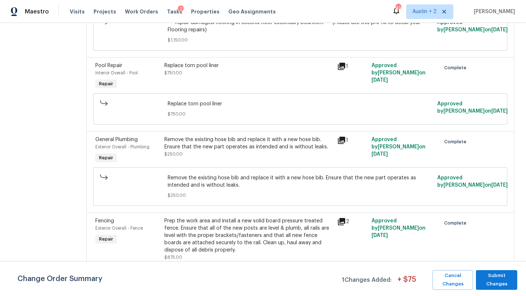
scroll to position [213, 0]
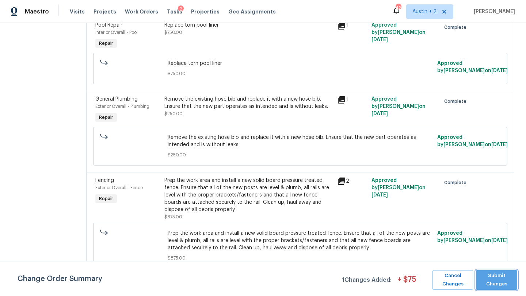
click at [489, 277] on span "Submit Changes" at bounding box center [496, 280] width 34 height 17
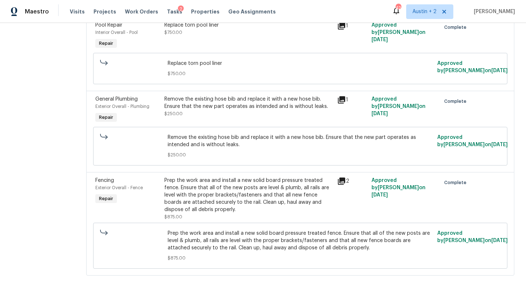
scroll to position [0, 0]
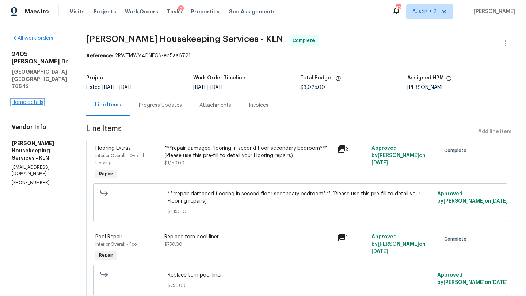
click at [37, 100] on link "Home details" at bounding box center [28, 102] width 32 height 5
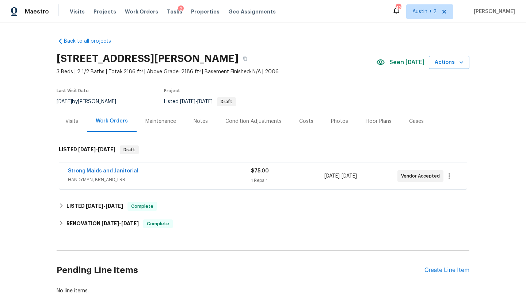
click at [69, 120] on div "Visits" at bounding box center [71, 121] width 13 height 7
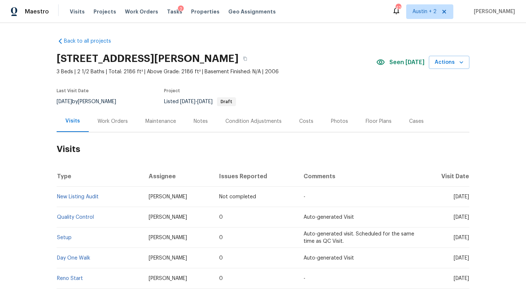
click at [115, 122] on div "Work Orders" at bounding box center [112, 121] width 30 height 7
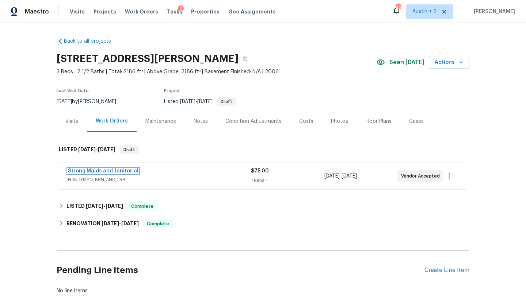
click at [126, 169] on link "Strong Maids and Janitorial" at bounding box center [103, 171] width 70 height 5
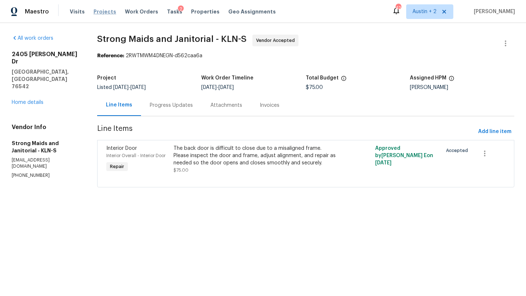
click at [102, 11] on span "Projects" at bounding box center [104, 11] width 23 height 7
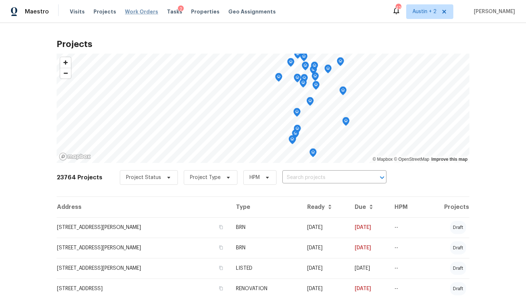
click at [139, 11] on span "Work Orders" at bounding box center [141, 11] width 33 height 7
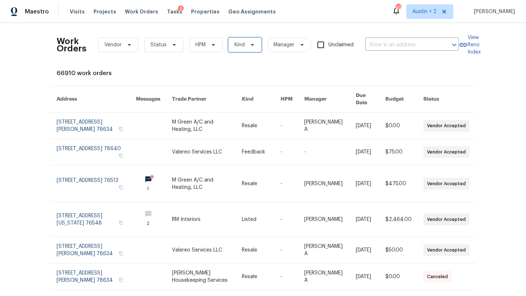
click at [239, 50] on span "Kind" at bounding box center [244, 45] width 33 height 15
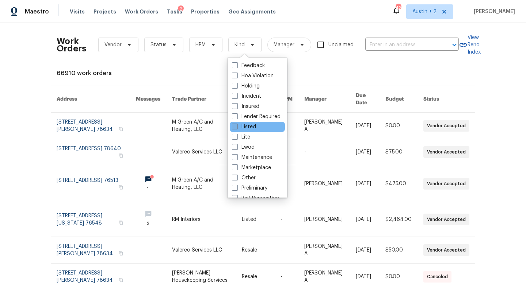
click at [247, 127] on label "Listed" at bounding box center [244, 126] width 24 height 7
click at [237, 127] on input "Listed" at bounding box center [234, 125] width 5 height 5
checkbox input "true"
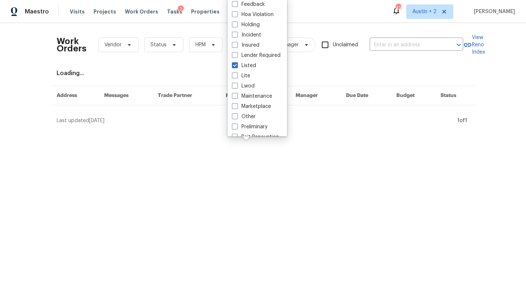
click at [203, 74] on div "Loading..." at bounding box center [263, 73] width 413 height 7
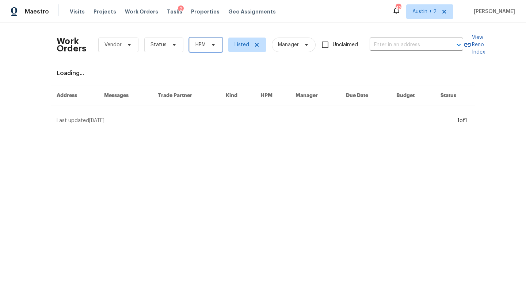
click at [215, 50] on span "HPM" at bounding box center [205, 45] width 33 height 15
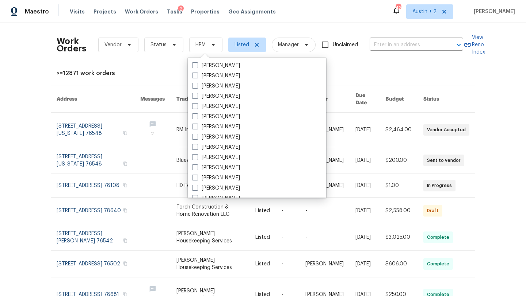
click at [158, 63] on div "Work Orders Vendor Status HPM Listed Manager Unclaimed ​ View Reno Index >=1287…" at bounding box center [263, 223] width 413 height 388
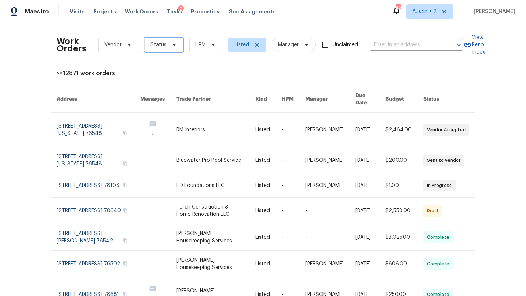
click at [179, 44] on span "Status" at bounding box center [163, 45] width 39 height 15
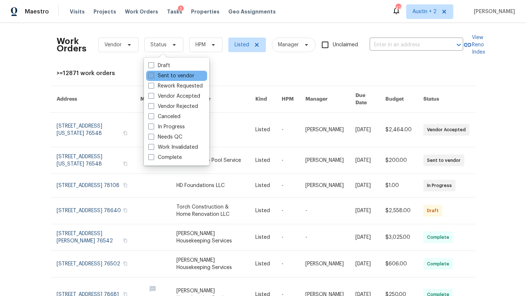
click at [181, 76] on label "Sent to vendor" at bounding box center [171, 75] width 46 height 7
click at [153, 76] on input "Sent to vendor" at bounding box center [150, 74] width 5 height 5
checkbox input "true"
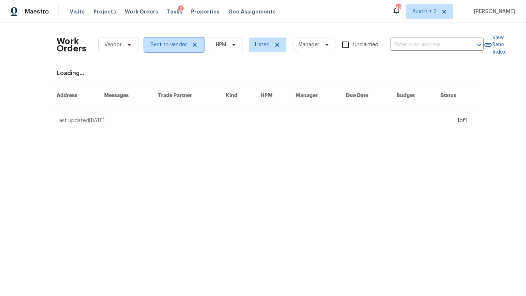
click at [170, 47] on span "Sent to vendor" at bounding box center [168, 44] width 37 height 7
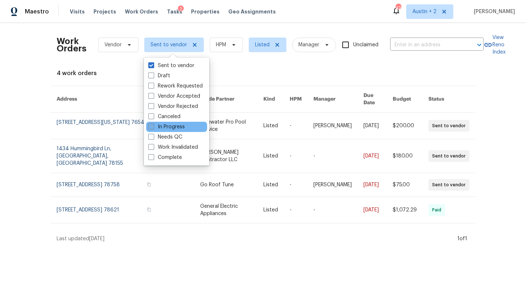
click at [169, 128] on label "In Progress" at bounding box center [166, 126] width 37 height 7
click at [153, 128] on input "In Progress" at bounding box center [150, 125] width 5 height 5
checkbox input "true"
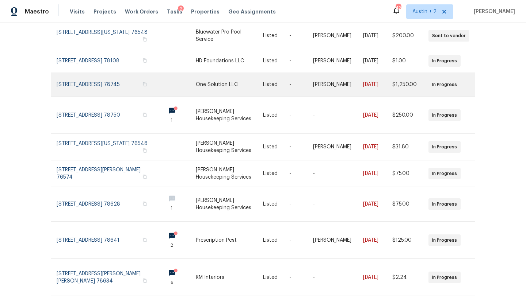
scroll to position [115, 0]
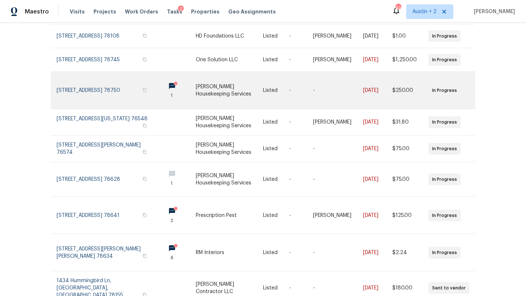
click at [112, 85] on link at bounding box center [108, 90] width 103 height 37
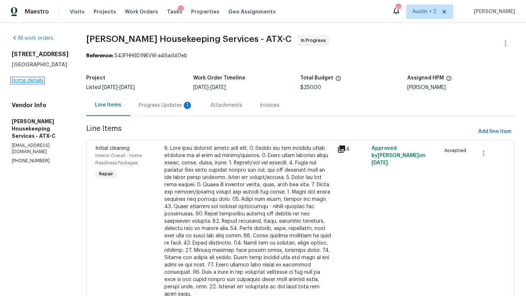
click at [35, 81] on link "Home details" at bounding box center [28, 80] width 32 height 5
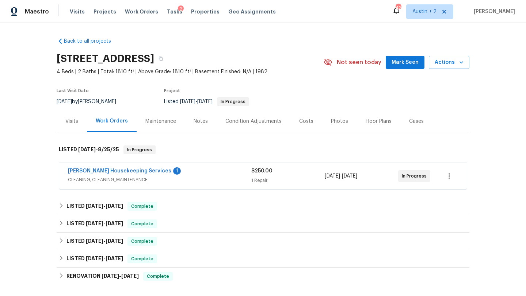
click at [397, 61] on span "Mark Seen" at bounding box center [404, 62] width 27 height 9
click at [163, 57] on icon "button" at bounding box center [160, 59] width 4 height 4
click at [74, 13] on span "Visits" at bounding box center [77, 11] width 15 height 7
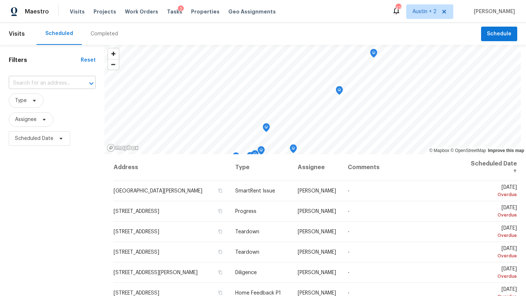
click at [53, 83] on input "text" at bounding box center [42, 83] width 66 height 11
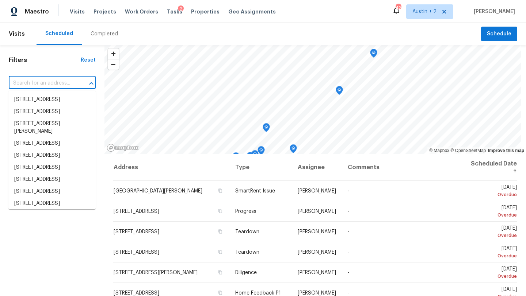
click at [53, 83] on input "text" at bounding box center [42, 83] width 66 height 11
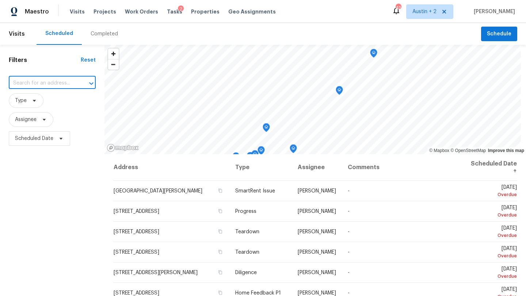
paste input "[STREET_ADDRESS]"
type input "[STREET_ADDRESS]"
click at [59, 95] on li "[STREET_ADDRESS]" at bounding box center [51, 100] width 87 height 12
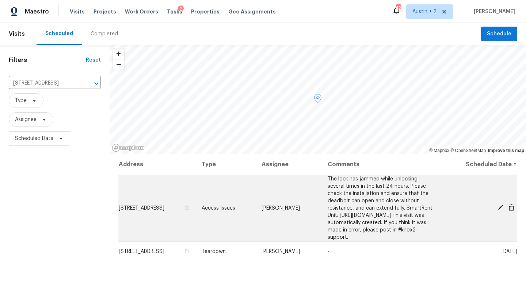
click at [498, 206] on icon at bounding box center [500, 207] width 7 height 7
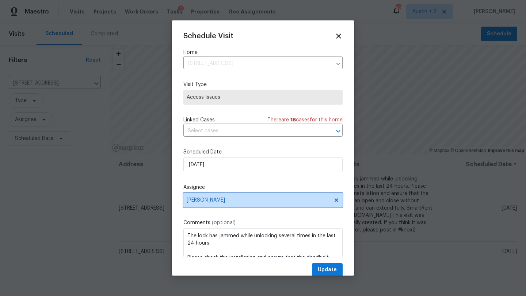
click at [222, 203] on span "[PERSON_NAME]" at bounding box center [258, 201] width 143 height 6
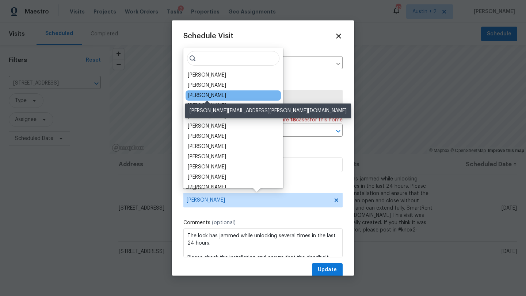
click at [218, 97] on div "[PERSON_NAME]" at bounding box center [207, 95] width 38 height 7
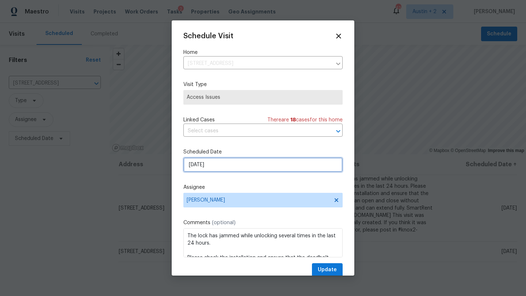
click at [221, 165] on input "9/3/2025" at bounding box center [262, 165] width 159 height 15
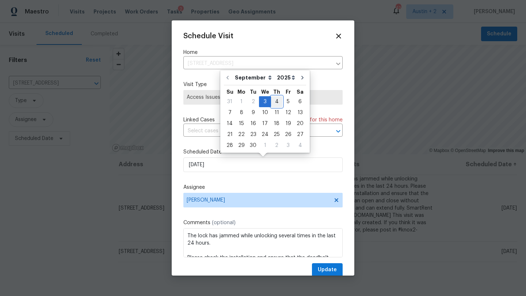
click at [272, 100] on div "4" at bounding box center [276, 102] width 11 height 10
type input "9/4/2025"
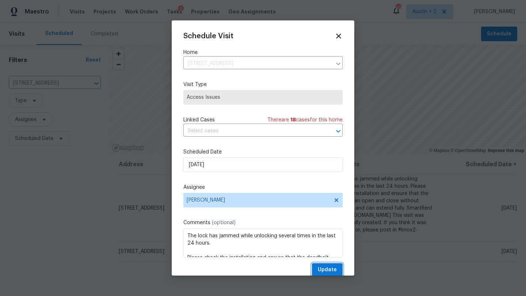
click at [318, 273] on button "Update" at bounding box center [327, 271] width 31 height 14
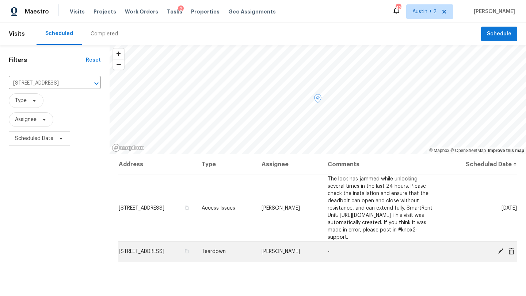
click at [499, 251] on icon at bounding box center [500, 252] width 6 height 6
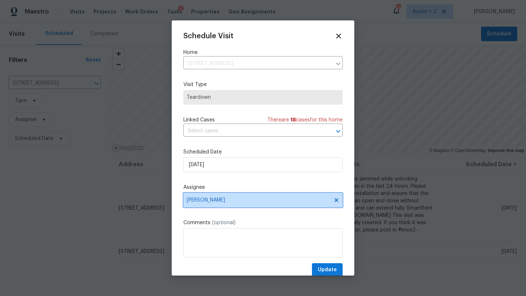
click at [226, 206] on span "[PERSON_NAME]" at bounding box center [262, 200] width 159 height 15
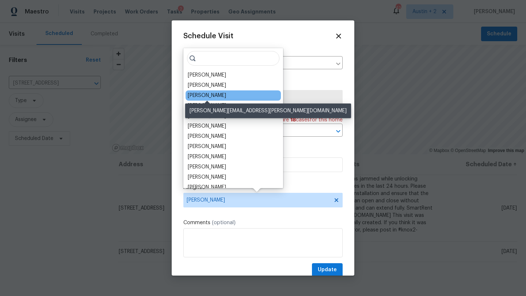
click at [222, 99] on div "[PERSON_NAME]" at bounding box center [207, 95] width 38 height 7
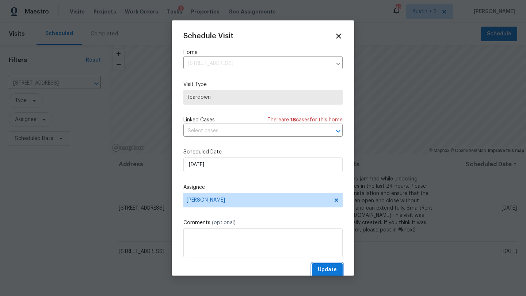
click at [324, 268] on span "Update" at bounding box center [327, 270] width 19 height 9
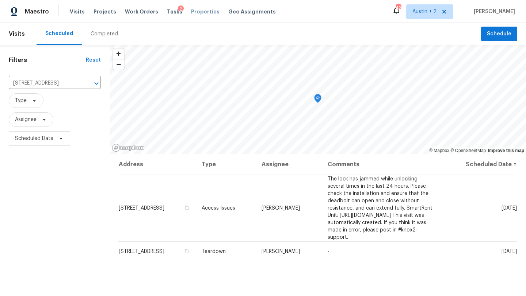
click at [191, 11] on span "Properties" at bounding box center [205, 11] width 28 height 7
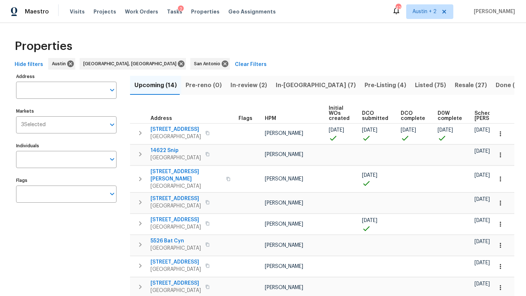
click at [282, 84] on span "In-reno (7)" at bounding box center [316, 85] width 80 height 10
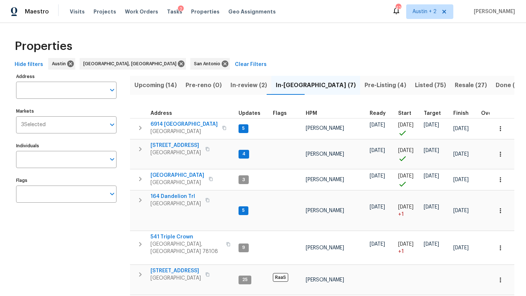
scroll to position [45, 0]
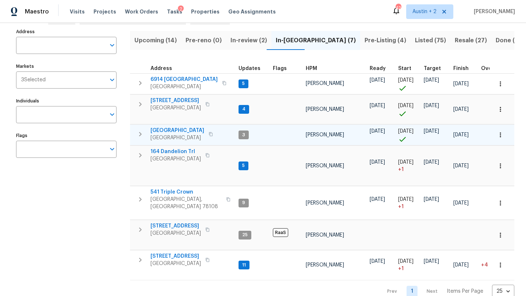
click at [189, 131] on span "124 Blossom Valley Strm" at bounding box center [177, 130] width 54 height 7
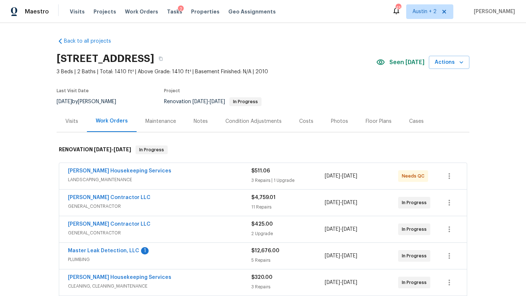
click at [203, 117] on div "Notes" at bounding box center [201, 122] width 32 height 22
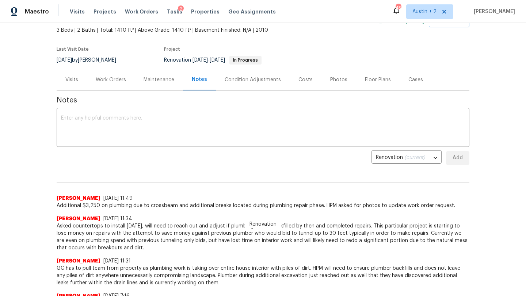
scroll to position [21, 0]
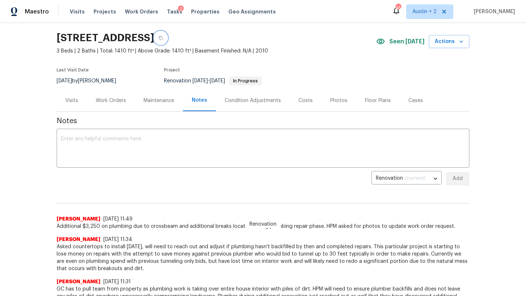
click at [163, 38] on icon "button" at bounding box center [160, 38] width 4 height 4
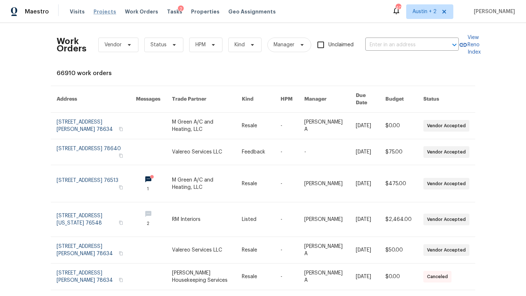
click at [100, 11] on span "Projects" at bounding box center [104, 11] width 23 height 7
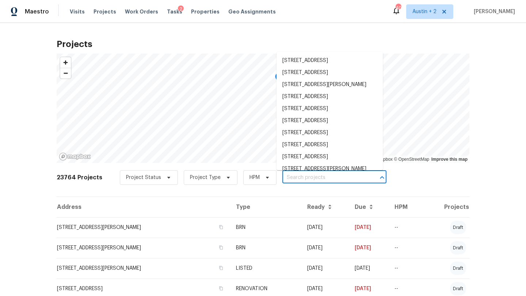
click at [296, 177] on input "text" at bounding box center [324, 177] width 84 height 11
paste input "[STREET_ADDRESS][PERSON_NAME]"
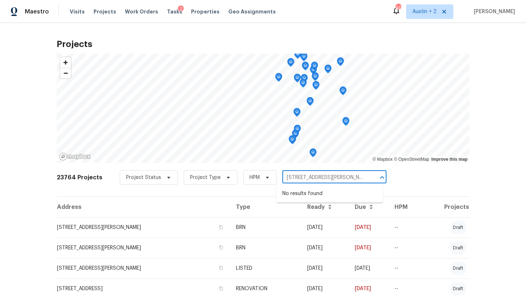
drag, startPoint x: 315, startPoint y: 177, endPoint x: 409, endPoint y: 177, distance: 93.5
click at [409, 177] on div "23764 Projects Project Status Project Type HPM [STREET_ADDRESS][PERSON_NAME] ​" at bounding box center [263, 182] width 413 height 29
type input "183 [PERSON_NAME]"
click at [290, 197] on li "[STREET_ADDRESS][PERSON_NAME]" at bounding box center [329, 194] width 106 height 12
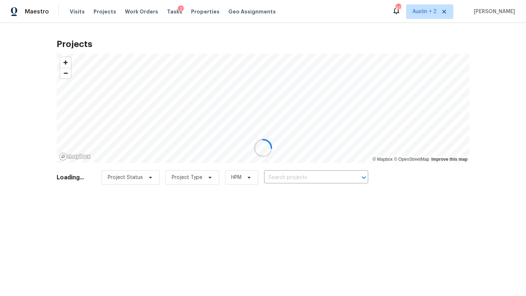
type input "[STREET_ADDRESS][PERSON_NAME]"
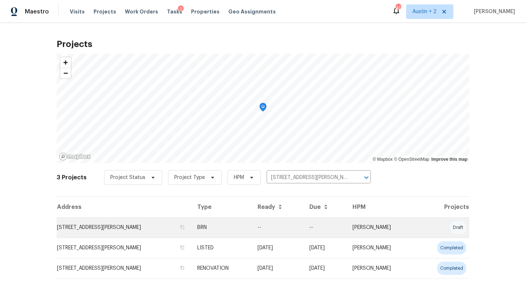
click at [97, 223] on td "[STREET_ADDRESS][PERSON_NAME]" at bounding box center [124, 228] width 135 height 20
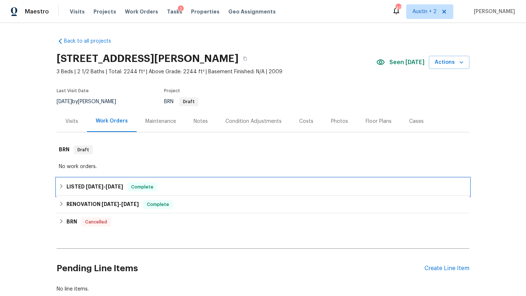
click at [176, 188] on div "LISTED [DATE] - [DATE] Complete" at bounding box center [263, 187] width 408 height 9
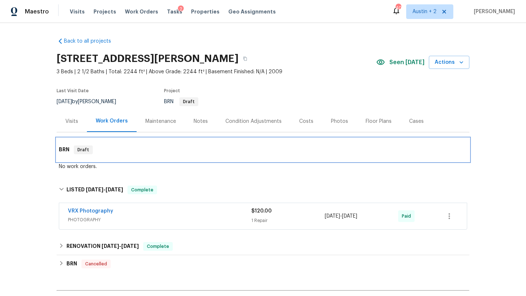
click at [123, 152] on div "BRN Draft" at bounding box center [263, 150] width 408 height 9
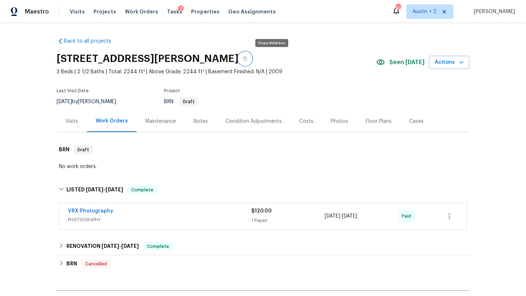
click at [247, 58] on icon "button" at bounding box center [245, 59] width 4 height 4
click at [194, 119] on div "Notes" at bounding box center [201, 121] width 14 height 7
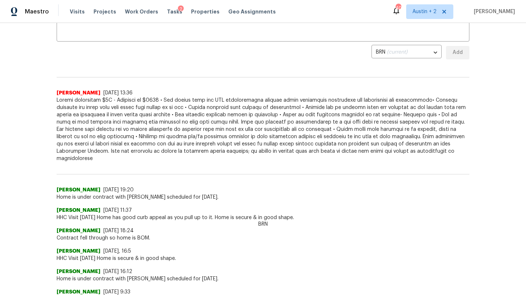
scroll to position [148, 0]
click at [207, 133] on span at bounding box center [263, 129] width 413 height 66
click at [216, 143] on span at bounding box center [263, 129] width 413 height 66
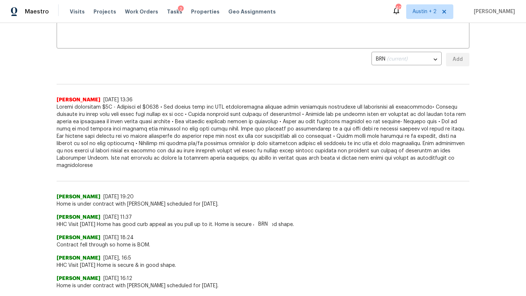
scroll to position [0, 0]
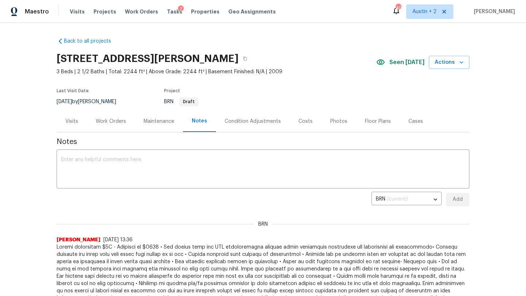
click at [214, 274] on span at bounding box center [263, 277] width 413 height 66
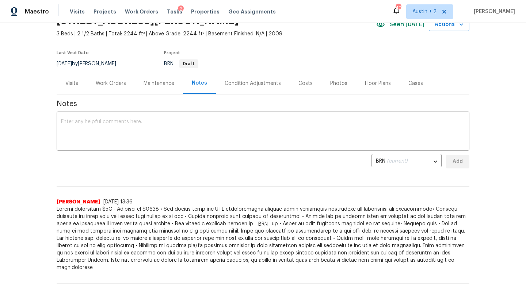
scroll to position [38, 0]
click at [120, 85] on div "Work Orders" at bounding box center [111, 83] width 30 height 7
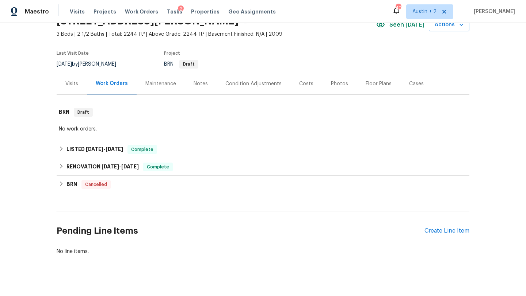
click at [101, 129] on div "No work orders." at bounding box center [263, 129] width 408 height 7
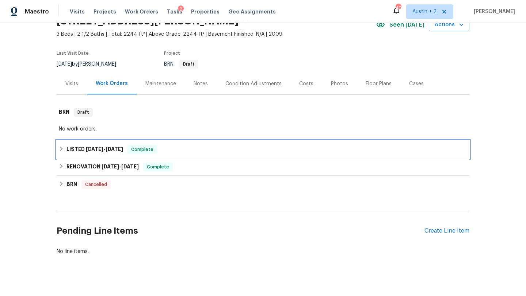
click at [113, 147] on span "6/19/25" at bounding box center [115, 149] width 18 height 5
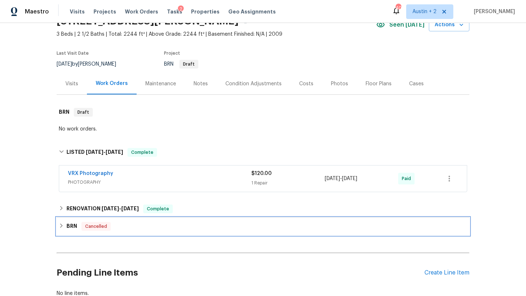
click at [134, 230] on div "BRN Cancelled" at bounding box center [263, 226] width 408 height 9
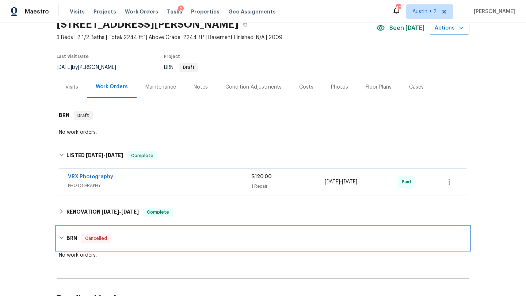
scroll to position [29, 0]
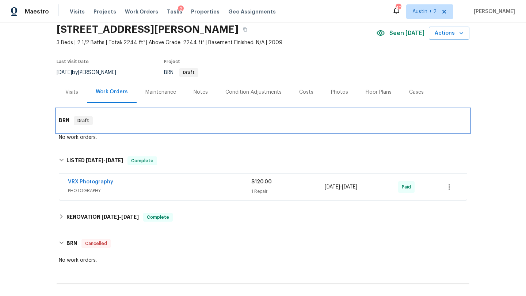
click at [113, 123] on div "BRN Draft" at bounding box center [263, 120] width 408 height 9
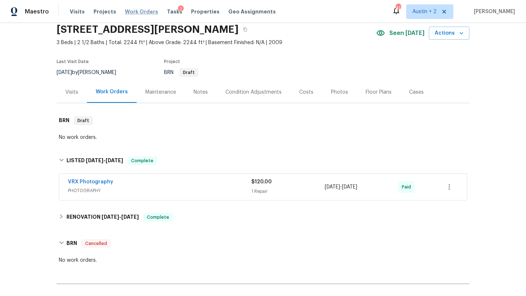
click at [140, 13] on span "Work Orders" at bounding box center [141, 11] width 33 height 7
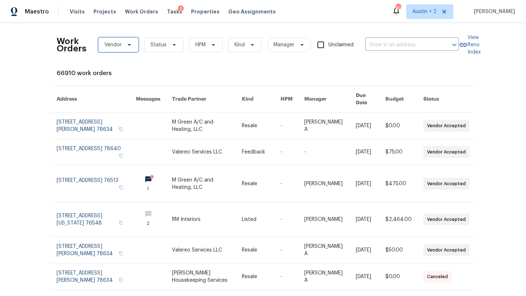
click at [123, 47] on span "Vendor" at bounding box center [118, 45] width 40 height 15
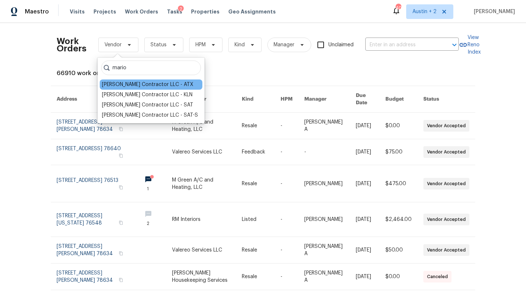
type input "mario"
click at [140, 83] on div "Mario Suarez Contractor LLC - ATX" at bounding box center [147, 84] width 91 height 7
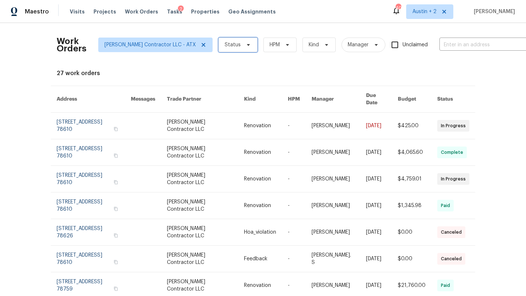
click at [244, 46] on span "Status" at bounding box center [237, 45] width 39 height 15
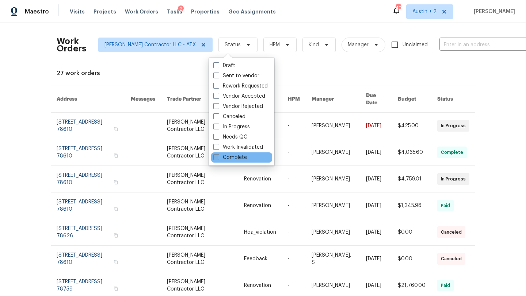
click at [239, 157] on label "Complete" at bounding box center [230, 157] width 34 height 7
click at [218, 157] on input "Complete" at bounding box center [215, 156] width 5 height 5
checkbox input "true"
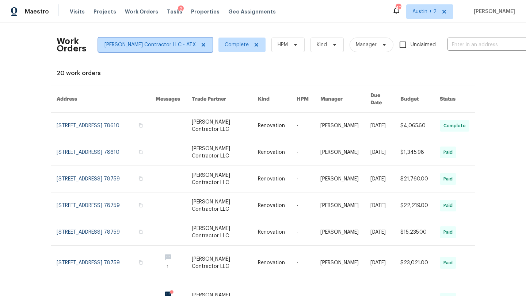
click at [174, 42] on span "Mario Suarez Contractor LLC - ATX" at bounding box center [149, 44] width 91 height 7
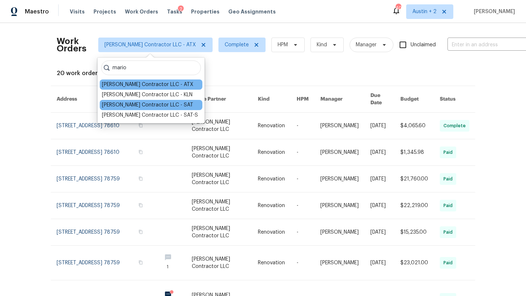
type input "mario"
click at [170, 106] on div "Mario Suarez Contractor LLC - SAT" at bounding box center [147, 105] width 91 height 7
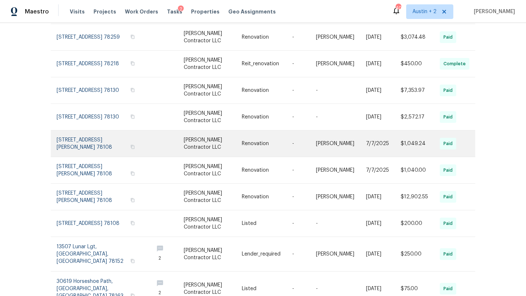
scroll to position [116, 0]
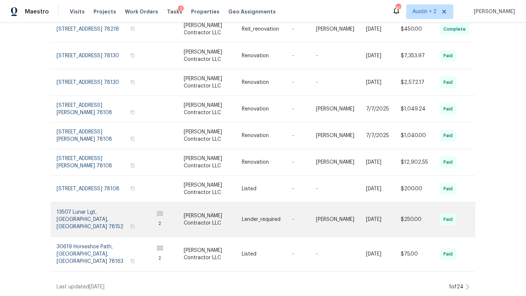
click at [238, 221] on link at bounding box center [213, 220] width 58 height 34
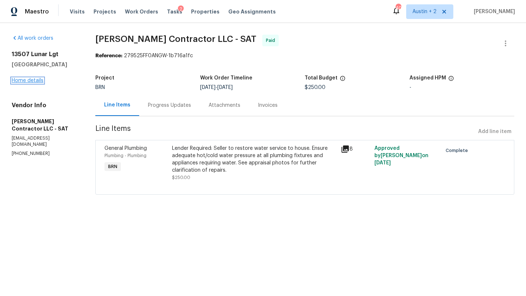
click at [36, 81] on link "Home details" at bounding box center [28, 80] width 32 height 5
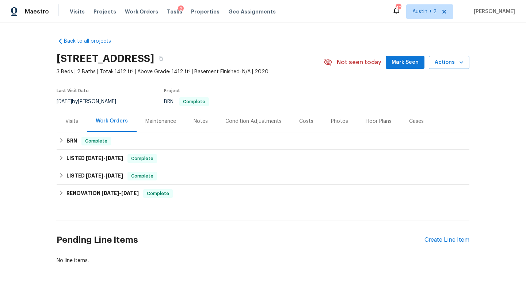
click at [396, 62] on span "Mark Seen" at bounding box center [404, 62] width 27 height 9
click at [167, 57] on button "button" at bounding box center [160, 58] width 13 height 13
click at [199, 120] on div "Notes" at bounding box center [201, 121] width 14 height 7
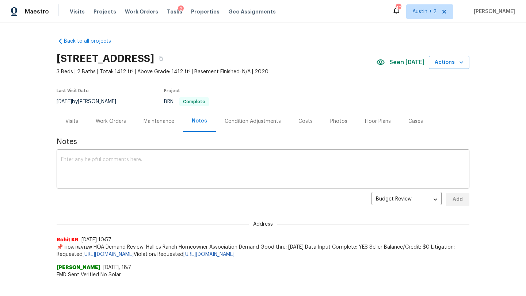
scroll to position [26, 0]
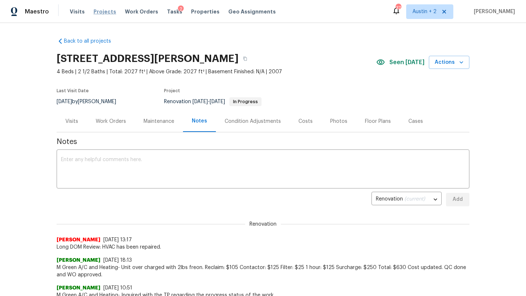
click at [99, 12] on span "Projects" at bounding box center [104, 11] width 23 height 7
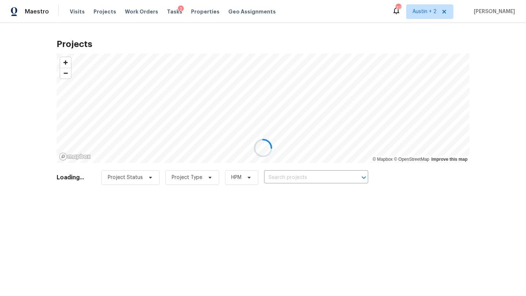
click at [287, 180] on div at bounding box center [263, 148] width 526 height 296
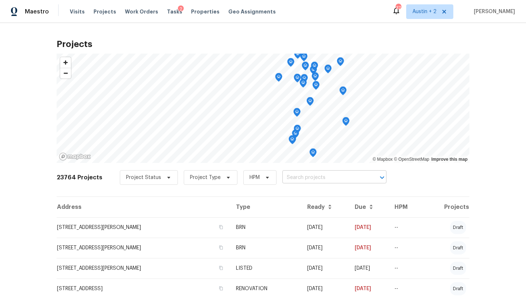
click at [293, 177] on input "text" at bounding box center [324, 177] width 84 height 11
type input "1009"
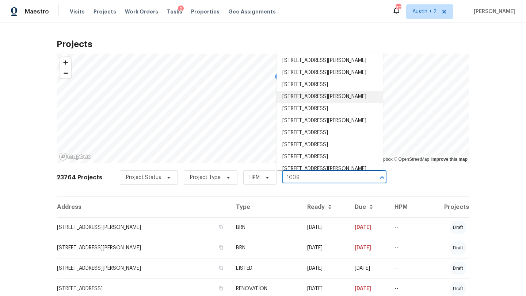
scroll to position [73, 0]
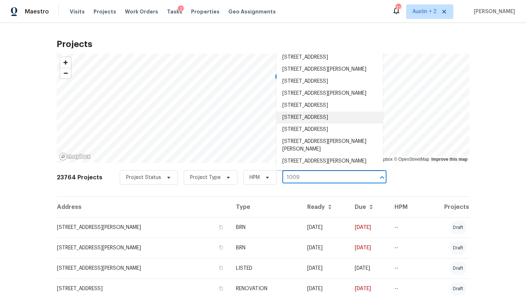
click at [301, 112] on li "[STREET_ADDRESS]" at bounding box center [329, 118] width 106 height 12
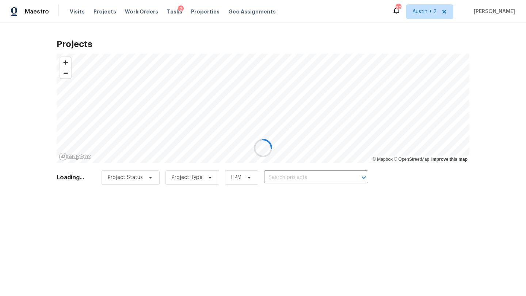
type input "[STREET_ADDRESS]"
click at [280, 177] on input "[STREET_ADDRESS]" at bounding box center [309, 177] width 84 height 11
